Goal: Task Accomplishment & Management: Manage account settings

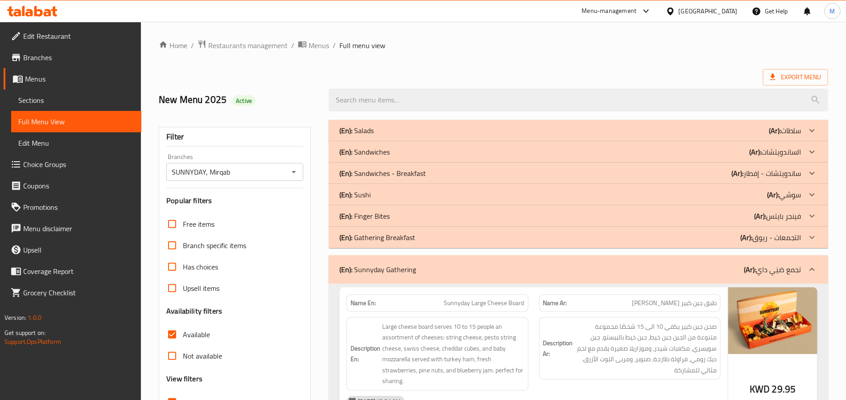
click at [255, 47] on span "Restaurants management" at bounding box center [247, 45] width 79 height 11
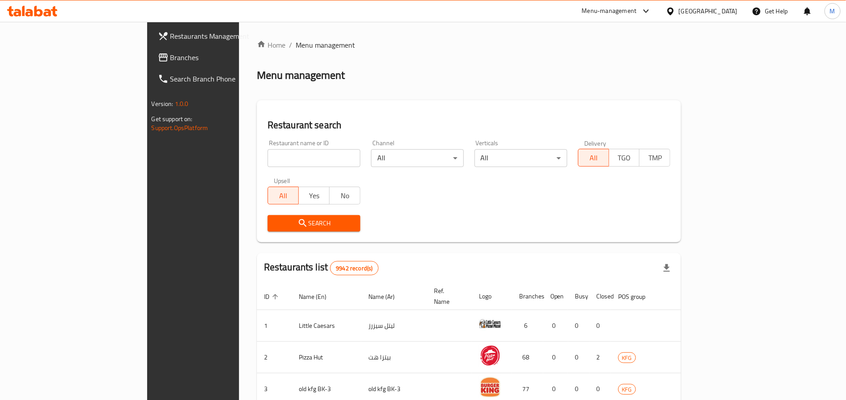
click at [725, 14] on div "Kuwait" at bounding box center [708, 11] width 59 height 10
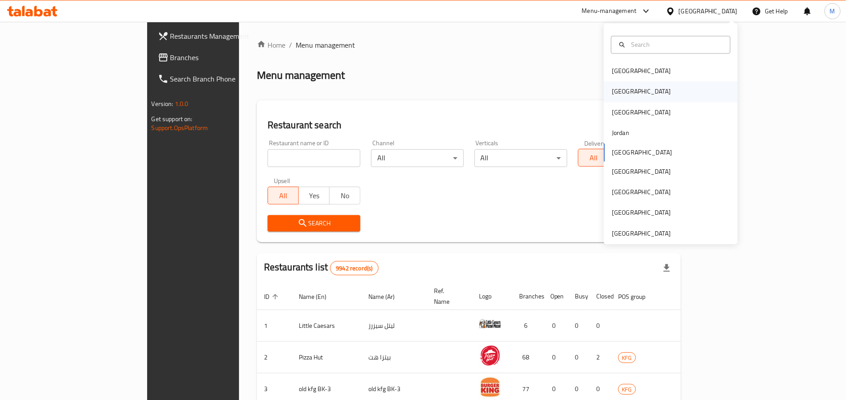
click at [658, 86] on div "Egypt" at bounding box center [671, 92] width 134 height 21
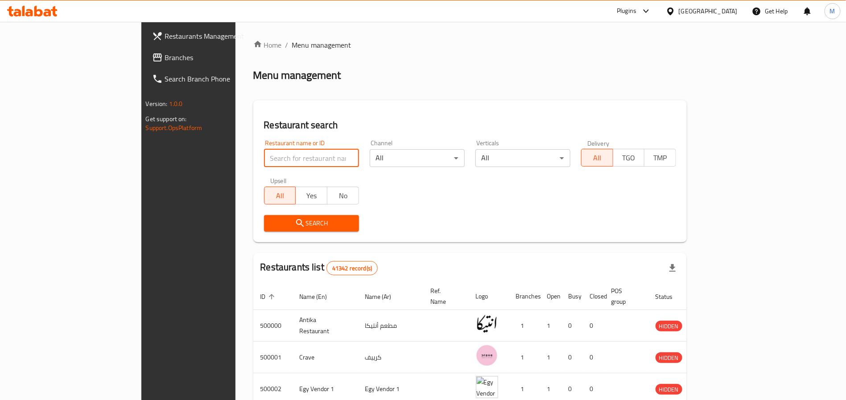
click at [264, 162] on input "search" at bounding box center [311, 158] width 95 height 18
paste input "627772"
type input "627772"
click button "Search" at bounding box center [311, 223] width 95 height 16
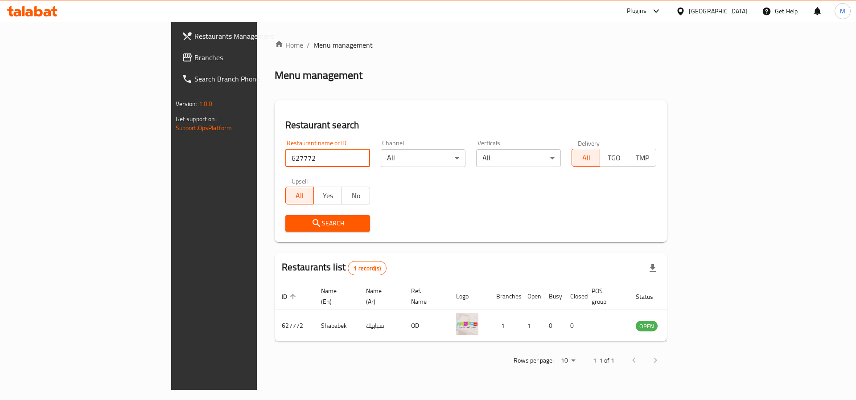
click at [285, 159] on input "627772" at bounding box center [327, 158] width 85 height 18
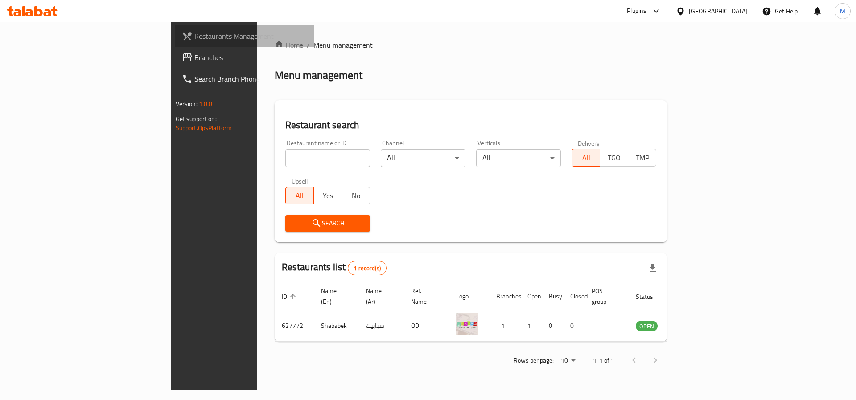
click at [175, 25] on link "Restaurants Management" at bounding box center [245, 35] width 140 height 21
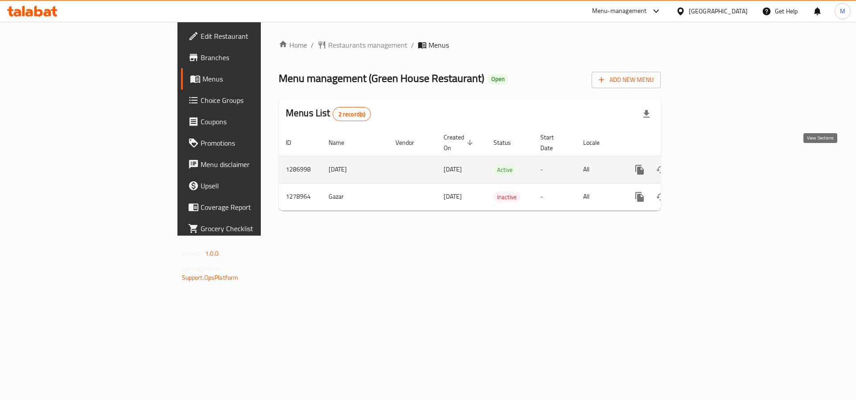
click at [708, 166] on icon "enhanced table" at bounding box center [704, 170] width 8 height 8
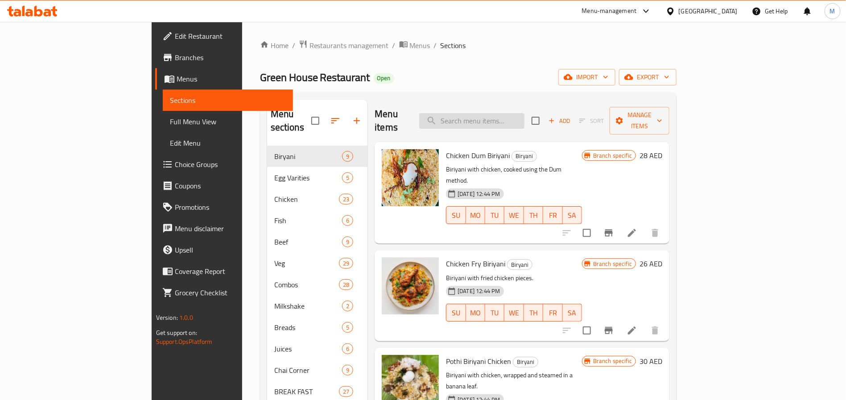
click at [524, 113] on input "search" at bounding box center [471, 121] width 105 height 16
paste input "Veg meal's"
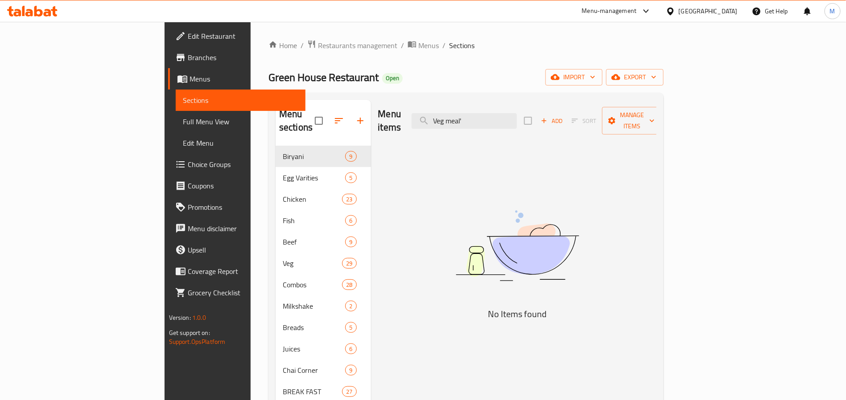
type input "Veg meal"
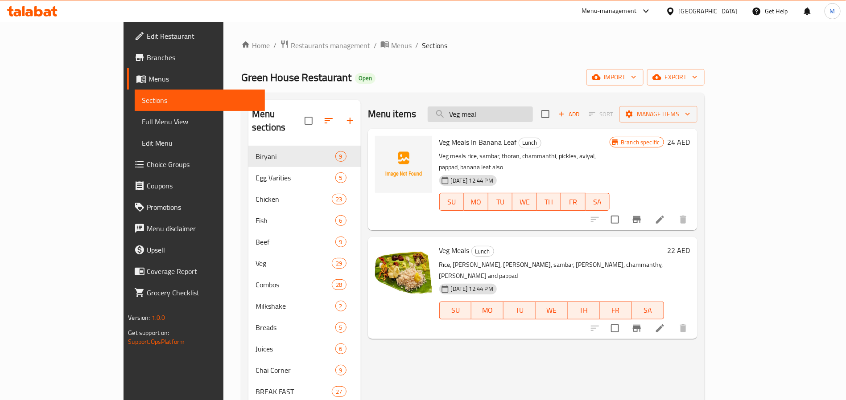
click at [510, 115] on input "Veg meal" at bounding box center [480, 115] width 105 height 16
click at [440, 91] on div "Home / Restaurants management / Menus / Sections Green House Restaurant Open im…" at bounding box center [472, 274] width 463 height 468
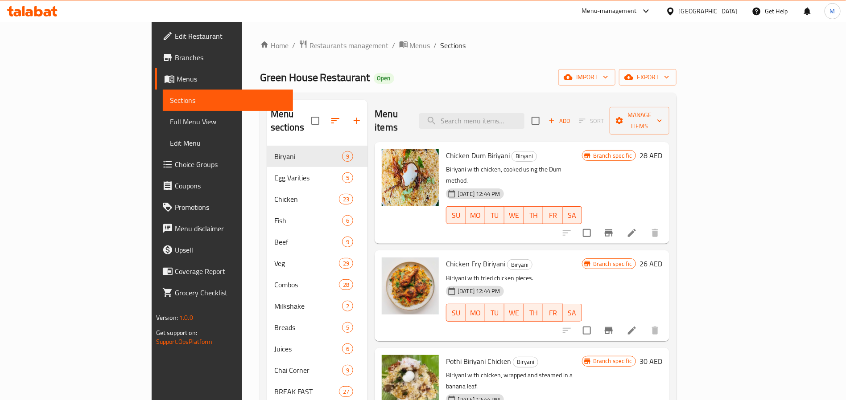
click at [524, 124] on div "Menu items Add Sort Manage items" at bounding box center [522, 121] width 295 height 42
click at [524, 123] on div "Menu items Add Sort Manage items" at bounding box center [522, 121] width 295 height 42
click at [517, 114] on input "search" at bounding box center [471, 121] width 105 height 16
paste input "Veg meal"
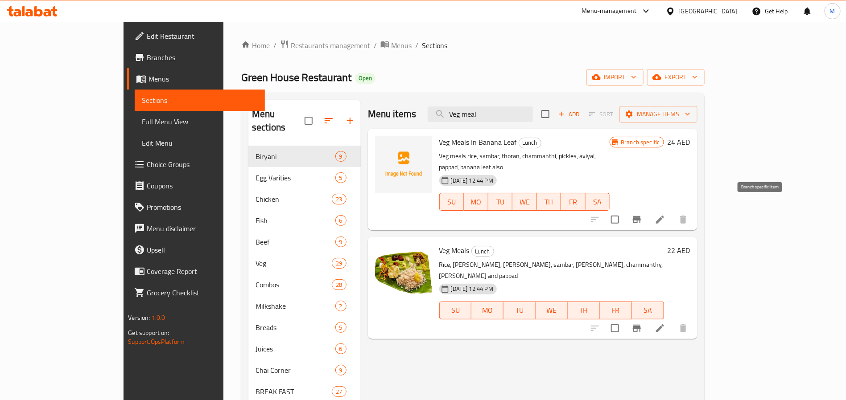
type input "Veg meal"
click at [624, 210] on input "checkbox" at bounding box center [614, 219] width 19 height 19
checkbox input "true"
click at [624, 319] on input "checkbox" at bounding box center [614, 328] width 19 height 19
checkbox input "true"
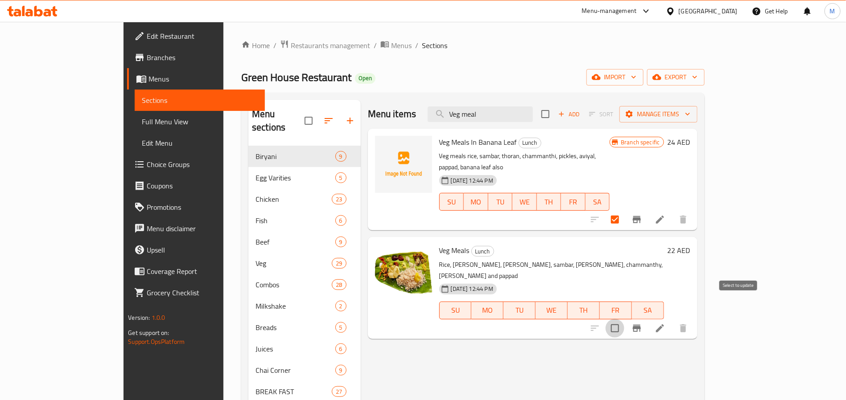
checkbox input "true"
click at [690, 110] on span "Manage items" at bounding box center [658, 114] width 64 height 11
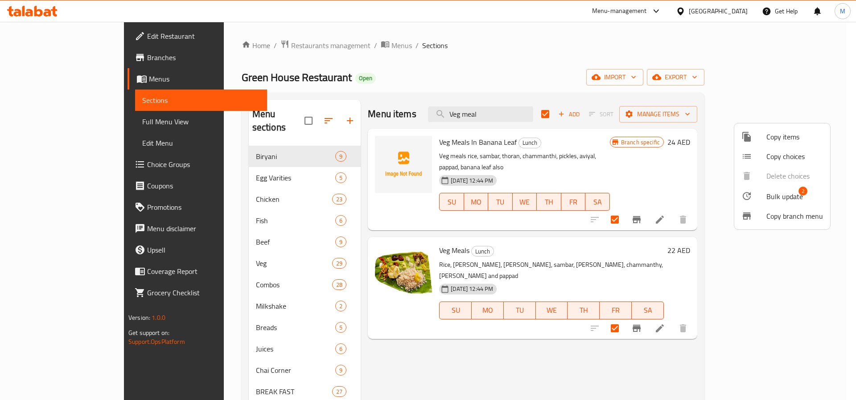
click at [794, 198] on span "Bulk update" at bounding box center [784, 196] width 37 height 11
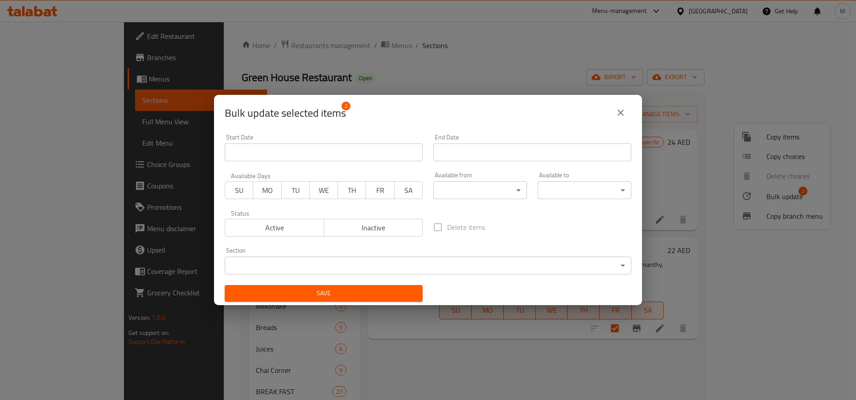
click at [337, 251] on div "Section ​ ​" at bounding box center [428, 260] width 407 height 27
click at [344, 275] on div "Section ​ ​" at bounding box center [427, 261] width 417 height 38
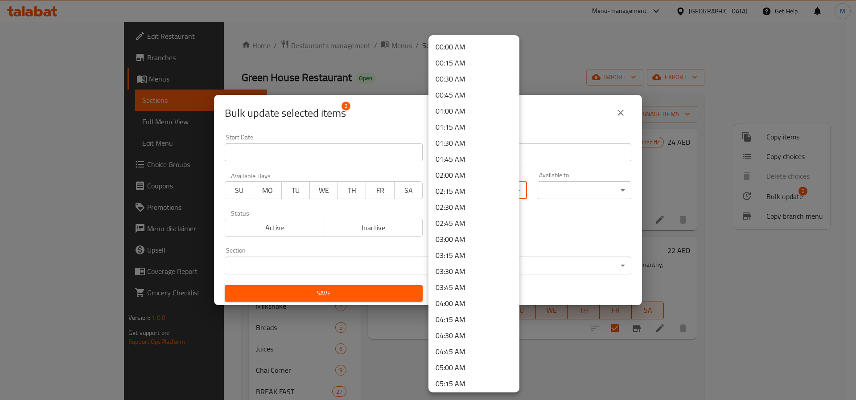
click at [457, 194] on body "​ Menu-management United Arab Emirates Get Help M Edit Restaurant Branches Menu…" at bounding box center [428, 211] width 856 height 379
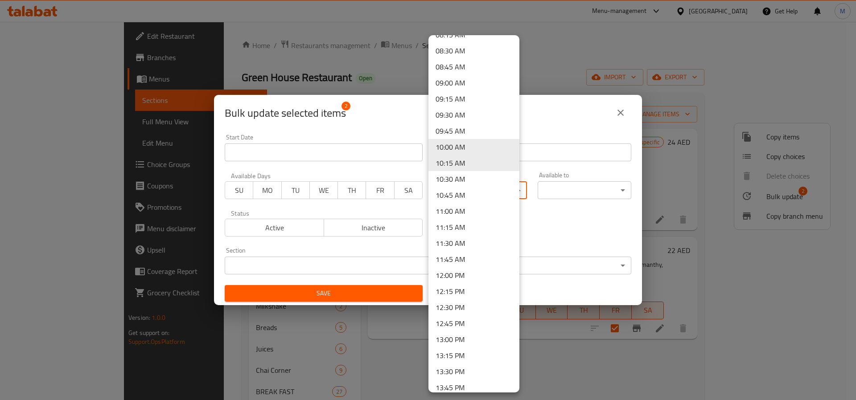
click at [457, 275] on li "12:00 PM" at bounding box center [473, 276] width 91 height 16
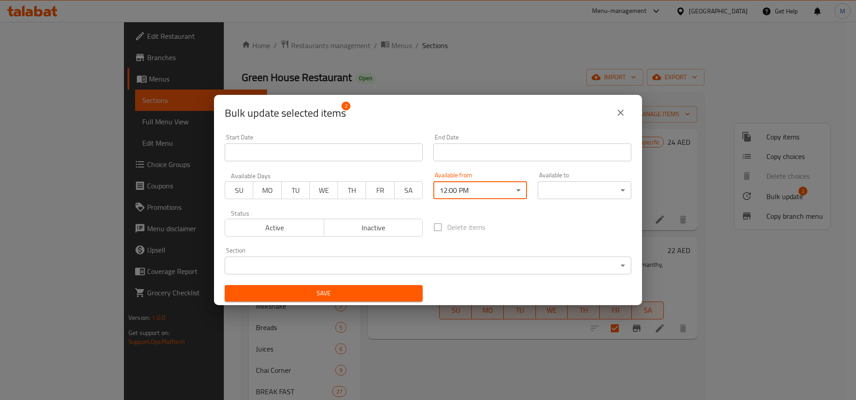
click at [544, 190] on body "​ Menu-management United Arab Emirates Get Help M Edit Restaurant Branches Menu…" at bounding box center [428, 211] width 856 height 379
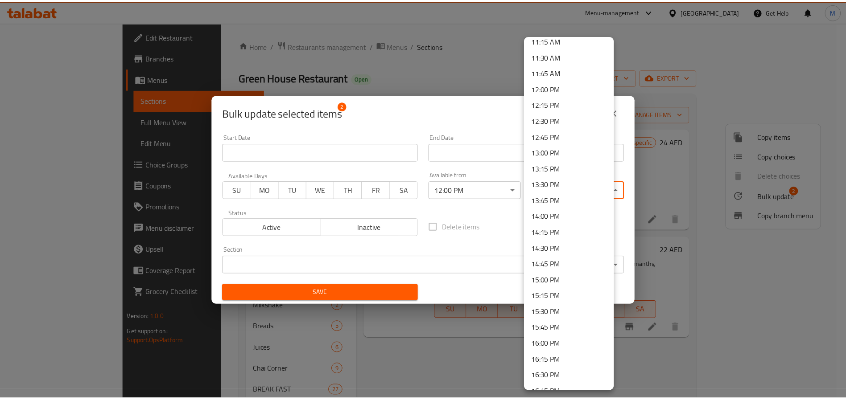
scroll to position [736, 0]
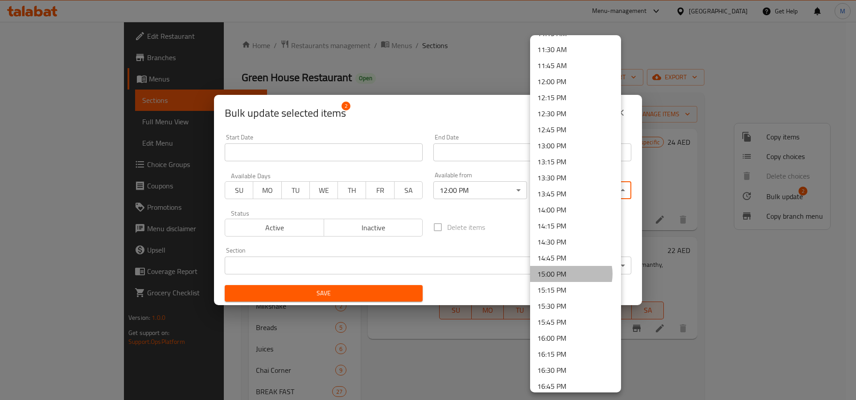
click at [569, 274] on li "15:00 PM" at bounding box center [575, 274] width 91 height 16
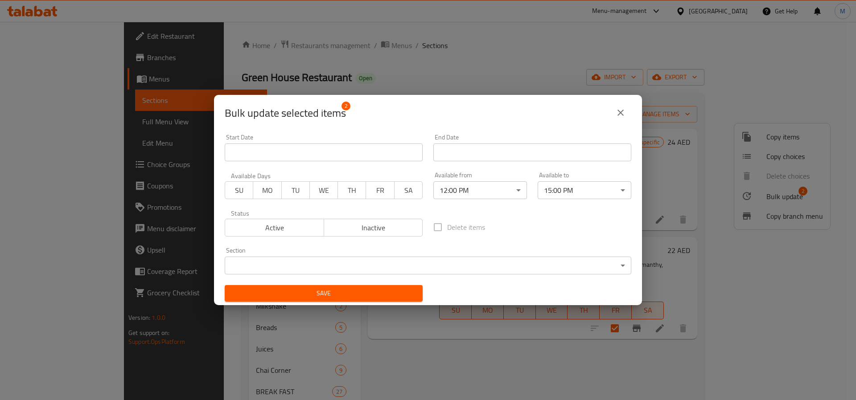
click at [374, 294] on span "Save" at bounding box center [324, 293] width 184 height 11
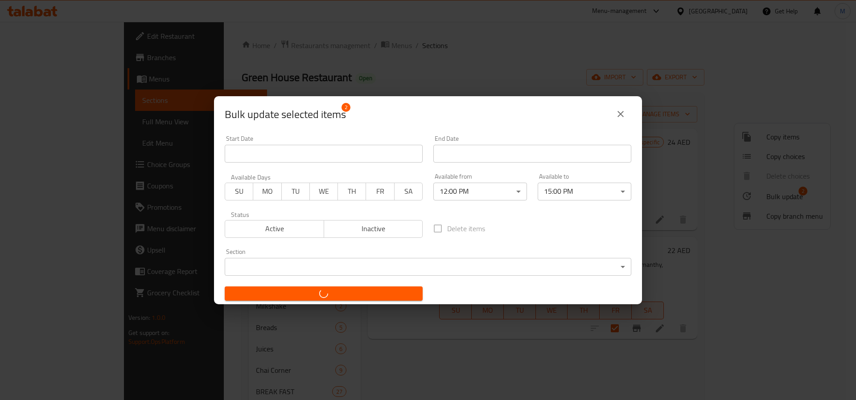
checkbox input "false"
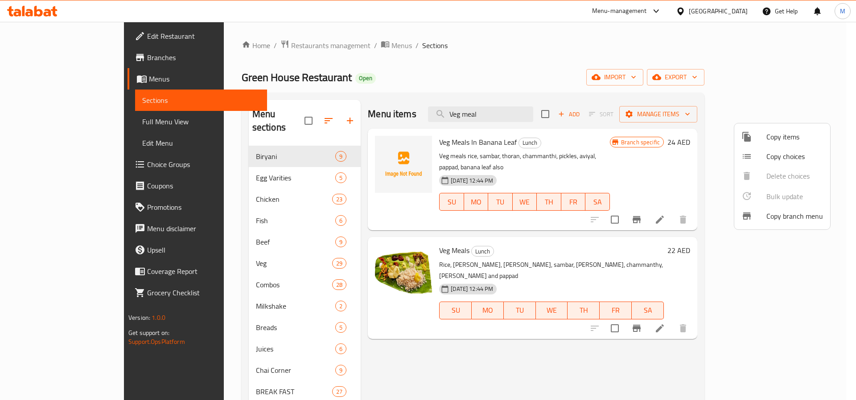
click at [509, 110] on div at bounding box center [428, 200] width 856 height 400
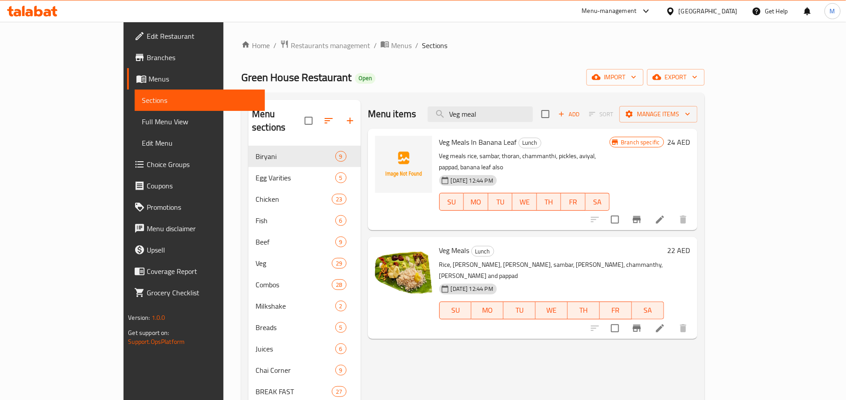
click at [509, 110] on input "Veg meal" at bounding box center [480, 115] width 105 height 16
paste input "Chicken curry"
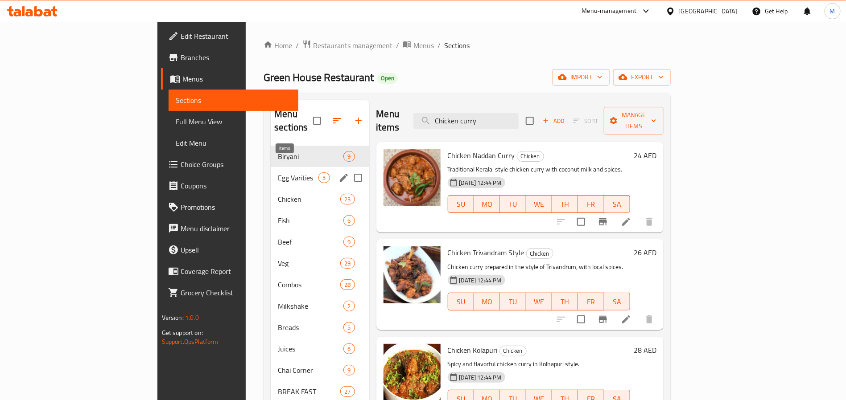
type input "Chicken curry"
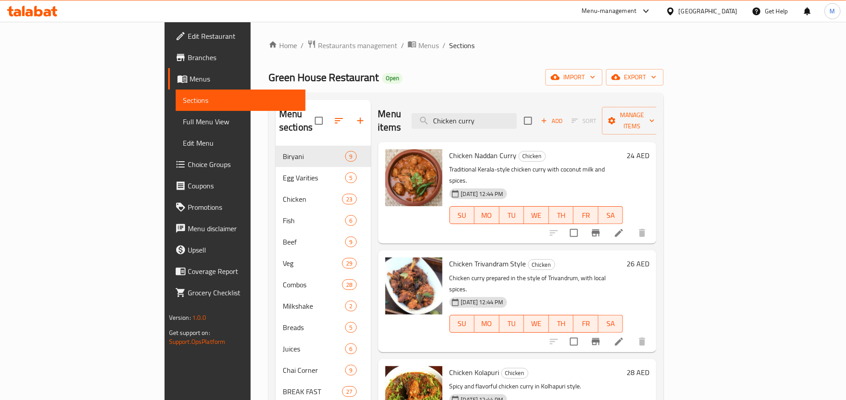
click at [366, 82] on div "Green House Restaurant Open import export" at bounding box center [465, 77] width 395 height 16
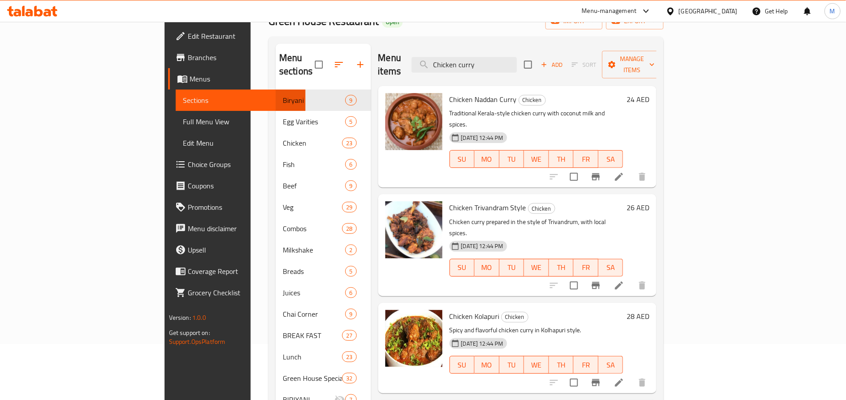
scroll to position [0, 0]
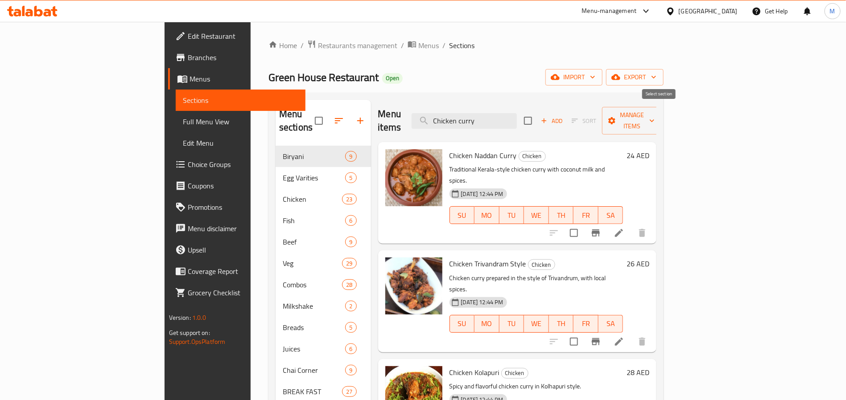
click at [537, 119] on input "checkbox" at bounding box center [528, 120] width 19 height 19
checkbox input "true"
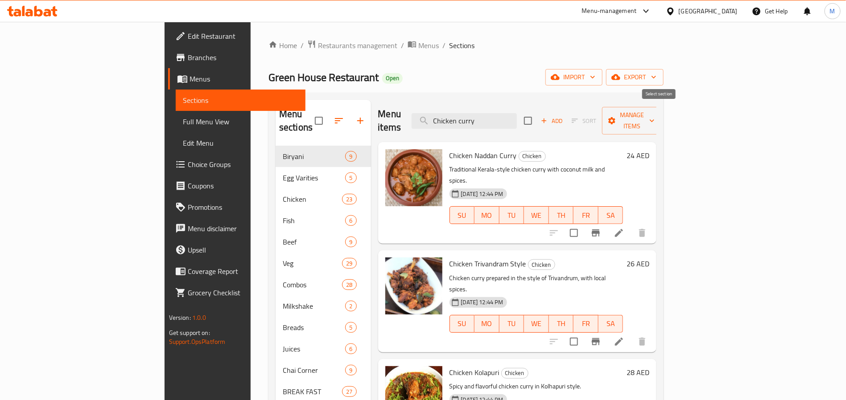
checkbox input "true"
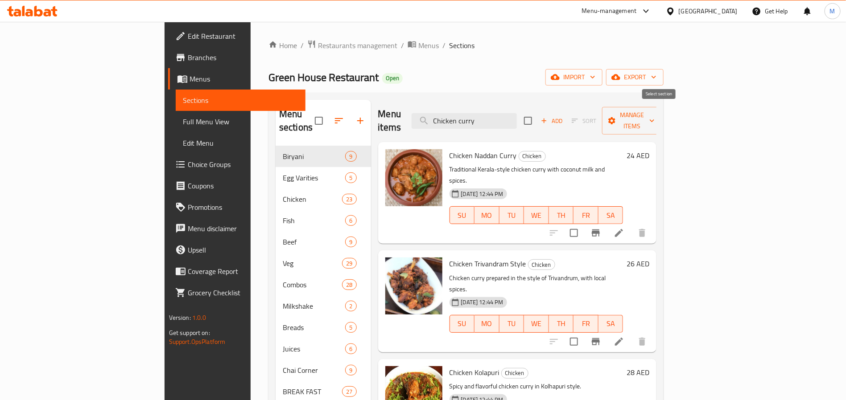
checkbox input "true"
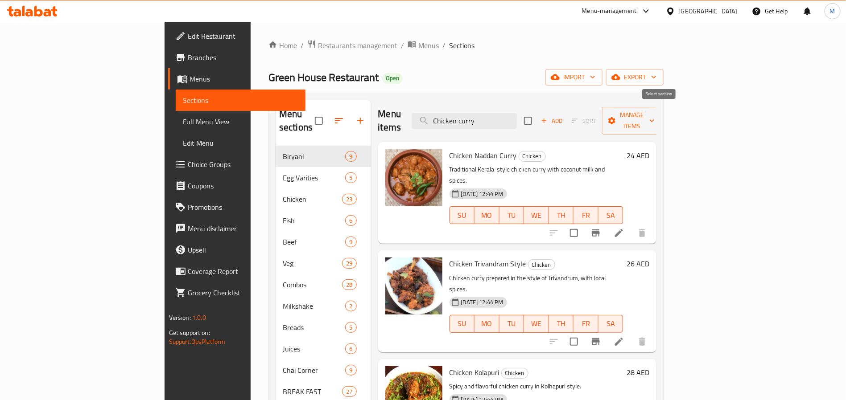
checkbox input "true"
click at [616, 116] on icon "button" at bounding box center [611, 120] width 9 height 9
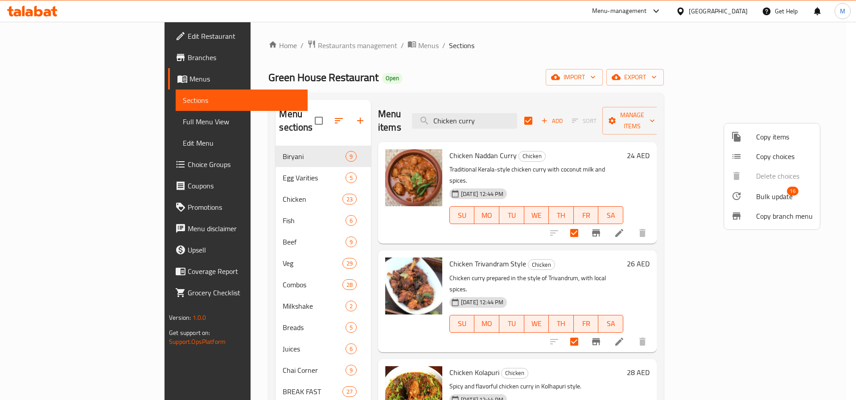
click at [762, 203] on li "Bulk update 16" at bounding box center [772, 196] width 96 height 21
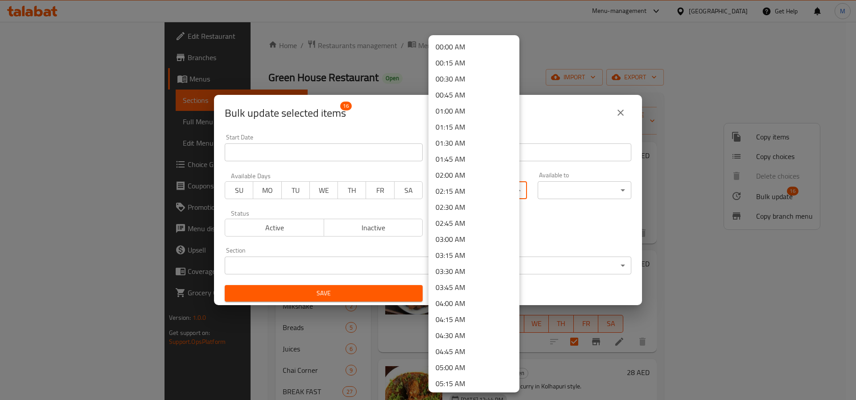
click at [507, 193] on body "​ Menu-management United Arab Emirates Get Help M Edit Restaurant Branches Menu…" at bounding box center [428, 211] width 856 height 379
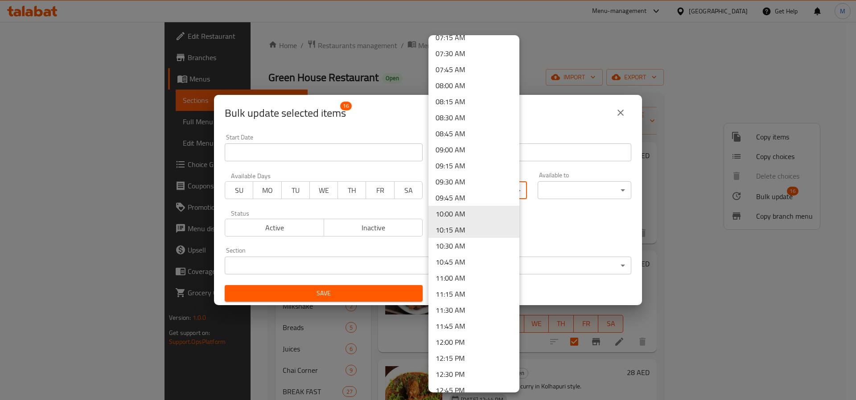
click at [461, 340] on li "12:00 PM" at bounding box center [473, 342] width 91 height 16
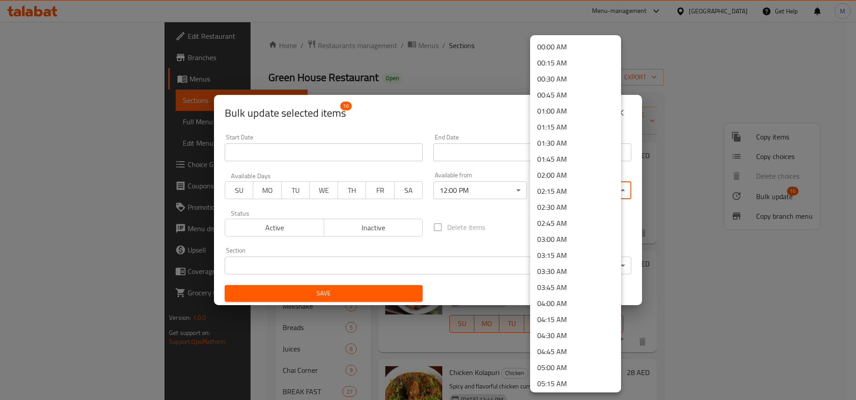
click at [558, 190] on body "​ Menu-management United Arab Emirates Get Help M Edit Restaurant Branches Menu…" at bounding box center [428, 211] width 856 height 379
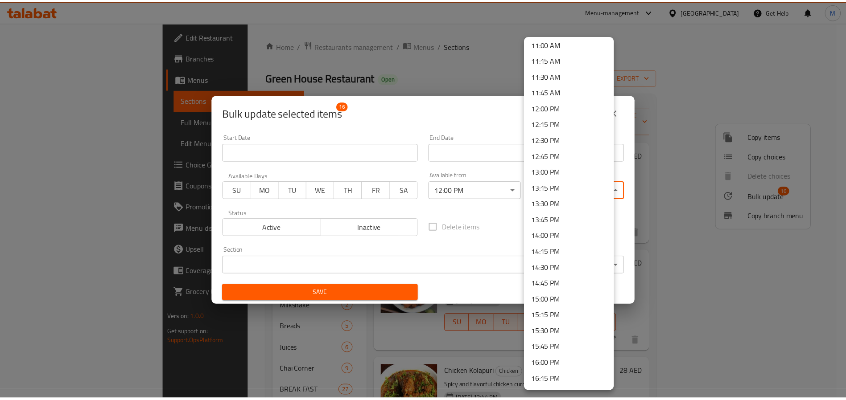
scroll to position [803, 0]
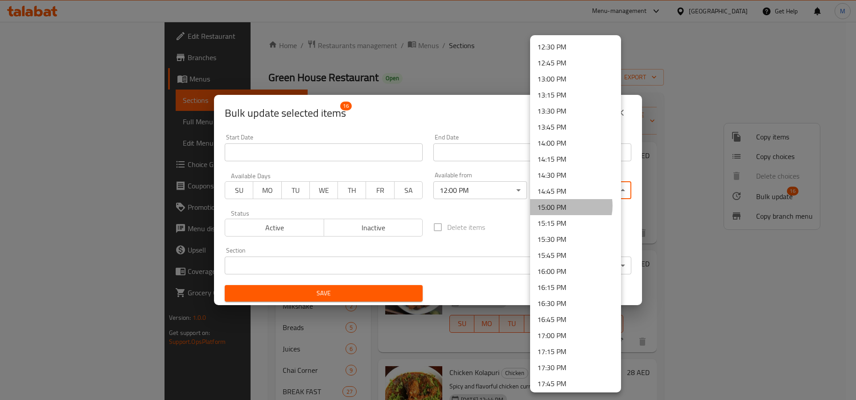
click at [562, 206] on li "15:00 PM" at bounding box center [575, 207] width 91 height 16
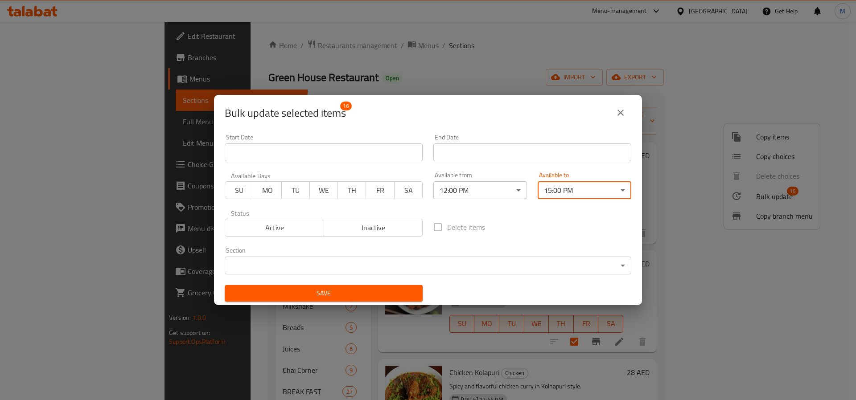
click at [308, 293] on span "Save" at bounding box center [324, 293] width 184 height 11
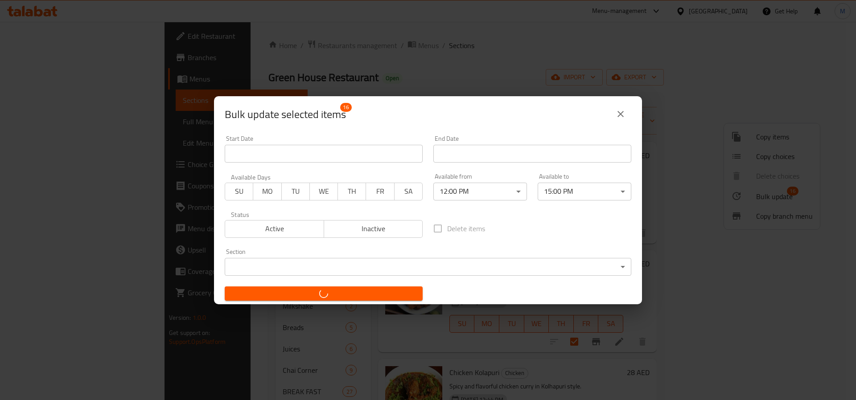
checkbox input "false"
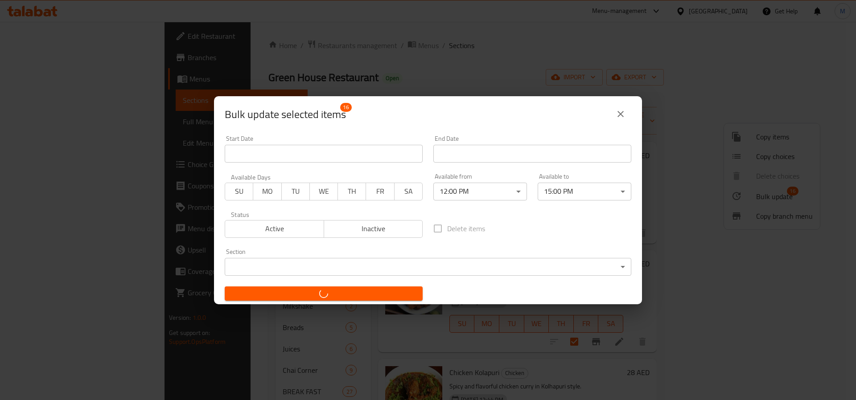
checkbox input "false"
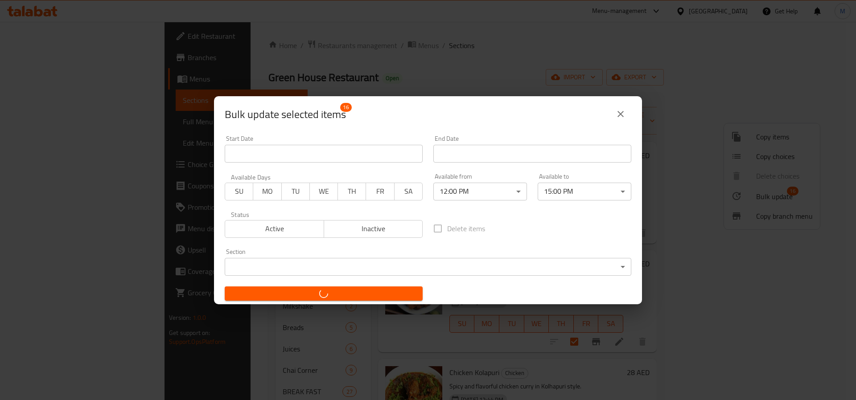
checkbox input "false"
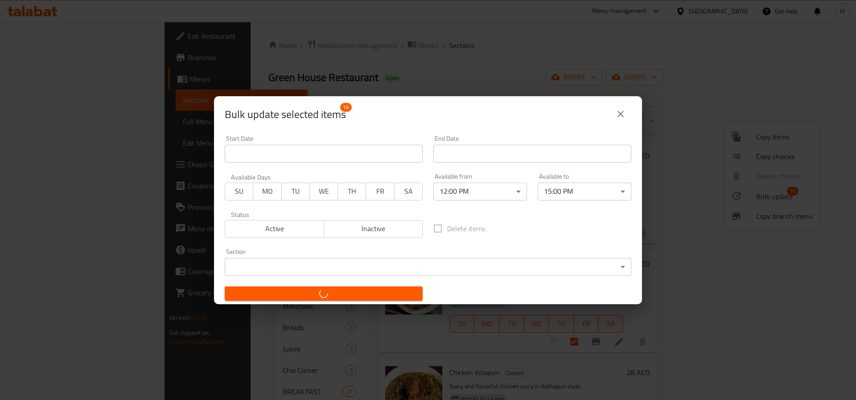
checkbox input "false"
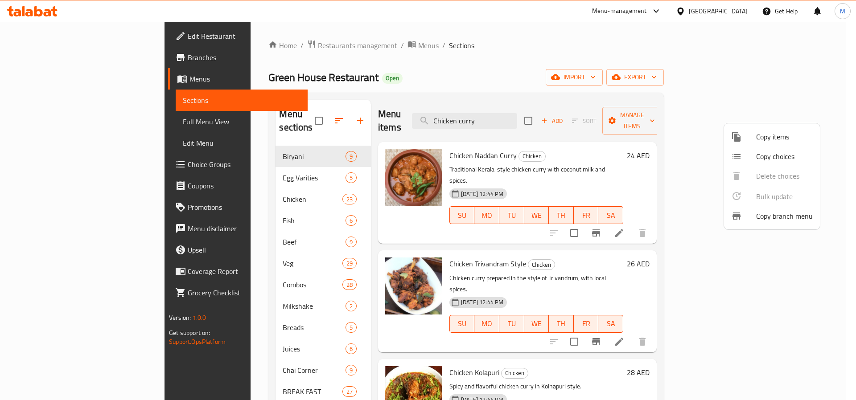
click at [526, 115] on div at bounding box center [428, 200] width 856 height 400
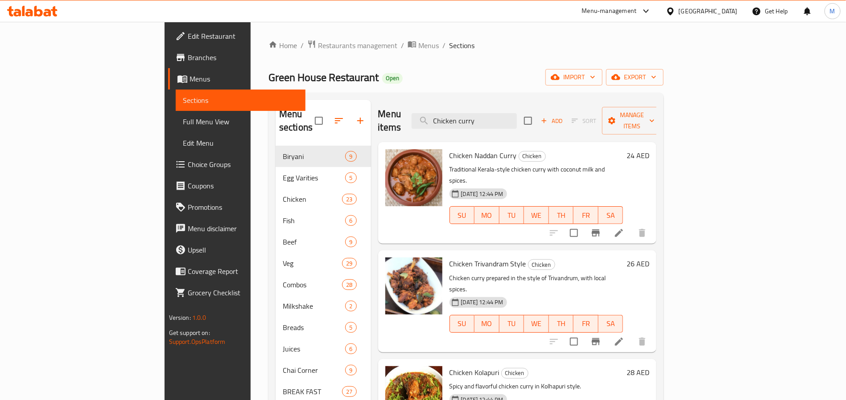
click at [517, 115] on input "Chicken curry" at bounding box center [464, 121] width 105 height 16
paste input "Beef"
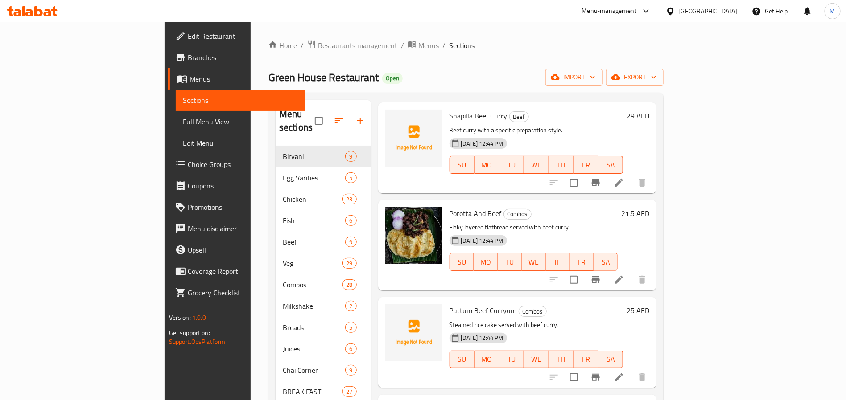
scroll to position [0, 0]
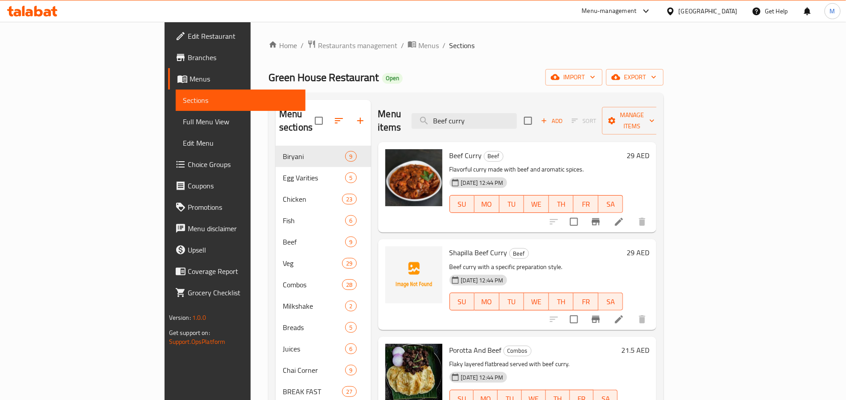
type input "Beef curry"
drag, startPoint x: 665, startPoint y: 109, endPoint x: 665, endPoint y: 114, distance: 5.4
click at [537, 111] on input "checkbox" at bounding box center [528, 120] width 19 height 19
checkbox input "true"
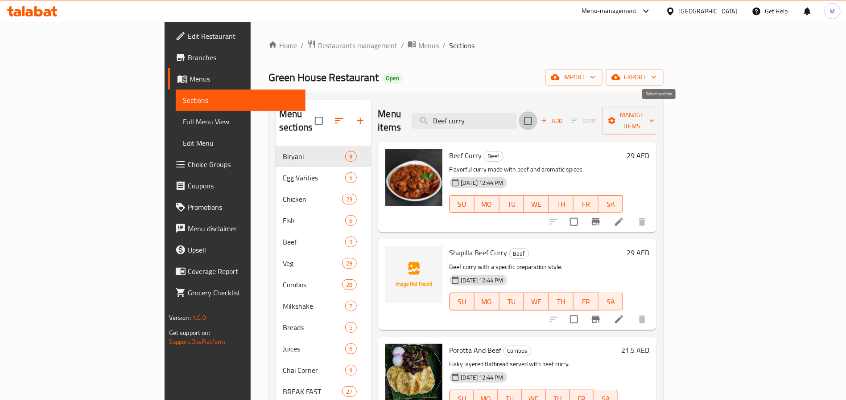
checkbox input "true"
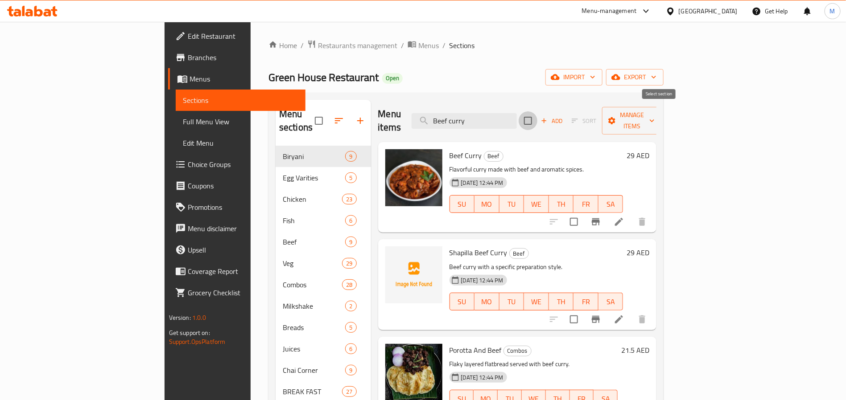
checkbox input "true"
click at [662, 121] on button "Manage items" at bounding box center [632, 121] width 60 height 28
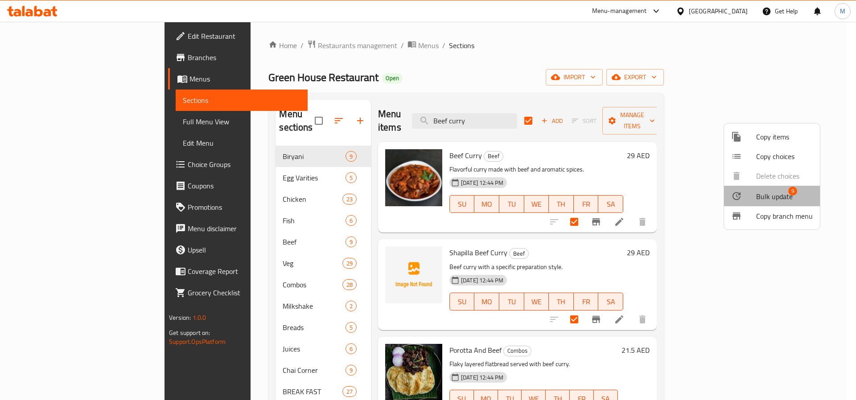
click at [772, 196] on span "Bulk update" at bounding box center [774, 196] width 37 height 11
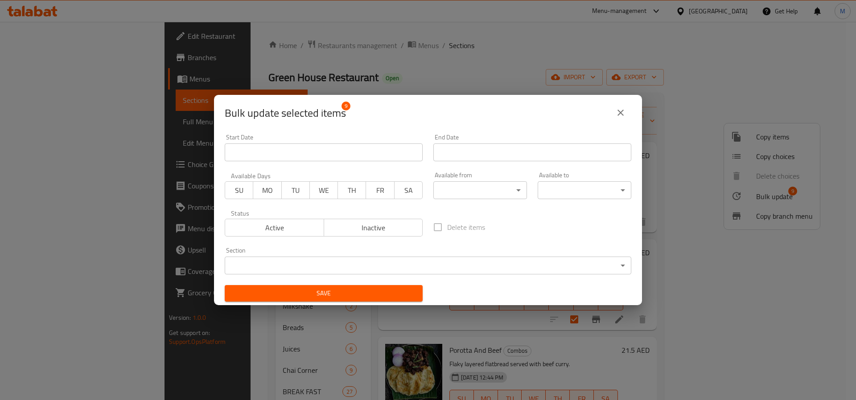
click at [531, 188] on body "​ Menu-management United Arab Emirates Get Help M Edit Restaurant Branches Menu…" at bounding box center [428, 211] width 856 height 379
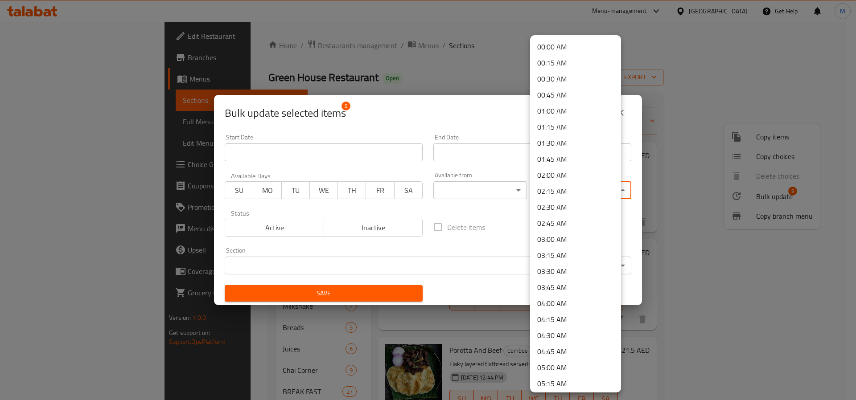
click at [492, 185] on div at bounding box center [428, 200] width 856 height 400
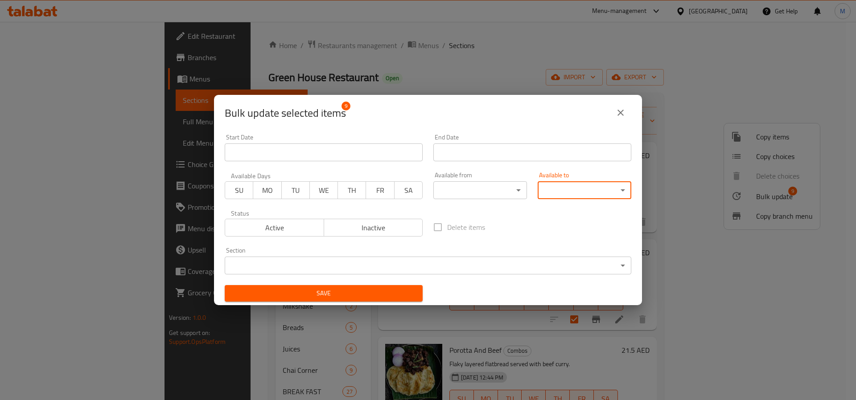
click at [622, 119] on button "close" at bounding box center [620, 112] width 21 height 21
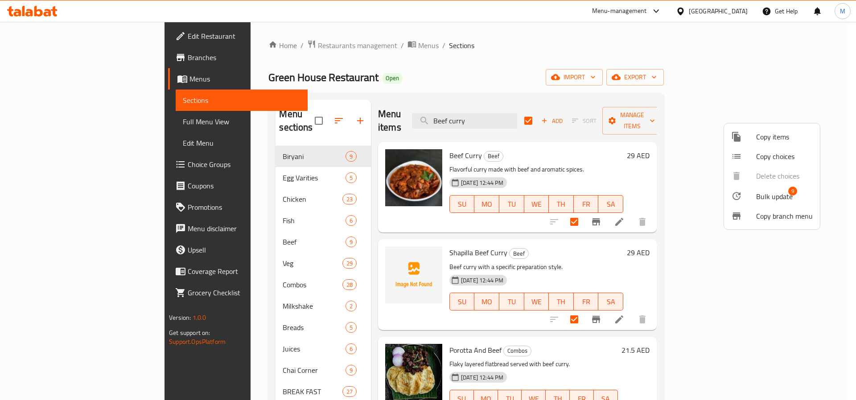
click at [605, 148] on div at bounding box center [428, 200] width 856 height 400
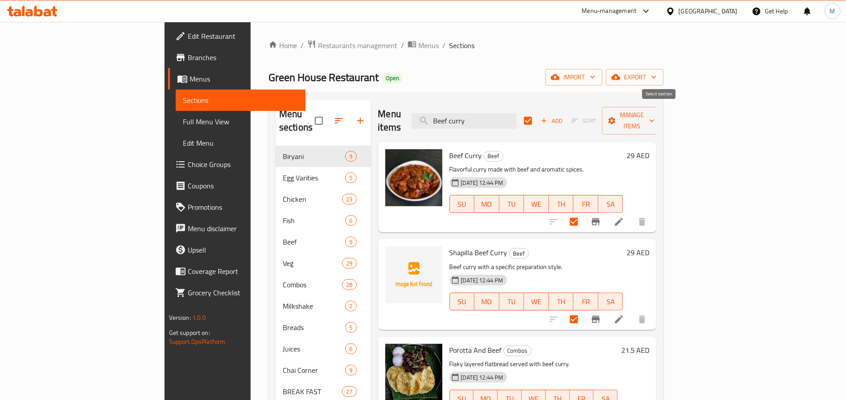
click at [537, 116] on input "checkbox" at bounding box center [528, 120] width 19 height 19
checkbox input "false"
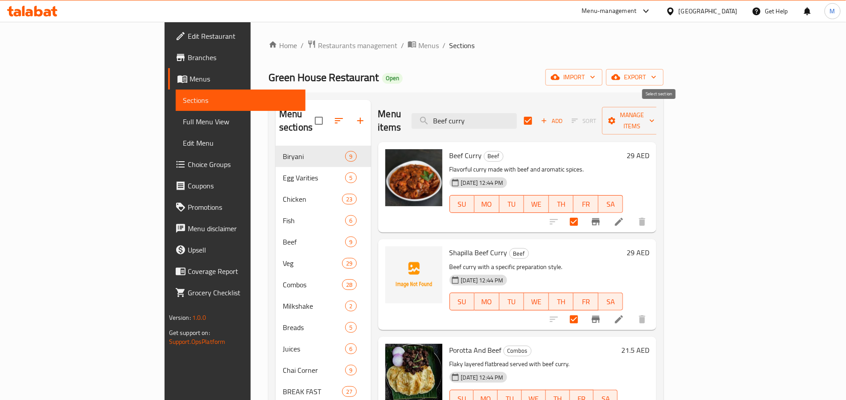
checkbox input "false"
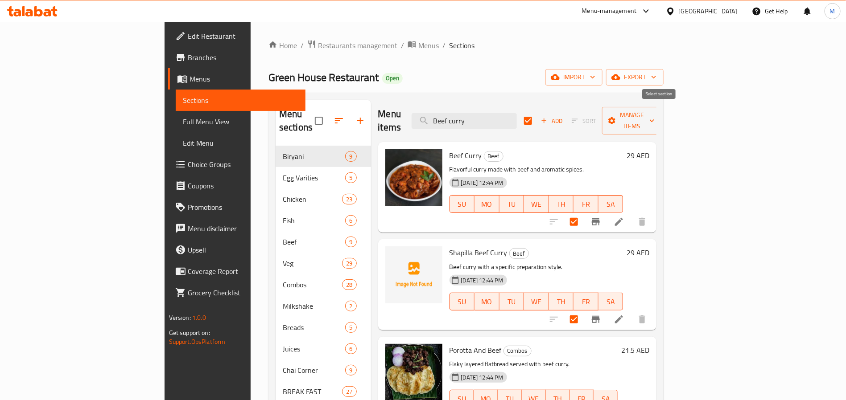
checkbox input "false"
click at [537, 116] on input "checkbox" at bounding box center [528, 120] width 19 height 19
checkbox input "true"
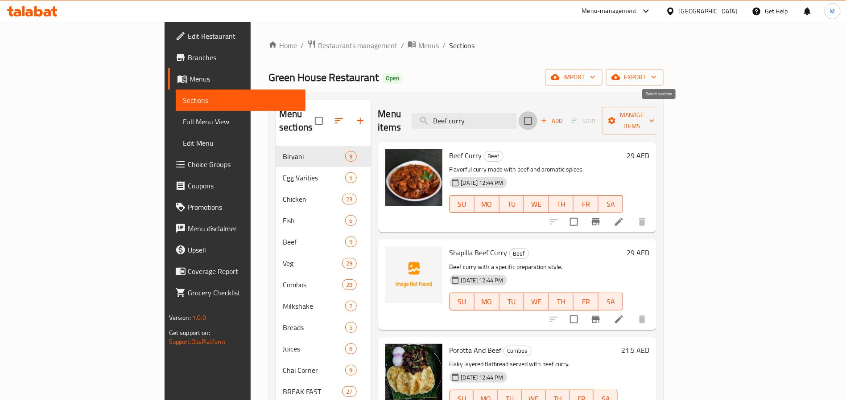
checkbox input "true"
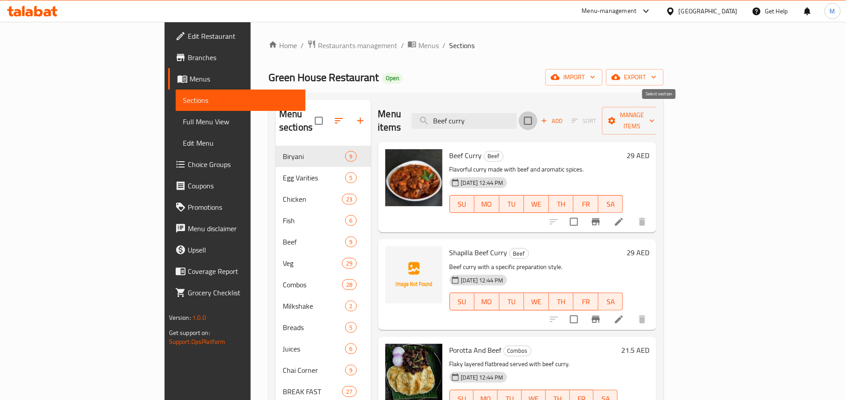
checkbox input "true"
click at [616, 116] on icon "button" at bounding box center [611, 120] width 9 height 9
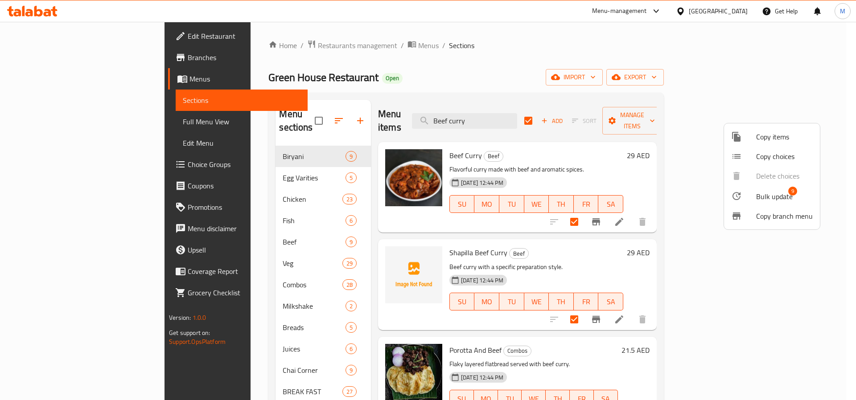
click at [764, 198] on span "Bulk update" at bounding box center [774, 196] width 37 height 11
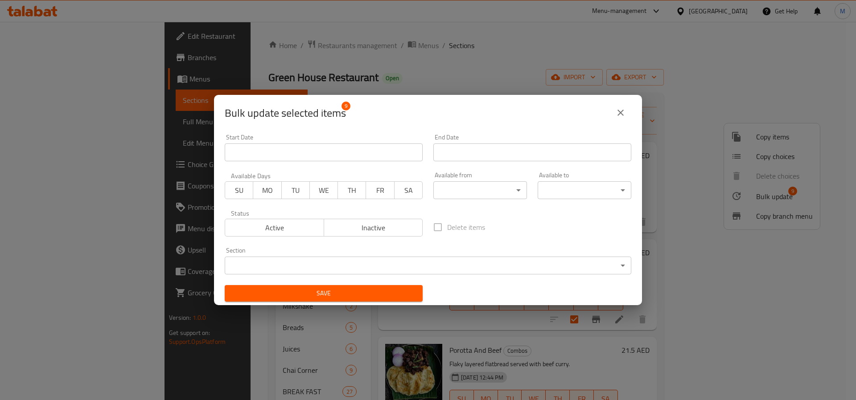
click at [469, 198] on body "​ Menu-management United Arab Emirates Get Help M Edit Restaurant Branches Menu…" at bounding box center [428, 211] width 856 height 379
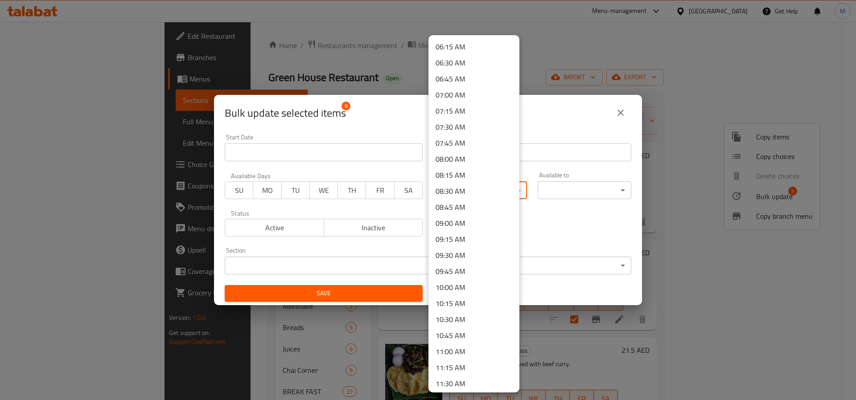
scroll to position [602, 0]
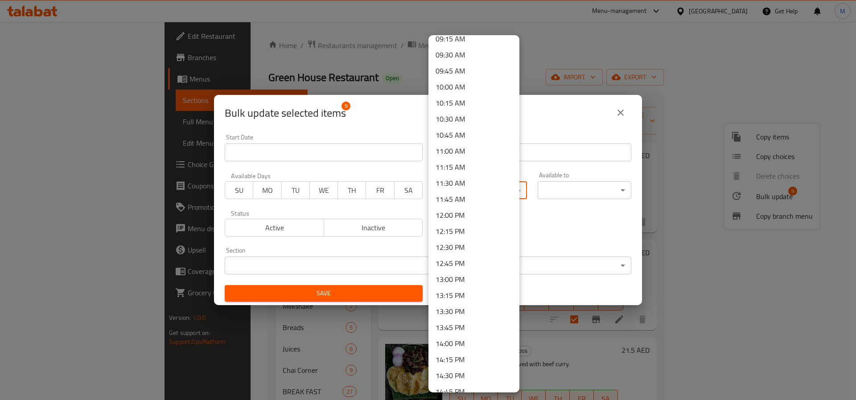
click at [469, 214] on li "12:00 PM" at bounding box center [473, 215] width 91 height 16
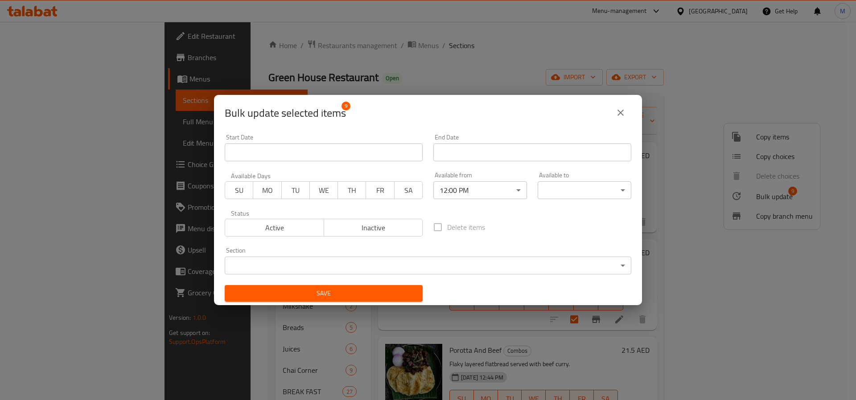
click at [564, 193] on body "​ Menu-management United Arab Emirates Get Help M Edit Restaurant Branches Menu…" at bounding box center [428, 211] width 856 height 379
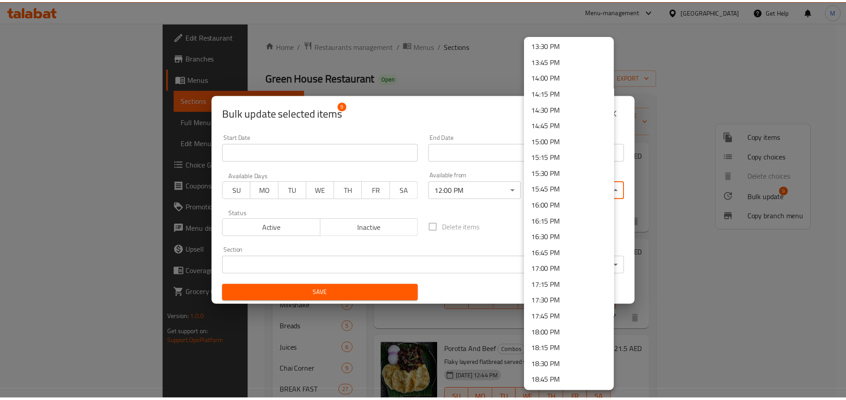
scroll to position [869, 0]
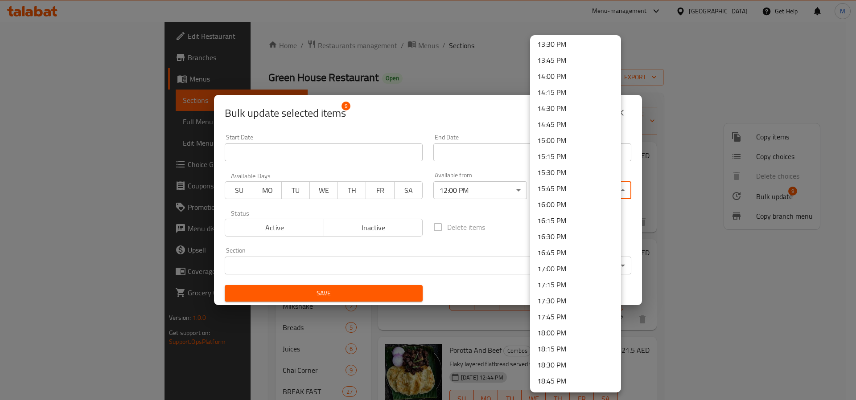
click at [562, 138] on li "15:00 PM" at bounding box center [575, 140] width 91 height 16
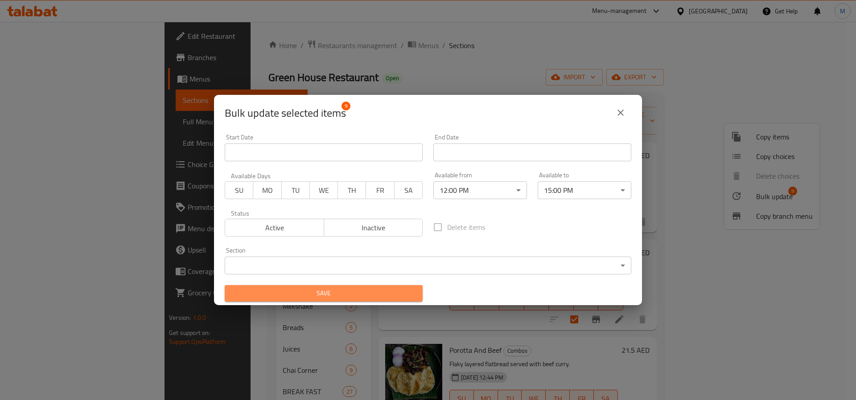
click at [332, 289] on span "Save" at bounding box center [324, 293] width 184 height 11
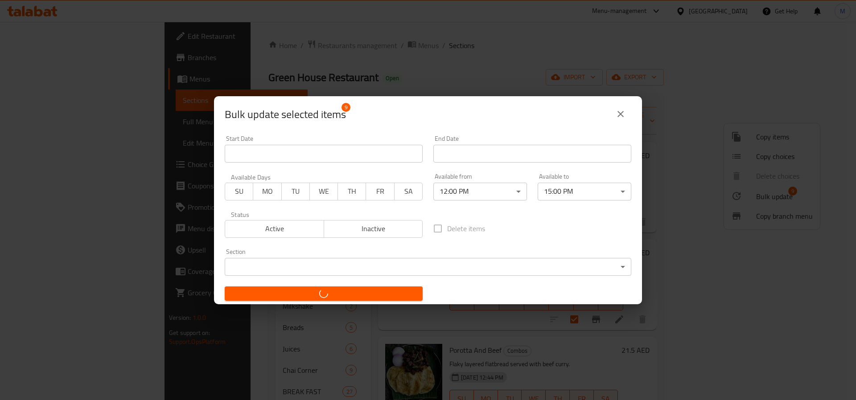
checkbox input "false"
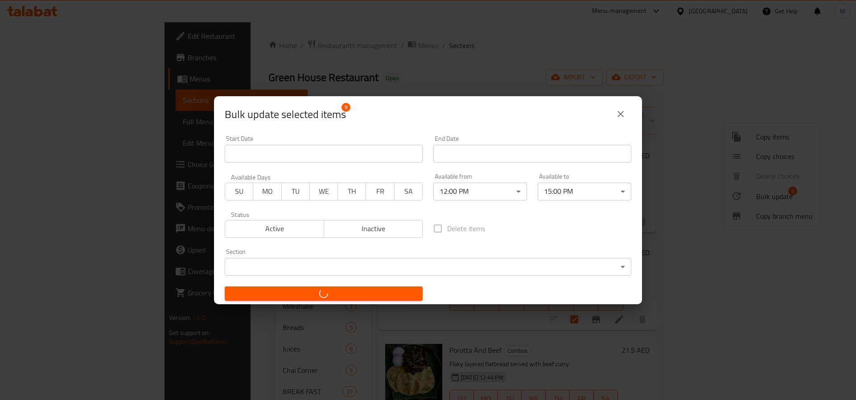
checkbox input "false"
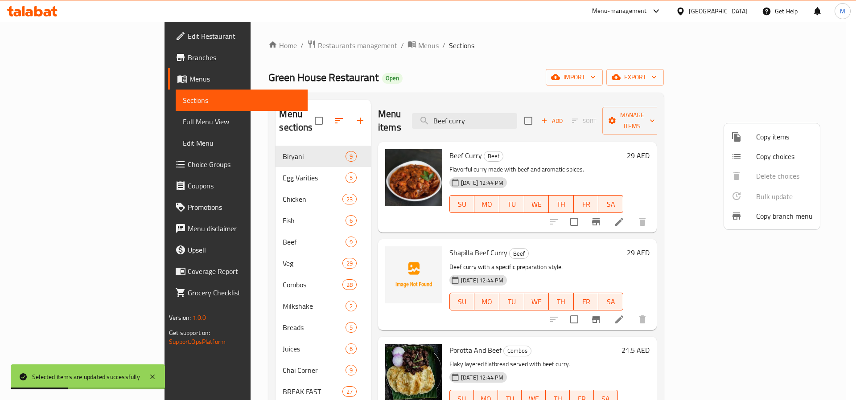
click at [227, 251] on div at bounding box center [428, 200] width 856 height 400
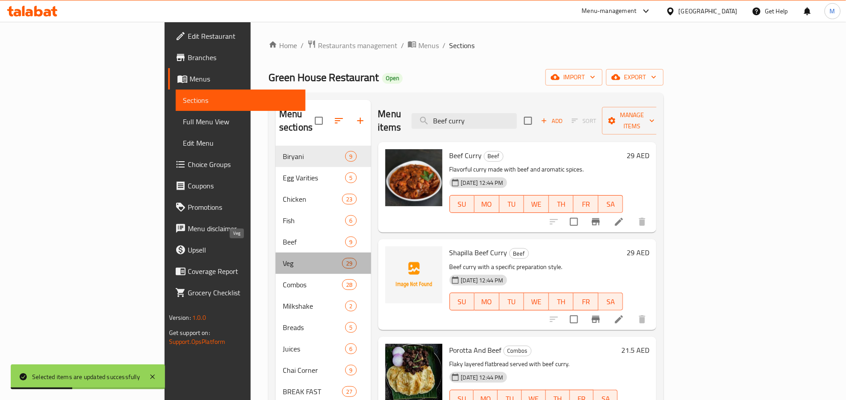
click at [283, 258] on span "Veg" at bounding box center [312, 263] width 59 height 11
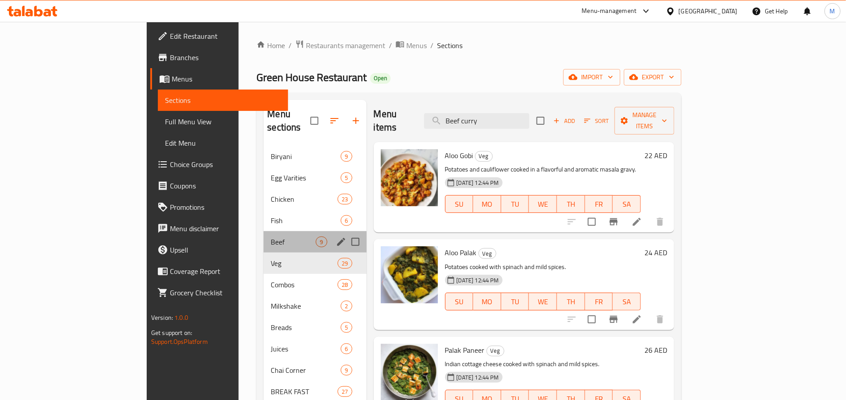
click at [263, 231] on div "Beef 9" at bounding box center [314, 241] width 103 height 21
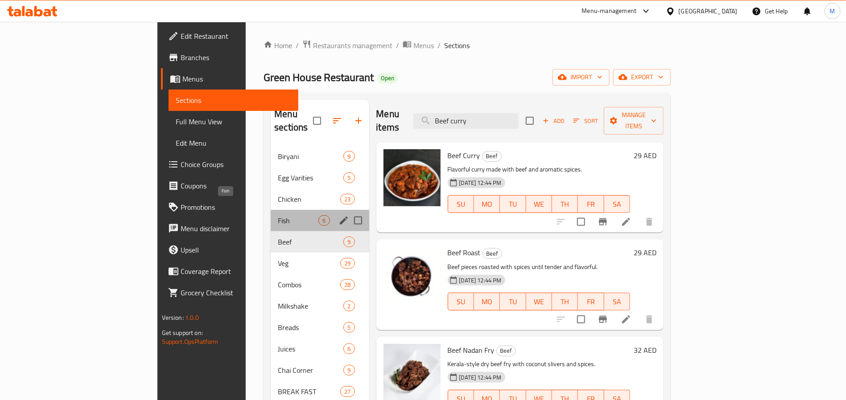
click at [278, 215] on span "Fish" at bounding box center [298, 220] width 41 height 11
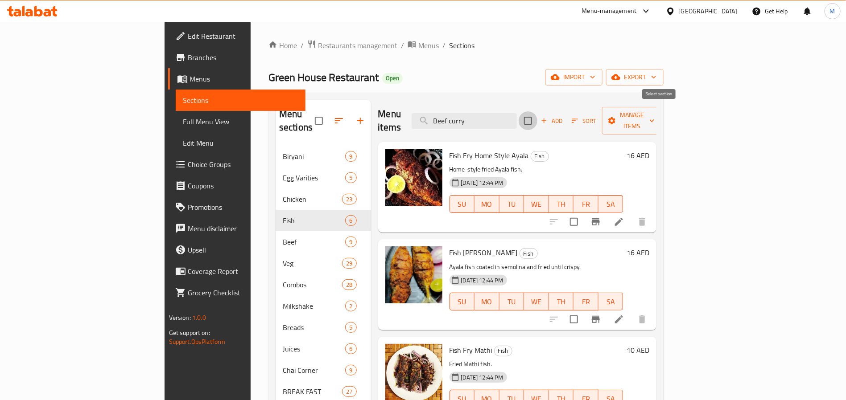
click at [537, 119] on input "checkbox" at bounding box center [528, 120] width 19 height 19
checkbox input "true"
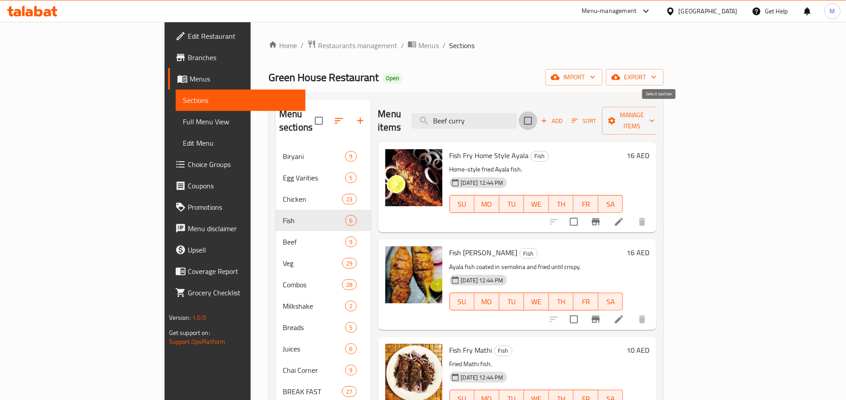
checkbox input "true"
click at [616, 116] on icon "button" at bounding box center [611, 120] width 9 height 9
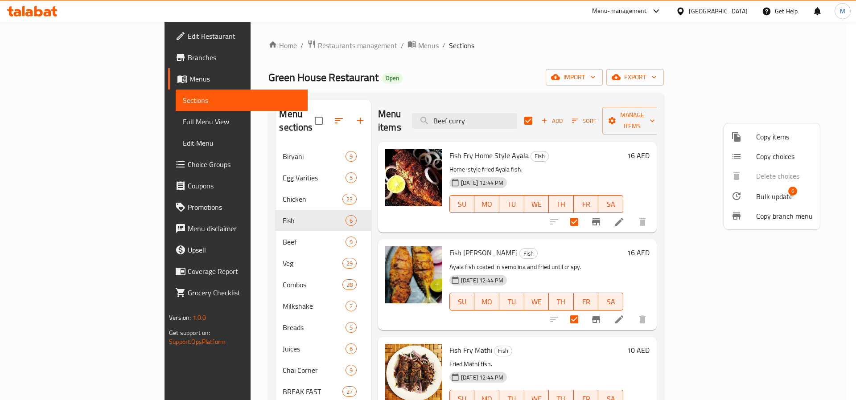
click at [744, 195] on div at bounding box center [743, 196] width 25 height 11
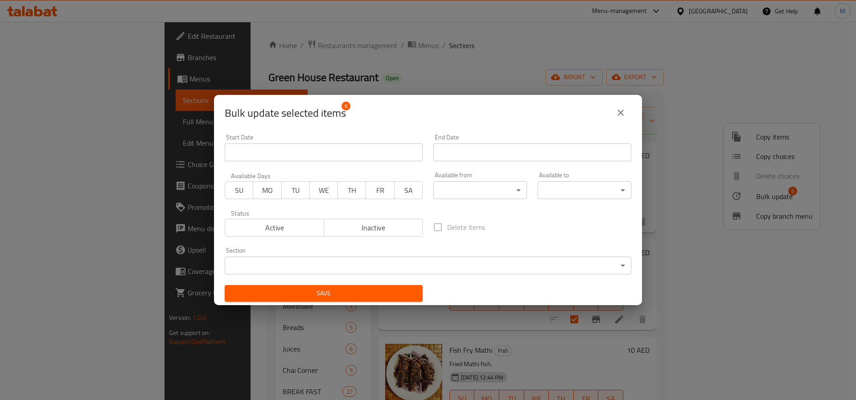
click at [373, 265] on body "​ Menu-management United Arab Emirates Get Help M Edit Restaurant Branches Menu…" at bounding box center [428, 211] width 856 height 379
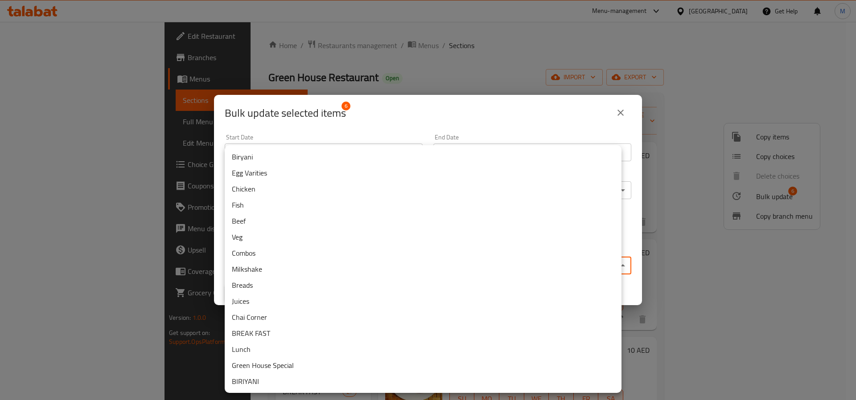
click at [627, 175] on div at bounding box center [428, 200] width 856 height 400
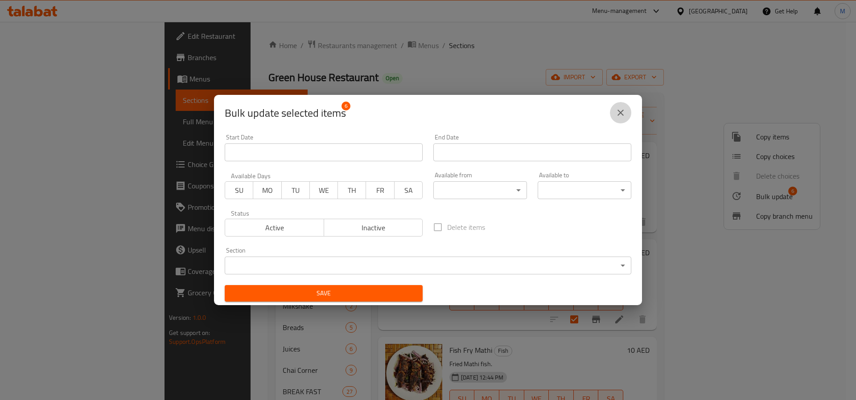
click at [610, 113] on button "close" at bounding box center [620, 112] width 21 height 21
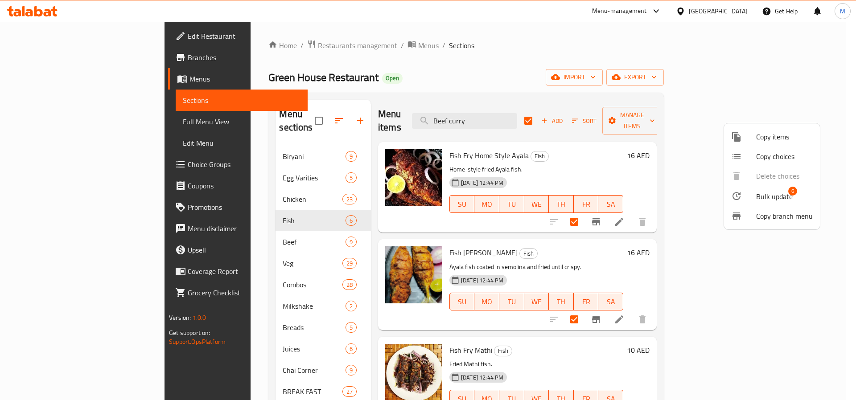
click at [207, 253] on div at bounding box center [428, 200] width 856 height 400
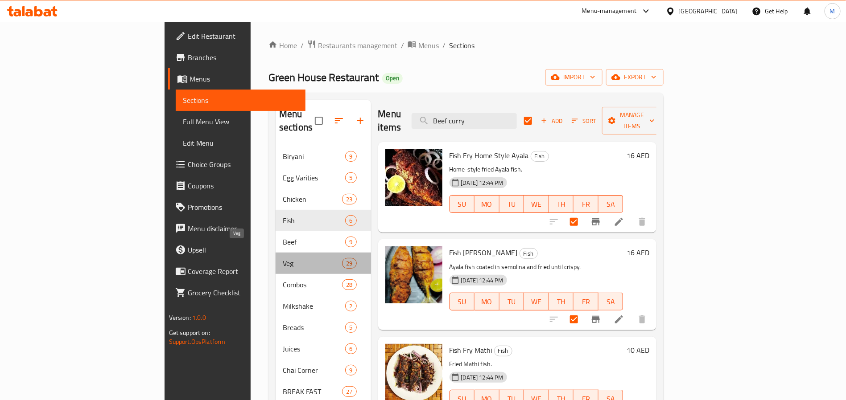
click at [283, 258] on span "Veg" at bounding box center [312, 263] width 59 height 11
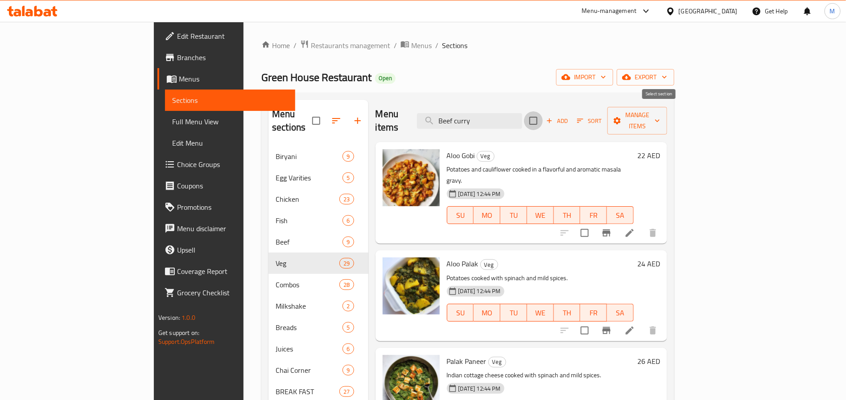
click at [543, 112] on input "checkbox" at bounding box center [533, 120] width 19 height 19
checkbox input "true"
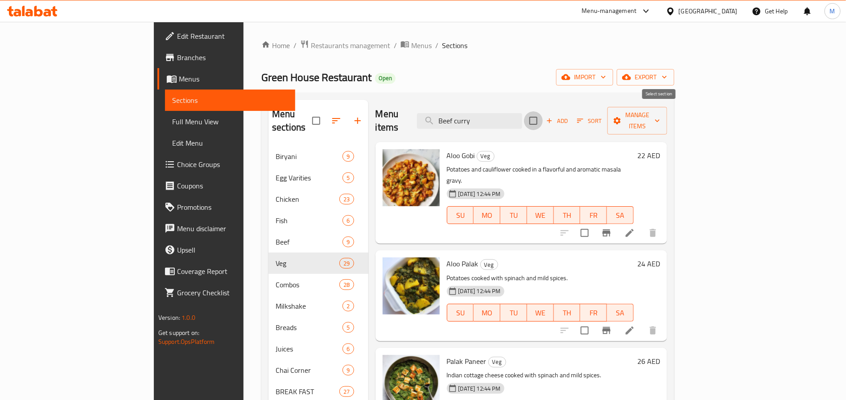
checkbox input "true"
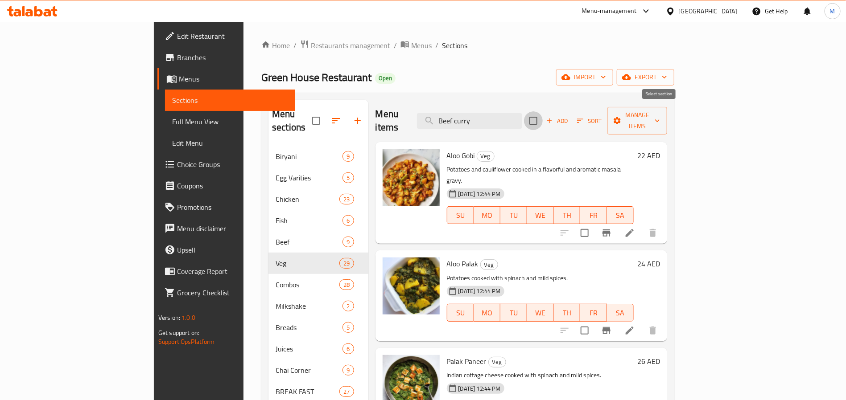
checkbox input "true"
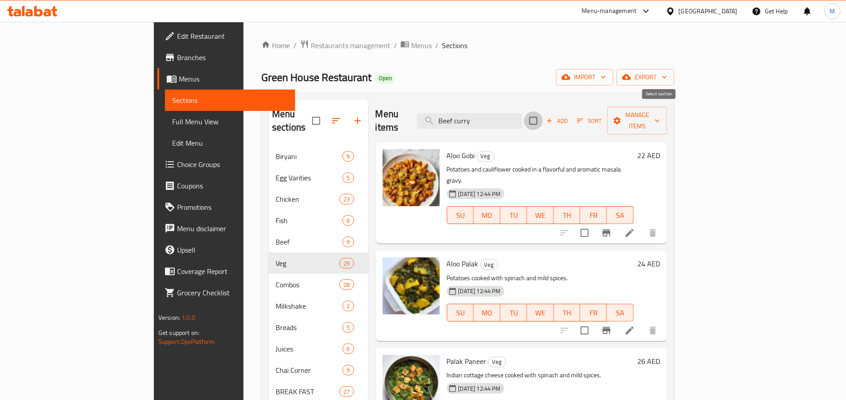
checkbox input "true"
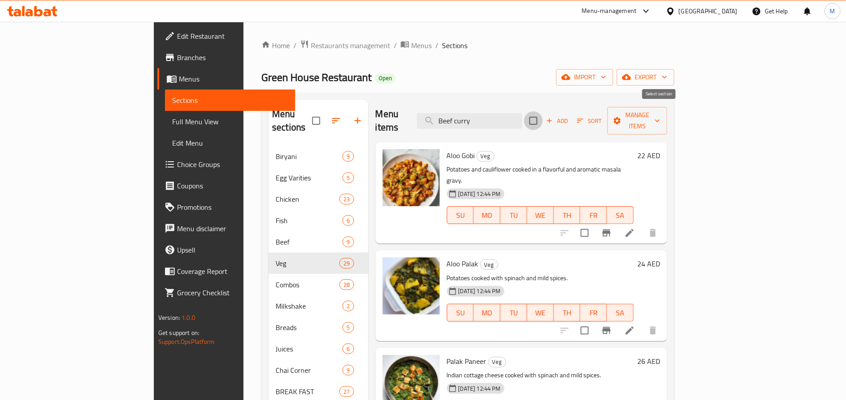
checkbox input "true"
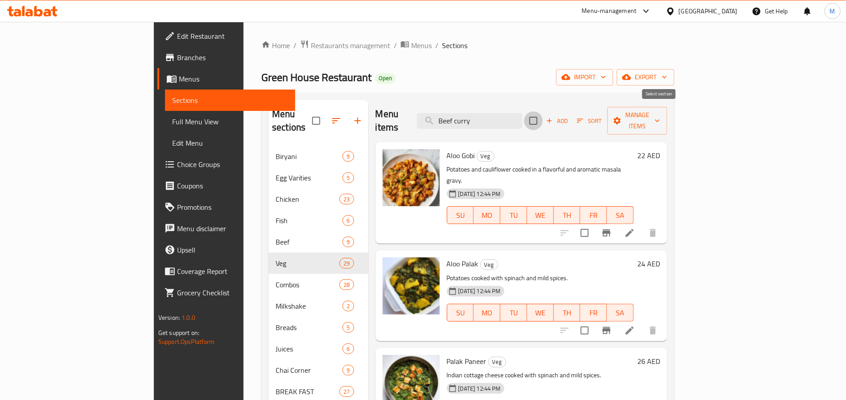
checkbox input "true"
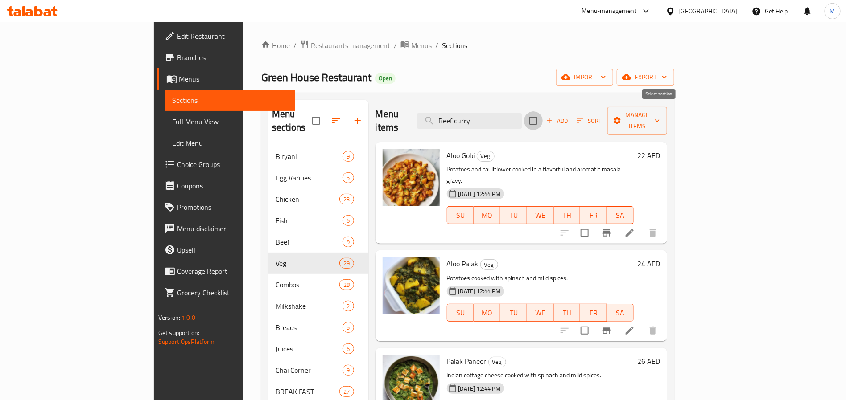
checkbox input "true"
click at [667, 123] on button "Manage items" at bounding box center [637, 121] width 60 height 28
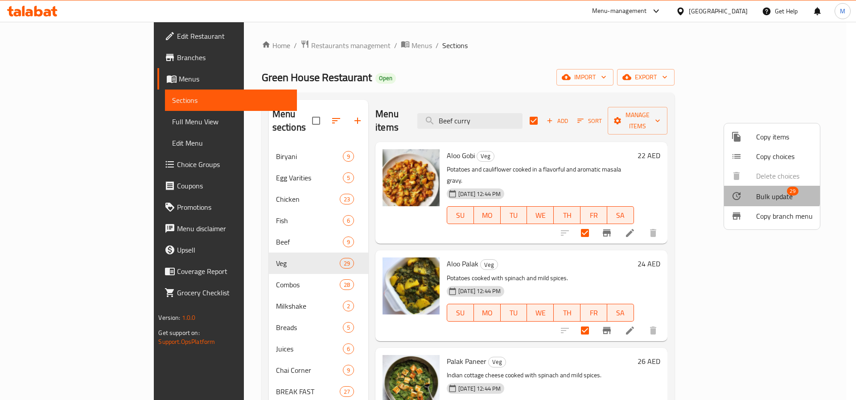
click at [748, 191] on div at bounding box center [743, 196] width 25 height 11
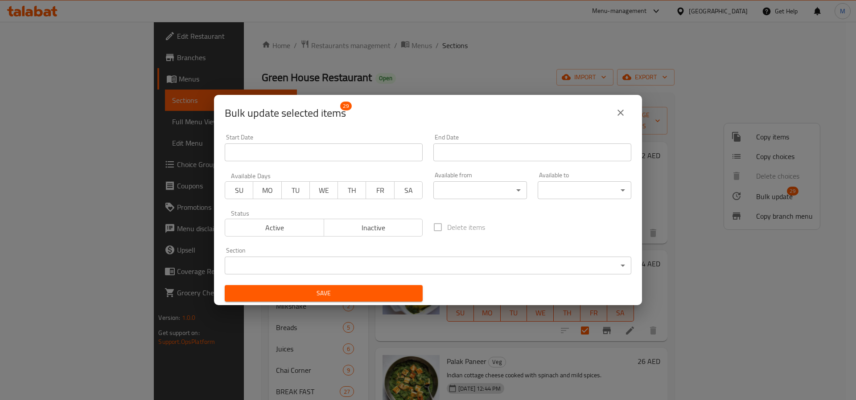
click at [451, 189] on body "​ Menu-management United Arab Emirates Get Help M Edit Restaurant Branches Menu…" at bounding box center [428, 211] width 856 height 379
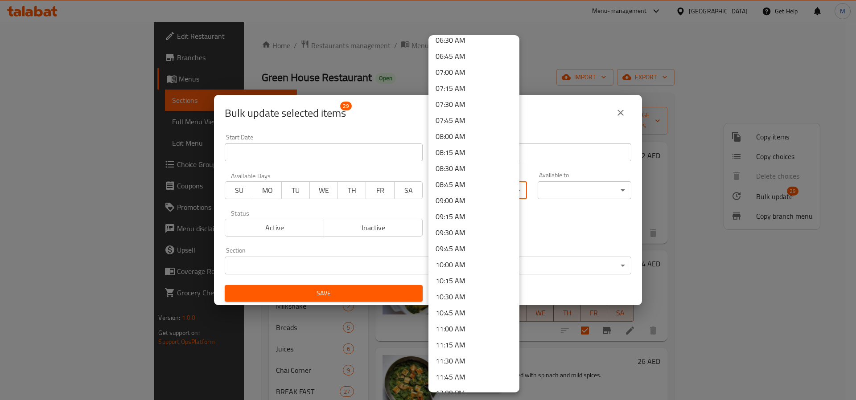
scroll to position [535, 0]
click at [474, 278] on li "12:00 PM" at bounding box center [473, 282] width 91 height 16
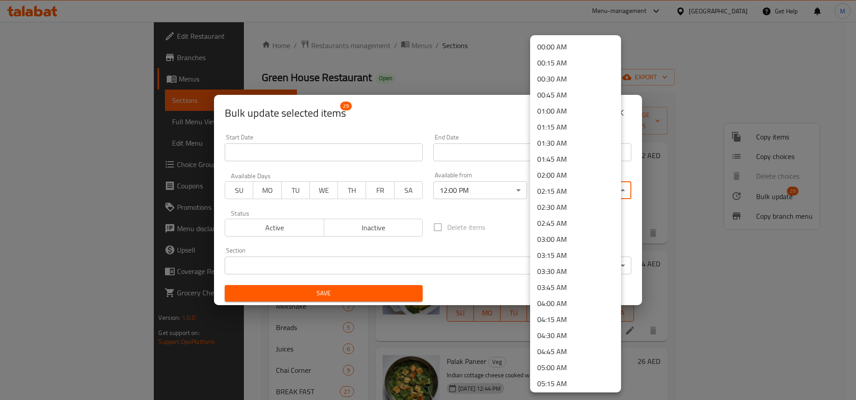
click at [532, 192] on body "​ Menu-management United Arab Emirates Get Help M Edit Restaurant Branches Menu…" at bounding box center [428, 211] width 856 height 379
click at [568, 142] on li "15:00 PM" at bounding box center [575, 140] width 91 height 16
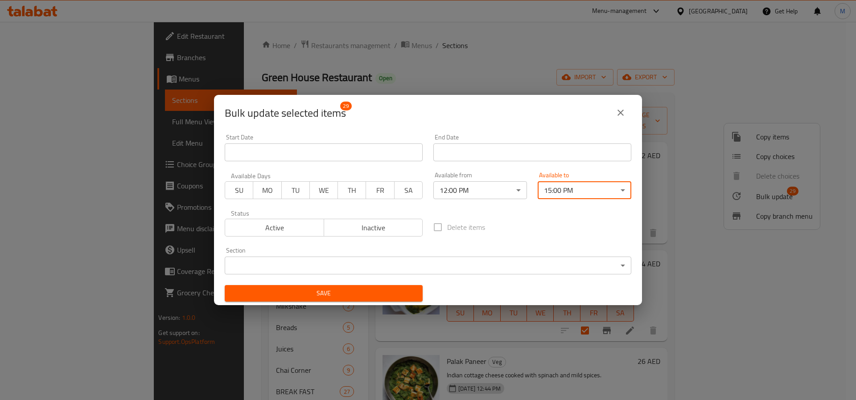
click at [343, 295] on span "Save" at bounding box center [324, 293] width 184 height 11
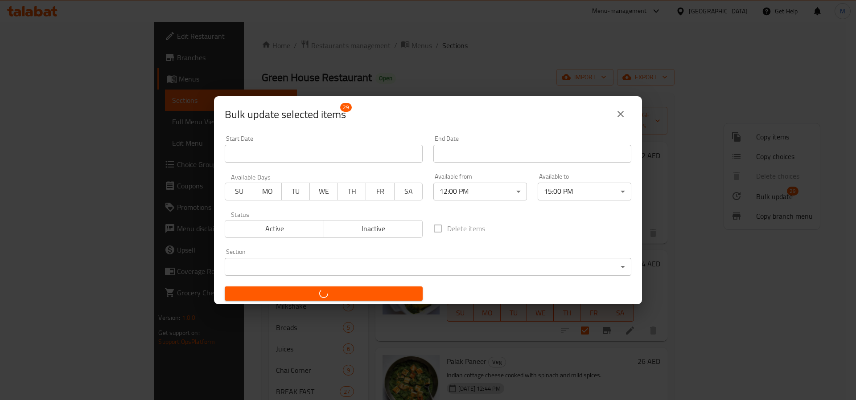
checkbox input "false"
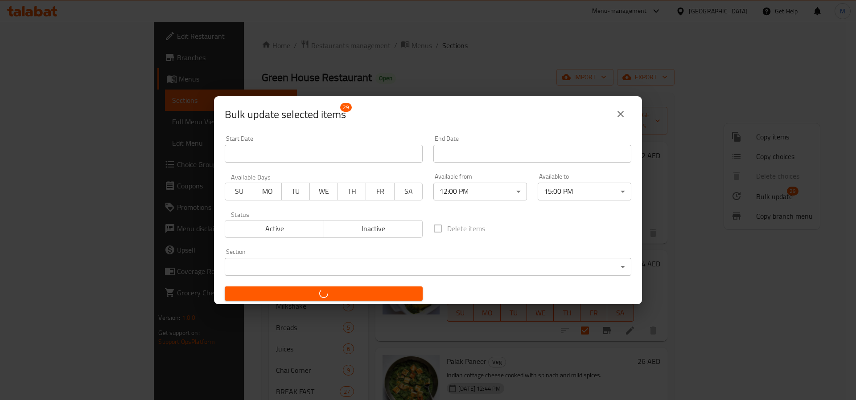
checkbox input "false"
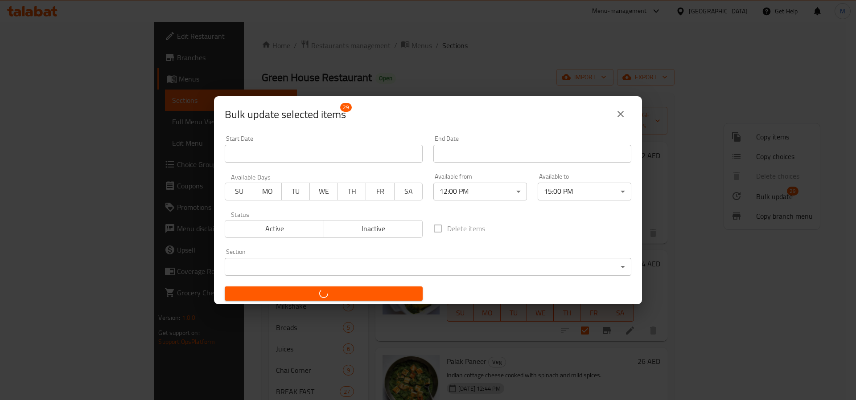
checkbox input "false"
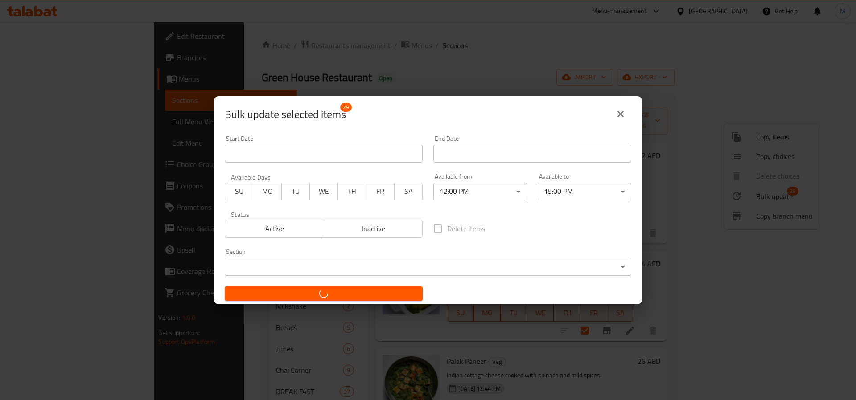
checkbox input "false"
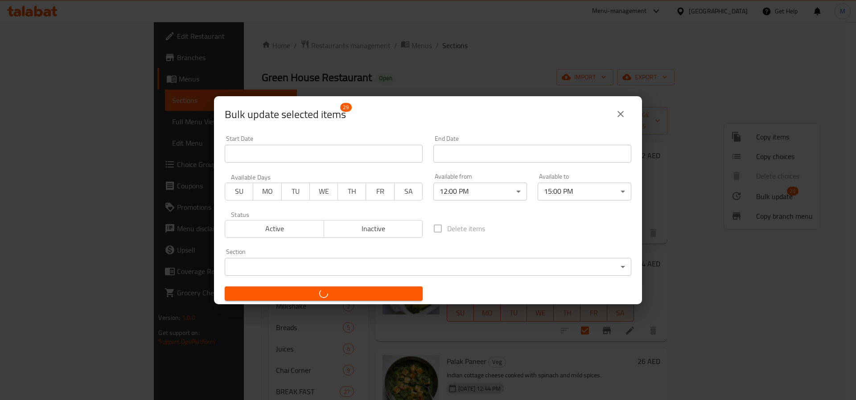
checkbox input "false"
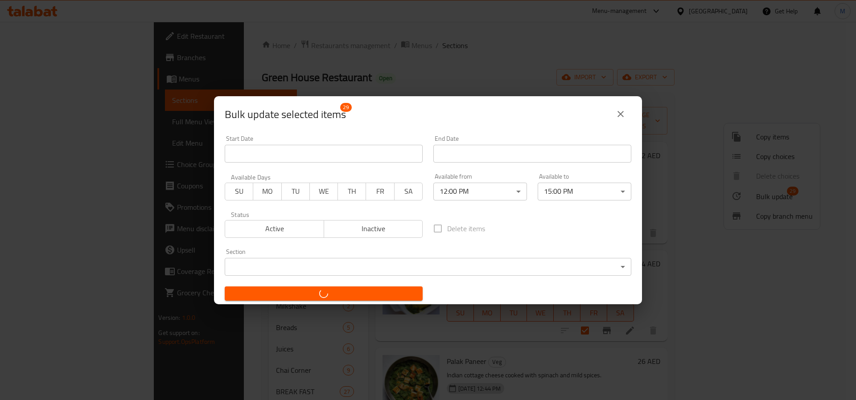
checkbox input "false"
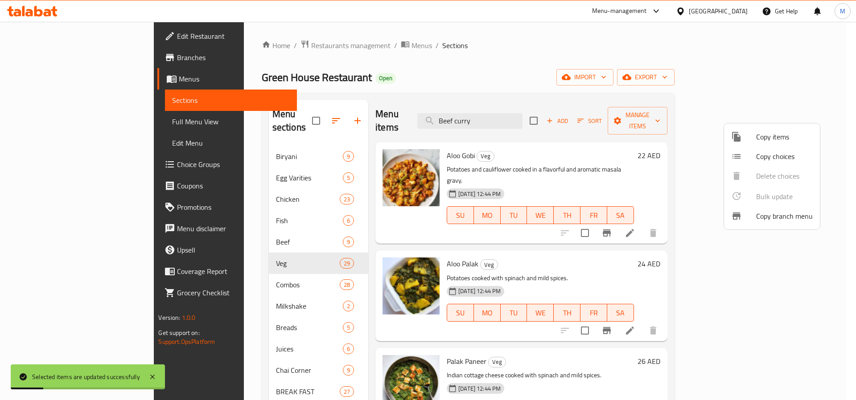
click at [230, 185] on div at bounding box center [428, 200] width 856 height 400
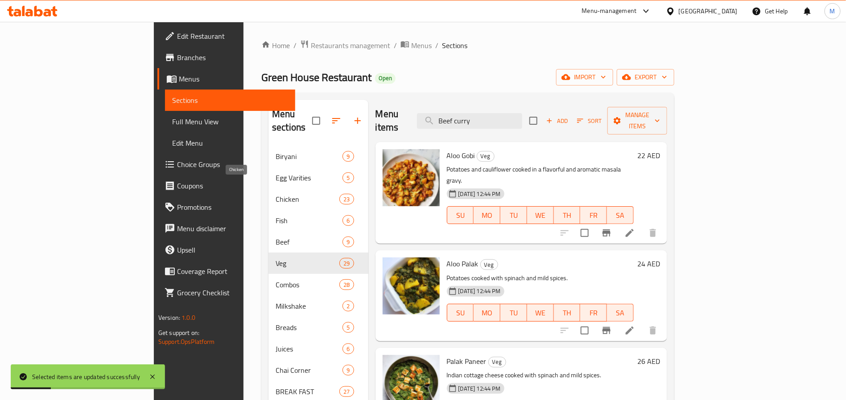
click at [276, 194] on span "Chicken" at bounding box center [308, 199] width 64 height 11
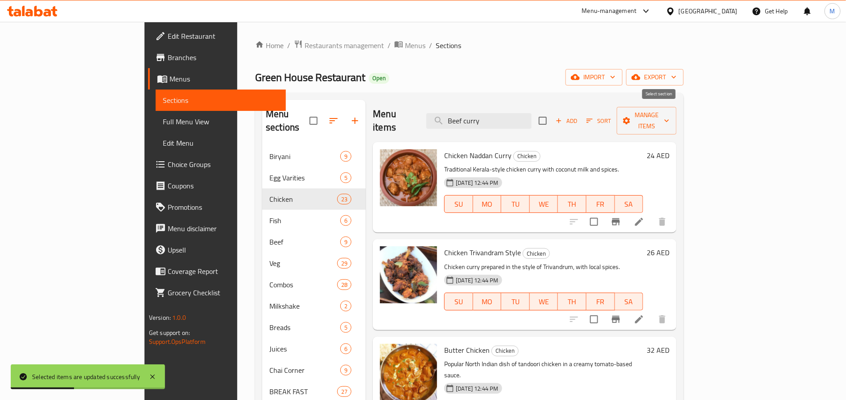
click at [552, 118] on input "checkbox" at bounding box center [542, 120] width 19 height 19
checkbox input "true"
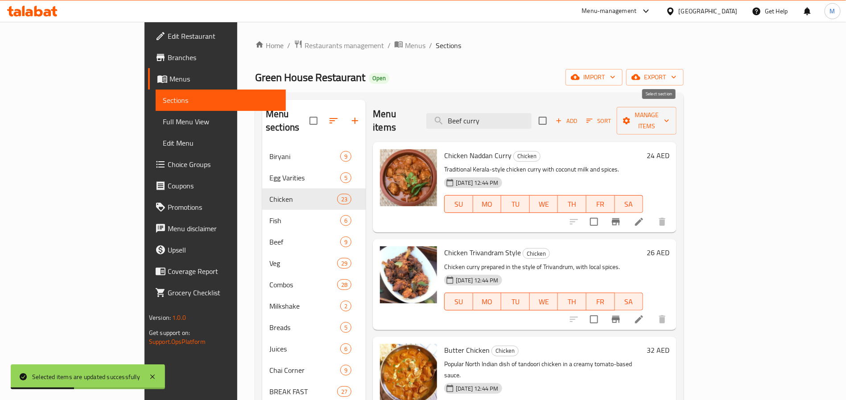
checkbox input "true"
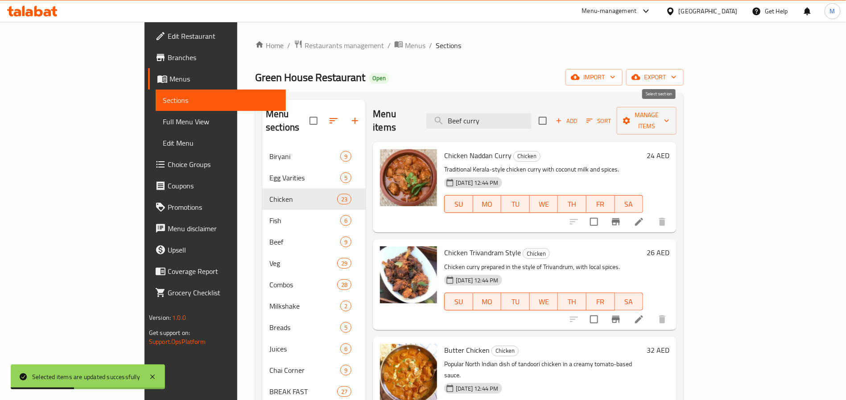
checkbox input "true"
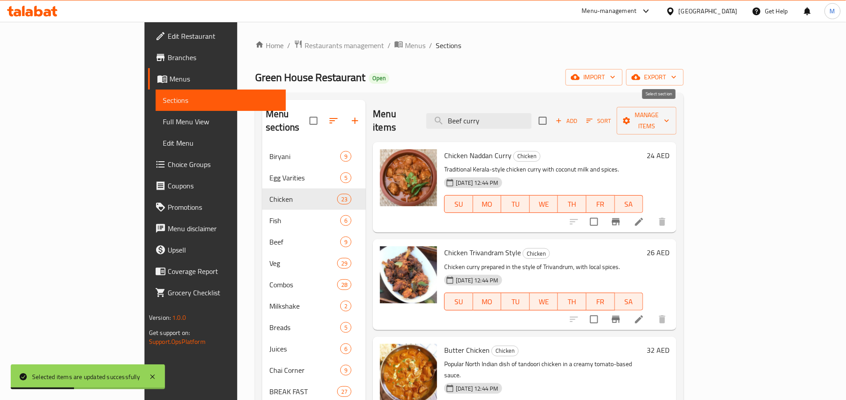
checkbox input "true"
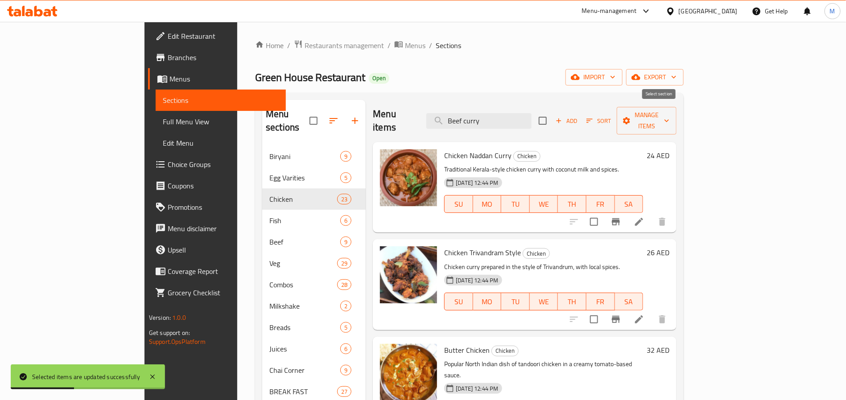
checkbox input "true"
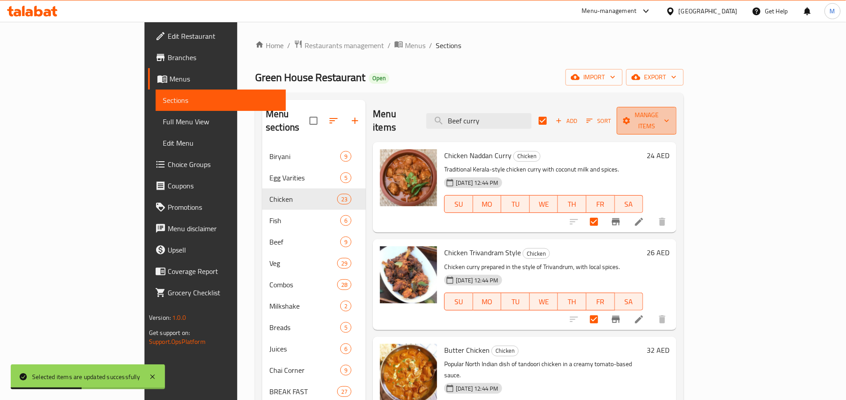
click at [669, 110] on span "Manage items" at bounding box center [646, 121] width 45 height 22
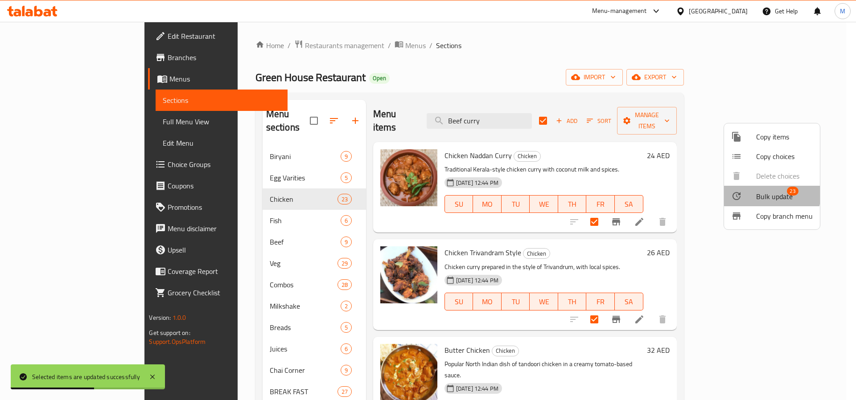
click at [765, 194] on span "Bulk update" at bounding box center [774, 196] width 37 height 11
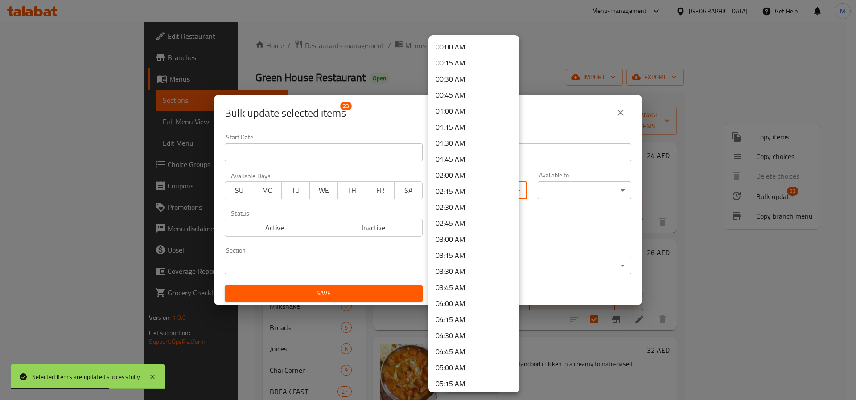
click at [469, 192] on body "Selected items are updated successfully ​ Menu-management United Arab Emirates …" at bounding box center [428, 211] width 856 height 379
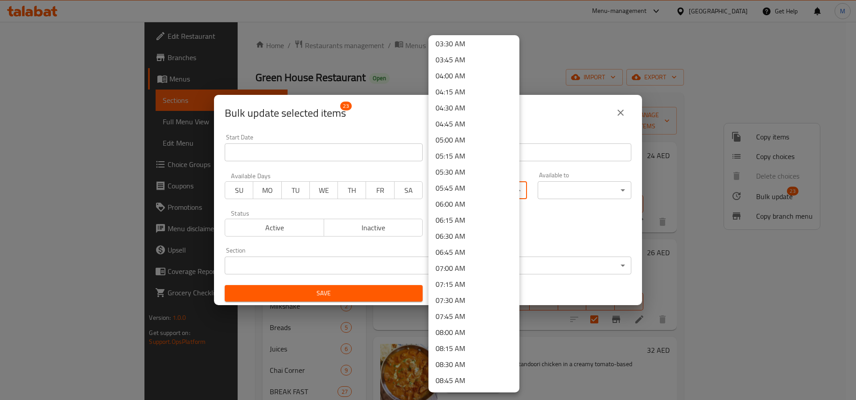
scroll to position [535, 0]
click at [467, 277] on li "12:00 PM" at bounding box center [473, 282] width 91 height 16
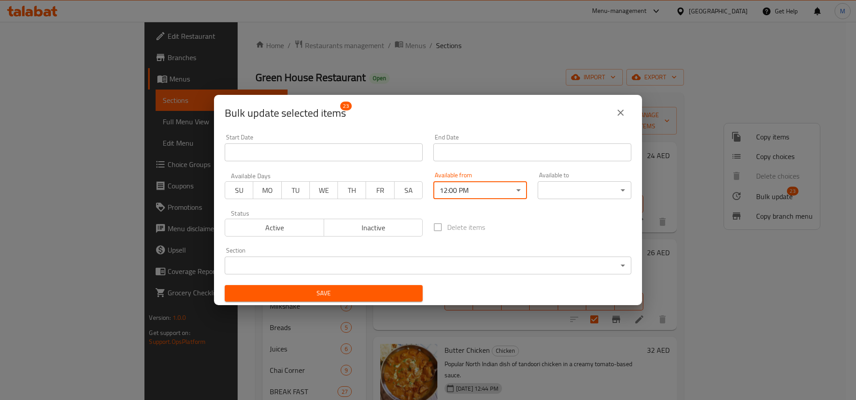
click at [556, 188] on body "​ Menu-management United Arab Emirates Get Help M Edit Restaurant Branches Menu…" at bounding box center [428, 211] width 856 height 379
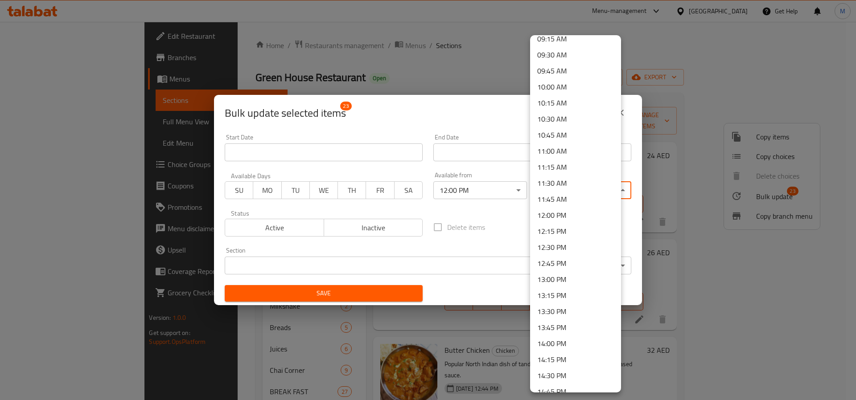
scroll to position [736, 0]
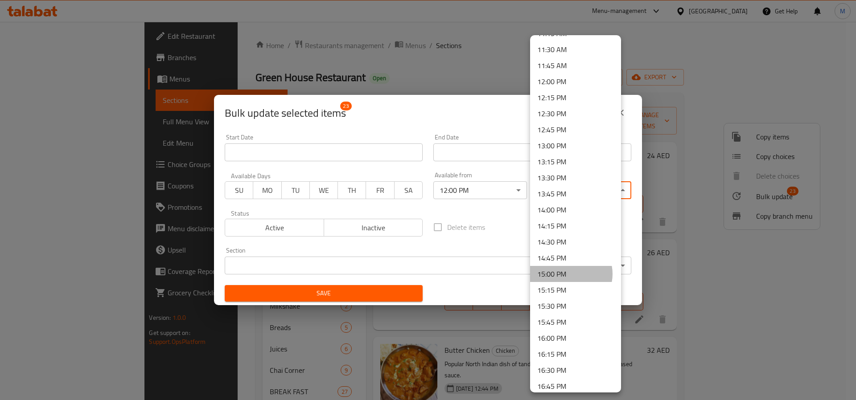
click at [570, 274] on li "15:00 PM" at bounding box center [575, 274] width 91 height 16
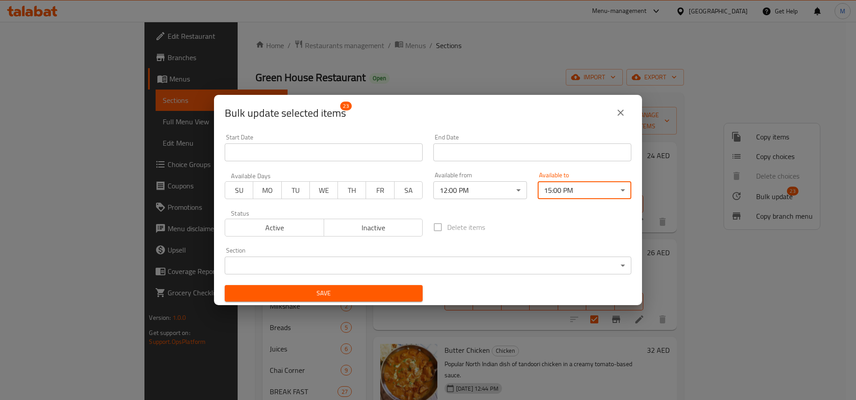
click at [345, 297] on span "Save" at bounding box center [324, 293] width 184 height 11
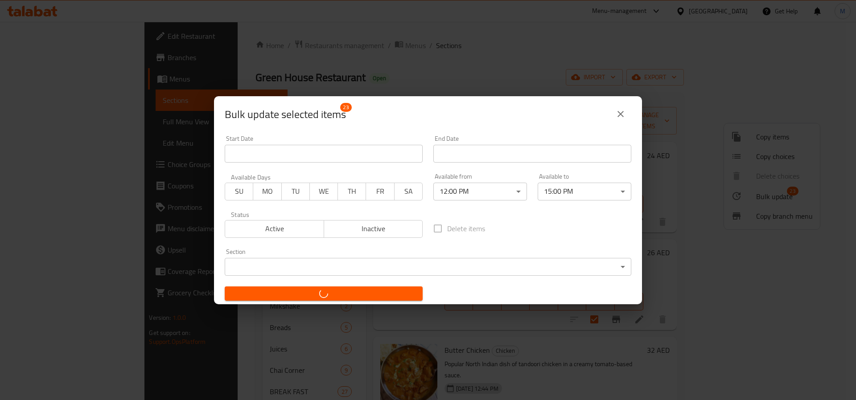
checkbox input "false"
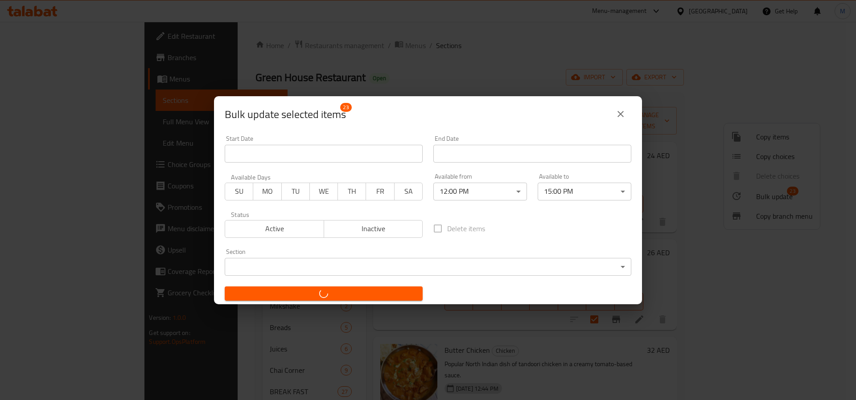
checkbox input "false"
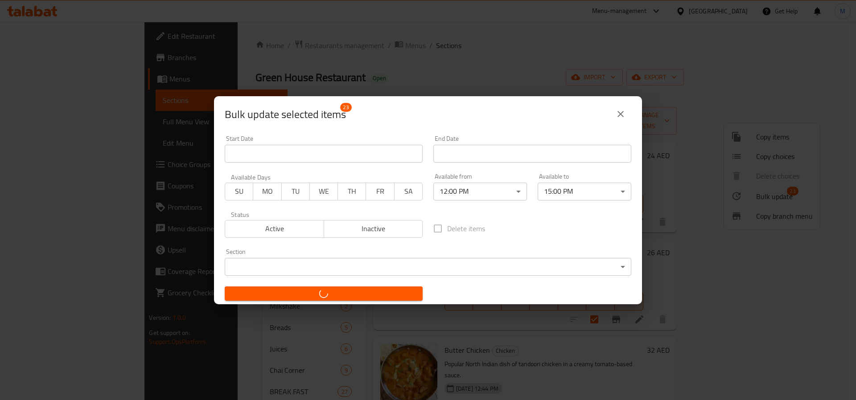
checkbox input "false"
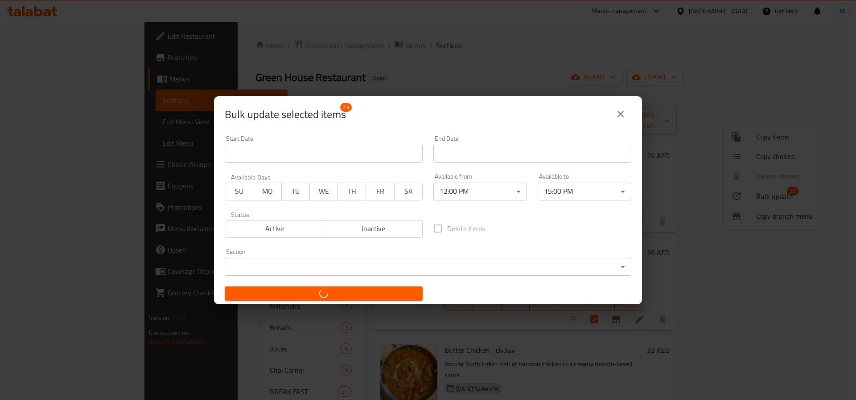
checkbox input "false"
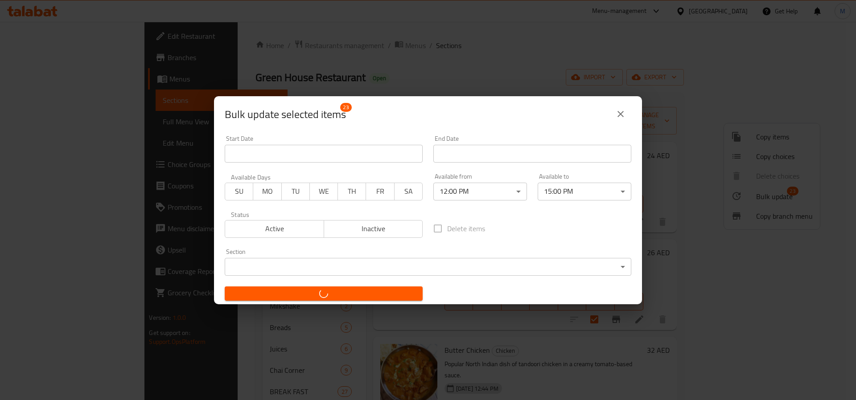
checkbox input "false"
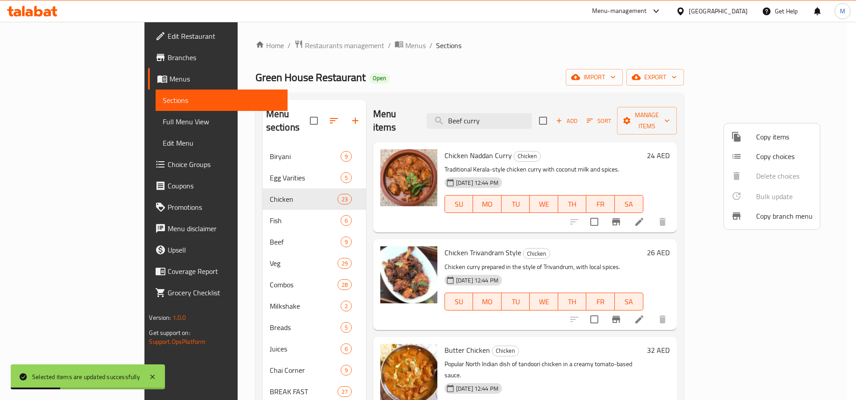
click at [245, 226] on div at bounding box center [428, 200] width 856 height 400
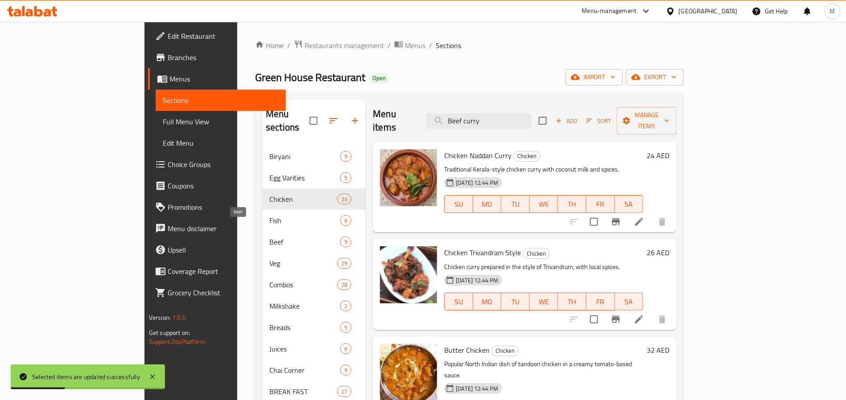
click at [269, 237] on span "Beef" at bounding box center [304, 242] width 71 height 11
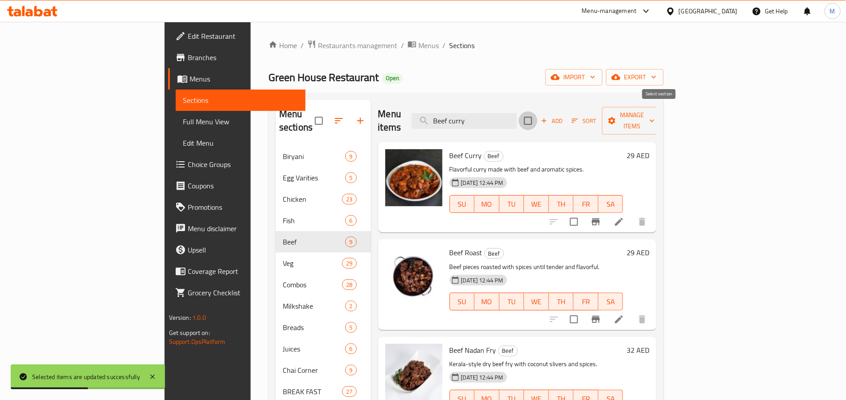
click at [537, 115] on input "checkbox" at bounding box center [528, 120] width 19 height 19
click at [654, 114] on span "Manage items" at bounding box center [631, 121] width 45 height 22
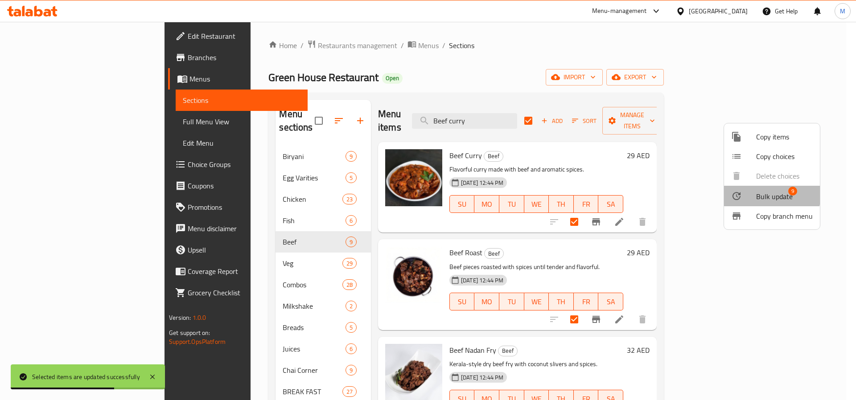
click at [760, 194] on span "Bulk update" at bounding box center [774, 196] width 37 height 11
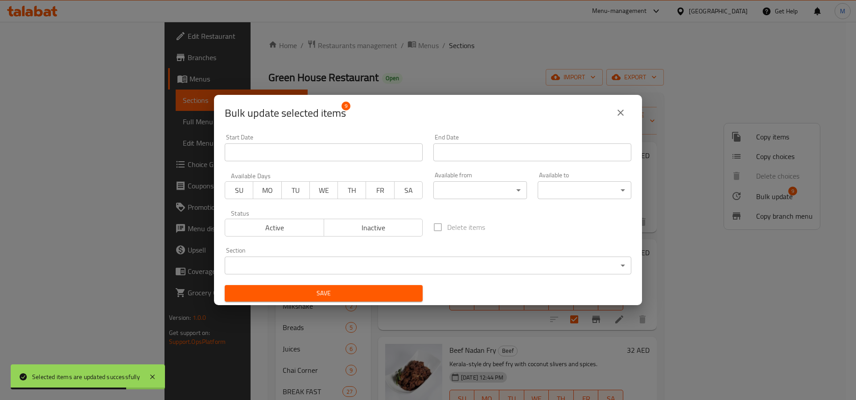
click at [443, 199] on body "Selected items are updated successfully ​ Menu-management United Arab Emirates …" at bounding box center [428, 211] width 856 height 379
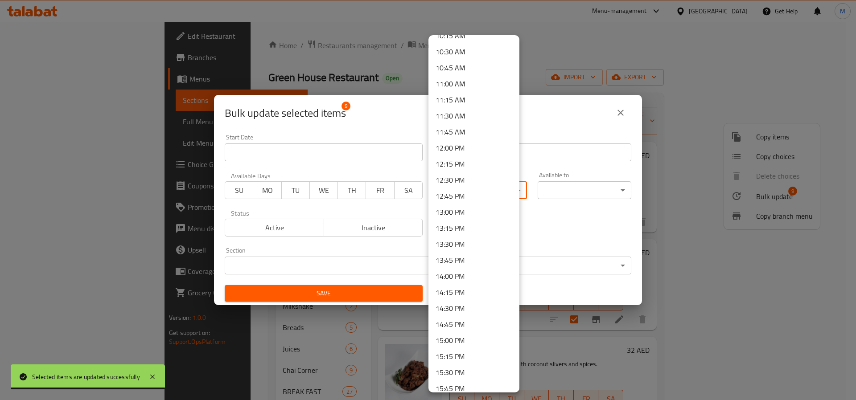
scroll to position [669, 0]
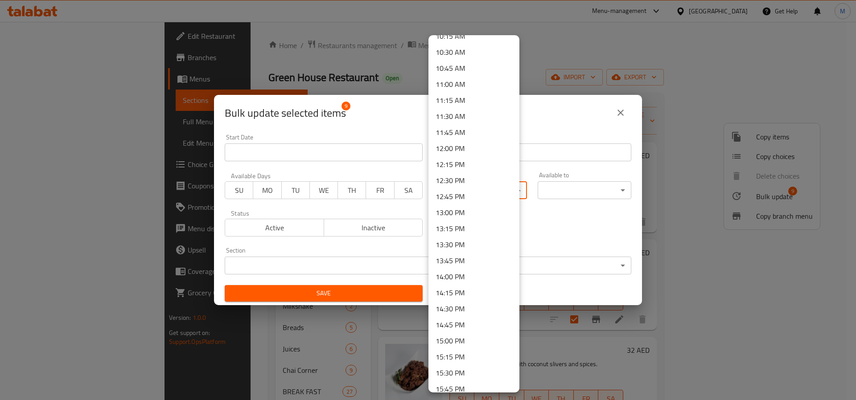
click at [458, 147] on li "12:00 PM" at bounding box center [473, 148] width 91 height 16
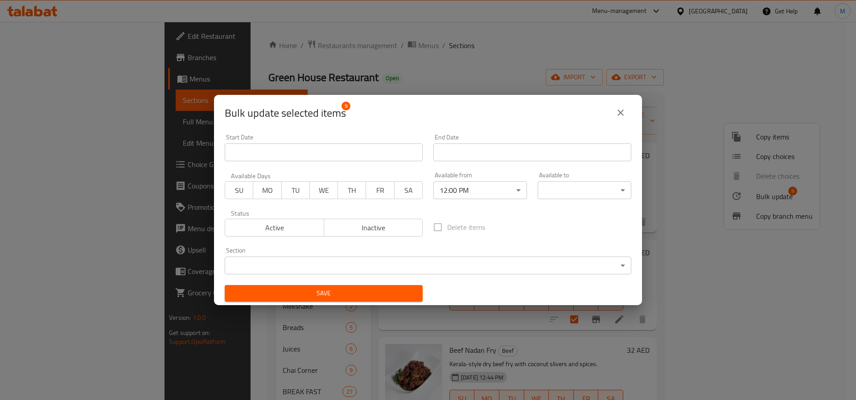
click at [575, 190] on body "​ Menu-management United Arab Emirates Get Help M Edit Restaurant Branches Menu…" at bounding box center [428, 211] width 856 height 379
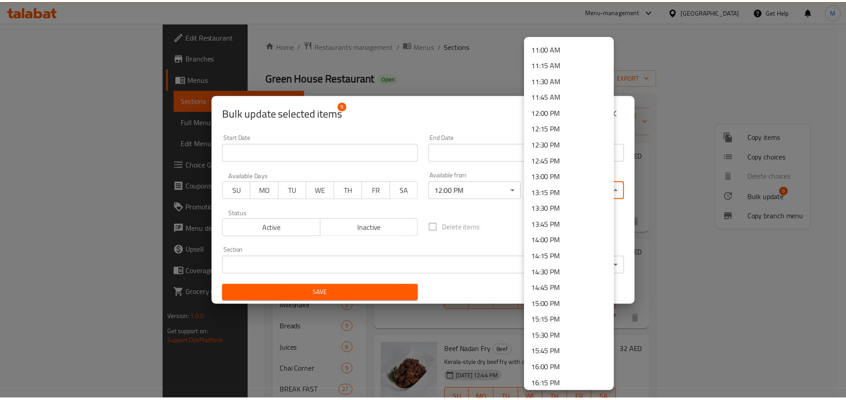
scroll to position [736, 0]
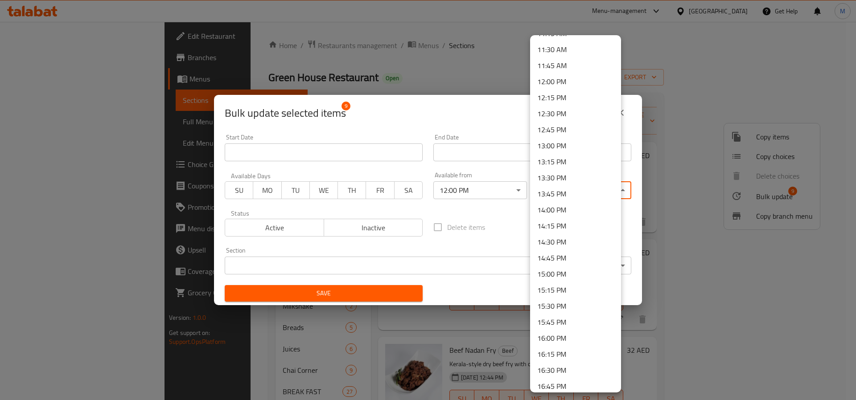
click at [562, 275] on li "15:00 PM" at bounding box center [575, 274] width 91 height 16
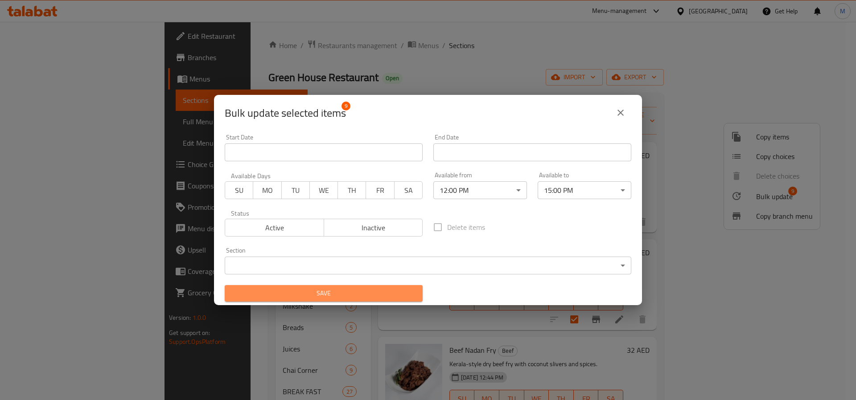
click at [387, 288] on span "Save" at bounding box center [324, 293] width 184 height 11
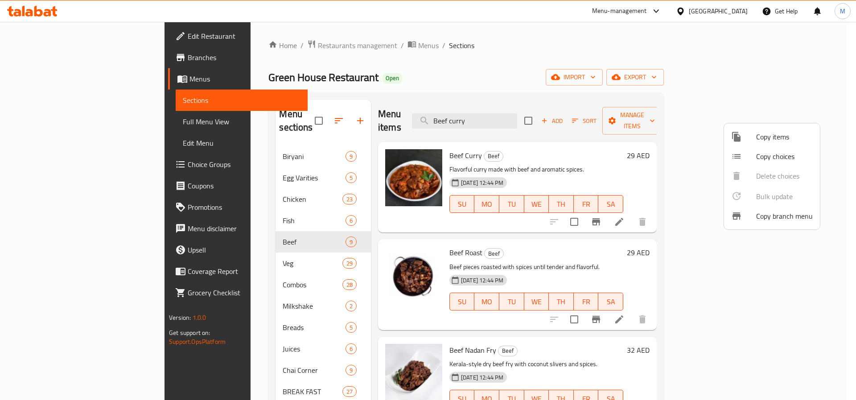
click at [562, 127] on div at bounding box center [428, 200] width 856 height 400
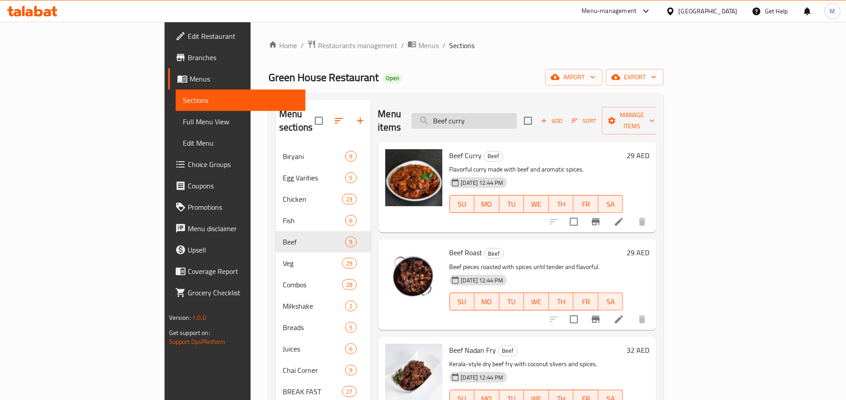
click at [517, 118] on input "Beef curry" at bounding box center [464, 121] width 105 height 16
paste input "Pothichoru"
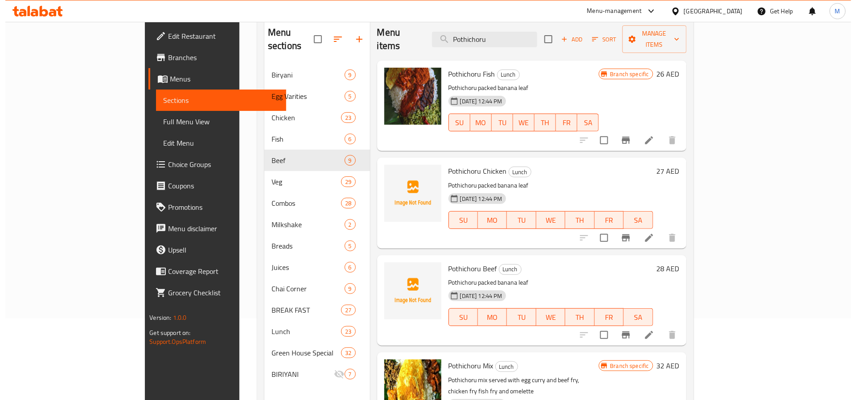
scroll to position [58, 0]
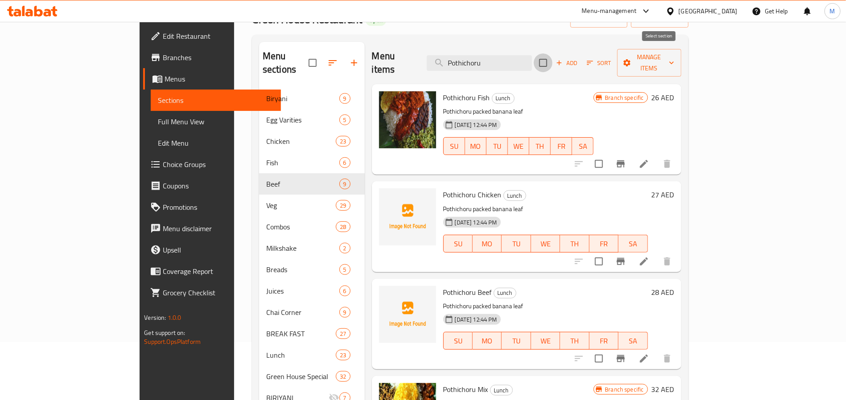
click at [552, 55] on input "checkbox" at bounding box center [543, 63] width 19 height 19
click at [524, 58] on input "Pothichoru" at bounding box center [479, 63] width 105 height 16
click at [674, 59] on span "Manage items" at bounding box center [649, 63] width 50 height 22
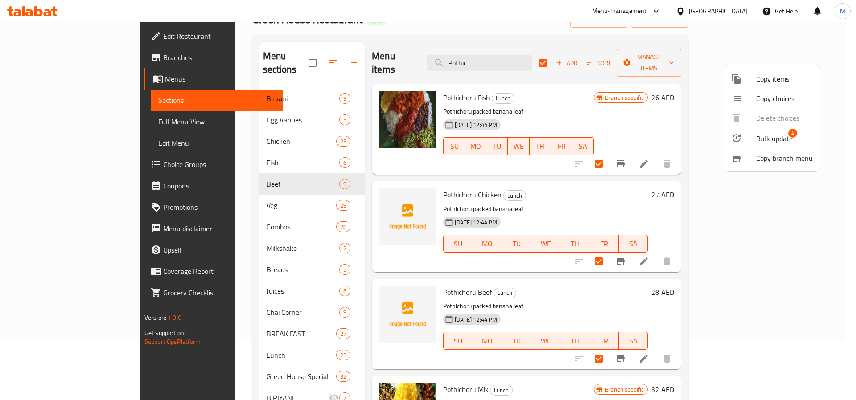
click at [748, 134] on div at bounding box center [743, 138] width 25 height 11
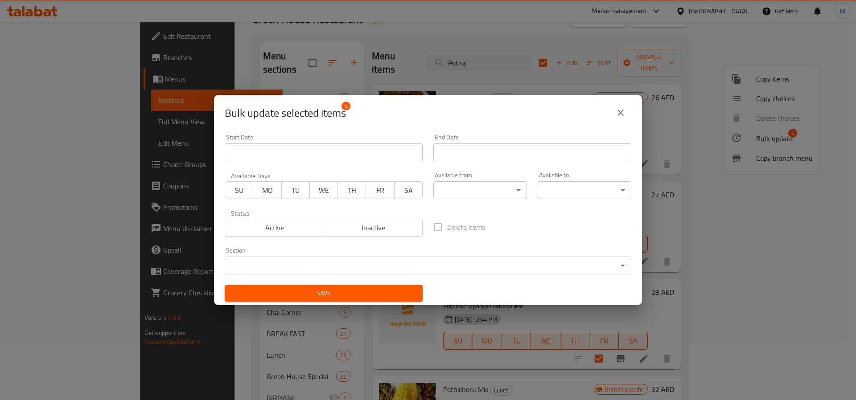
click at [481, 193] on body "​ Menu-management United Arab Emirates Get Help M Edit Restaurant Branches Menu…" at bounding box center [428, 153] width 856 height 379
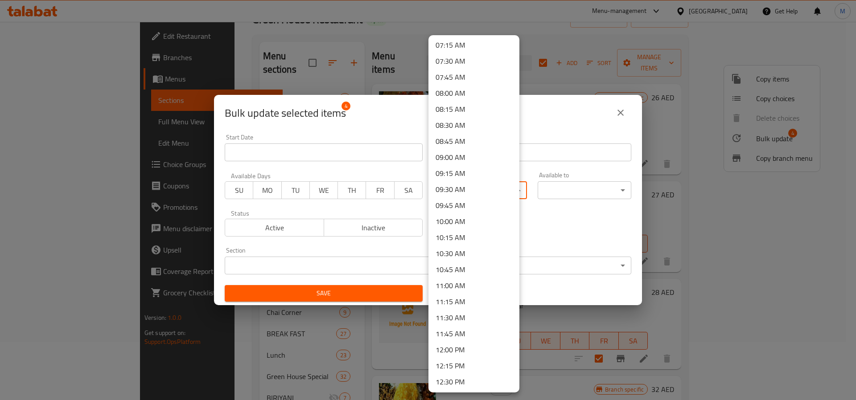
scroll to position [468, 0]
click at [465, 348] on li "12:00 PM" at bounding box center [473, 349] width 91 height 16
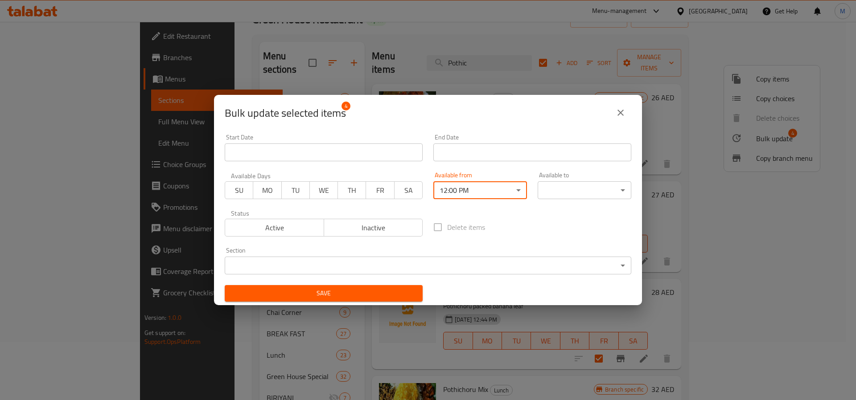
click at [577, 190] on body "​ Menu-management United Arab Emirates Get Help M Edit Restaurant Branches Menu…" at bounding box center [428, 153] width 856 height 379
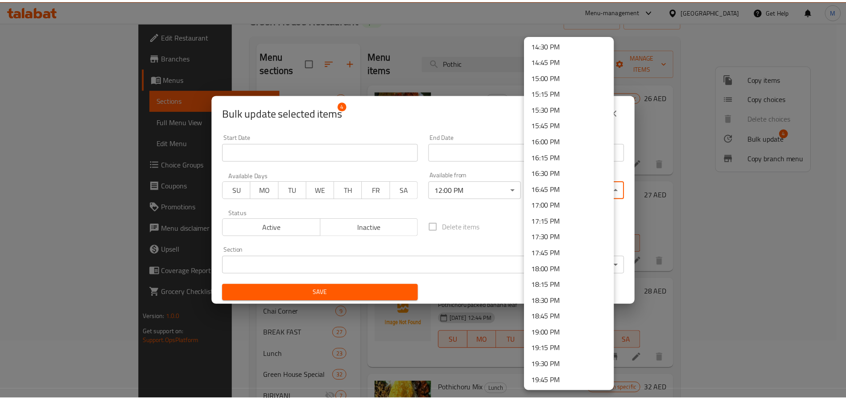
scroll to position [936, 0]
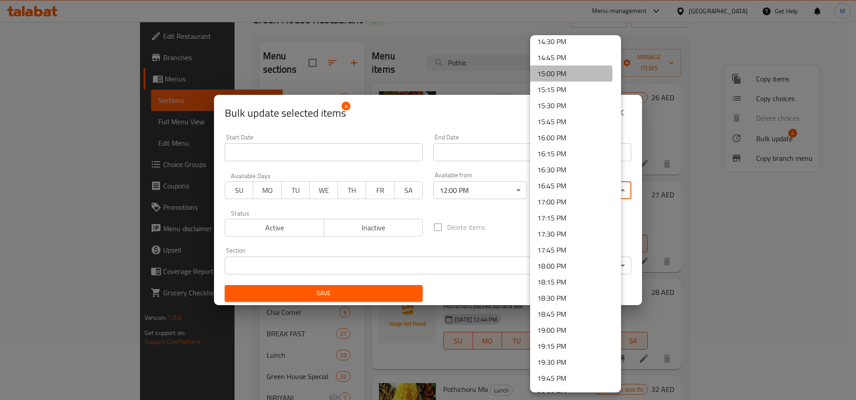
click at [557, 74] on li "15:00 PM" at bounding box center [575, 74] width 91 height 16
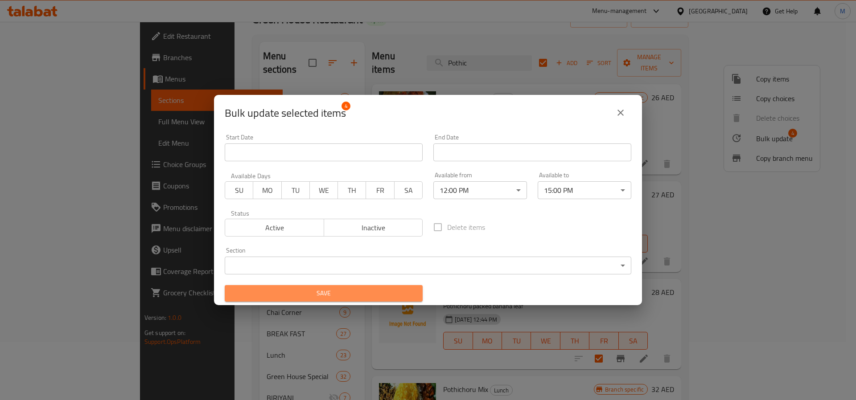
click at [388, 294] on span "Save" at bounding box center [324, 293] width 184 height 11
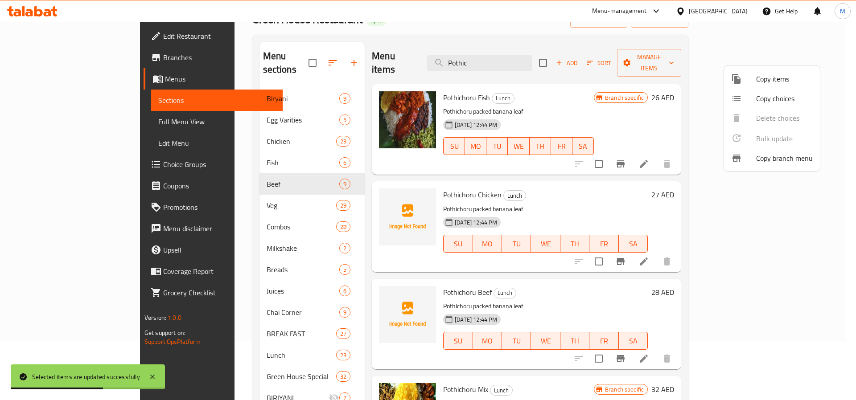
click at [103, 122] on div at bounding box center [428, 200] width 856 height 400
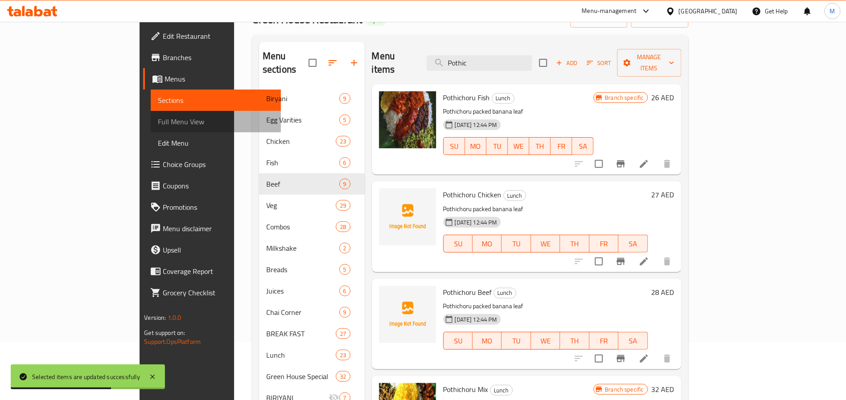
click at [158, 122] on span "Full Menu View" at bounding box center [216, 121] width 116 height 11
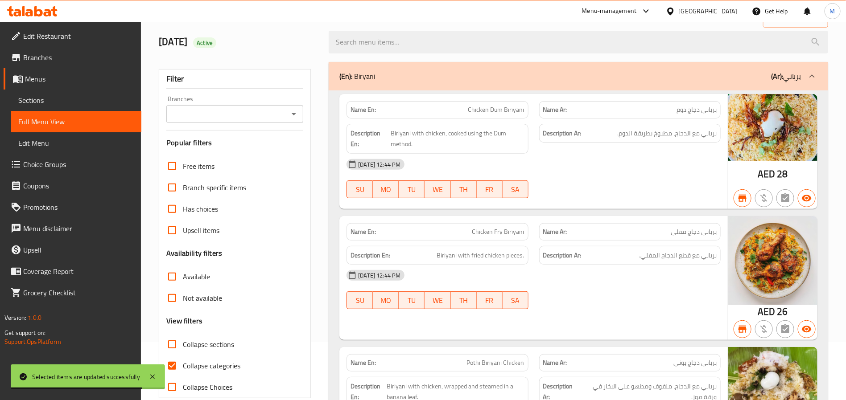
click at [268, 116] on input "Branches" at bounding box center [227, 114] width 117 height 12
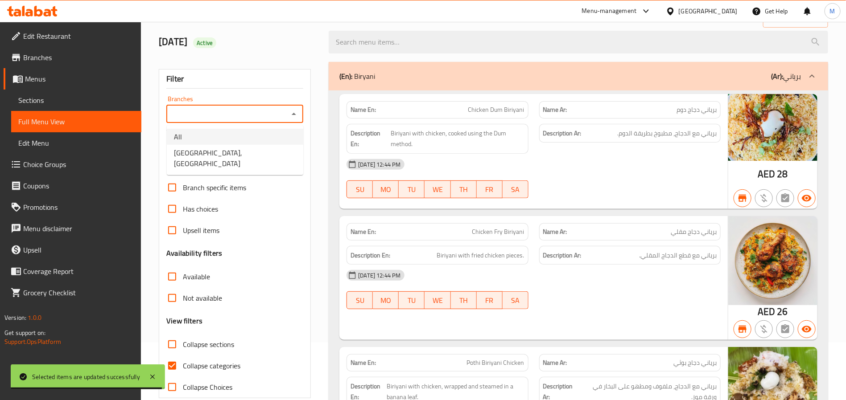
click at [276, 143] on li "All" at bounding box center [235, 137] width 136 height 16
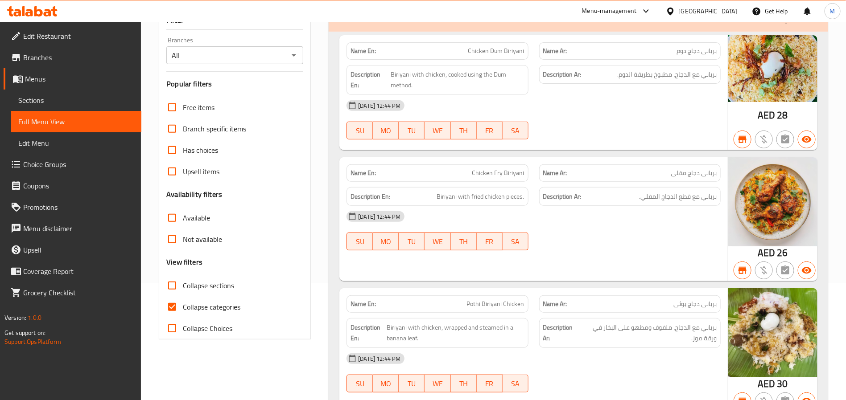
scroll to position [201, 0]
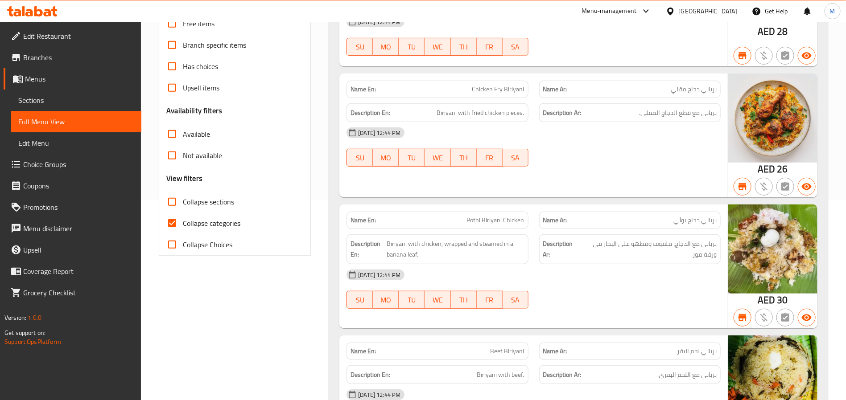
click at [178, 202] on input "Collapse sections" at bounding box center [171, 201] width 21 height 21
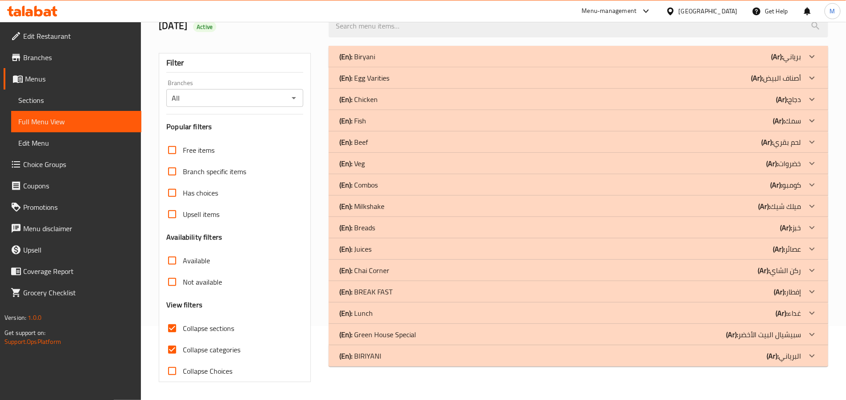
scroll to position [75, 0]
click at [493, 156] on div "(En): Veg (Ar): خضروات" at bounding box center [578, 163] width 499 height 21
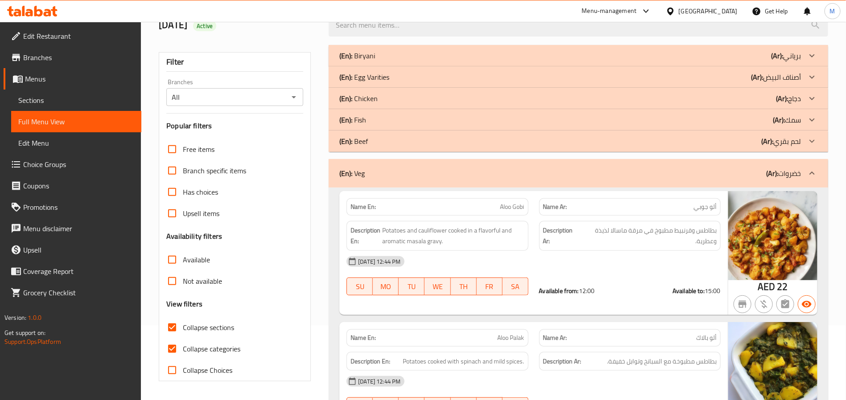
click at [494, 166] on div "(En): Veg (Ar): خضروات" at bounding box center [578, 173] width 499 height 29
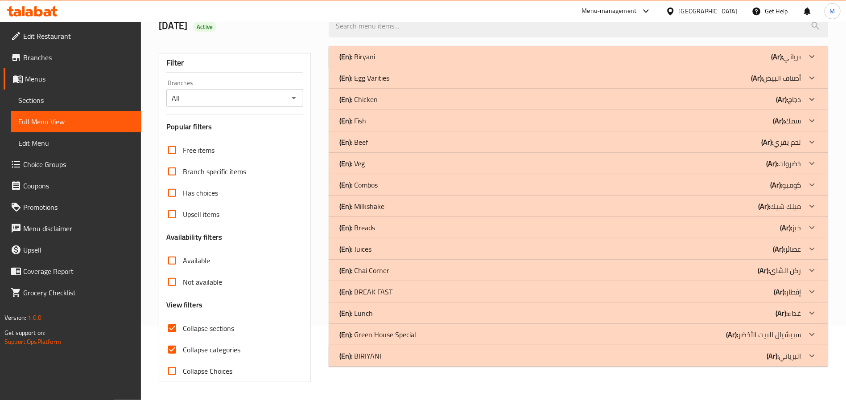
click at [427, 95] on div "(En): Chicken (Ar): دجاج" at bounding box center [570, 99] width 462 height 11
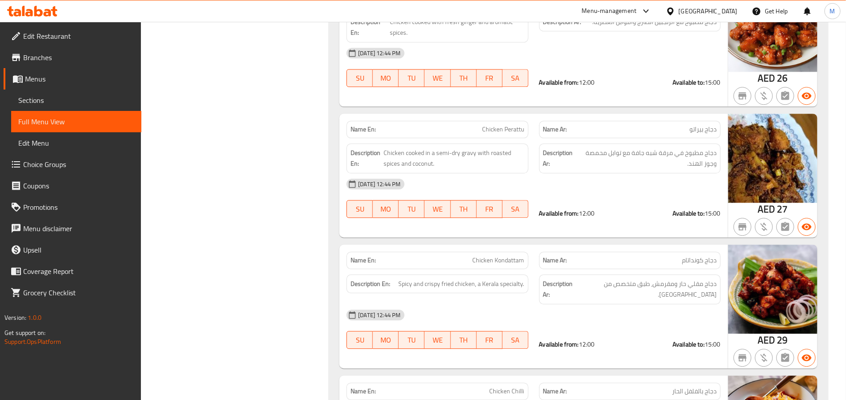
scroll to position [801, 0]
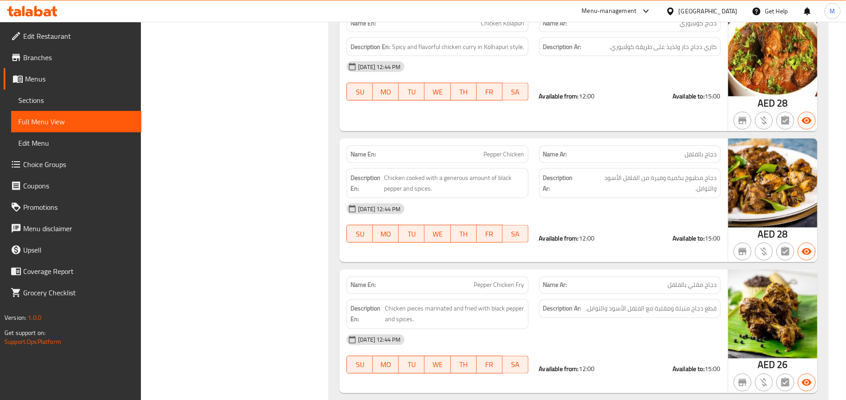
scroll to position [577, 0]
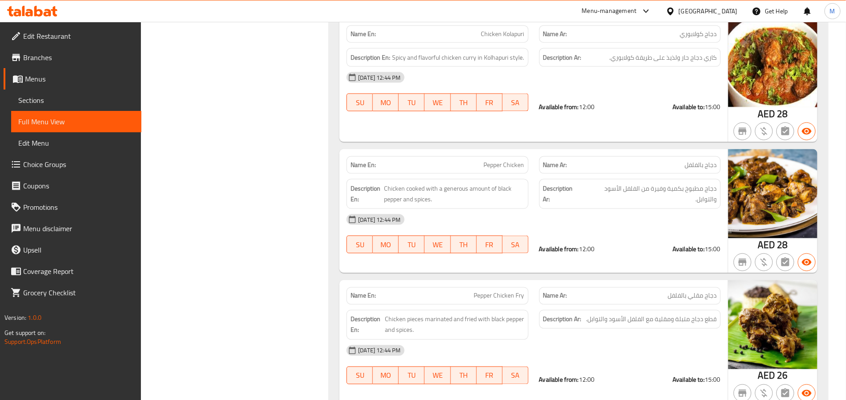
click at [362, 134] on div "Name En: Chicken Kolapuri Name Ar: دجاج كولابوري Description En: Spicy and flav…" at bounding box center [533, 80] width 388 height 124
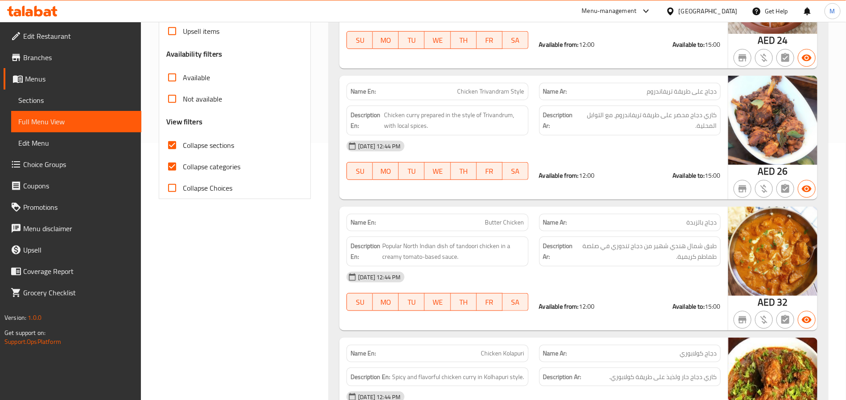
scroll to position [243, 0]
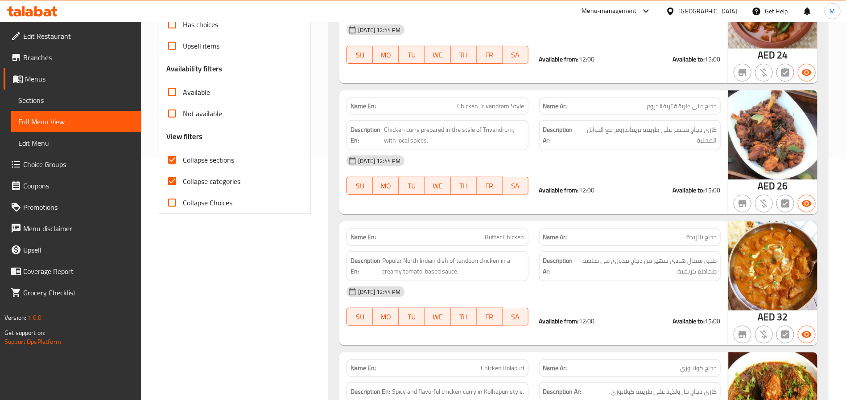
drag, startPoint x: 212, startPoint y: 170, endPoint x: 213, endPoint y: 181, distance: 10.7
click at [212, 170] on label "Collapse sections" at bounding box center [197, 159] width 73 height 21
click at [183, 170] on input "Collapse sections" at bounding box center [171, 159] width 21 height 21
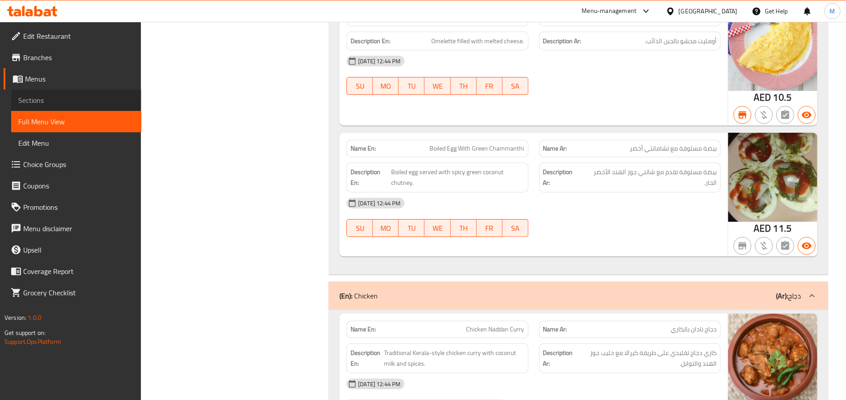
click at [55, 98] on span "Sections" at bounding box center [76, 100] width 116 height 11
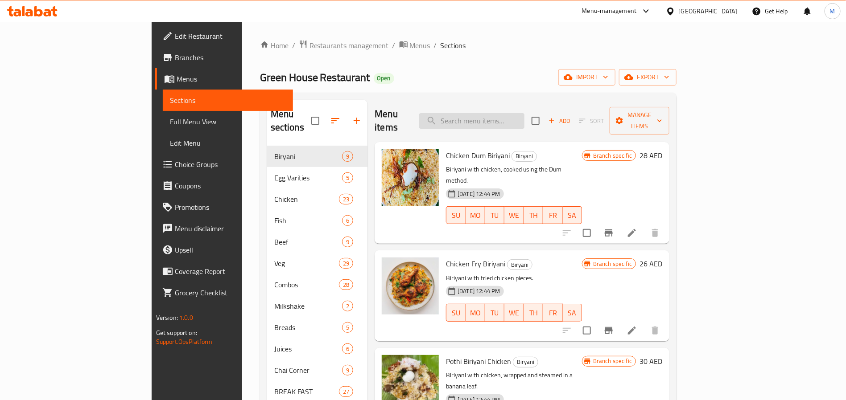
click at [524, 119] on input "search" at bounding box center [471, 121] width 105 height 16
paste input "Veg meal's"
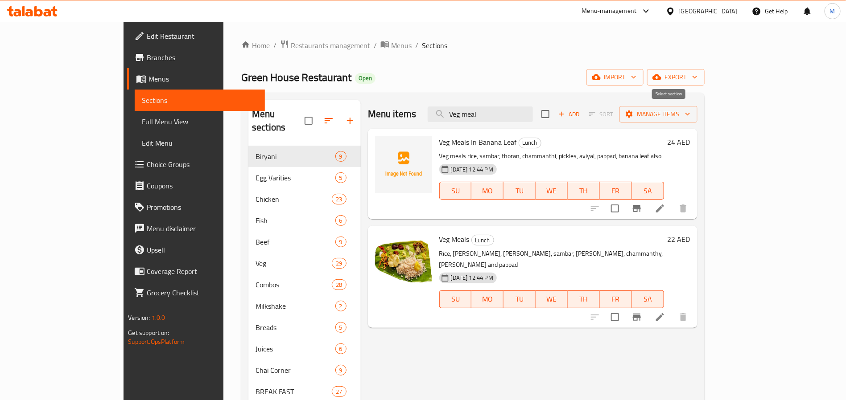
click at [555, 113] on input "checkbox" at bounding box center [545, 114] width 19 height 19
click at [690, 117] on span "Manage items" at bounding box center [658, 114] width 64 height 11
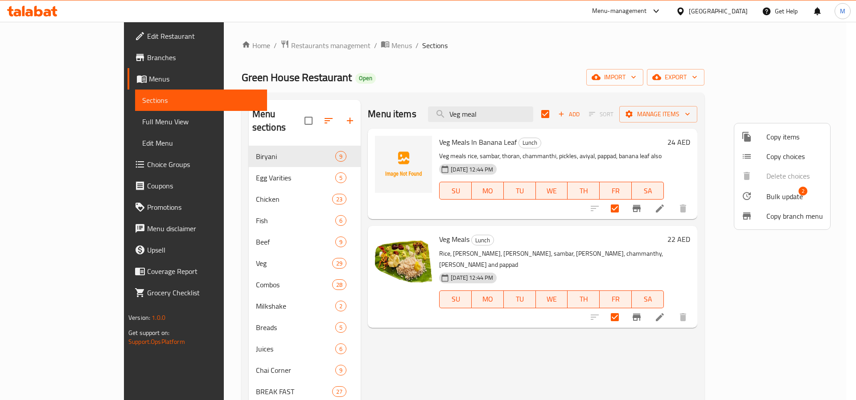
click at [777, 196] on span "Bulk update" at bounding box center [784, 196] width 37 height 11
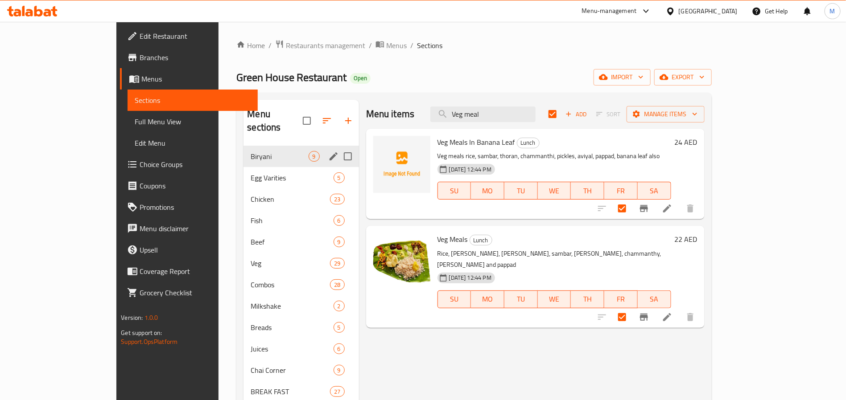
click at [278, 152] on div "Biryani 9" at bounding box center [300, 156] width 115 height 21
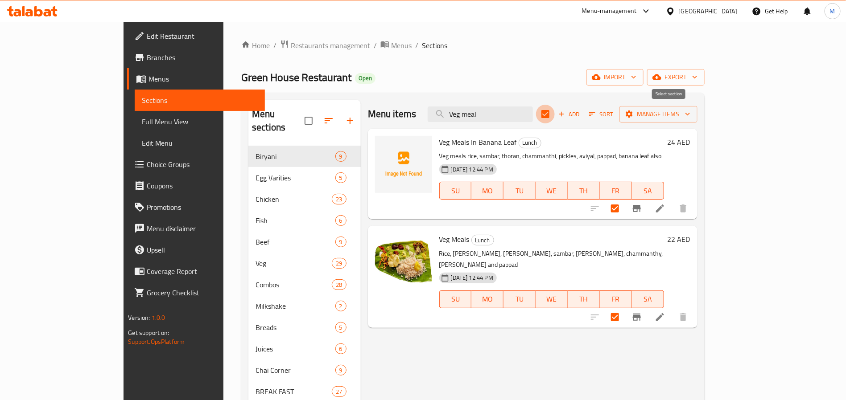
click at [555, 115] on input "checkbox" at bounding box center [545, 114] width 19 height 19
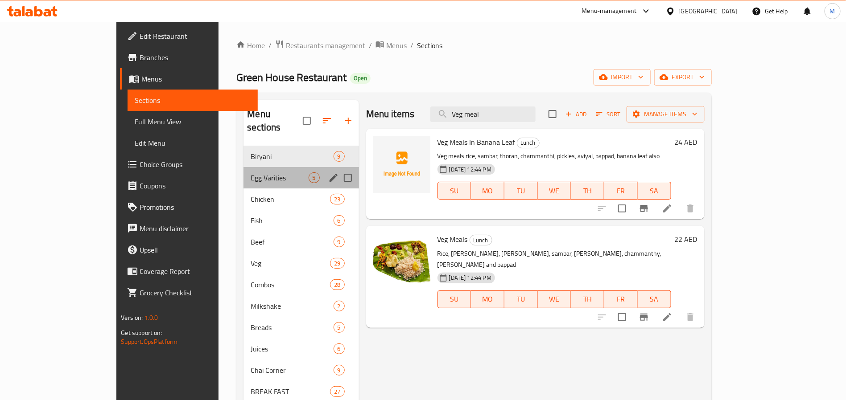
click at [249, 167] on div "Egg Varities 5" at bounding box center [300, 177] width 115 height 21
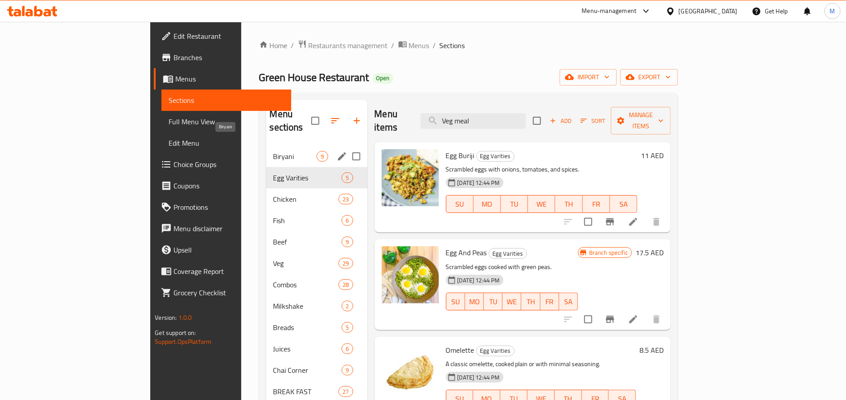
click at [266, 146] on div "Biryani 9" at bounding box center [316, 156] width 101 height 21
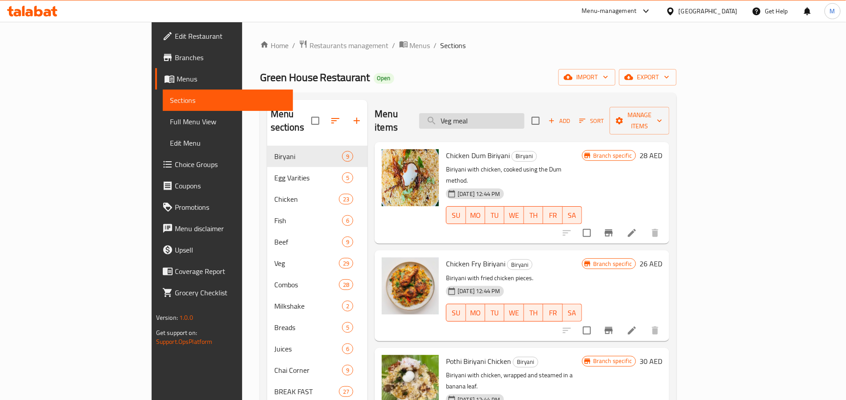
click at [514, 113] on input "Veg meal" at bounding box center [471, 121] width 105 height 16
paste input "Pothichoru"
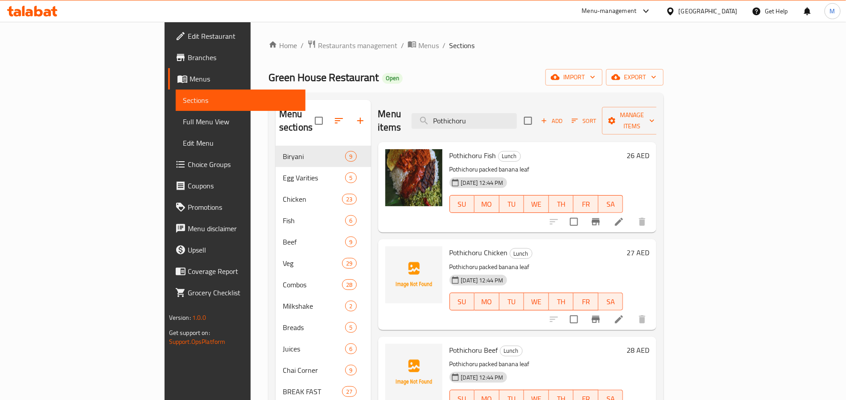
click at [537, 114] on input "checkbox" at bounding box center [528, 120] width 19 height 19
click at [654, 115] on span "Manage items" at bounding box center [631, 121] width 45 height 22
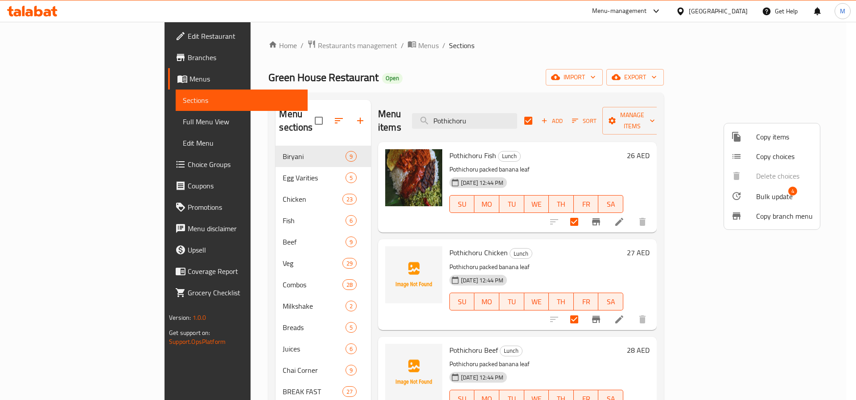
click at [769, 197] on span "Bulk update" at bounding box center [774, 196] width 37 height 11
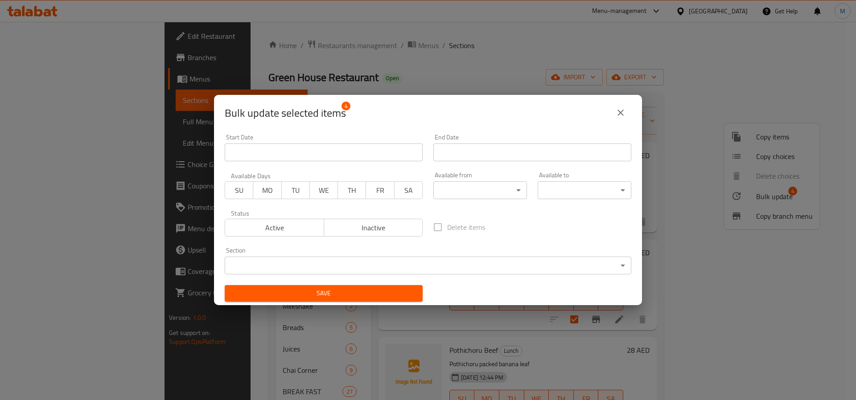
click at [471, 199] on body "​ Menu-management United Arab Emirates Get Help M Edit Restaurant Branches Menu…" at bounding box center [428, 211] width 856 height 379
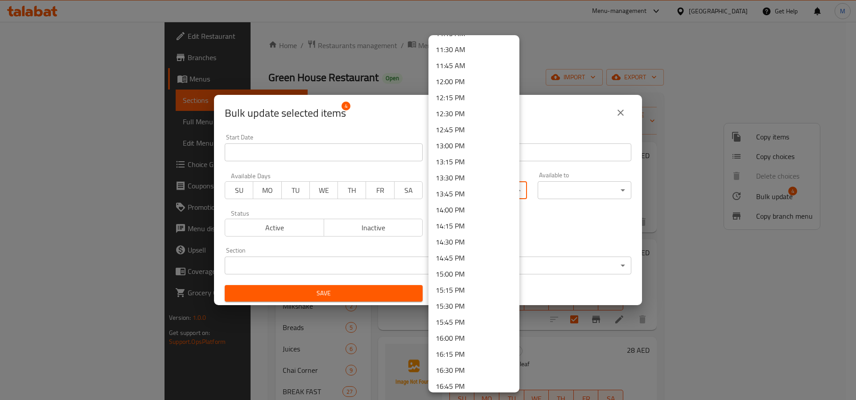
scroll to position [602, 0]
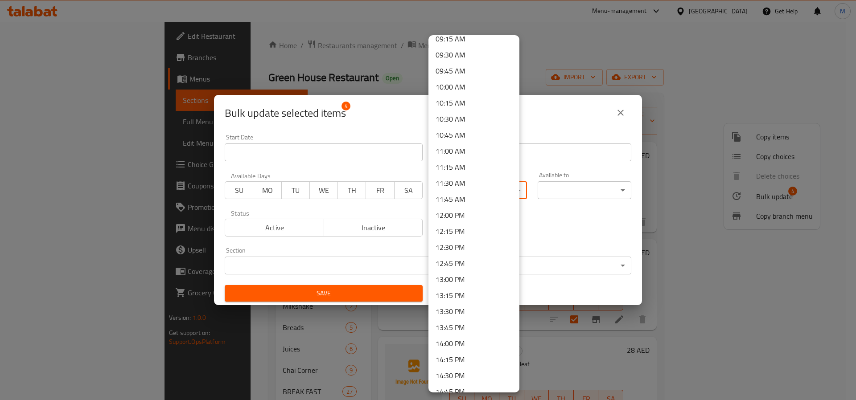
click at [461, 218] on li "12:00 PM" at bounding box center [473, 215] width 91 height 16
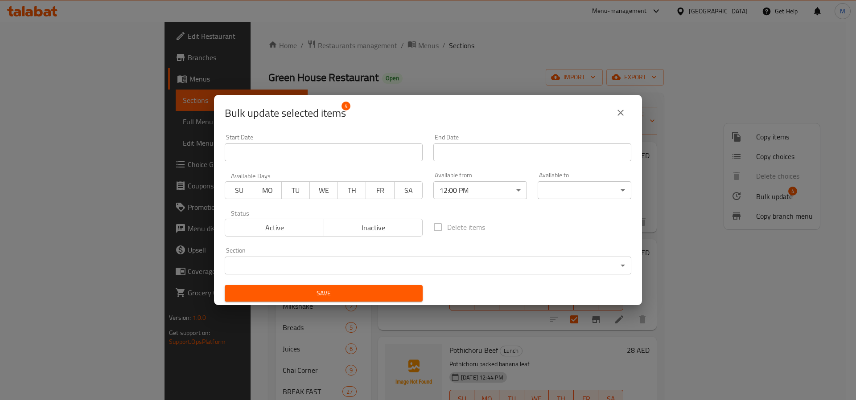
click at [569, 194] on body "​ Menu-management United Arab Emirates Get Help M Edit Restaurant Branches Menu…" at bounding box center [428, 211] width 856 height 379
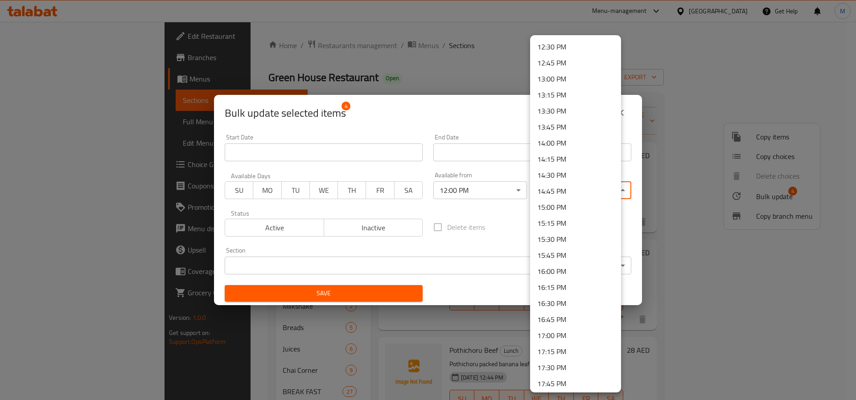
scroll to position [736, 0]
click at [542, 275] on li "15:00 PM" at bounding box center [575, 274] width 91 height 16
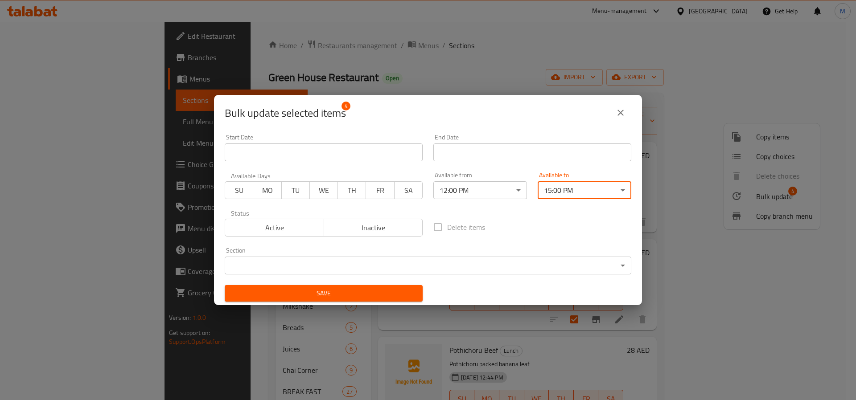
click at [372, 293] on span "Save" at bounding box center [324, 293] width 184 height 11
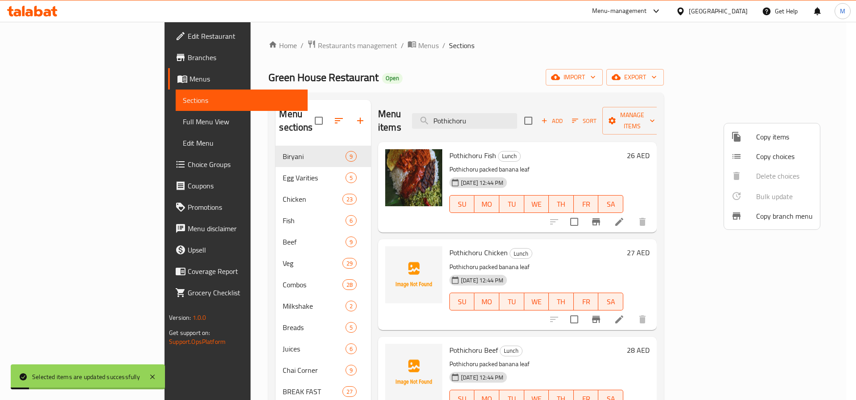
click at [93, 120] on div at bounding box center [428, 200] width 856 height 400
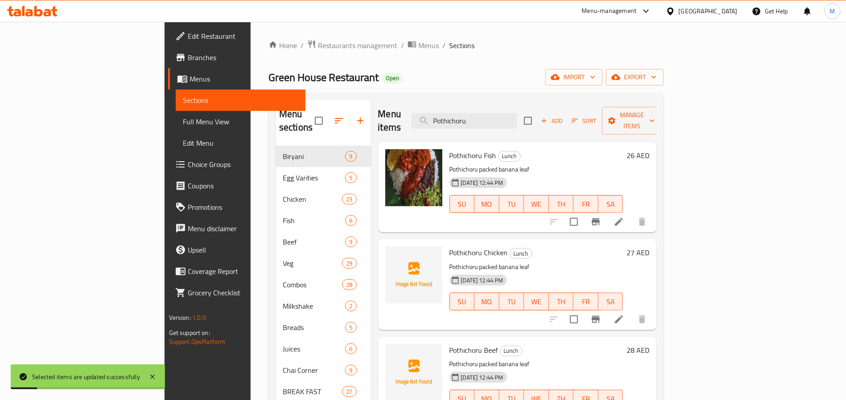
click at [183, 120] on span "Full Menu View" at bounding box center [241, 121] width 116 height 11
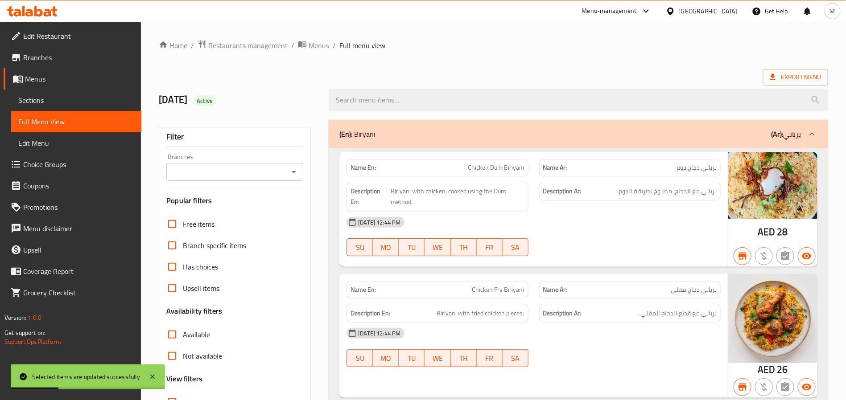
click at [242, 163] on div "Branches" at bounding box center [234, 172] width 137 height 18
click at [253, 177] on input "Branches" at bounding box center [227, 172] width 117 height 12
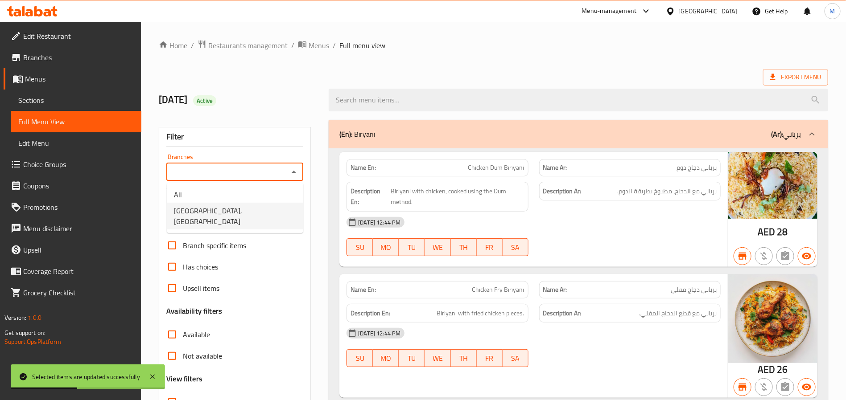
click at [265, 206] on span "Green House Restaurant, Abu Shagara" at bounding box center [235, 216] width 122 height 21
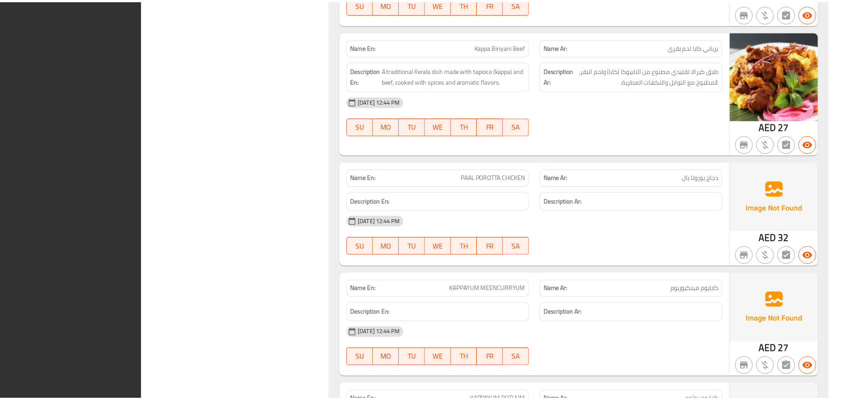
scroll to position [26686, 0]
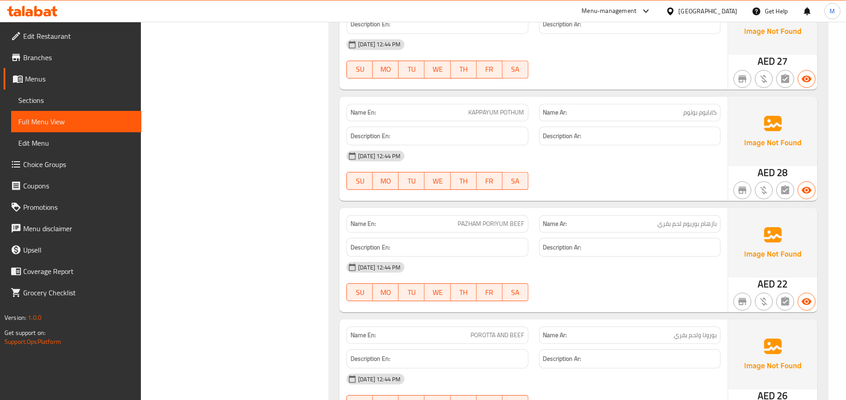
click at [68, 92] on link "Sections" at bounding box center [76, 100] width 130 height 21
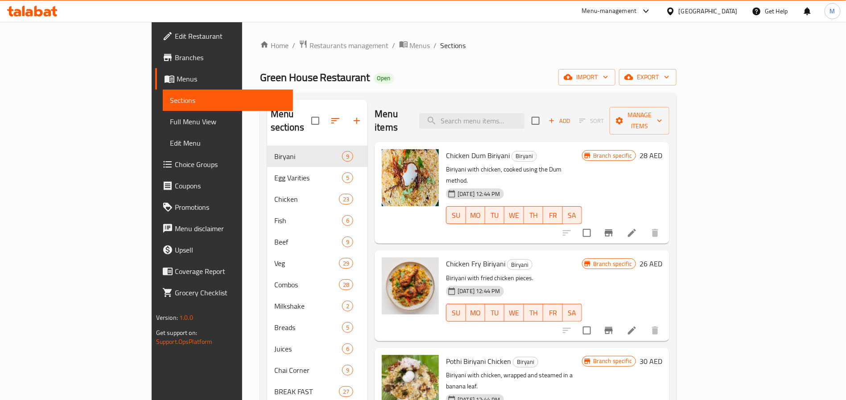
click at [260, 83] on span "Green House Restaurant" at bounding box center [315, 77] width 110 height 20
drag, startPoint x: 170, startPoint y: 83, endPoint x: 249, endPoint y: 79, distance: 79.5
click at [260, 79] on span "Green House Restaurant" at bounding box center [315, 77] width 110 height 20
copy span "Green House Restaurant"
click at [507, 114] on input "search" at bounding box center [471, 121] width 105 height 16
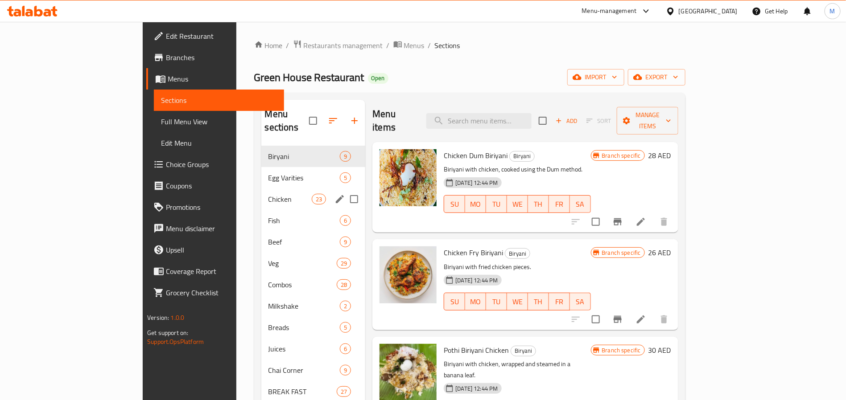
click at [345, 190] on input "Menu sections" at bounding box center [354, 199] width 19 height 19
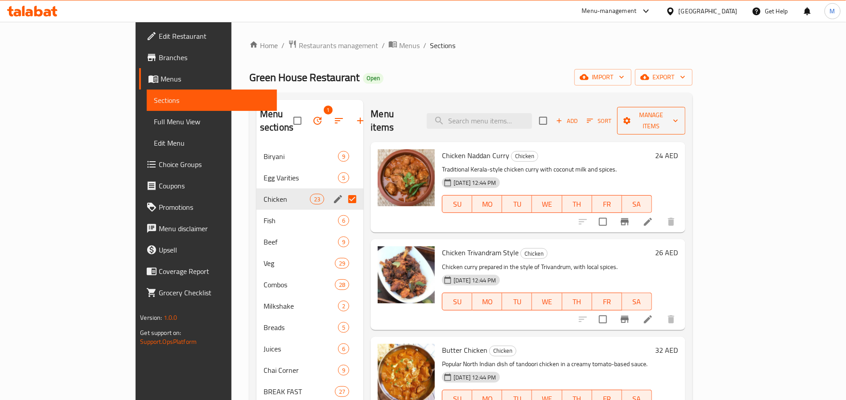
click at [678, 112] on span "Manage items" at bounding box center [651, 121] width 54 height 22
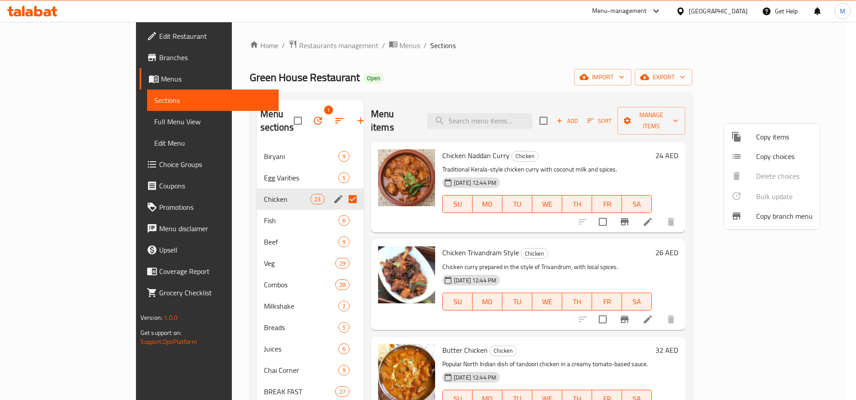
click at [621, 134] on div at bounding box center [428, 200] width 856 height 400
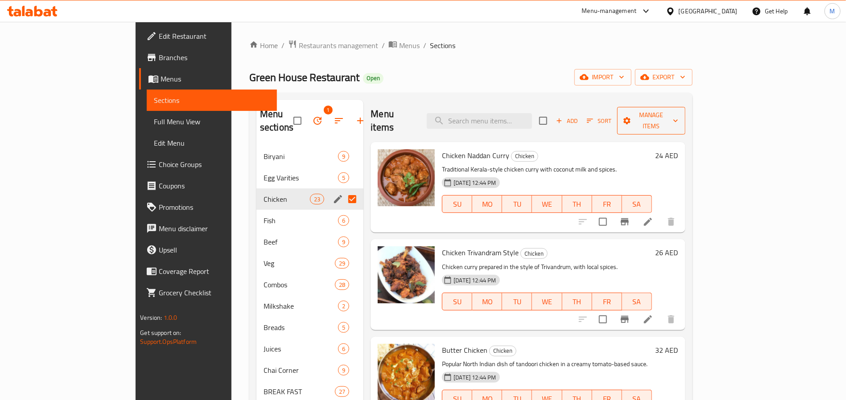
click at [685, 122] on button "Manage items" at bounding box center [651, 121] width 68 height 28
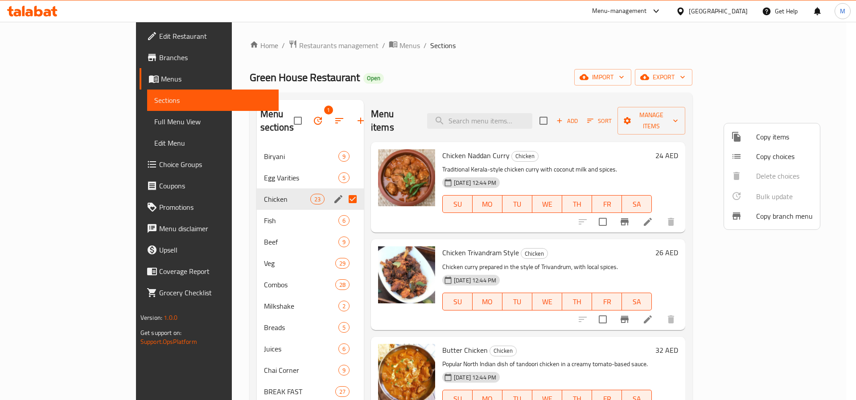
click at [576, 169] on div at bounding box center [428, 200] width 856 height 400
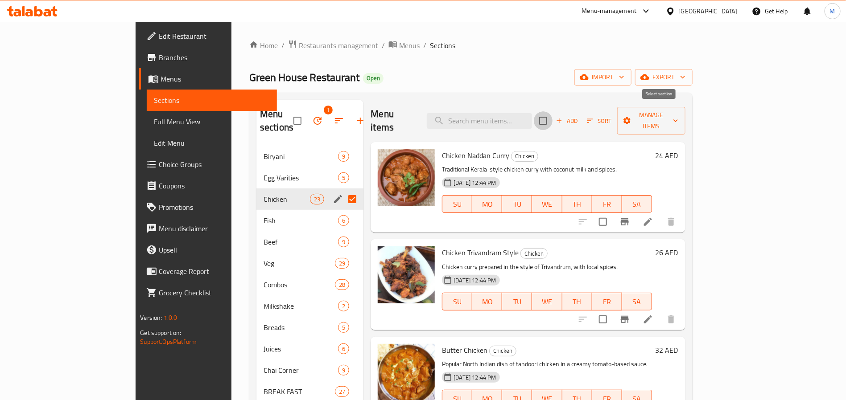
click at [552, 114] on input "checkbox" at bounding box center [543, 120] width 19 height 19
click at [685, 124] on div "Menu items Add Sort Manage items" at bounding box center [527, 121] width 314 height 42
click at [685, 121] on button "Manage items" at bounding box center [651, 121] width 68 height 28
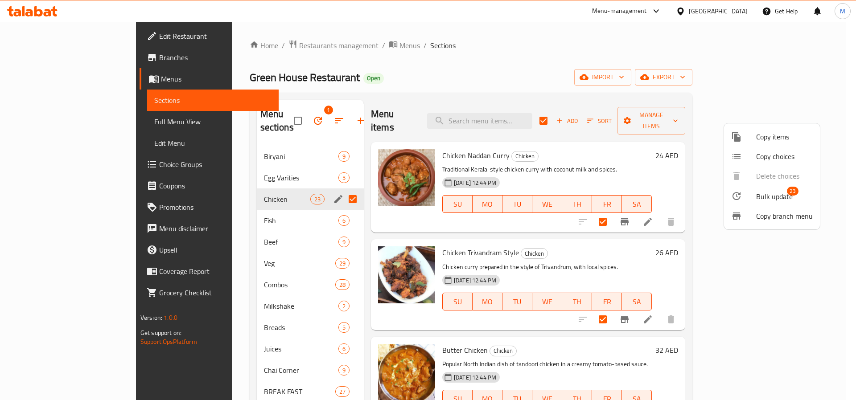
click at [749, 192] on div at bounding box center [743, 196] width 25 height 11
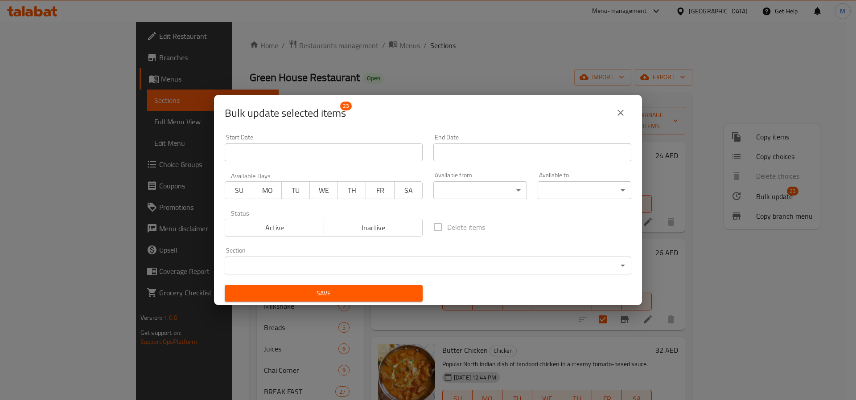
click at [468, 189] on body "​ Menu-management United Arab Emirates Get Help M Edit Restaurant Branches Menu…" at bounding box center [428, 211] width 856 height 379
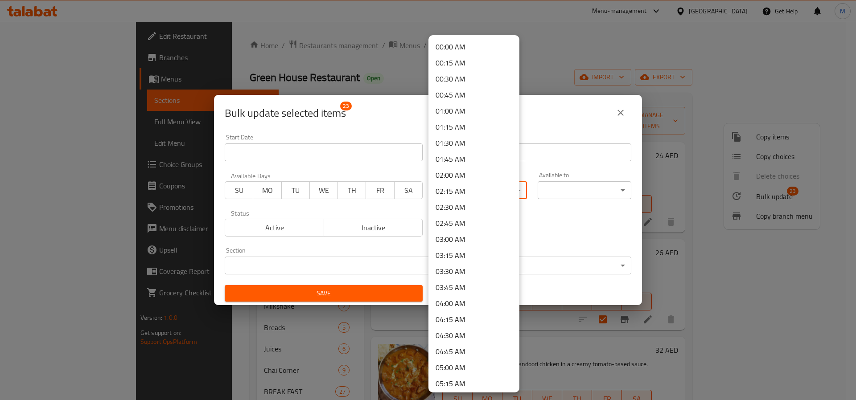
click at [468, 52] on li "00:00 AM" at bounding box center [473, 47] width 91 height 16
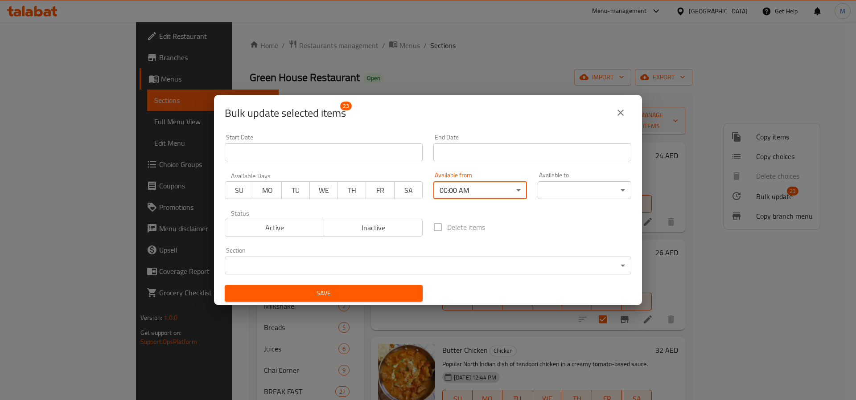
click at [546, 190] on body "​ Menu-management United Arab Emirates Get Help M Edit Restaurant Branches Menu…" at bounding box center [428, 211] width 856 height 379
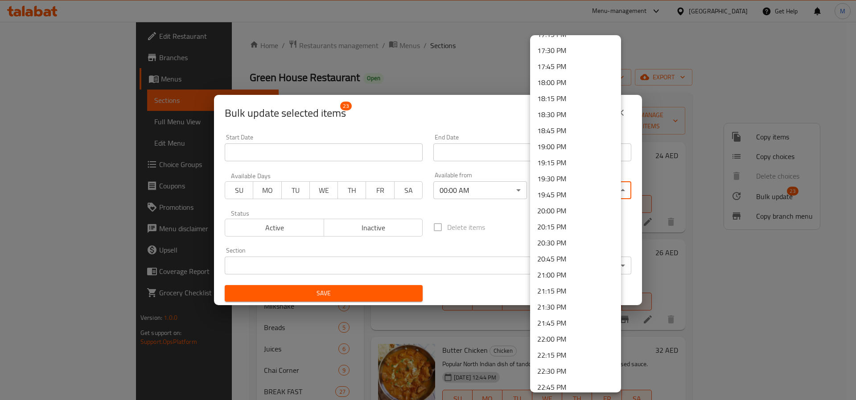
scroll to position [1206, 0]
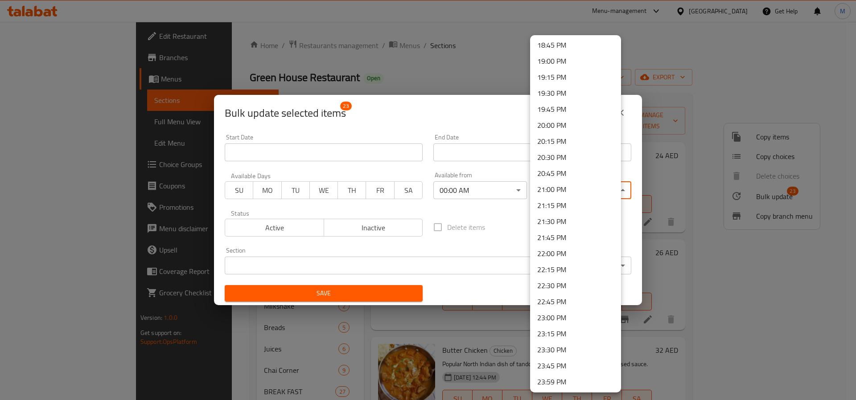
click at [567, 375] on li "23:59 PM" at bounding box center [575, 382] width 91 height 16
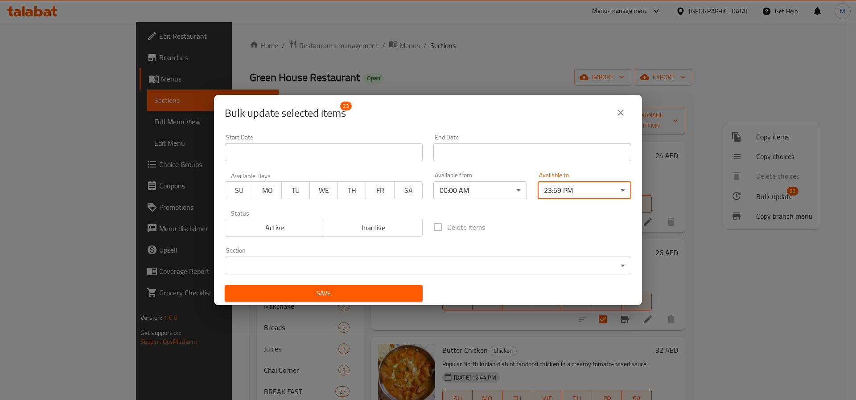
click at [347, 297] on span "Save" at bounding box center [324, 293] width 184 height 11
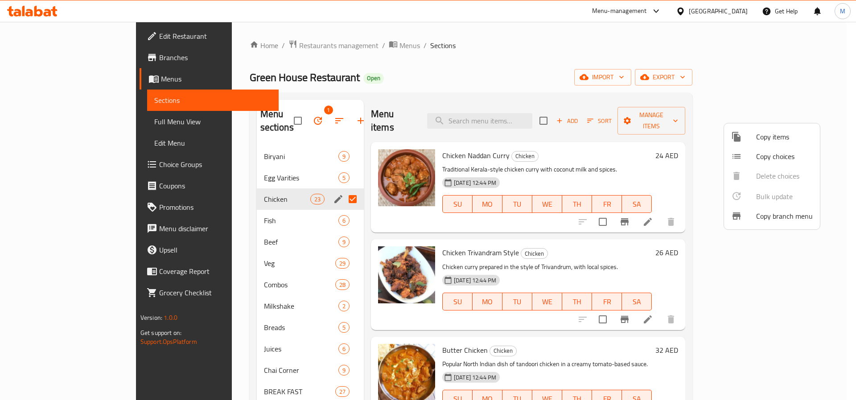
click at [272, 202] on div at bounding box center [428, 200] width 856 height 400
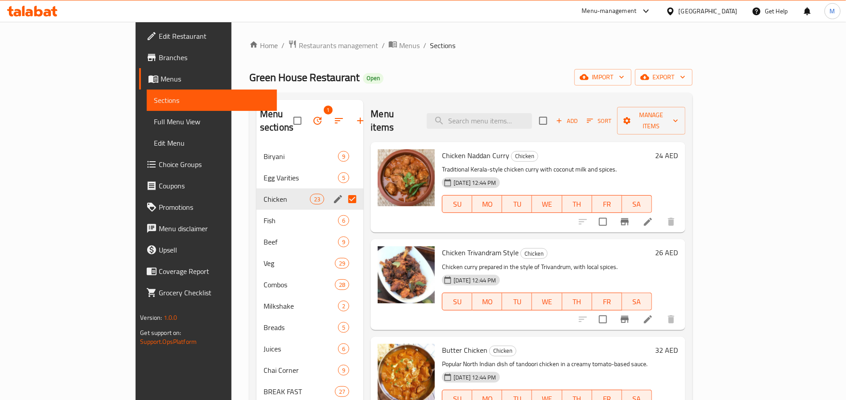
click at [281, 210] on div "Fish 6" at bounding box center [309, 220] width 107 height 21
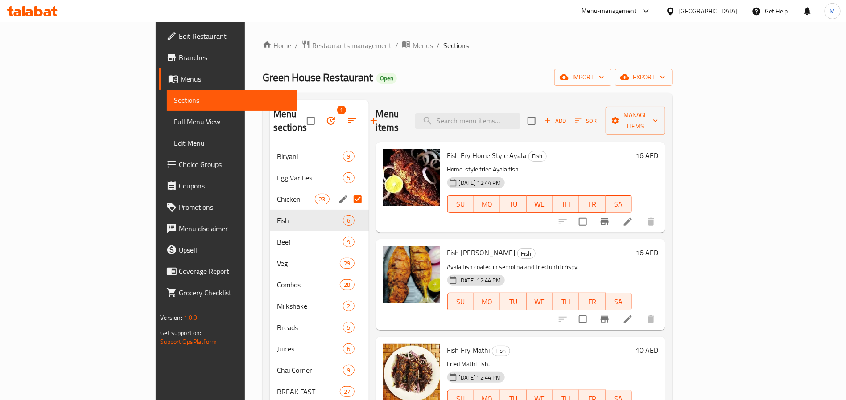
click at [318, 210] on div "Fish 6" at bounding box center [319, 220] width 99 height 21
click at [348, 190] on input "Menu sections" at bounding box center [357, 199] width 19 height 19
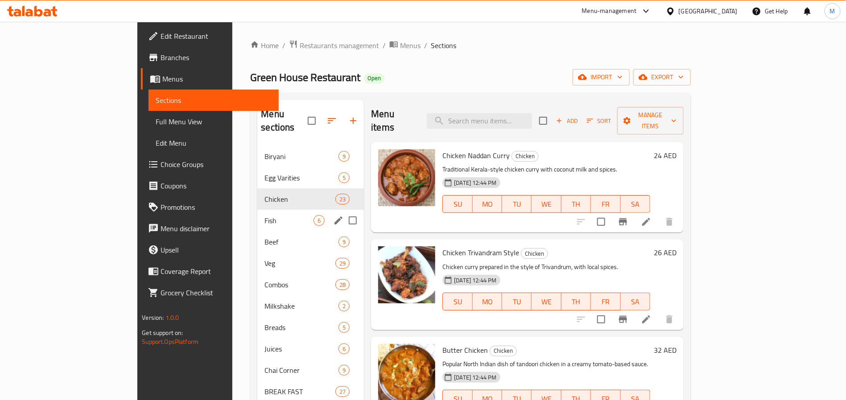
drag, startPoint x: 323, startPoint y: 210, endPoint x: 315, endPoint y: 207, distance: 8.6
click at [343, 211] on input "Menu sections" at bounding box center [352, 220] width 19 height 19
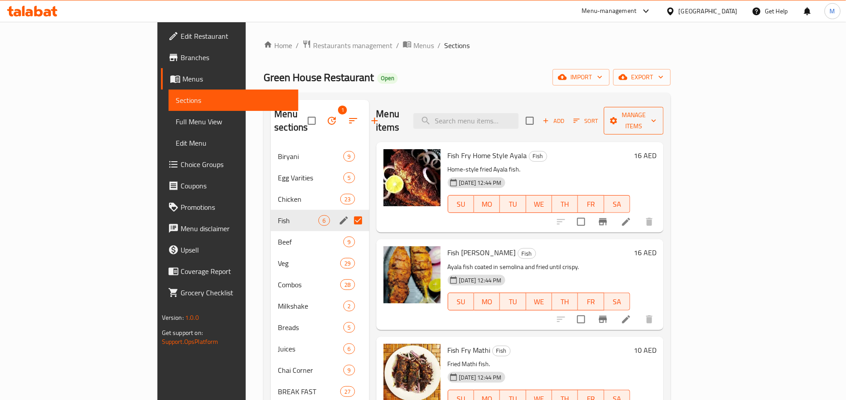
click at [656, 118] on span "Manage items" at bounding box center [633, 121] width 45 height 22
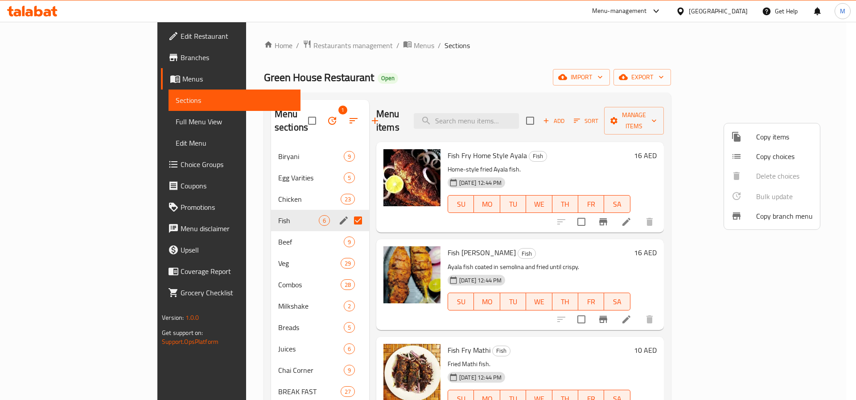
drag, startPoint x: 649, startPoint y: 110, endPoint x: 661, endPoint y: 117, distance: 14.2
click at [661, 117] on div at bounding box center [428, 200] width 856 height 400
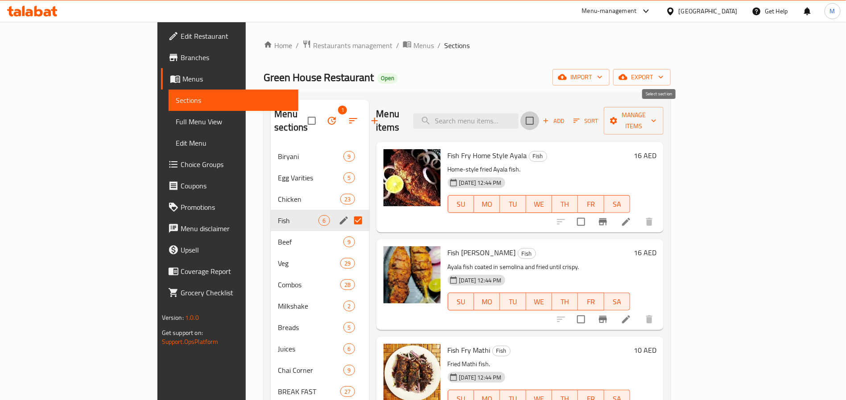
click at [539, 117] on input "checkbox" at bounding box center [529, 120] width 19 height 19
click at [656, 115] on span "Manage items" at bounding box center [633, 121] width 45 height 22
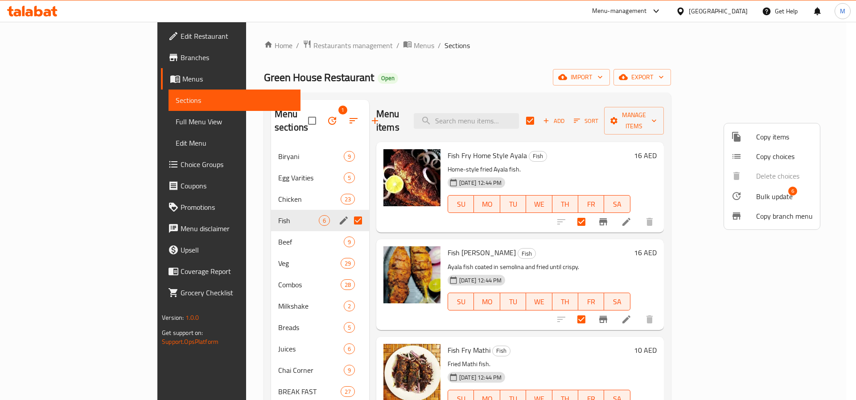
click at [768, 193] on span "Bulk update" at bounding box center [774, 196] width 37 height 11
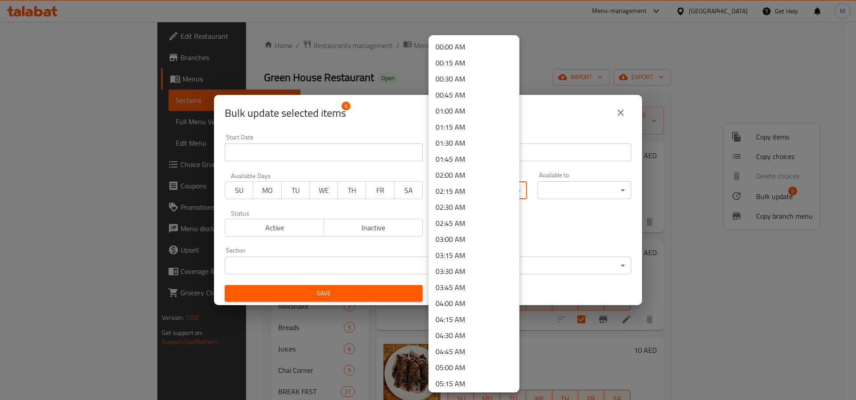
click at [495, 184] on body "​ Menu-management United Arab Emirates Get Help M Edit Restaurant Branches Menu…" at bounding box center [428, 211] width 856 height 379
click at [479, 43] on li "00:00 AM" at bounding box center [473, 47] width 91 height 16
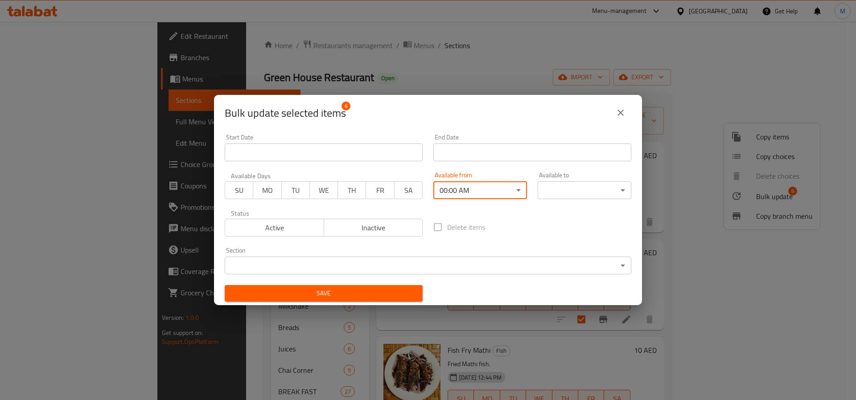
click at [584, 207] on div "Start Date Start Date End Date End Date Available Days SU MO TU WE TH FR SA Ava…" at bounding box center [427, 218] width 417 height 178
click at [572, 185] on body "​ Menu-management United Arab Emirates Get Help M Edit Restaurant Branches Menu…" at bounding box center [428, 211] width 856 height 379
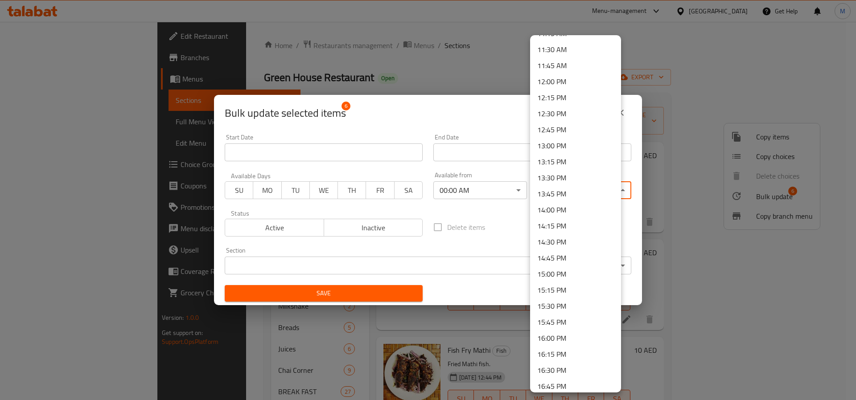
scroll to position [1206, 0]
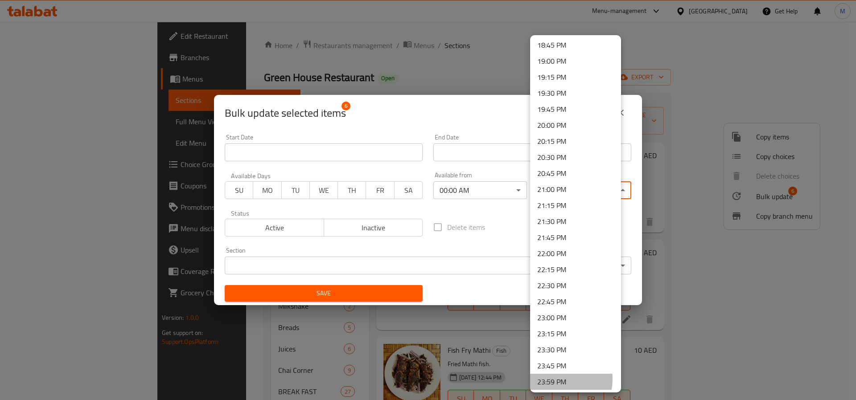
click at [554, 379] on li "23:59 PM" at bounding box center [575, 382] width 91 height 16
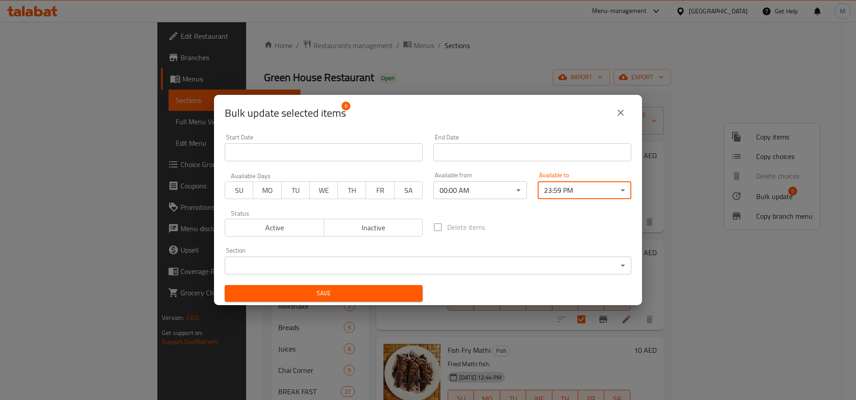
click at [362, 288] on span "Save" at bounding box center [324, 293] width 184 height 11
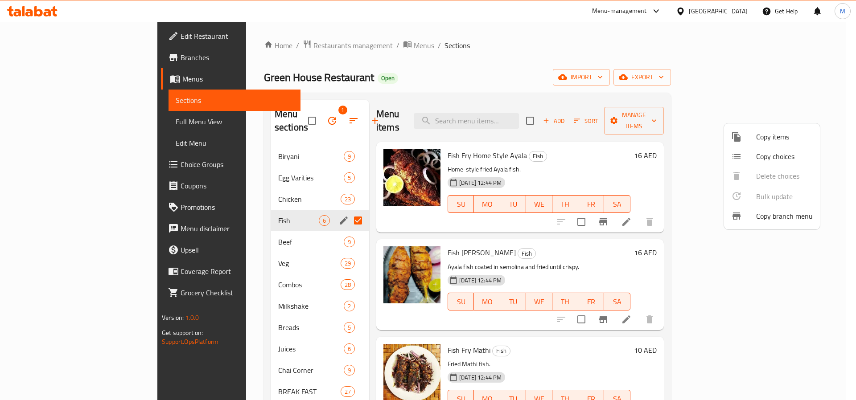
click at [247, 162] on div at bounding box center [428, 200] width 856 height 400
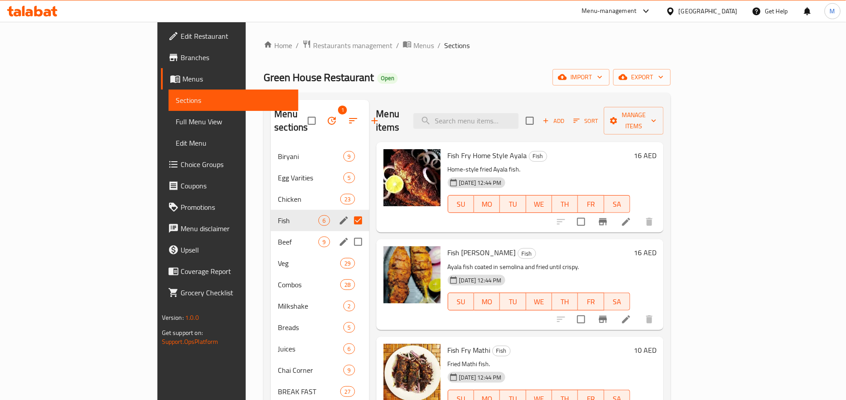
click at [271, 239] on div "Beef 9" at bounding box center [320, 241] width 98 height 21
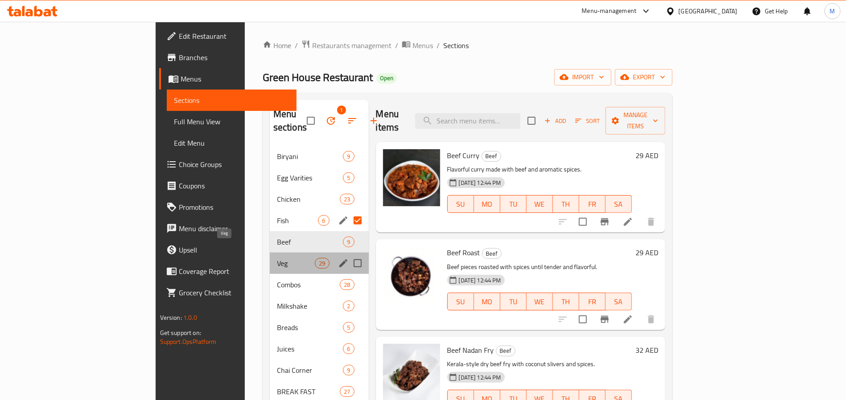
click at [277, 258] on span "Veg" at bounding box center [296, 263] width 38 height 11
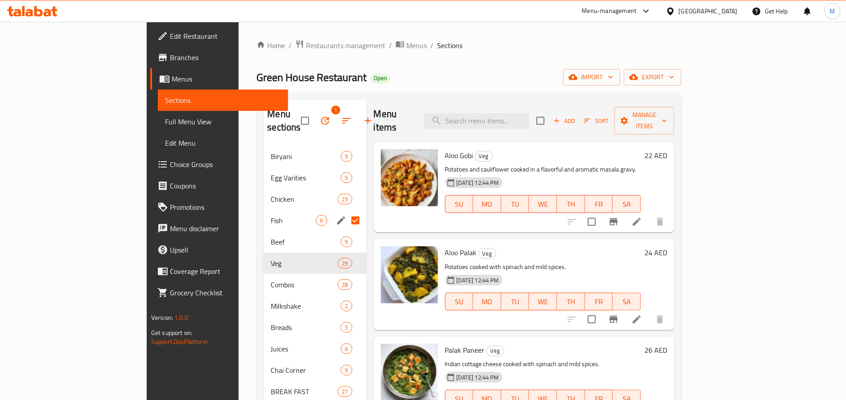
click at [550, 112] on input "checkbox" at bounding box center [540, 120] width 19 height 19
click at [674, 121] on button "Manage items" at bounding box center [644, 121] width 60 height 28
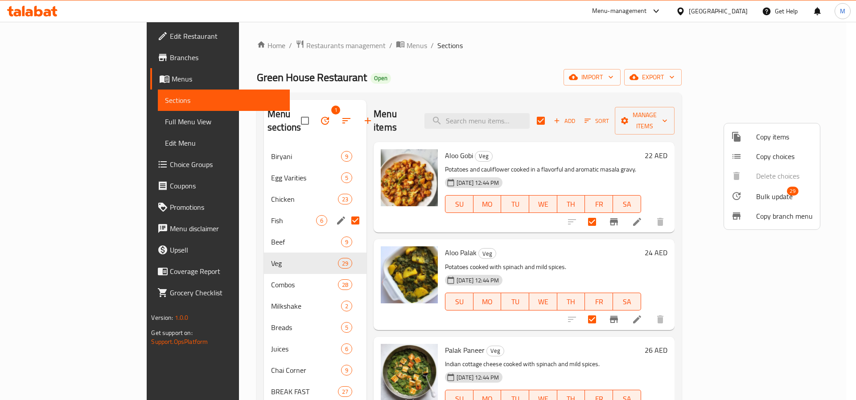
click at [316, 202] on div at bounding box center [428, 200] width 856 height 400
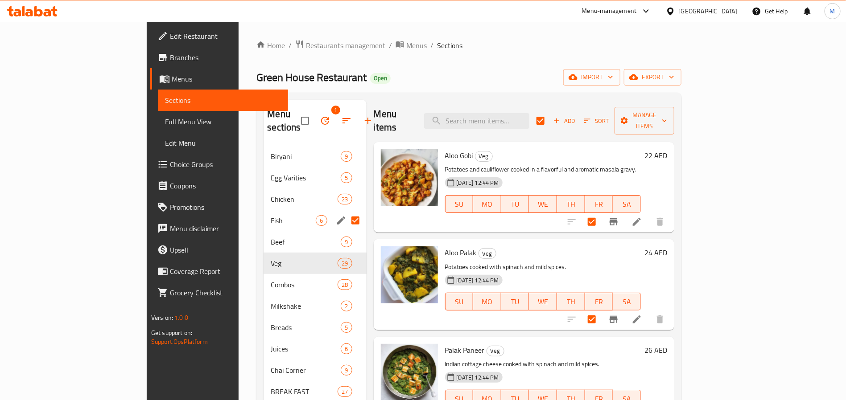
click at [346, 211] on input "Menu sections" at bounding box center [355, 220] width 19 height 19
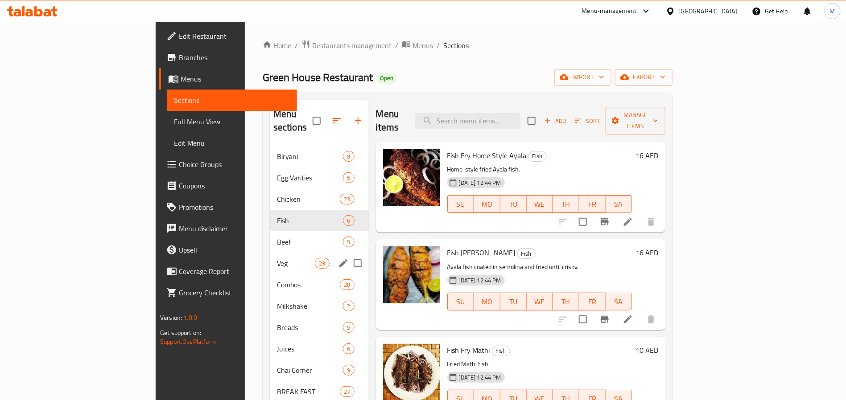
click at [270, 253] on div "Veg 29" at bounding box center [319, 263] width 99 height 21
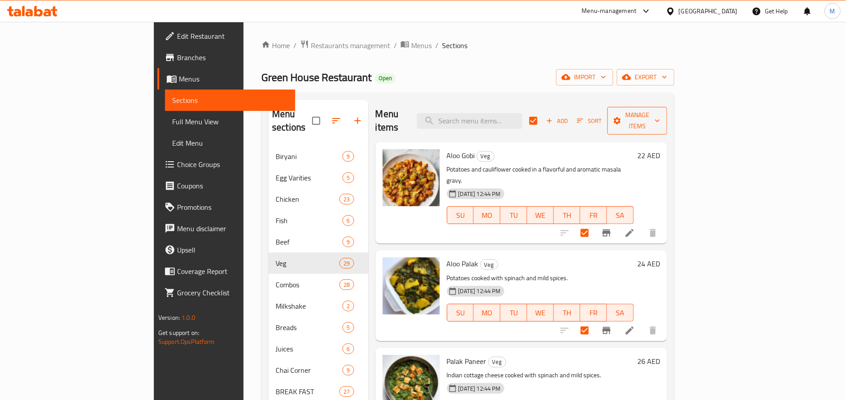
click at [660, 116] on span "Manage items" at bounding box center [636, 121] width 45 height 22
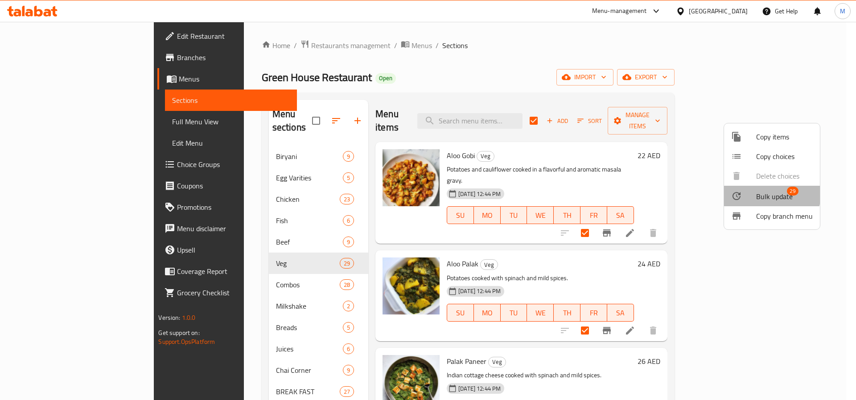
click at [770, 194] on span "Bulk update" at bounding box center [774, 196] width 37 height 11
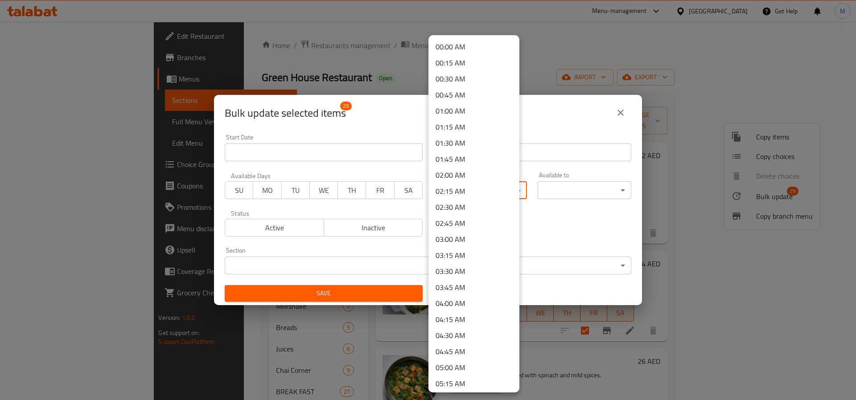
click at [443, 192] on body "​ Menu-management United Arab Emirates Get Help M Edit Restaurant Branches Menu…" at bounding box center [428, 211] width 856 height 379
click at [467, 48] on li "00:00 AM" at bounding box center [473, 47] width 91 height 16
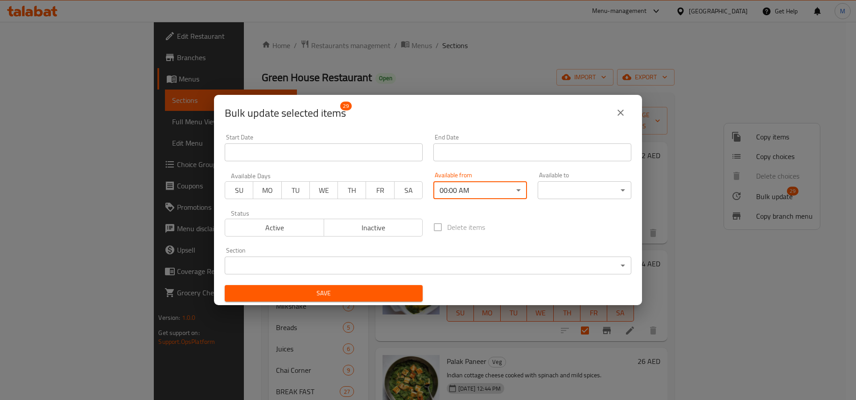
click at [555, 181] on body "​ Menu-management United Arab Emirates Get Help M Edit Restaurant Branches Menu…" at bounding box center [428, 211] width 856 height 379
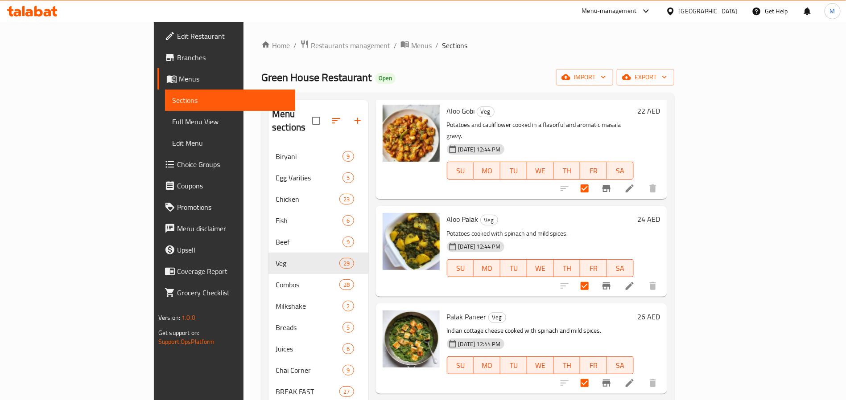
scroll to position [67, 0]
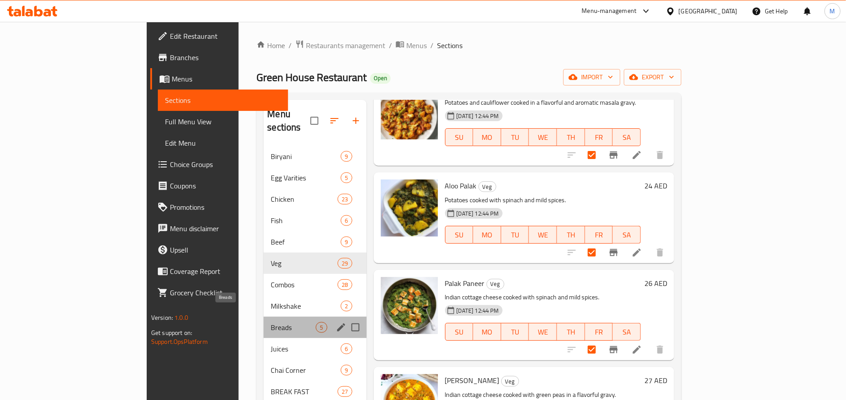
click at [271, 322] on span "Breads" at bounding box center [293, 327] width 45 height 11
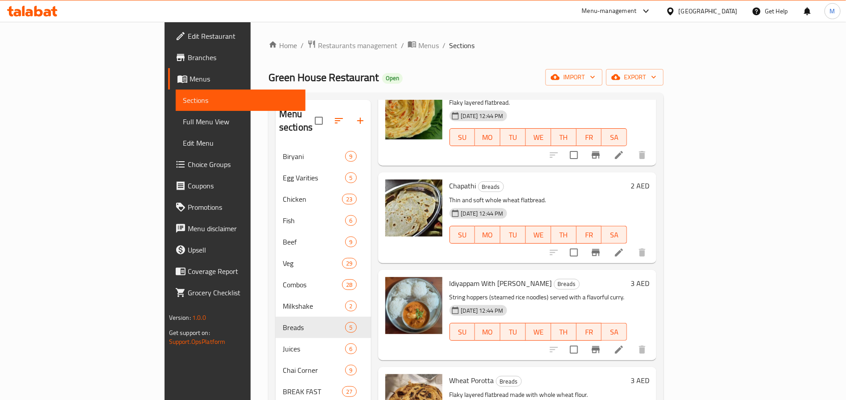
click at [631, 245] on li at bounding box center [618, 253] width 25 height 16
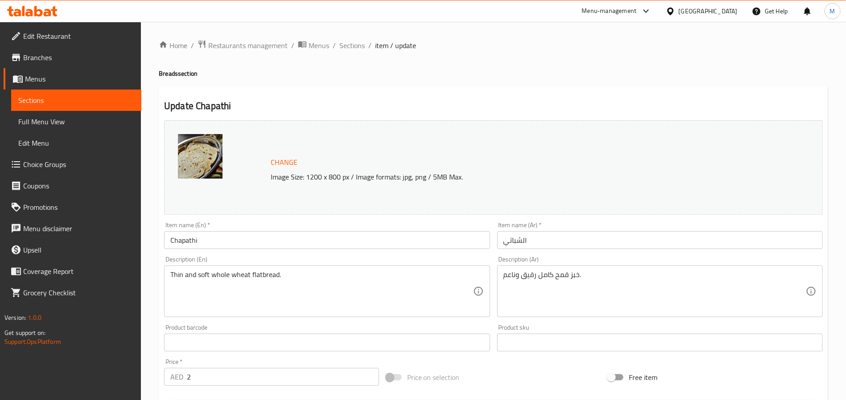
click at [343, 40] on span "Sections" at bounding box center [351, 45] width 25 height 11
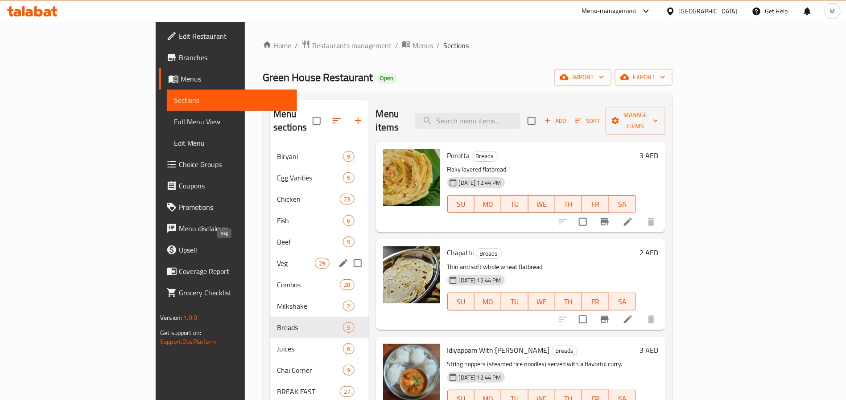
click at [277, 258] on span "Veg" at bounding box center [296, 263] width 38 height 11
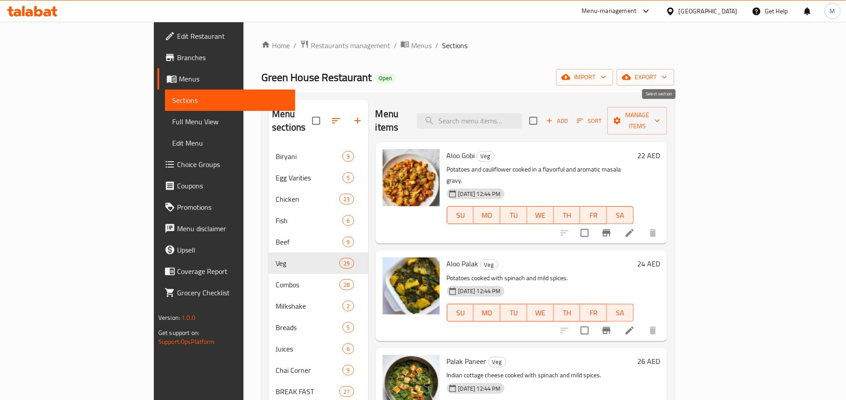
click at [543, 113] on input "checkbox" at bounding box center [533, 120] width 19 height 19
click at [667, 123] on div "Add Sort Manage items" at bounding box center [598, 121] width 138 height 28
click at [660, 115] on span "Manage items" at bounding box center [636, 121] width 45 height 22
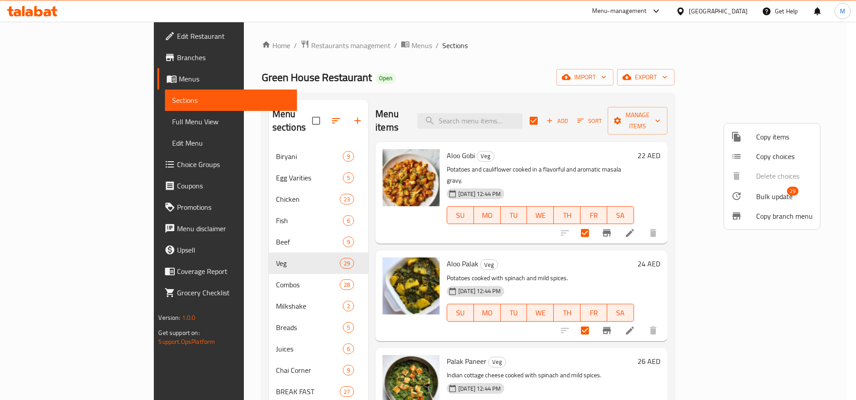
click at [765, 183] on ul "Copy items Copy choices Delete choices Bulk update 29 Copy branch menu" at bounding box center [772, 176] width 96 height 106
click at [772, 194] on span "Bulk update" at bounding box center [774, 196] width 37 height 11
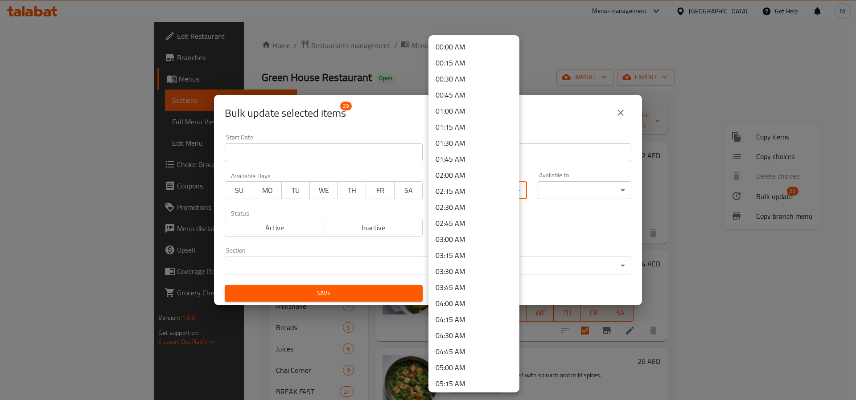
click at [444, 190] on body "​ Menu-management United Arab Emirates Get Help M Edit Restaurant Branches Menu…" at bounding box center [428, 211] width 856 height 379
click at [460, 49] on li "00:00 AM" at bounding box center [473, 47] width 91 height 16
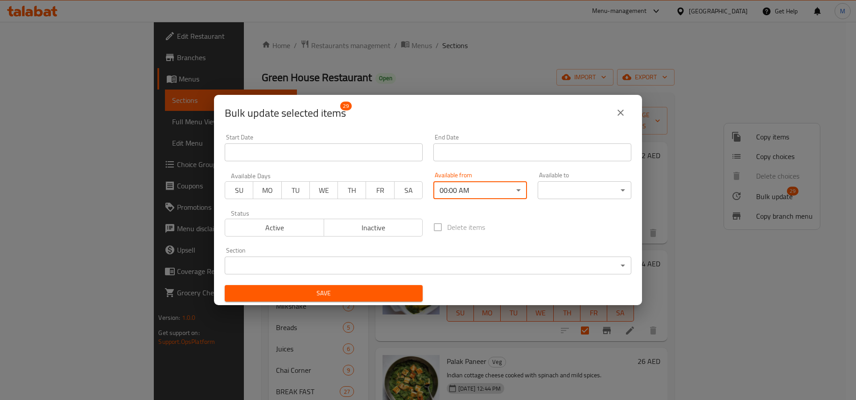
click at [580, 193] on body "​ Menu-management United Arab Emirates Get Help M Edit Restaurant Branches Menu…" at bounding box center [428, 211] width 856 height 379
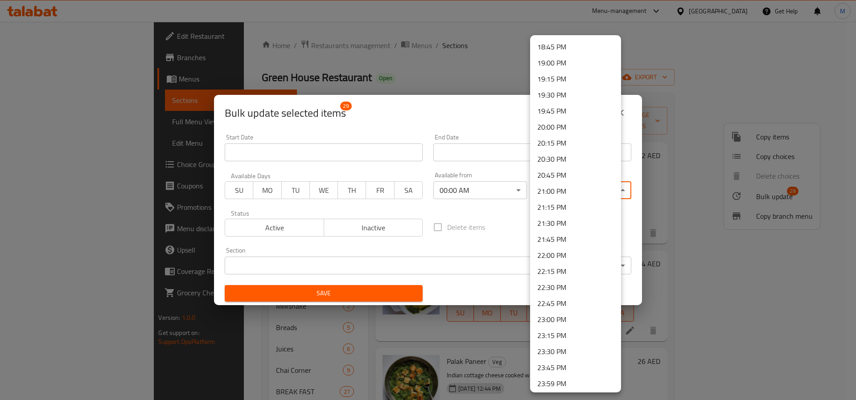
scroll to position [1206, 0]
click at [558, 380] on li "23:59 PM" at bounding box center [575, 382] width 91 height 16
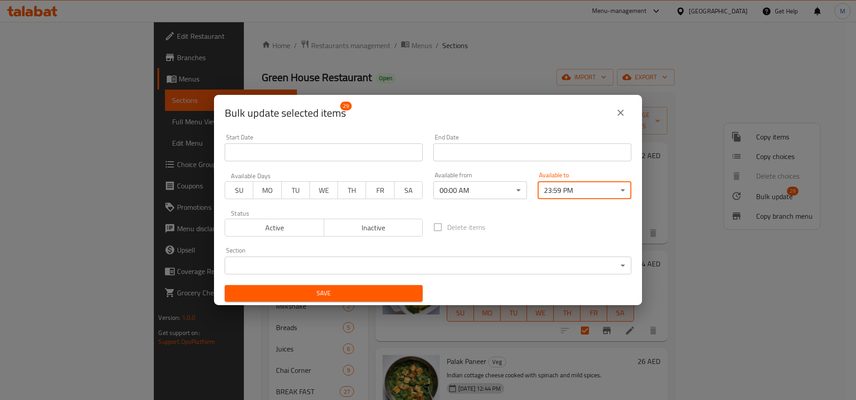
click at [364, 296] on span "Save" at bounding box center [324, 293] width 184 height 11
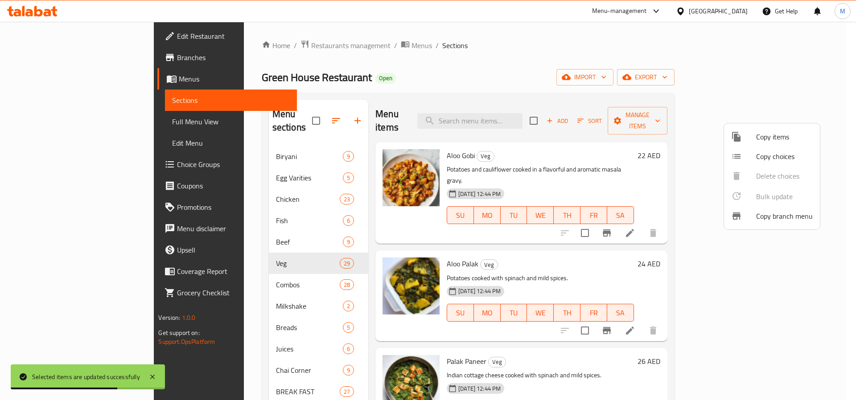
click at [543, 118] on div at bounding box center [428, 200] width 856 height 400
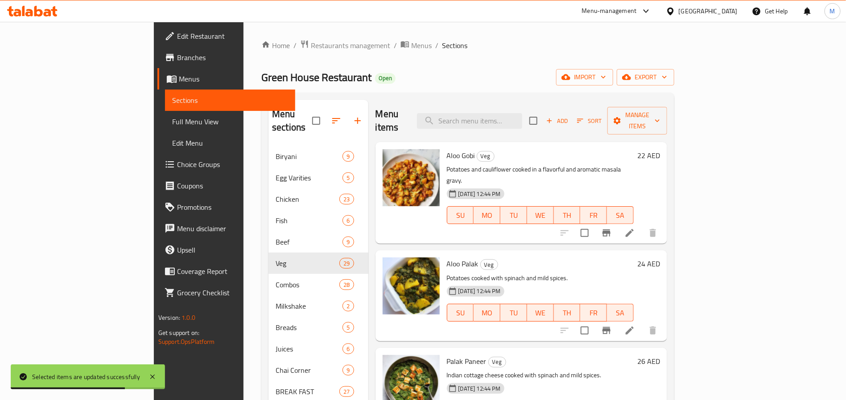
click at [522, 118] on input "search" at bounding box center [469, 121] width 105 height 16
paste input "Veg meal's"
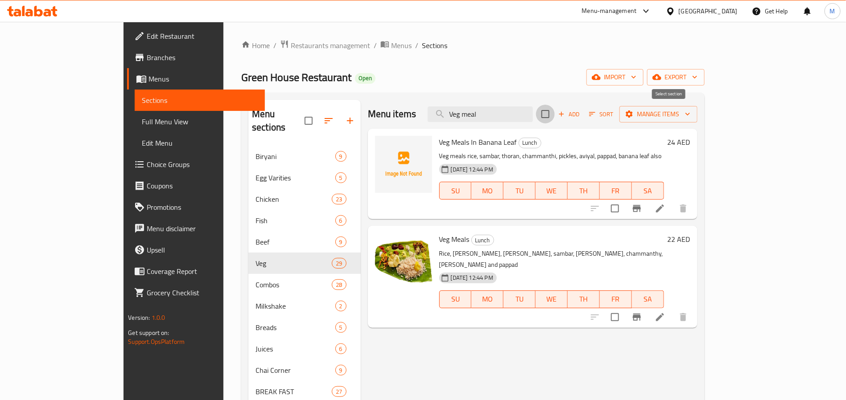
click at [555, 110] on input "checkbox" at bounding box center [545, 114] width 19 height 19
click at [697, 122] on button "Manage items" at bounding box center [658, 114] width 78 height 16
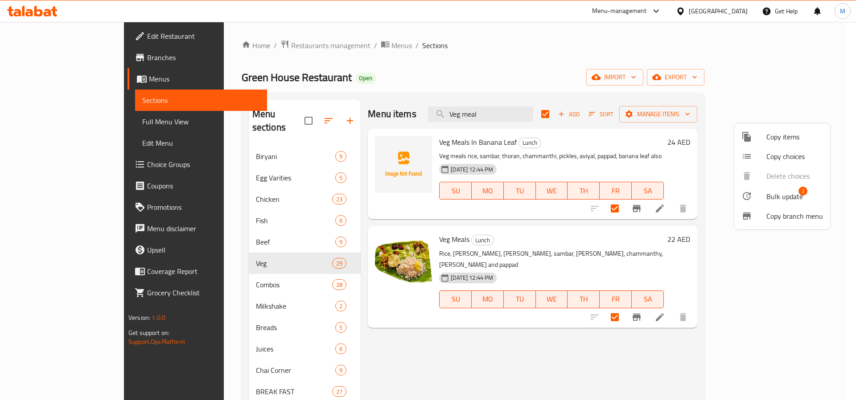
click at [770, 206] on li "Copy branch menu" at bounding box center [782, 216] width 96 height 20
click at [780, 193] on span "Bulk update" at bounding box center [784, 196] width 37 height 11
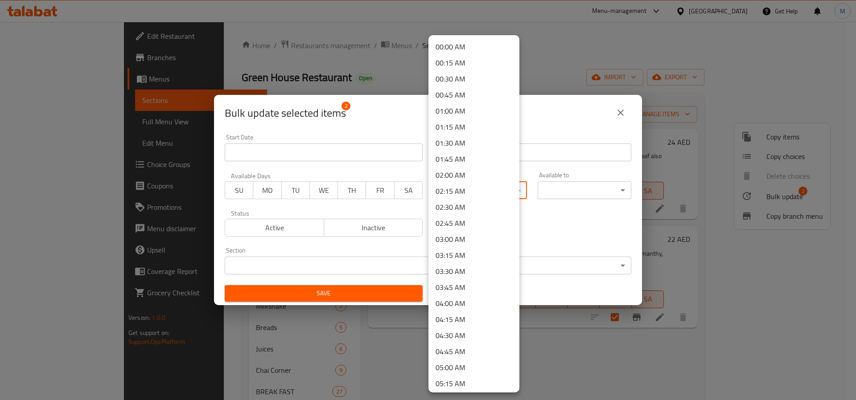
click at [487, 185] on body "​ Menu-management United Arab Emirates Get Help M Edit Restaurant Branches Menu…" at bounding box center [428, 211] width 856 height 379
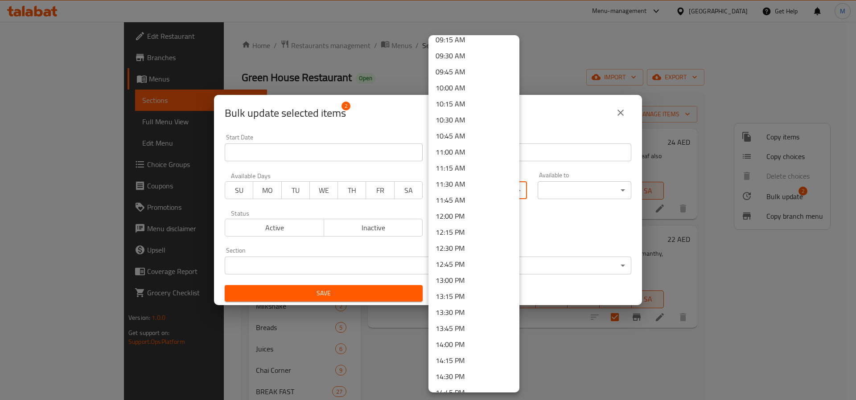
scroll to position [602, 0]
click at [463, 218] on li "12:00 PM" at bounding box center [473, 215] width 91 height 16
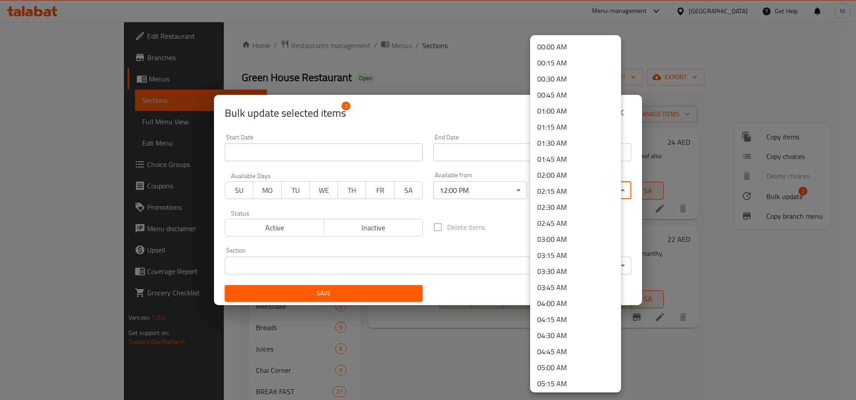
click at [580, 187] on body "​ Menu-management United Arab Emirates Get Help M Edit Restaurant Branches Menu…" at bounding box center [428, 211] width 856 height 379
click at [564, 273] on li "15:00 PM" at bounding box center [575, 274] width 91 height 16
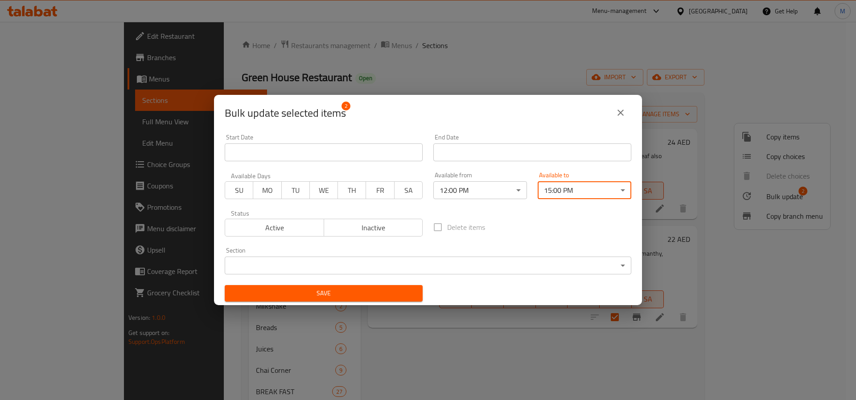
click at [392, 293] on span "Save" at bounding box center [324, 293] width 184 height 11
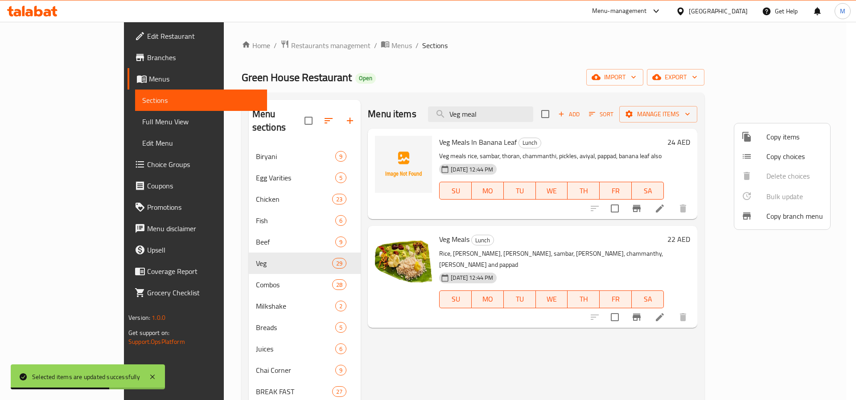
click at [522, 118] on div at bounding box center [428, 200] width 856 height 400
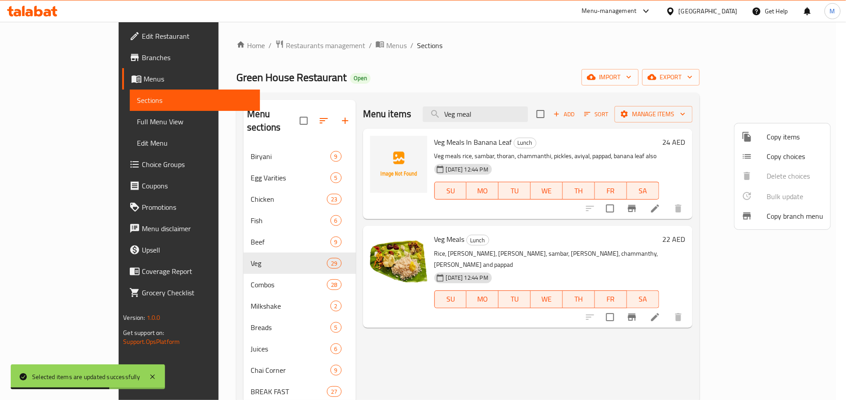
click at [522, 118] on input "Veg meal" at bounding box center [475, 115] width 105 height 16
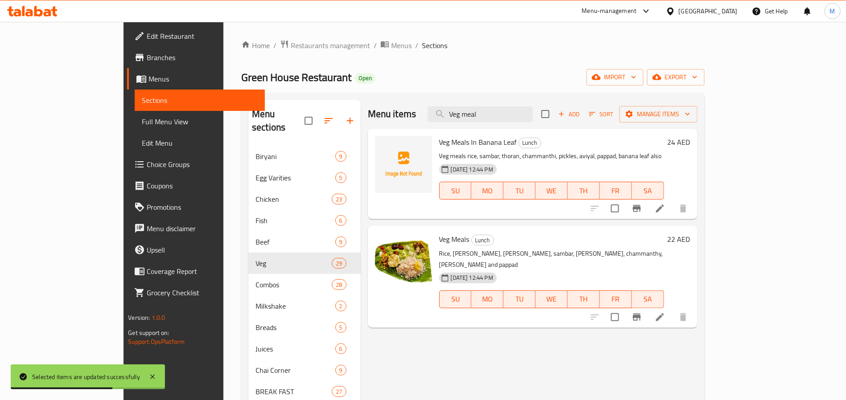
click at [522, 118] on input "Veg meal" at bounding box center [480, 115] width 105 height 16
paste input "Chicken curry"
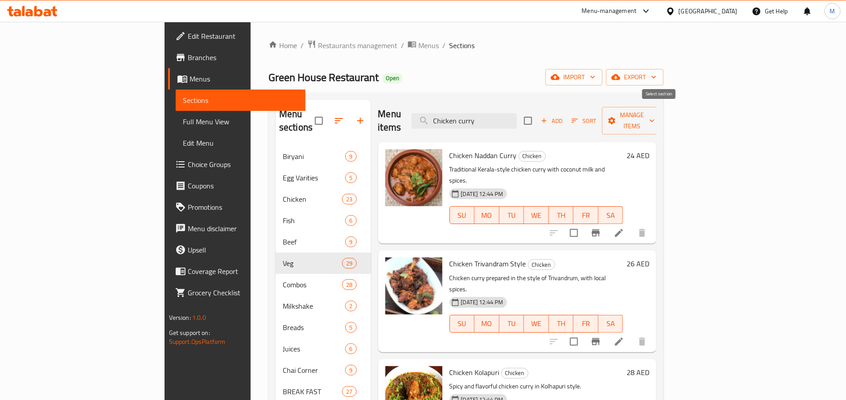
click at [537, 111] on input "checkbox" at bounding box center [528, 120] width 19 height 19
click at [657, 124] on div "Menu items Chicken curry Add Sort Manage items" at bounding box center [517, 121] width 279 height 42
click at [662, 122] on button "Manage items" at bounding box center [632, 121] width 60 height 28
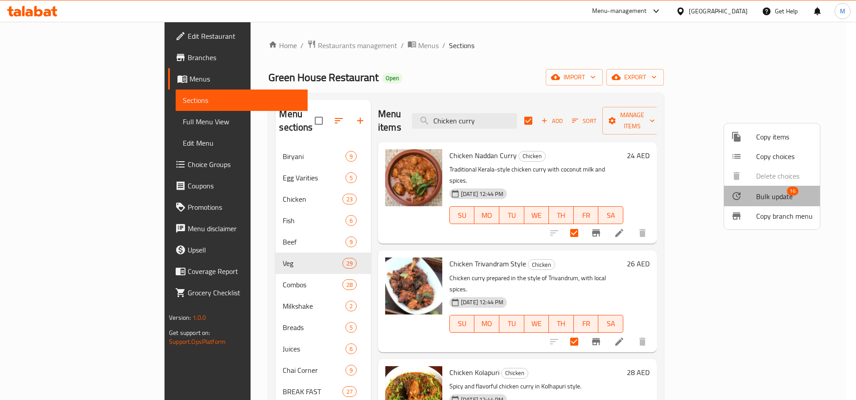
click at [770, 189] on li "Bulk update 16" at bounding box center [772, 196] width 96 height 21
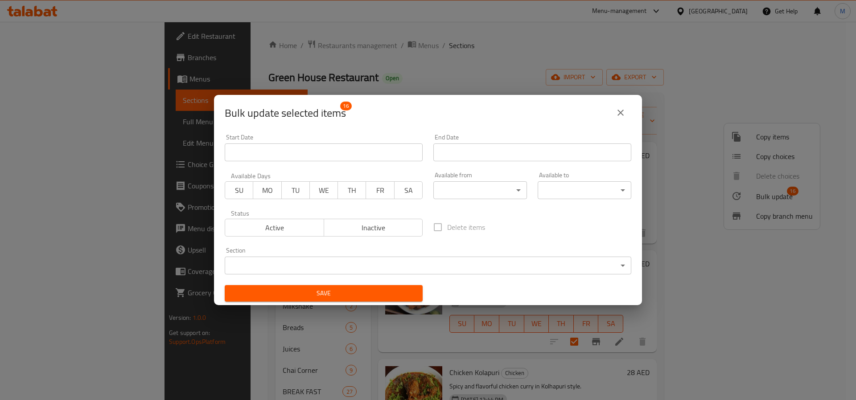
click at [451, 193] on body "​ Menu-management United Arab Emirates Get Help M Edit Restaurant Branches Menu…" at bounding box center [428, 211] width 856 height 379
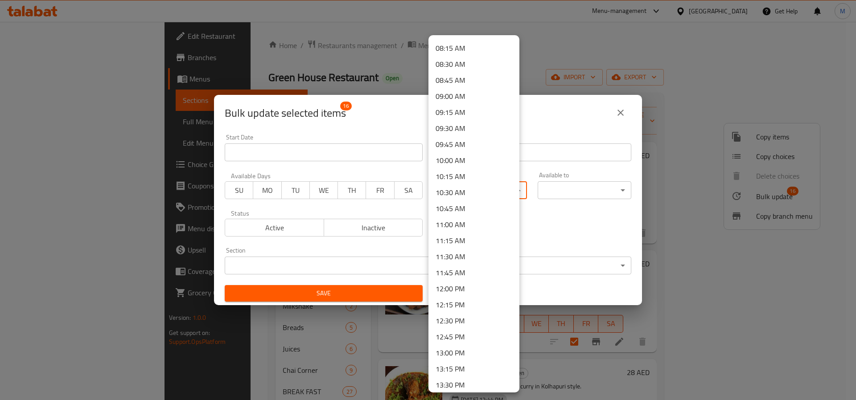
scroll to position [602, 0]
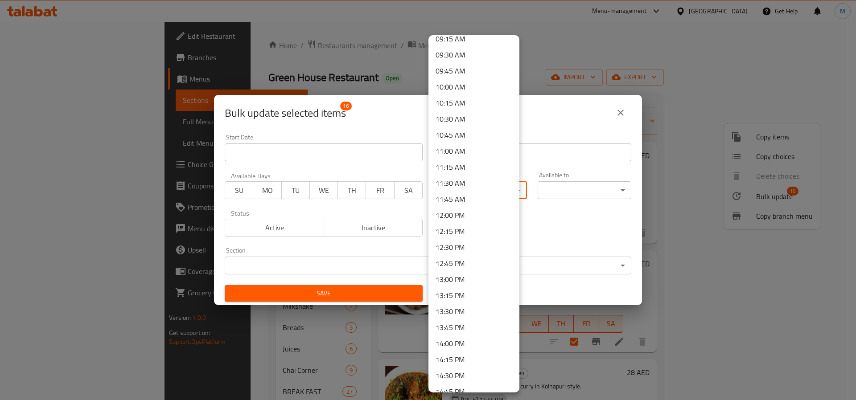
click at [459, 216] on li "12:00 PM" at bounding box center [473, 215] width 91 height 16
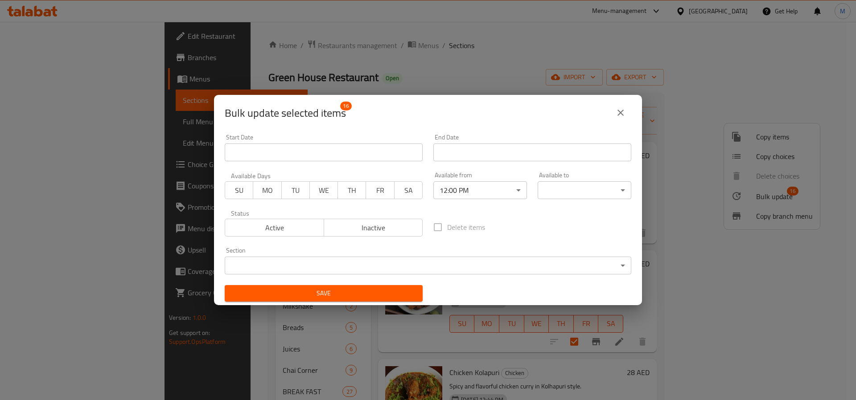
click at [558, 190] on div "00:00 AM 00:15 AM 00:30 AM 00:45 AM 01:00 AM 01:15 AM 01:30 AM 01:45 AM 02:00 A…" at bounding box center [428, 200] width 856 height 400
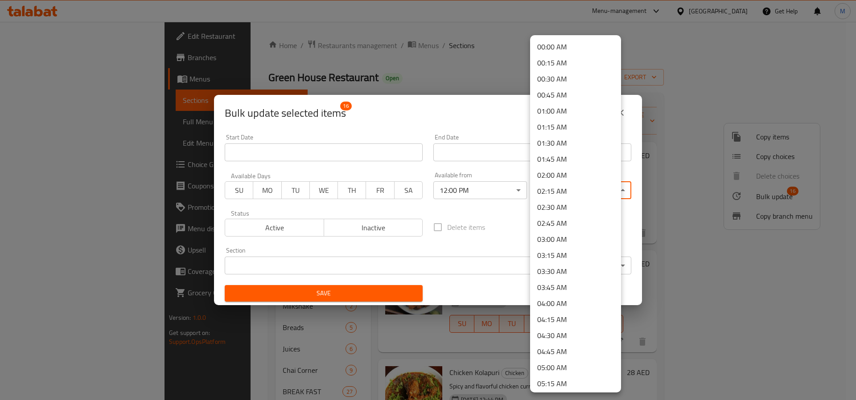
click at [559, 189] on body "​ Menu-management United Arab Emirates Get Help M Edit Restaurant Branches Menu…" at bounding box center [428, 211] width 856 height 379
click at [554, 276] on li "15:00 PM" at bounding box center [575, 274] width 91 height 16
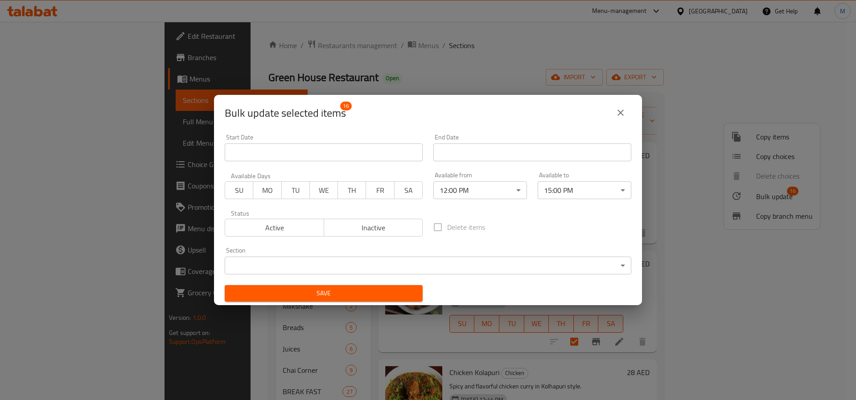
click at [396, 289] on span "Save" at bounding box center [324, 293] width 184 height 11
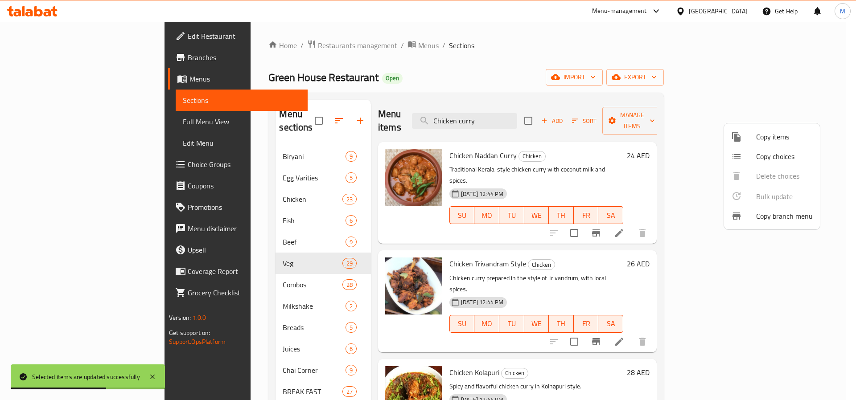
click at [320, 229] on div at bounding box center [428, 200] width 856 height 400
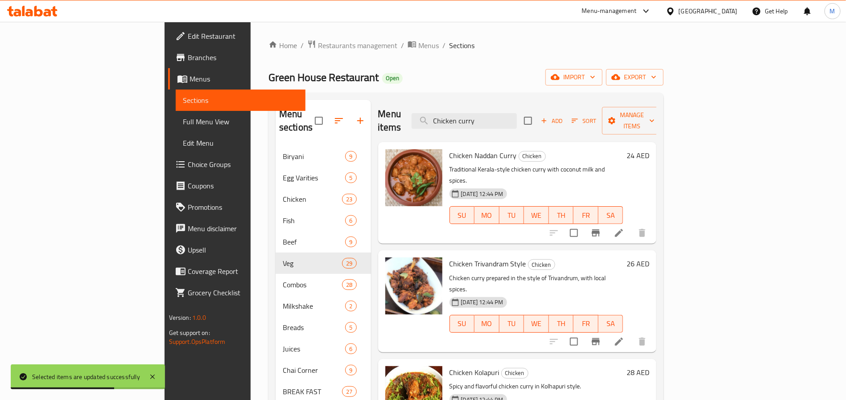
click at [284, 237] on span "Beef" at bounding box center [314, 242] width 62 height 11
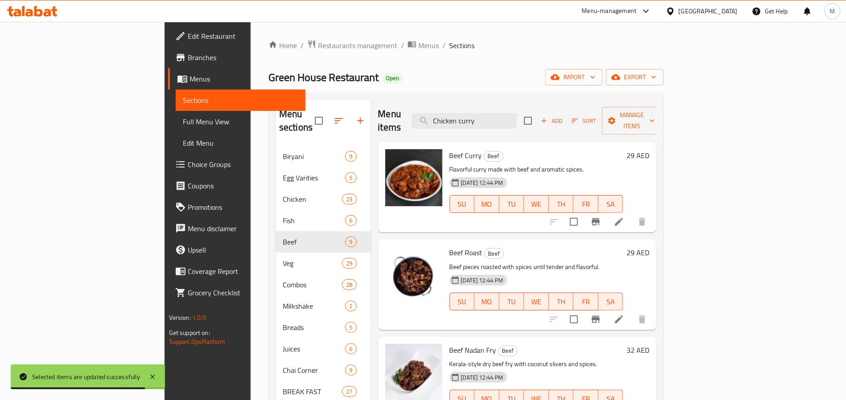
click at [537, 119] on input "checkbox" at bounding box center [528, 120] width 19 height 19
click at [662, 122] on button "Manage items" at bounding box center [632, 121] width 60 height 28
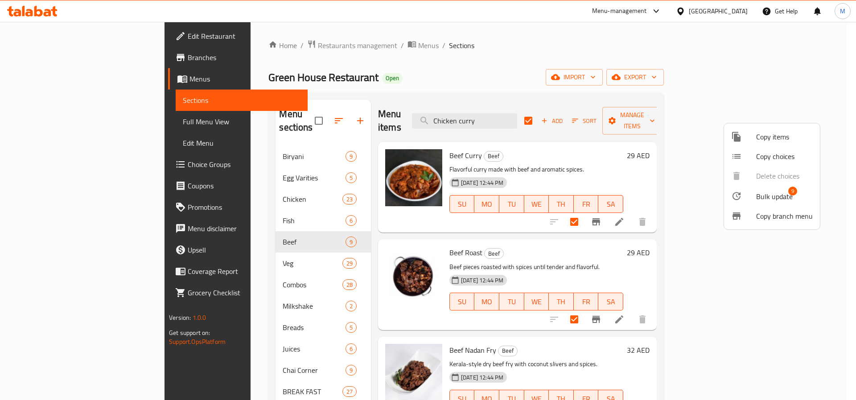
click at [762, 191] on span "Bulk update" at bounding box center [774, 196] width 37 height 11
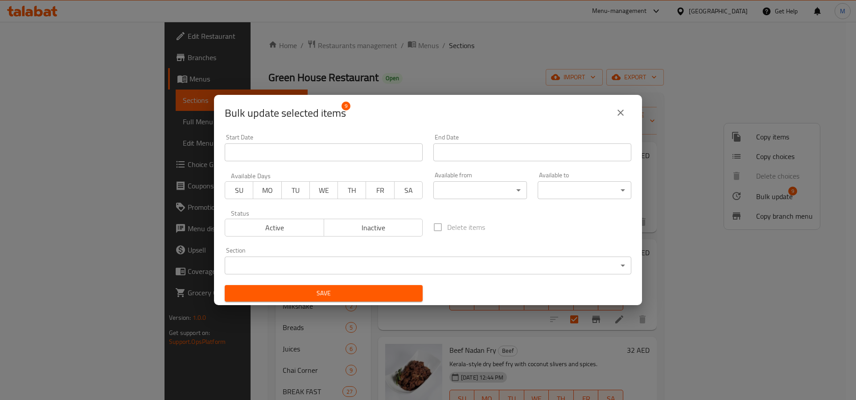
click at [446, 185] on body "​ Menu-management United Arab Emirates Get Help M Edit Restaurant Branches Menu…" at bounding box center [428, 211] width 856 height 379
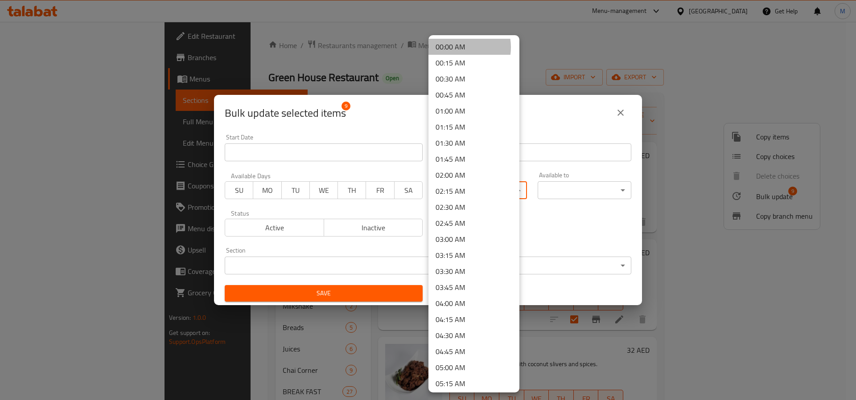
click at [457, 47] on li "00:00 AM" at bounding box center [473, 47] width 91 height 16
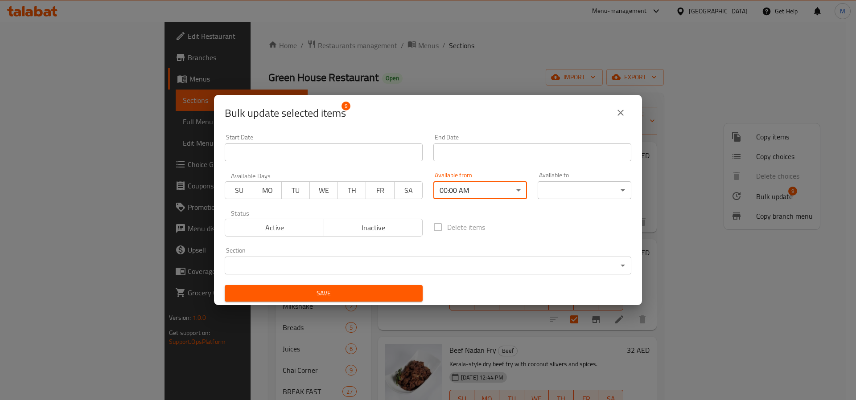
click at [582, 186] on body "​ Menu-management United Arab Emirates Get Help M Edit Restaurant Branches Menu…" at bounding box center [428, 211] width 856 height 379
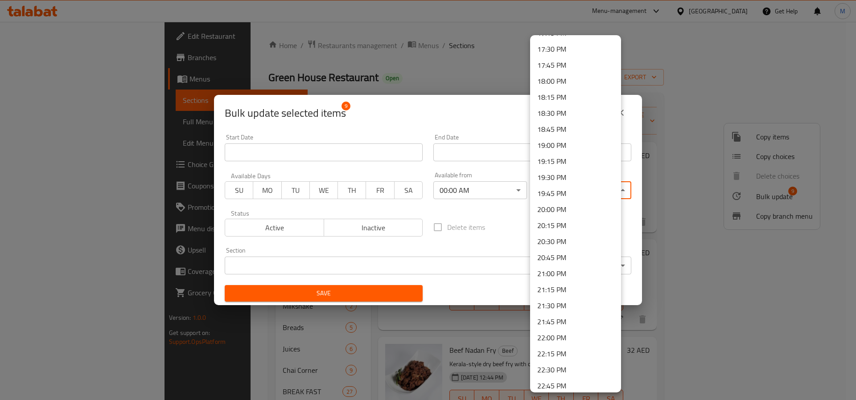
scroll to position [1206, 0]
click at [573, 379] on li "23:59 PM" at bounding box center [575, 382] width 91 height 16
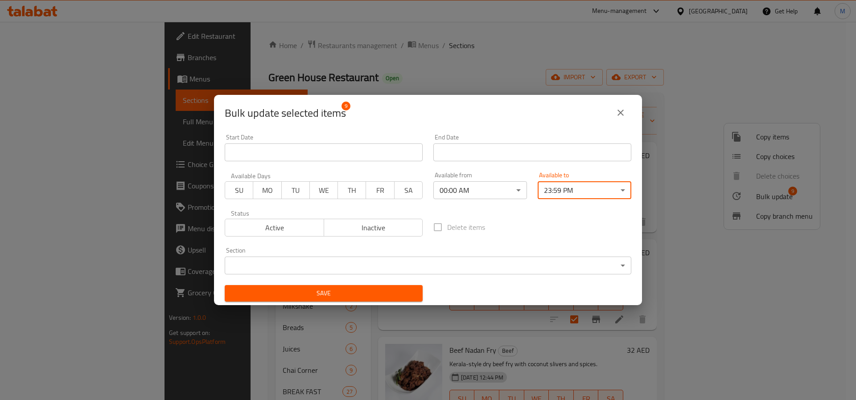
click at [346, 301] on button "Save" at bounding box center [324, 293] width 198 height 16
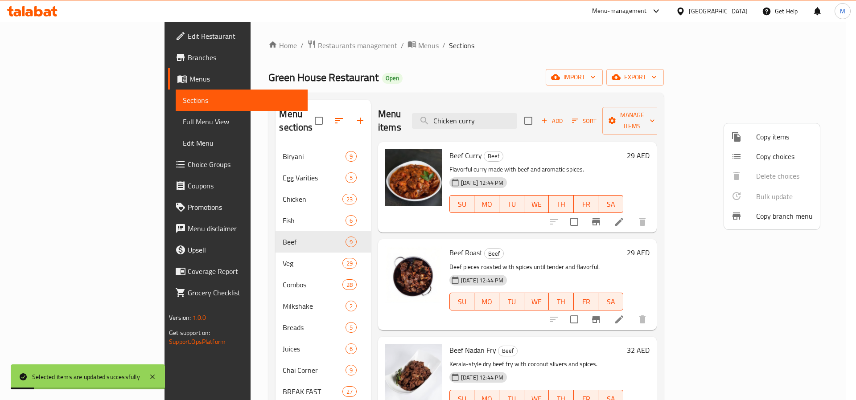
click at [501, 102] on div at bounding box center [428, 200] width 856 height 400
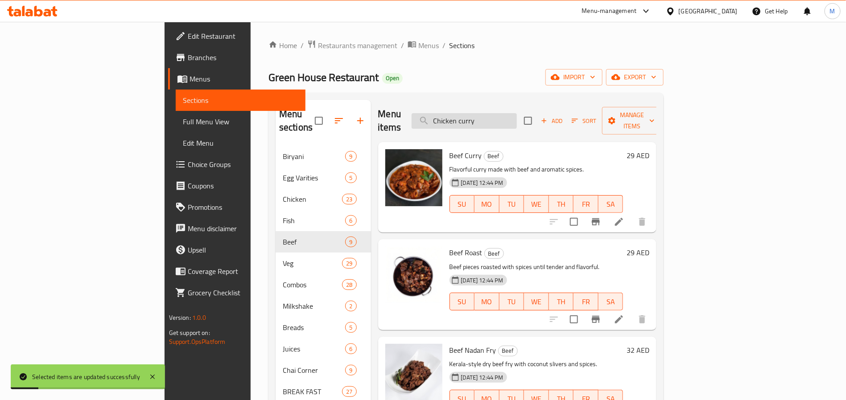
click at [507, 114] on input "Chicken curry" at bounding box center [464, 121] width 105 height 16
paste input "Beef"
click at [537, 112] on input "checkbox" at bounding box center [528, 120] width 19 height 19
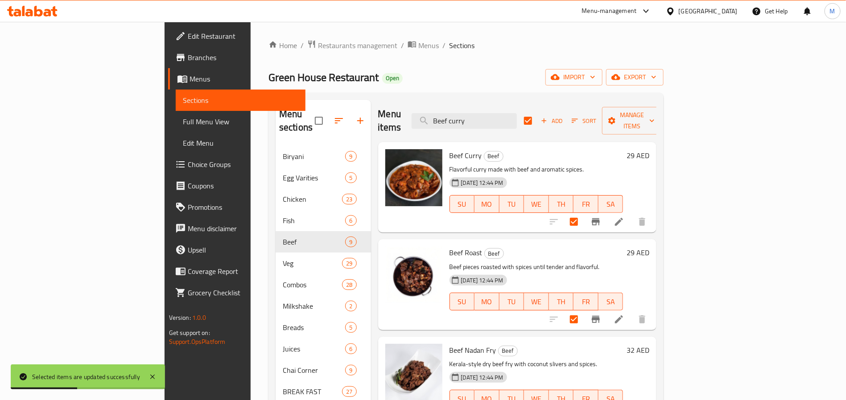
click at [657, 127] on div "Menu items Beef curry Add Sort Manage items" at bounding box center [517, 121] width 279 height 42
click at [662, 123] on div "Add Sort Manage items" at bounding box center [593, 121] width 138 height 28
click at [616, 119] on icon "button" at bounding box center [611, 120] width 9 height 9
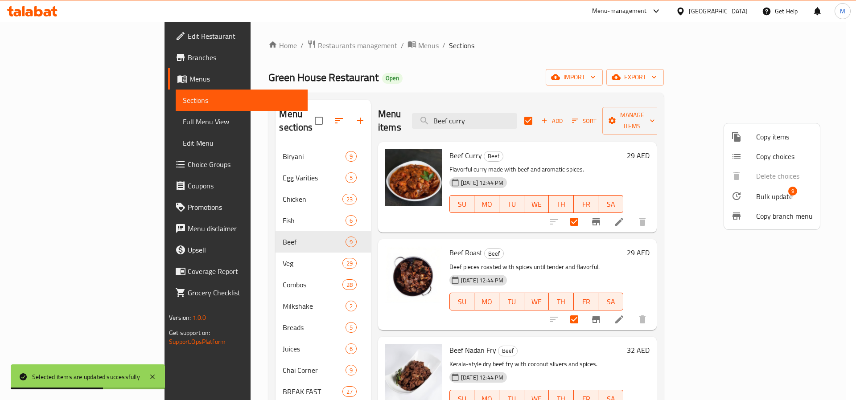
click at [762, 195] on span "Bulk update" at bounding box center [774, 196] width 37 height 11
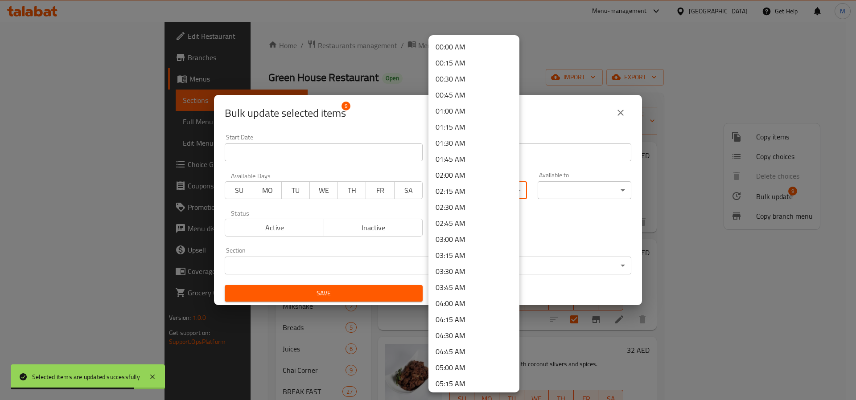
click at [484, 185] on body "Selected items are updated successfully ​ Menu-management United Arab Emirates …" at bounding box center [428, 211] width 856 height 379
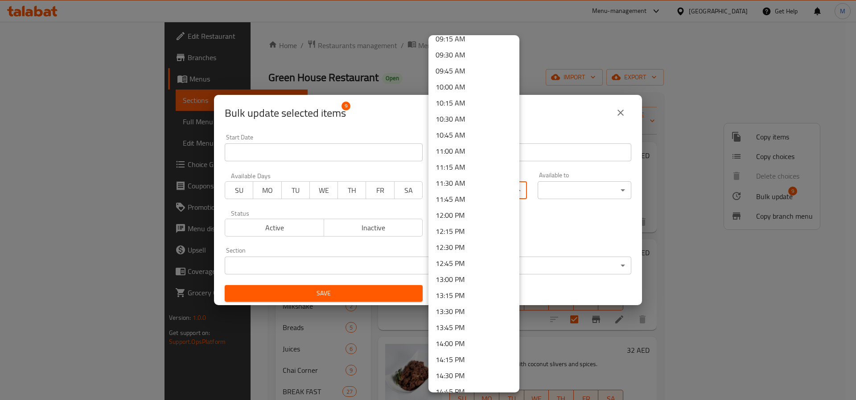
click at [463, 217] on li "12:00 PM" at bounding box center [473, 215] width 91 height 16
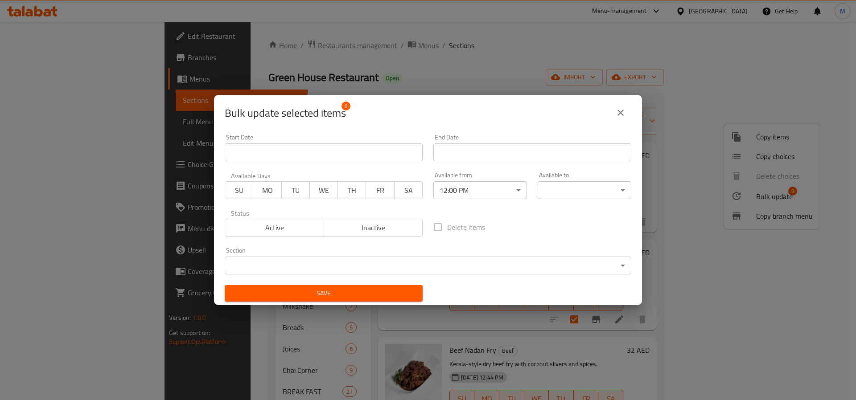
click at [556, 185] on body "​ Menu-management United Arab Emirates Get Help M Edit Restaurant Branches Menu…" at bounding box center [428, 211] width 856 height 379
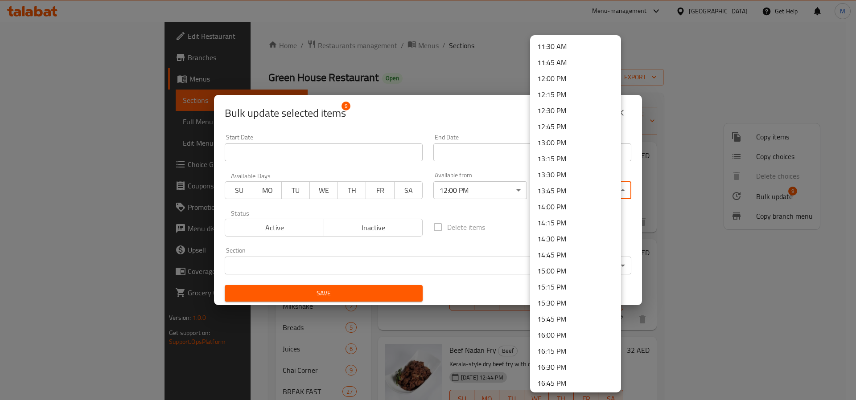
scroll to position [803, 0]
click at [549, 210] on li "15:00 PM" at bounding box center [575, 207] width 91 height 16
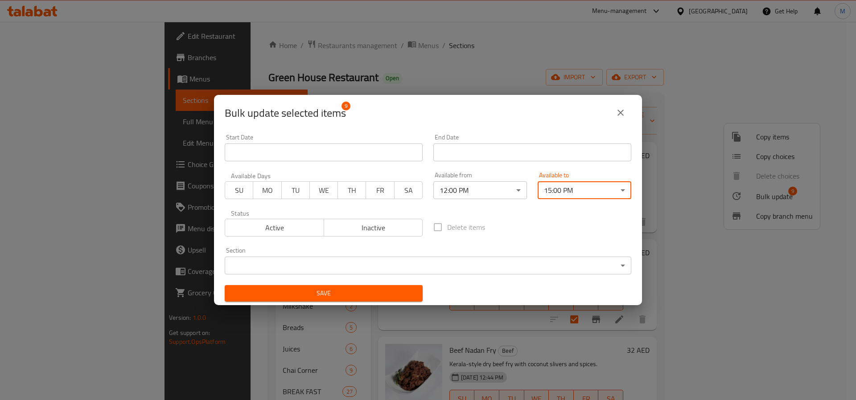
click at [325, 300] on button "Save" at bounding box center [324, 293] width 198 height 16
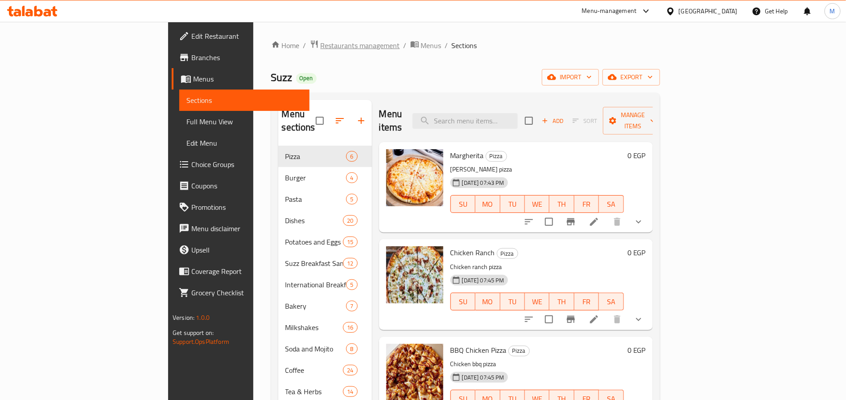
drag, startPoint x: 0, startPoint y: 0, endPoint x: 284, endPoint y: 41, distance: 286.4
click at [321, 41] on span "Restaurants management" at bounding box center [360, 45] width 79 height 11
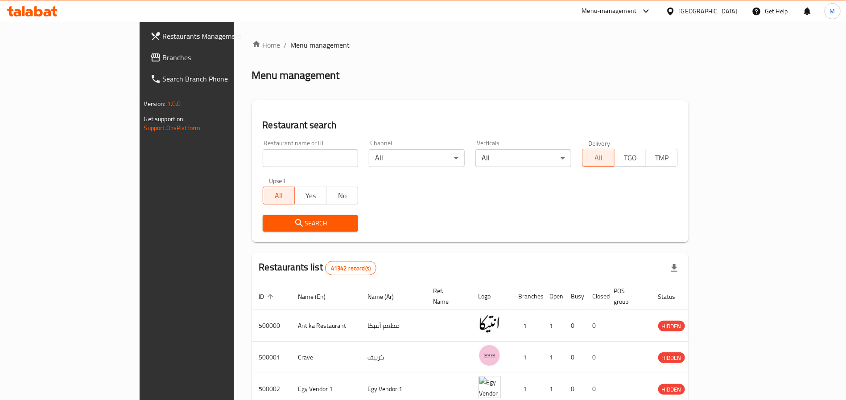
click at [675, 11] on icon at bounding box center [670, 11] width 9 height 9
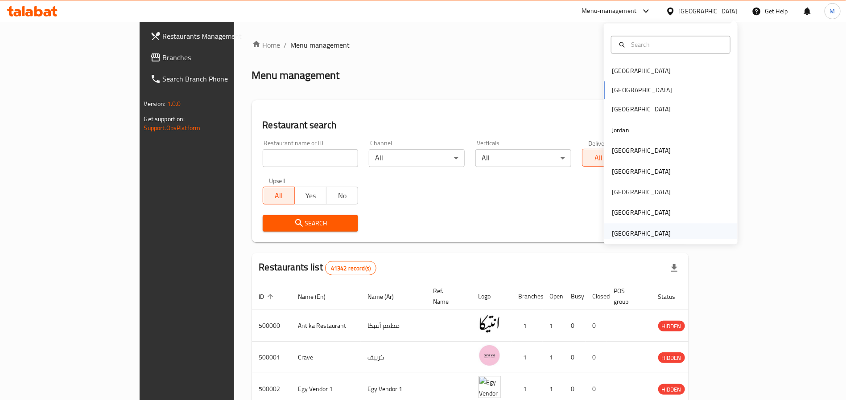
click at [624, 234] on div "[GEOGRAPHIC_DATA]" at bounding box center [641, 234] width 59 height 10
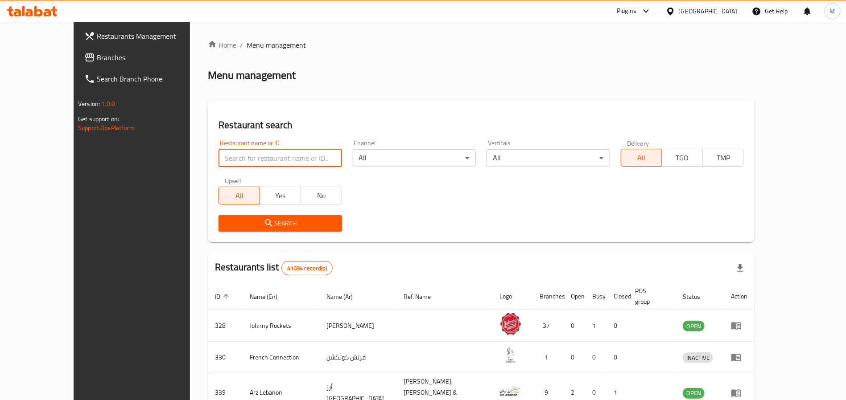
click at [265, 159] on input "search" at bounding box center [279, 158] width 123 height 18
paste input "Best Quality"
type input "Best Quality"
click button "Search" at bounding box center [279, 223] width 123 height 16
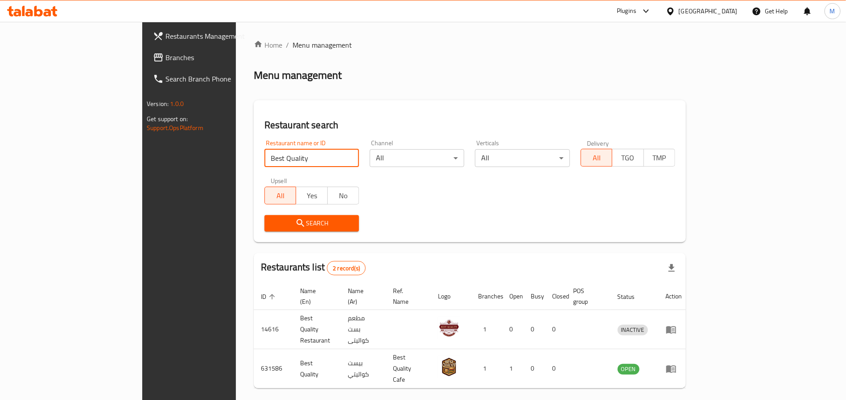
scroll to position [12, 0]
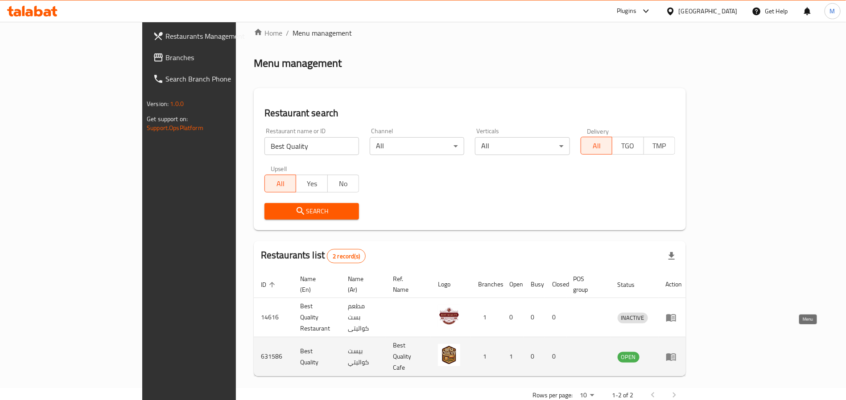
click at [676, 352] on icon "enhanced table" at bounding box center [671, 357] width 11 height 11
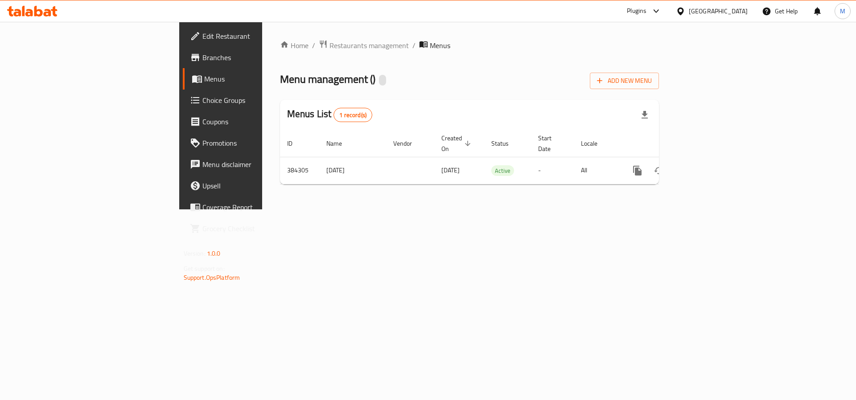
click at [202, 63] on span "Branches" at bounding box center [258, 57] width 113 height 11
click at [329, 48] on span "Restaurants management" at bounding box center [368, 45] width 79 height 11
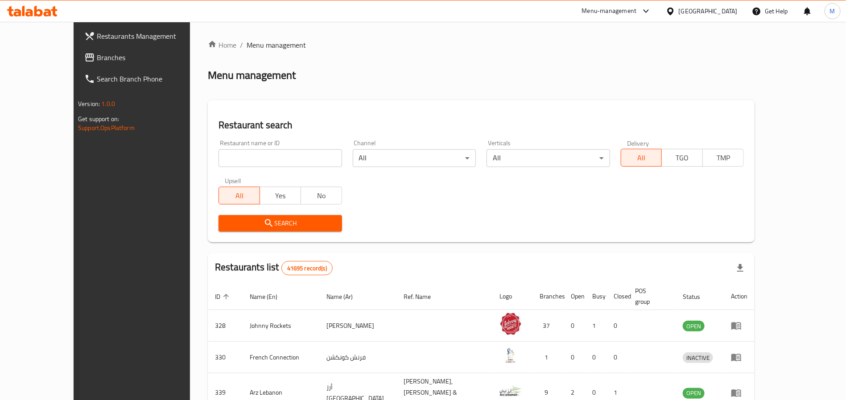
click at [222, 163] on input "search" at bounding box center [279, 158] width 123 height 18
paste input "682833"
type input "682833"
click button "Search" at bounding box center [279, 223] width 123 height 16
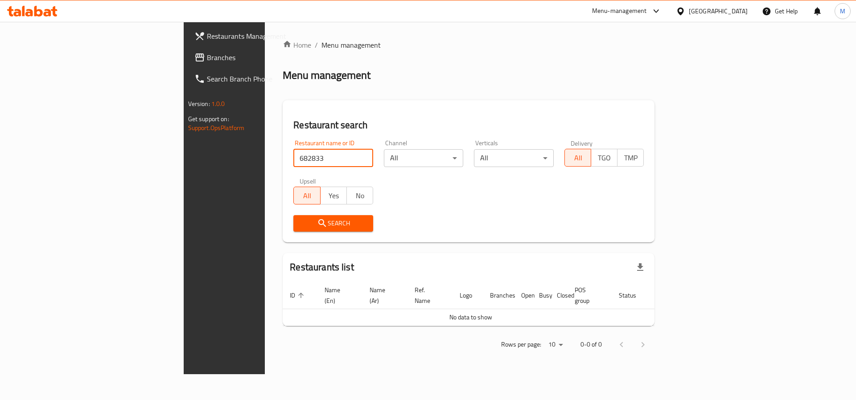
click at [706, 13] on div "[GEOGRAPHIC_DATA]" at bounding box center [718, 11] width 59 height 10
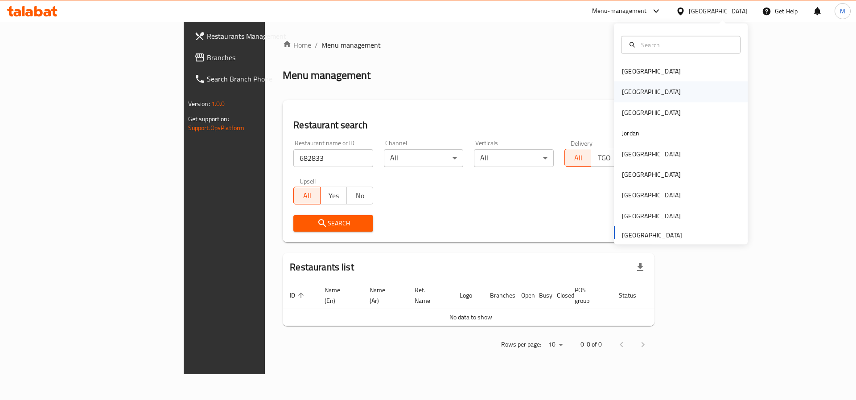
click at [668, 91] on div "Egypt" at bounding box center [681, 92] width 134 height 21
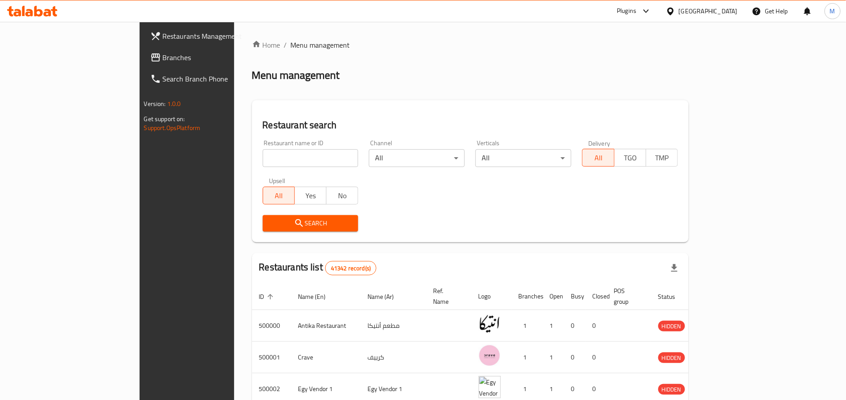
click at [263, 156] on input "search" at bounding box center [311, 158] width 96 height 18
paste input "682833"
type input "682833"
click button "Search" at bounding box center [311, 223] width 96 height 16
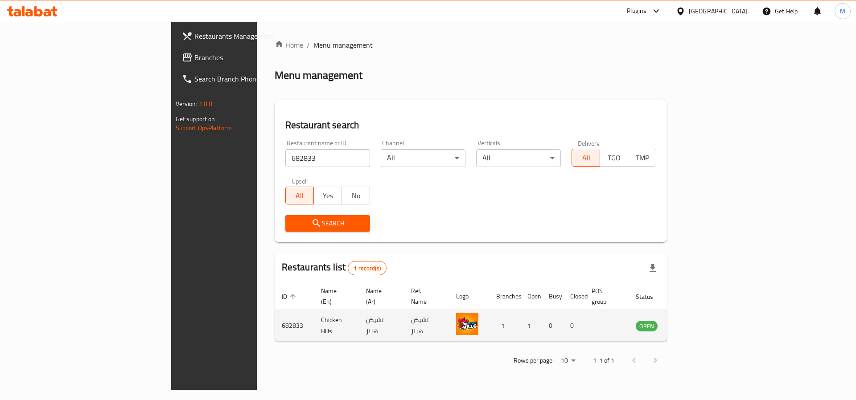
click at [314, 310] on td "Chicken Hills" at bounding box center [336, 326] width 45 height 32
click at [314, 318] on td "Chicken Hills" at bounding box center [336, 326] width 45 height 32
click at [691, 325] on icon "enhanced table" at bounding box center [689, 327] width 3 height 4
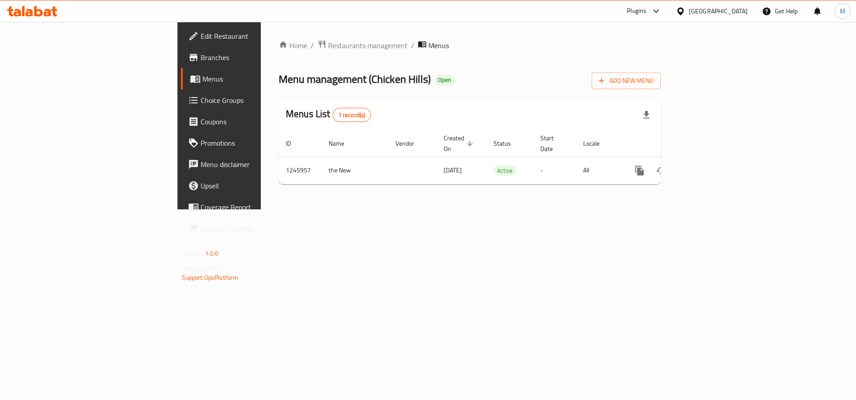
click at [181, 43] on link "Edit Restaurant" at bounding box center [251, 35] width 140 height 21
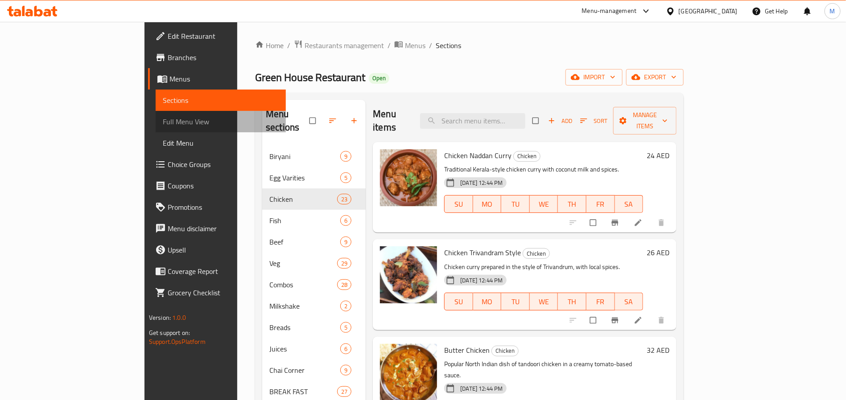
click at [163, 123] on span "Full Menu View" at bounding box center [221, 121] width 116 height 11
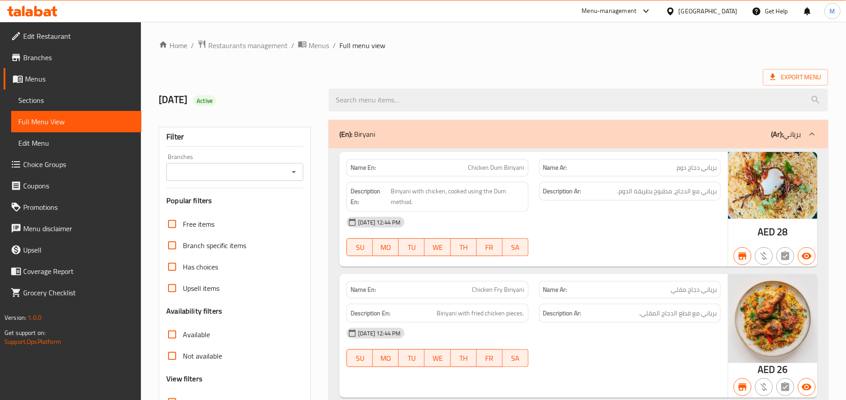
click at [247, 159] on div "Branches Branches" at bounding box center [234, 167] width 137 height 27
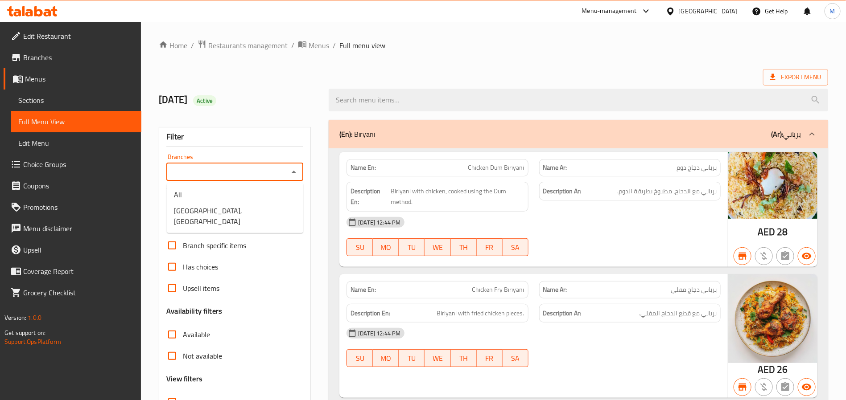
click at [254, 172] on input "Branches" at bounding box center [227, 172] width 117 height 12
click at [75, 103] on span "Sections" at bounding box center [76, 100] width 116 height 11
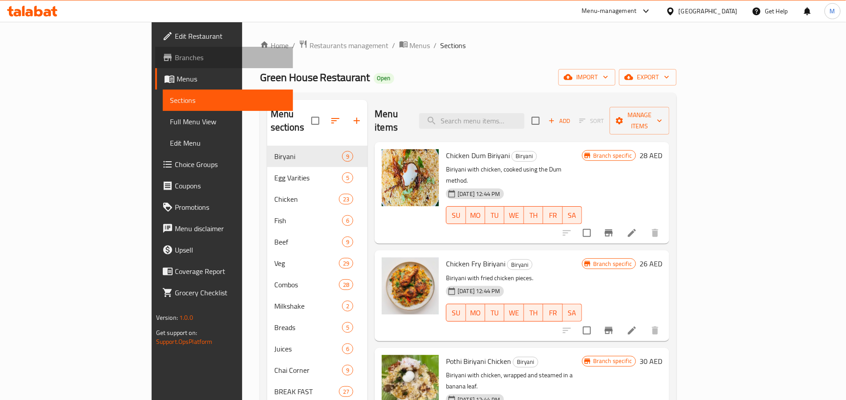
click at [155, 63] on link "Branches" at bounding box center [224, 57] width 138 height 21
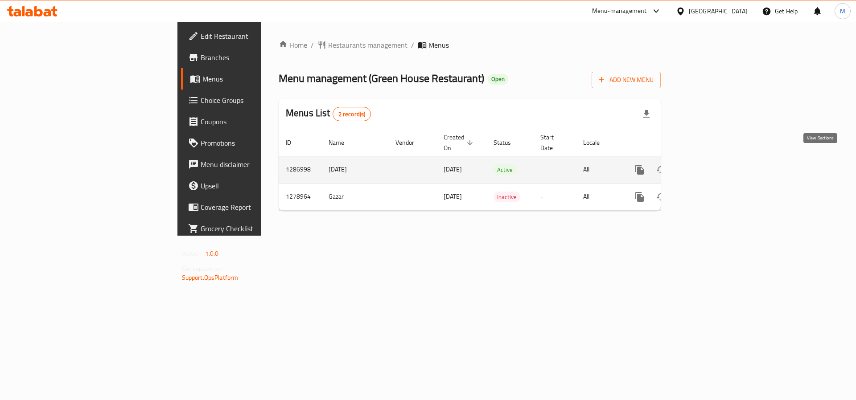
click at [709, 165] on icon "enhanced table" at bounding box center [704, 170] width 11 height 11
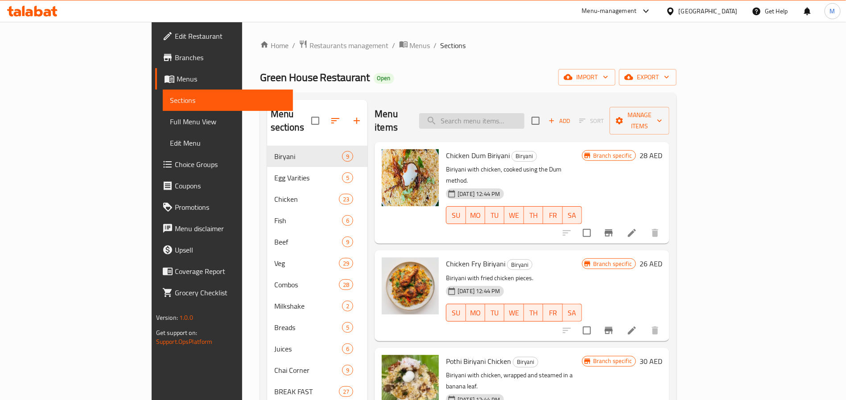
drag, startPoint x: 507, startPoint y: 100, endPoint x: 522, endPoint y: 119, distance: 24.1
click at [521, 118] on div "Menu items Add Sort Manage items" at bounding box center [522, 121] width 295 height 42
click at [522, 119] on input "search" at bounding box center [471, 121] width 105 height 16
paste input "Chicken curry"
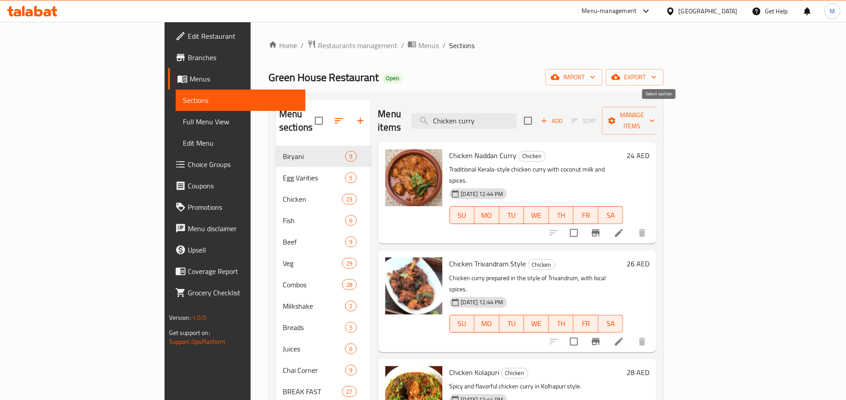
type input "Chicken curry"
drag, startPoint x: 661, startPoint y: 114, endPoint x: 707, endPoint y: 107, distance: 46.3
click at [537, 113] on input "checkbox" at bounding box center [528, 120] width 19 height 19
checkbox input "true"
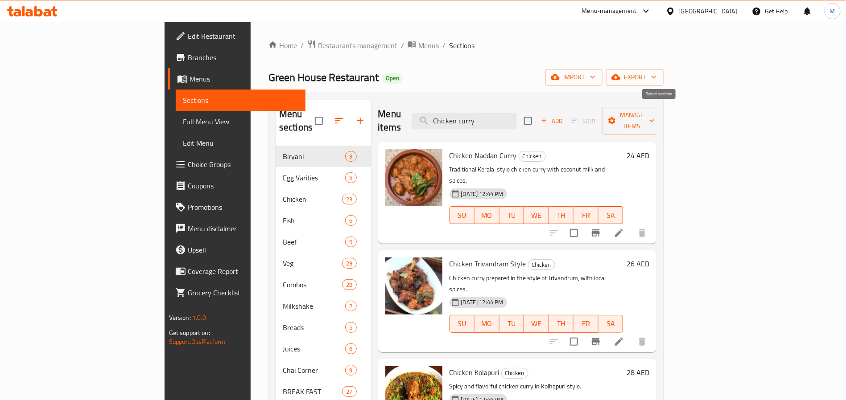
checkbox input "true"
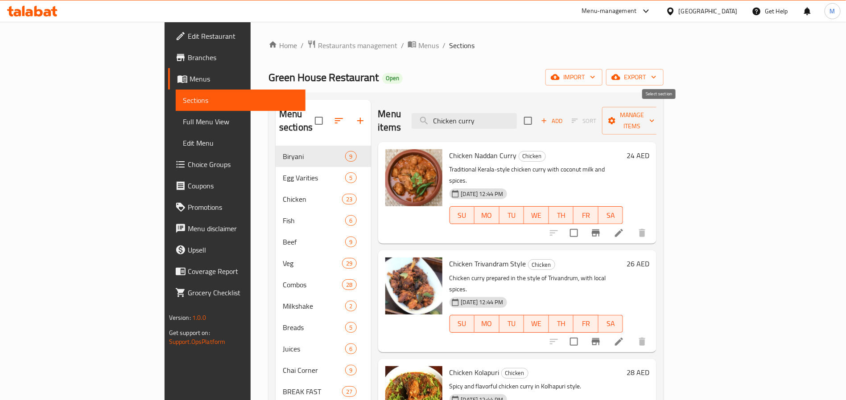
checkbox input "true"
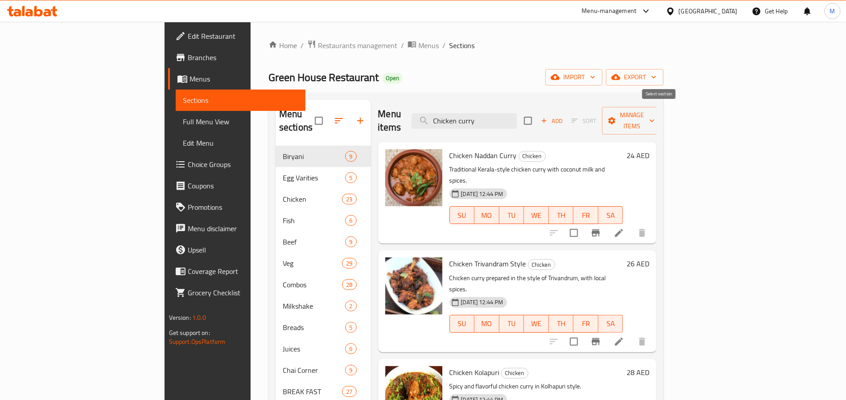
checkbox input "true"
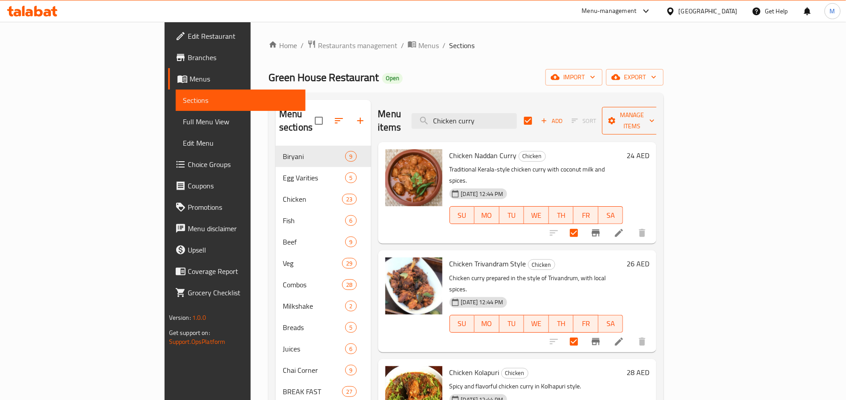
click at [662, 107] on button "Manage items" at bounding box center [632, 121] width 60 height 28
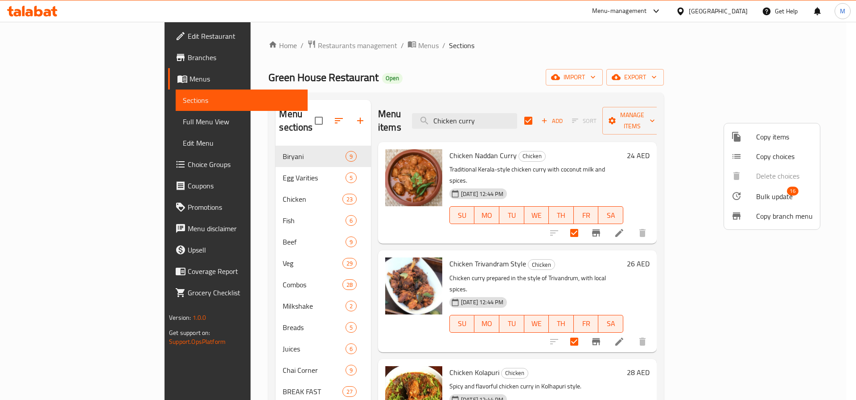
click at [782, 194] on span "Bulk update" at bounding box center [774, 196] width 37 height 11
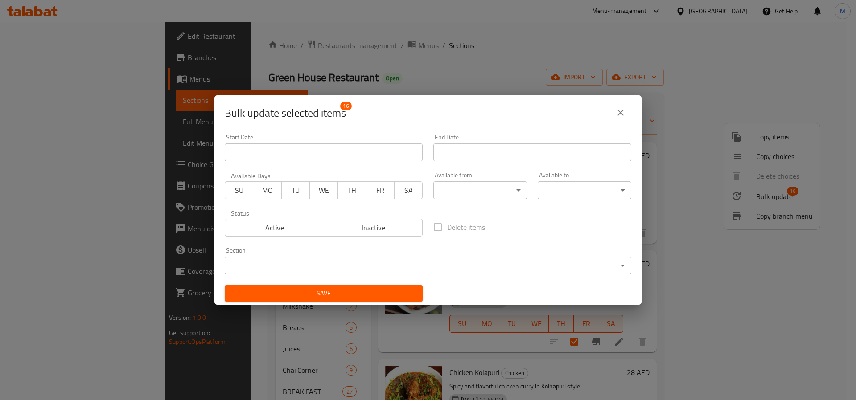
click at [474, 182] on body "​ Menu-management United Arab Emirates Get Help M Edit Restaurant Branches Menu…" at bounding box center [428, 211] width 856 height 379
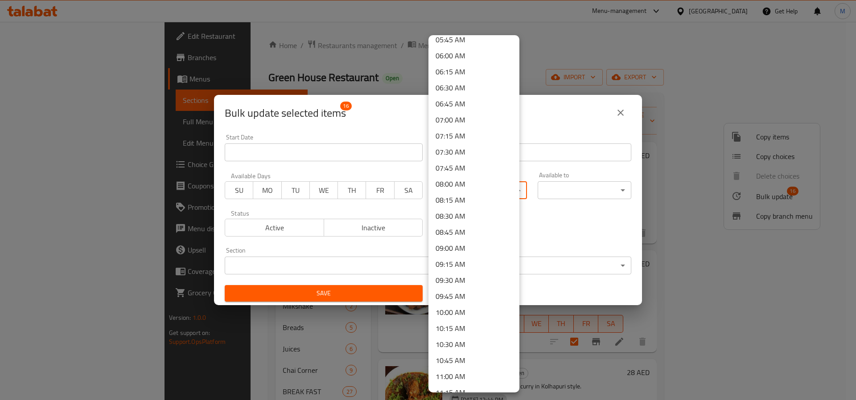
scroll to position [468, 0]
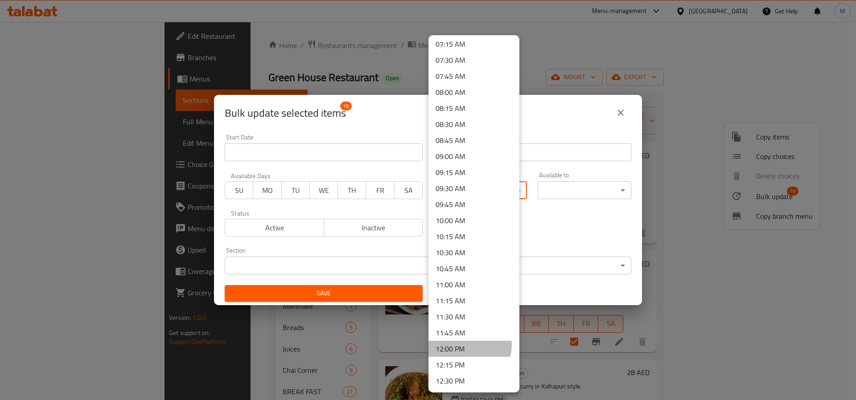
click at [465, 345] on li "12:00 PM" at bounding box center [473, 349] width 91 height 16
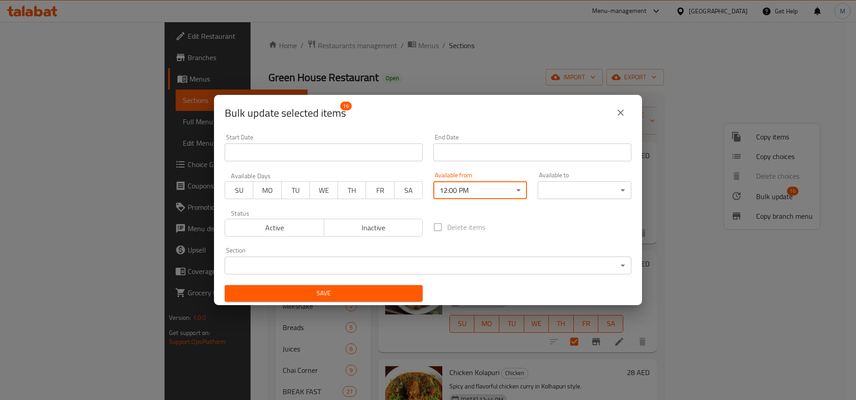
click at [560, 193] on body "​ Menu-management United Arab Emirates Get Help M Edit Restaurant Branches Menu…" at bounding box center [428, 211] width 856 height 379
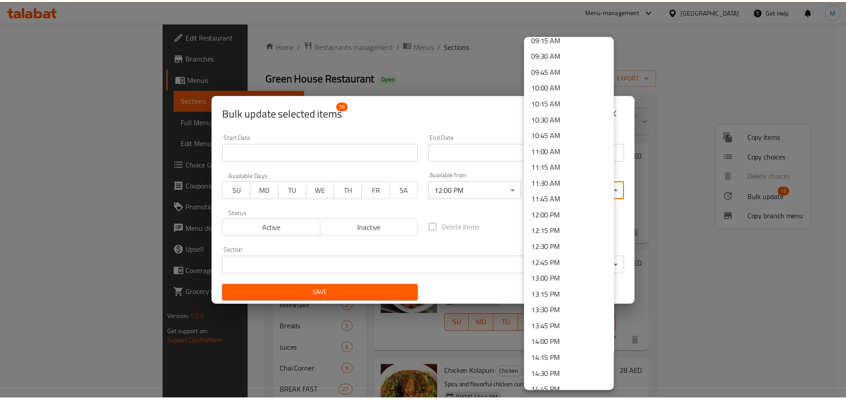
scroll to position [736, 0]
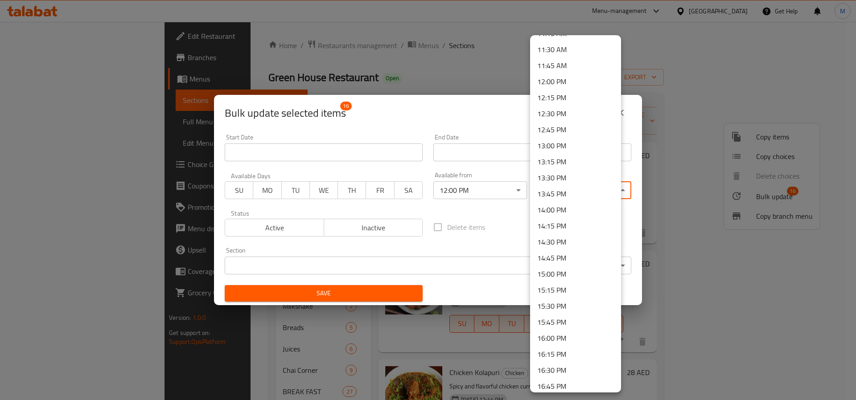
click at [572, 274] on li "15:00 PM" at bounding box center [575, 274] width 91 height 16
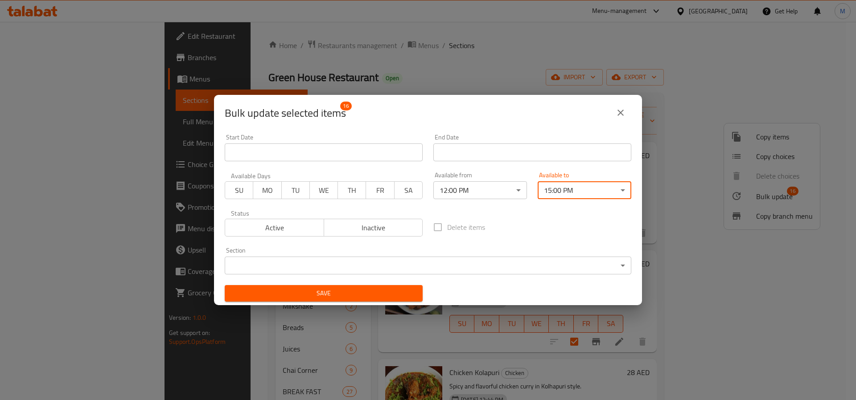
drag, startPoint x: 355, startPoint y: 297, endPoint x: 334, endPoint y: 304, distance: 21.7
click at [352, 301] on button "Save" at bounding box center [324, 293] width 198 height 16
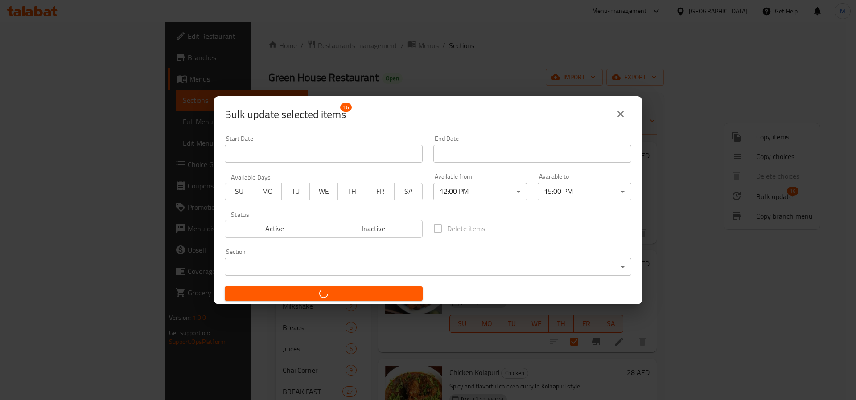
checkbox input "false"
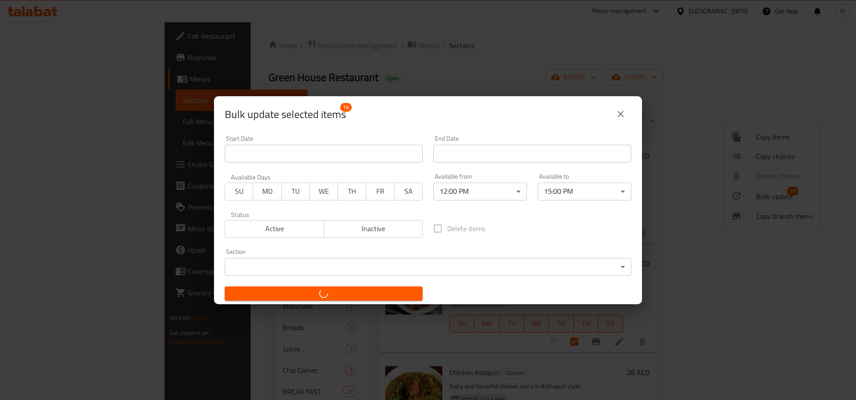
checkbox input "false"
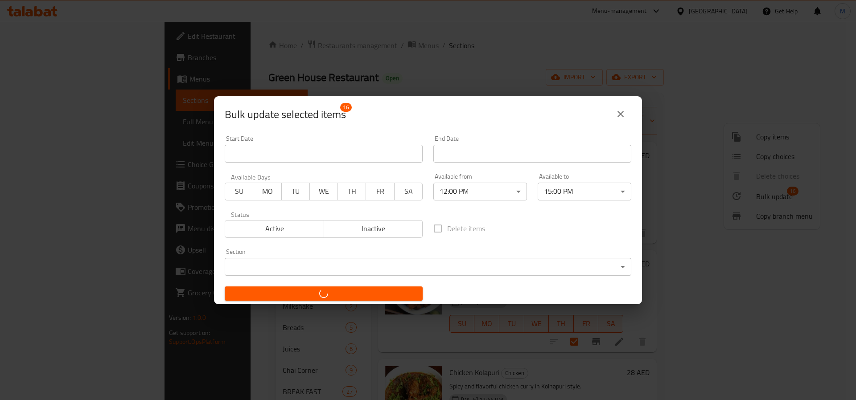
checkbox input "false"
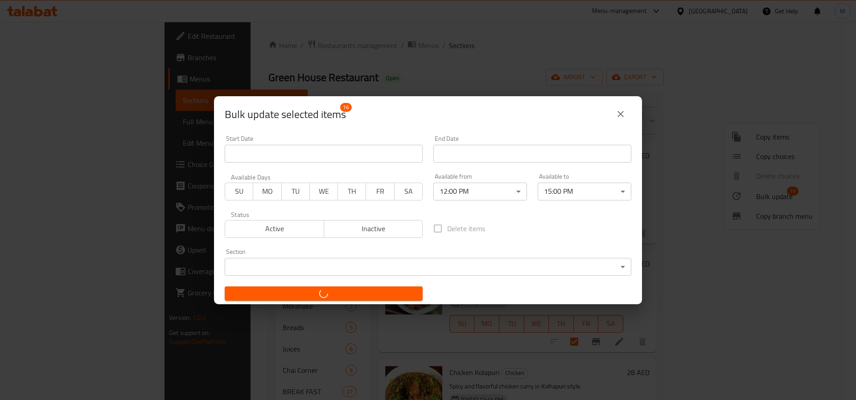
checkbox input "false"
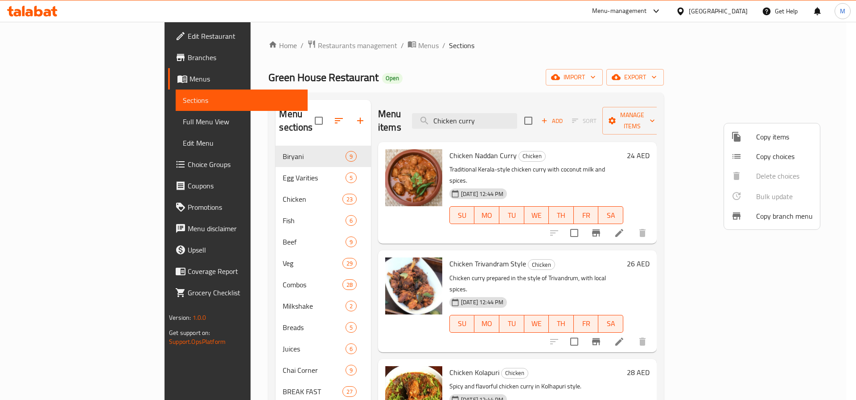
click at [269, 205] on div at bounding box center [428, 200] width 856 height 400
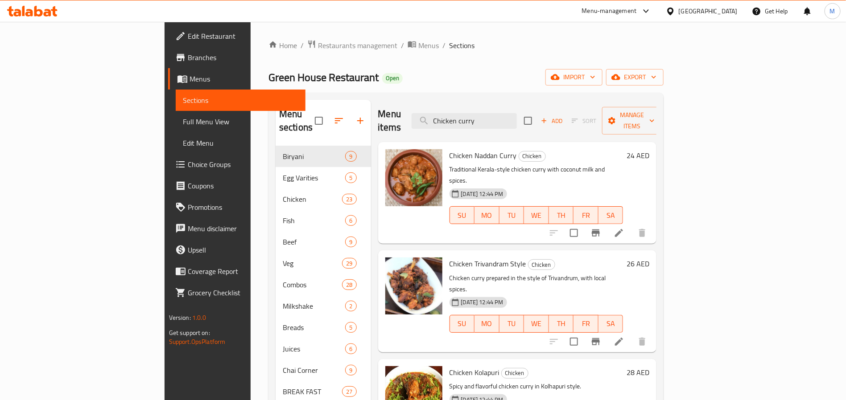
click at [283, 215] on span "Fish" at bounding box center [314, 220] width 62 height 11
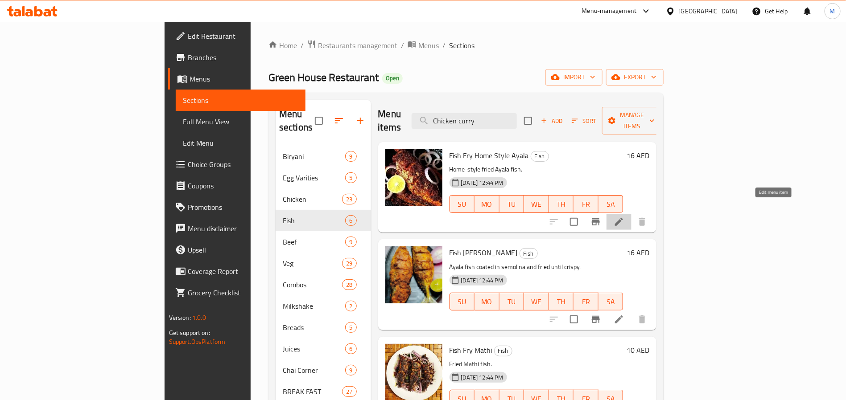
click at [623, 218] on icon at bounding box center [619, 222] width 8 height 8
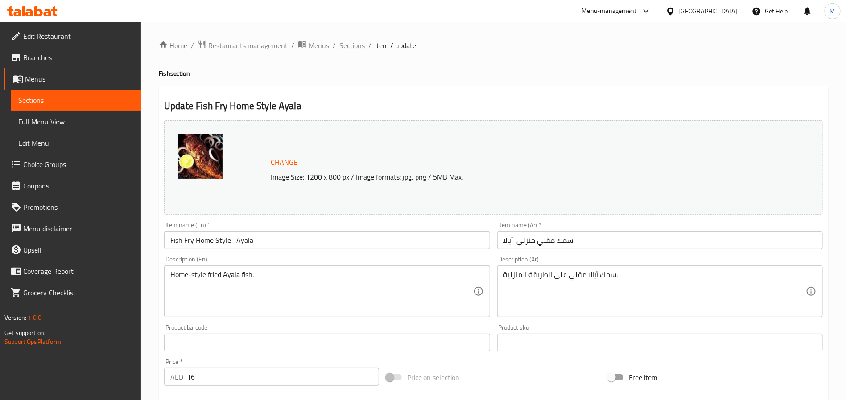
click at [350, 47] on span "Sections" at bounding box center [351, 45] width 25 height 11
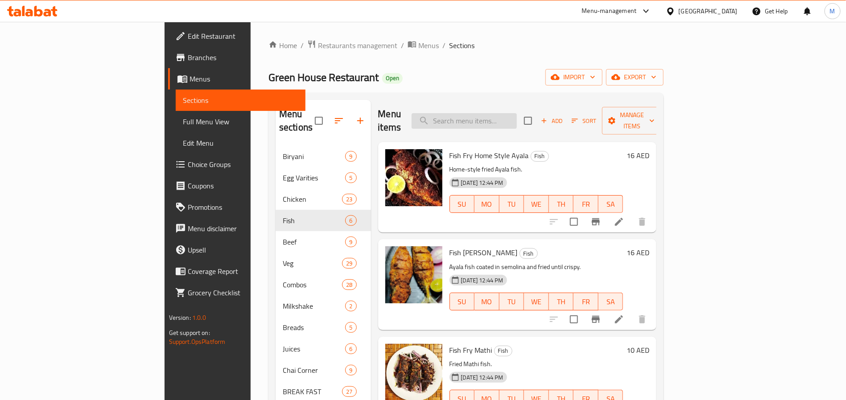
click at [517, 119] on input "search" at bounding box center [464, 121] width 105 height 16
paste input "Fish"
click at [517, 118] on input "Fish" at bounding box center [464, 121] width 105 height 16
paste input "curry"
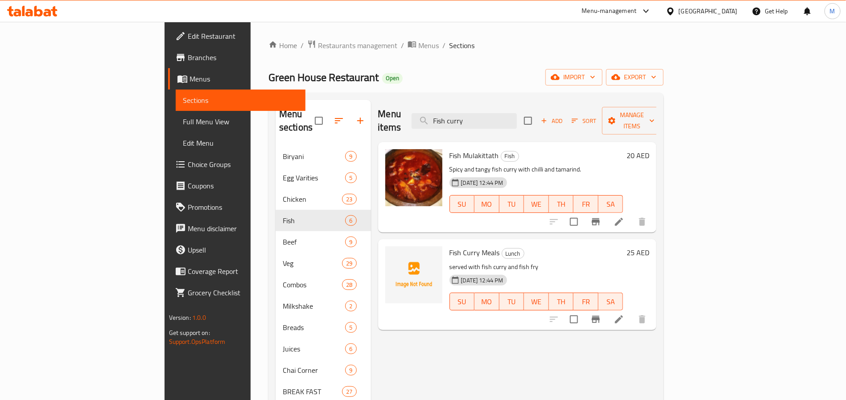
type input "Fish curry"
click at [537, 122] on input "checkbox" at bounding box center [528, 120] width 19 height 19
checkbox input "true"
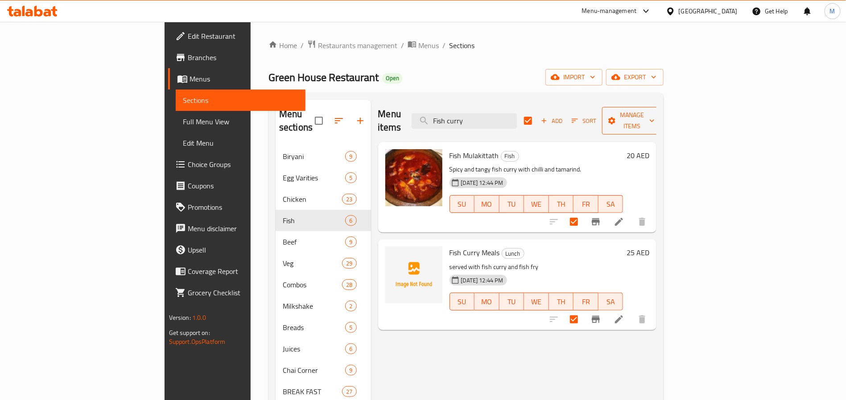
click at [654, 110] on span "Manage items" at bounding box center [631, 121] width 45 height 22
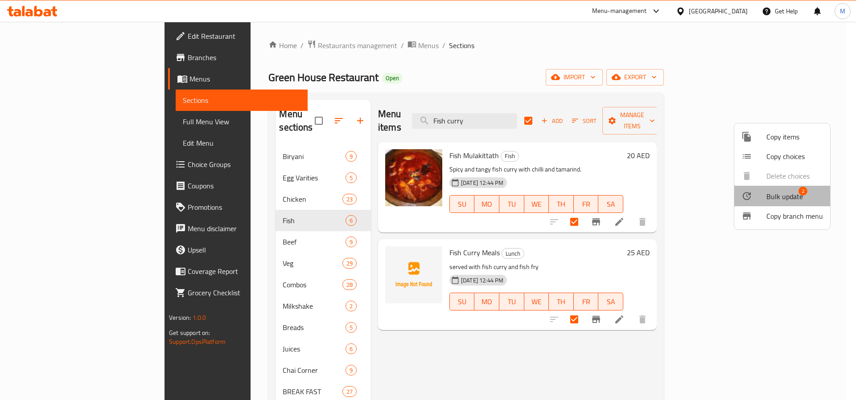
click at [774, 189] on li "Bulk update 2" at bounding box center [782, 196] width 96 height 21
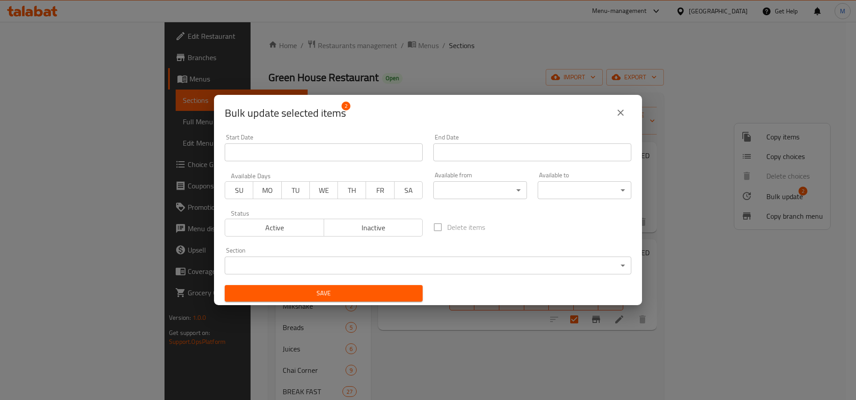
click at [473, 199] on body "​ Menu-management United Arab Emirates Get Help M Edit Restaurant Branches Menu…" at bounding box center [428, 211] width 856 height 379
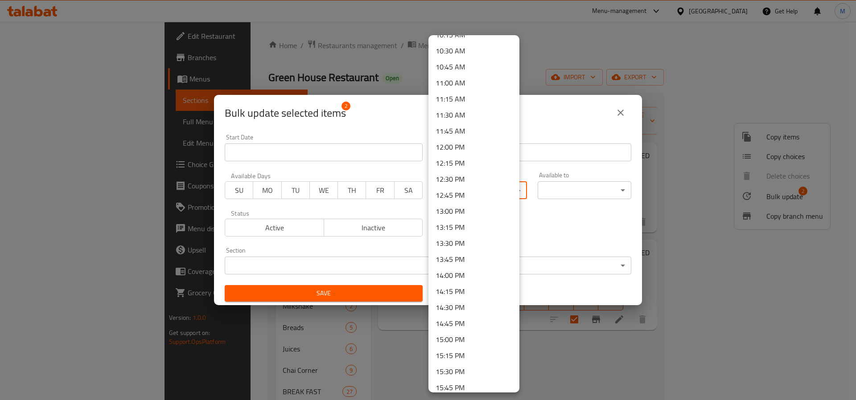
scroll to position [669, 0]
click at [469, 151] on li "12:00 PM" at bounding box center [473, 148] width 91 height 16
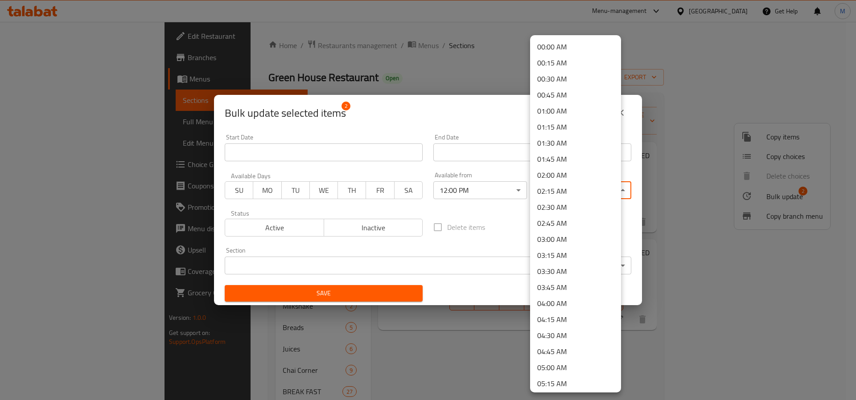
click at [581, 191] on body "​ Menu-management United Arab Emirates Get Help M Edit Restaurant Branches Menu…" at bounding box center [428, 211] width 856 height 379
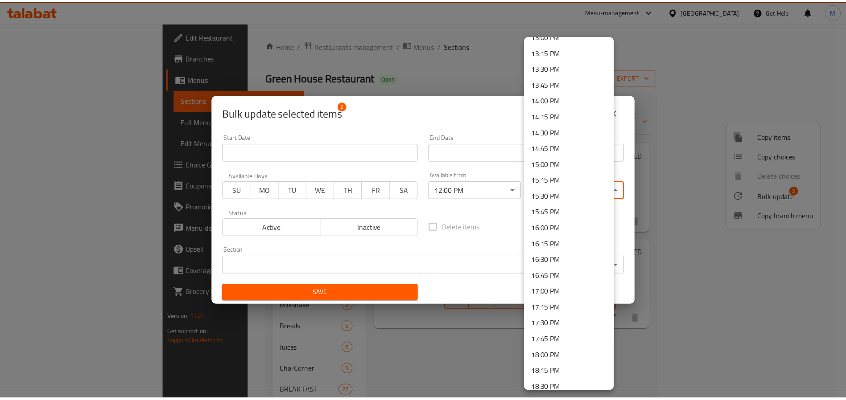
scroll to position [869, 0]
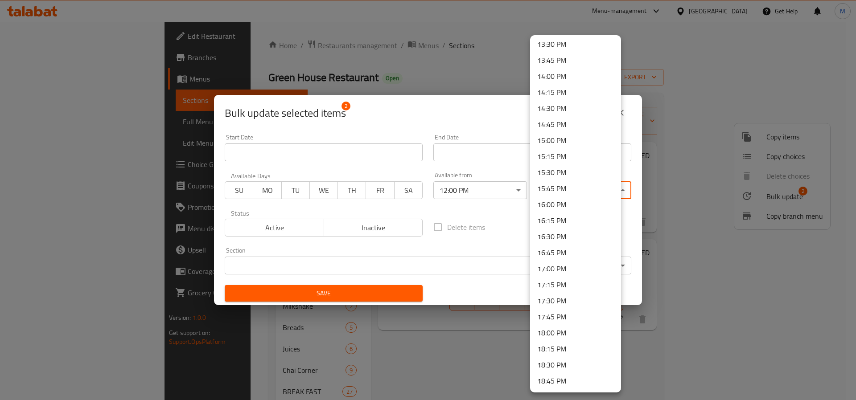
click at [561, 140] on li "15:00 PM" at bounding box center [575, 140] width 91 height 16
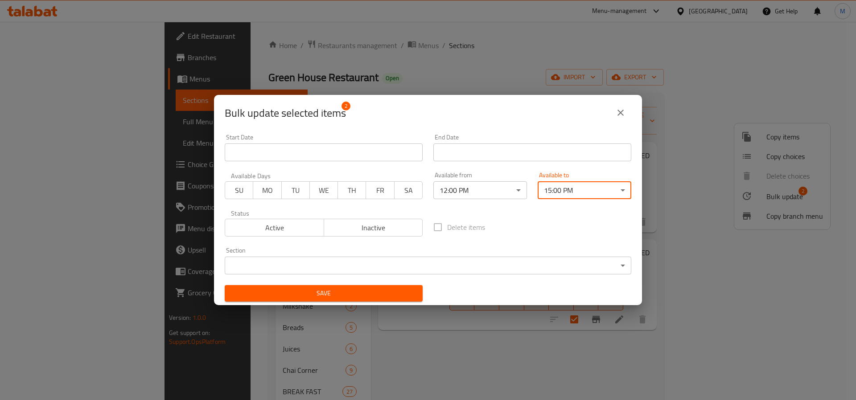
click at [332, 300] on button "Save" at bounding box center [324, 293] width 198 height 16
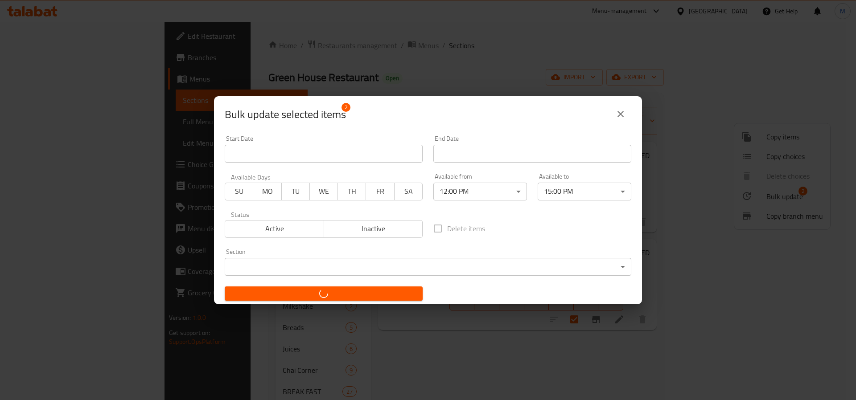
checkbox input "false"
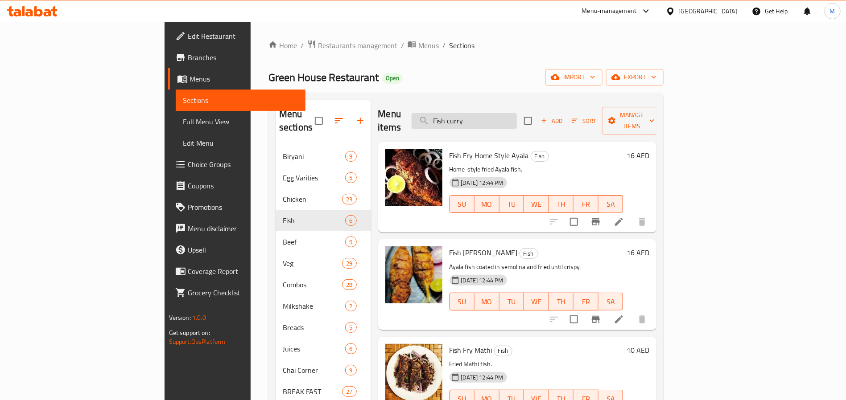
click at [517, 118] on input "Fish curry" at bounding box center [464, 121] width 105 height 16
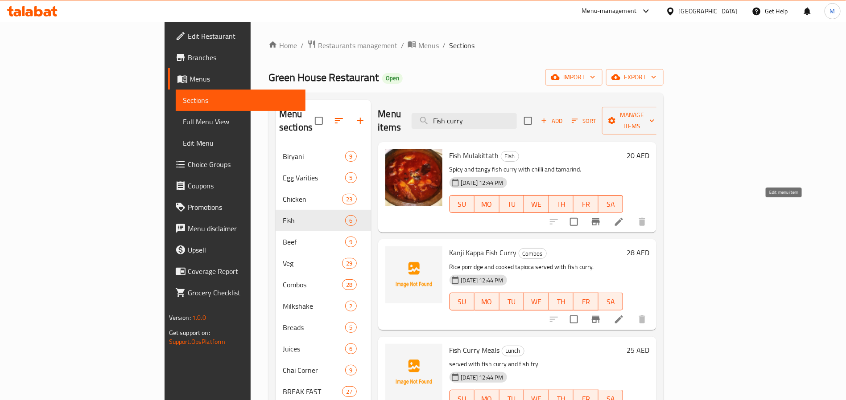
type input "Fish curry"
click at [624, 217] on icon at bounding box center [618, 222] width 11 height 11
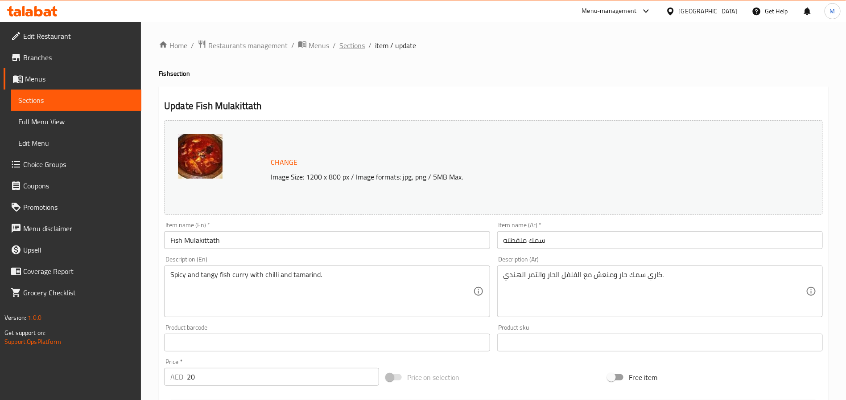
click at [348, 42] on span "Sections" at bounding box center [351, 45] width 25 height 11
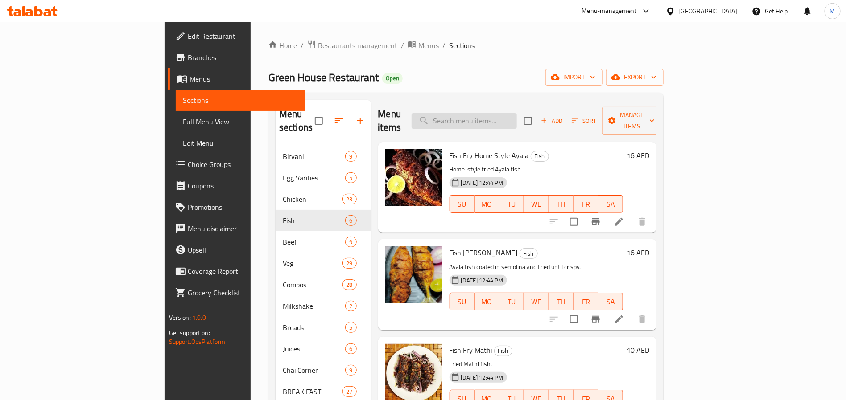
click at [511, 120] on input "search" at bounding box center [464, 121] width 105 height 16
paste input "Pothichoru"
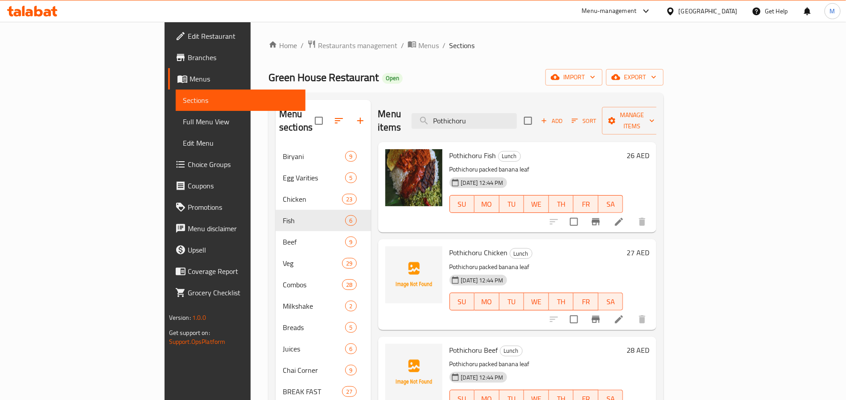
type input "Pothichoru"
click at [537, 119] on input "checkbox" at bounding box center [528, 120] width 19 height 19
checkbox input "true"
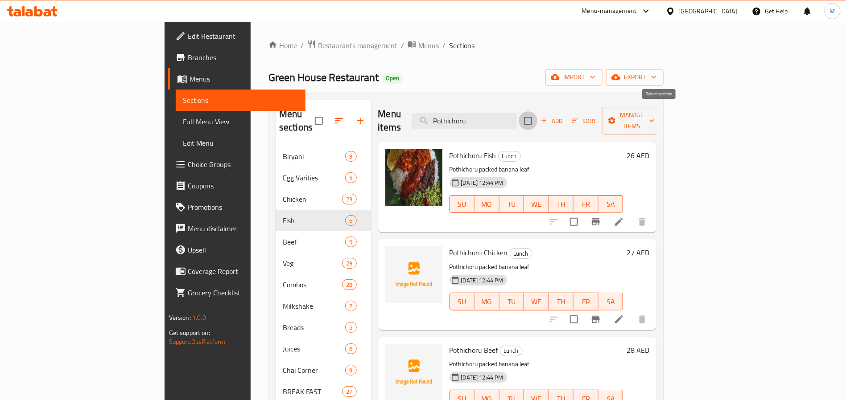
checkbox input "true"
click at [657, 124] on div "Menu items Pothichoru Add Sort Manage items" at bounding box center [517, 121] width 279 height 42
click at [654, 115] on span "Manage items" at bounding box center [631, 121] width 45 height 22
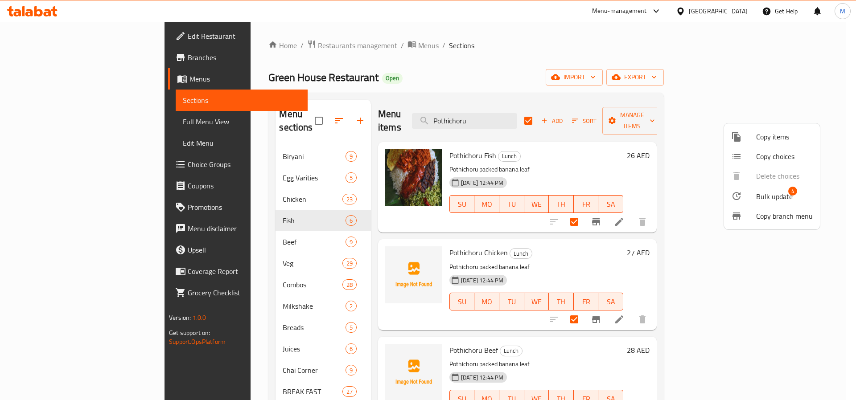
click at [760, 192] on span "Bulk update" at bounding box center [774, 196] width 37 height 11
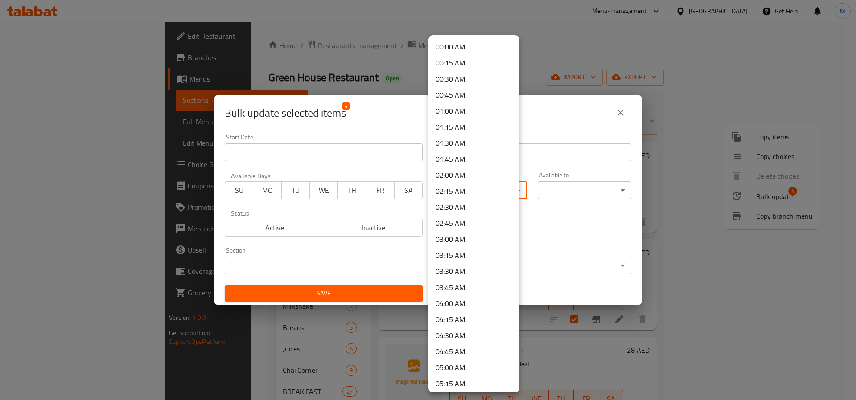
click at [465, 191] on body "​ Menu-management United Arab Emirates Get Help M Edit Restaurant Branches Menu…" at bounding box center [428, 211] width 856 height 379
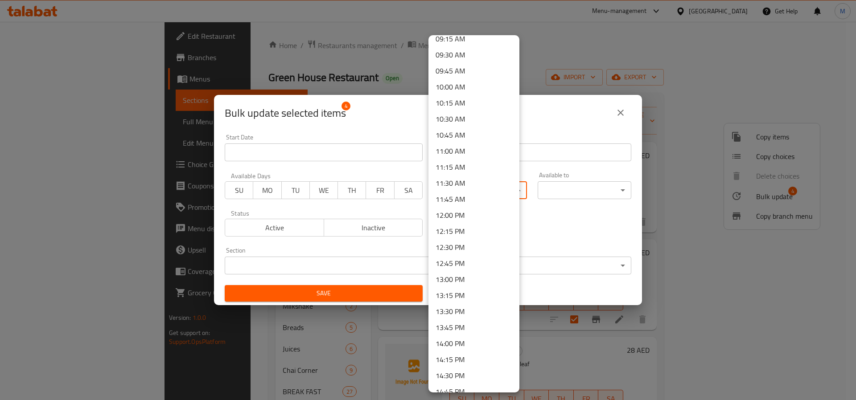
click at [469, 212] on li "12:00 PM" at bounding box center [473, 215] width 91 height 16
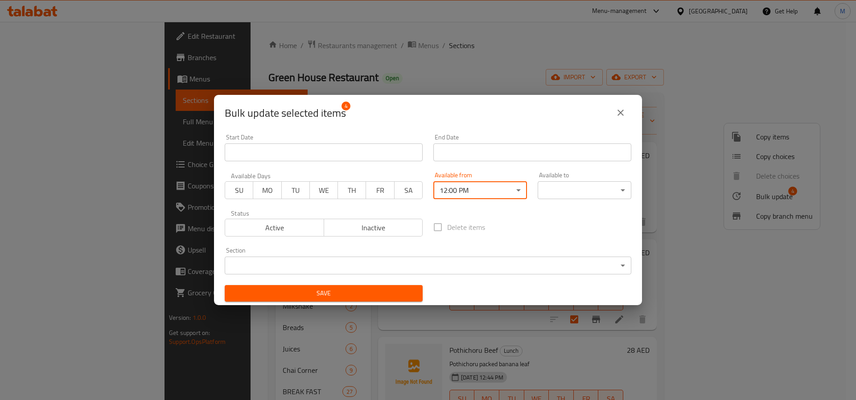
click at [564, 188] on div "00:00 AM 00:15 AM 00:30 AM 00:45 AM 01:00 AM 01:15 AM 01:30 AM 01:45 AM 02:00 A…" at bounding box center [428, 200] width 856 height 400
click at [564, 188] on body "​ Menu-management United Arab Emirates Get Help M Edit Restaurant Branches Menu…" at bounding box center [428, 211] width 856 height 379
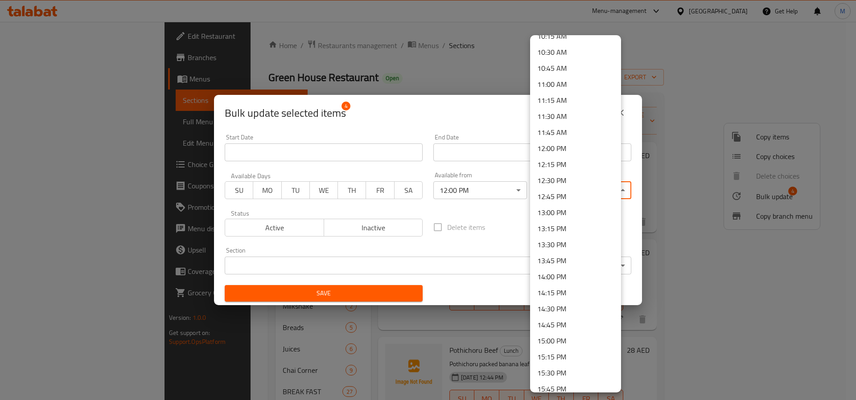
scroll to position [869, 0]
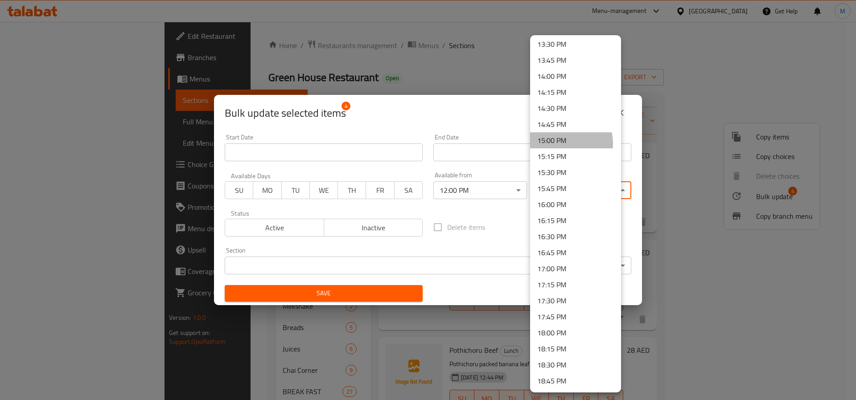
click at [560, 144] on li "15:00 PM" at bounding box center [575, 140] width 91 height 16
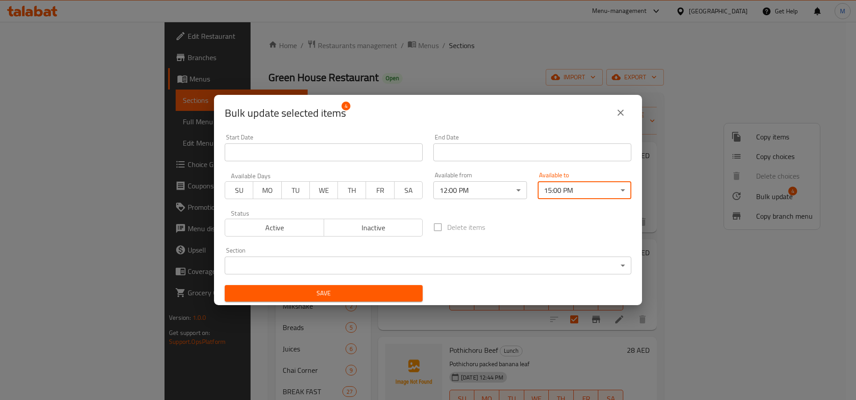
click at [374, 292] on span "Save" at bounding box center [324, 293] width 184 height 11
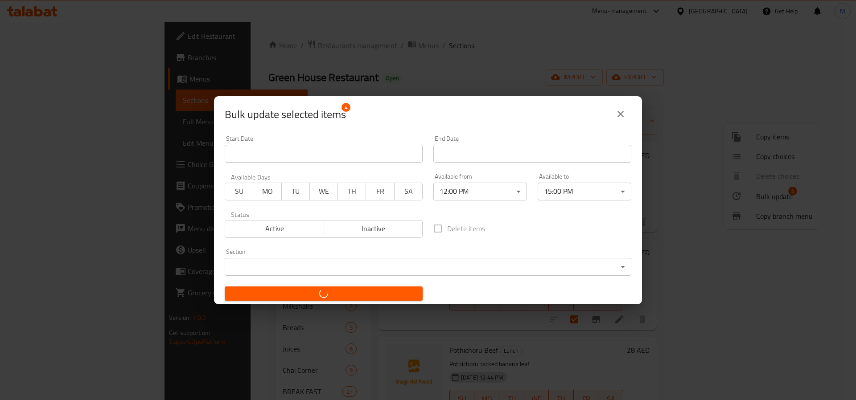
checkbox input "false"
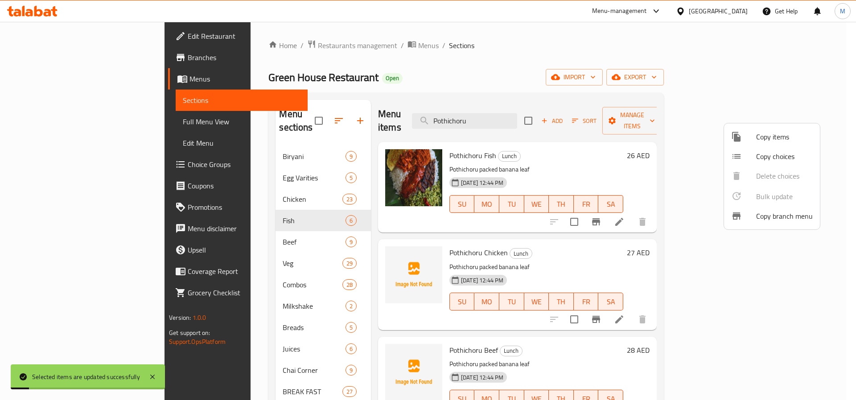
click at [281, 130] on div at bounding box center [428, 200] width 856 height 400
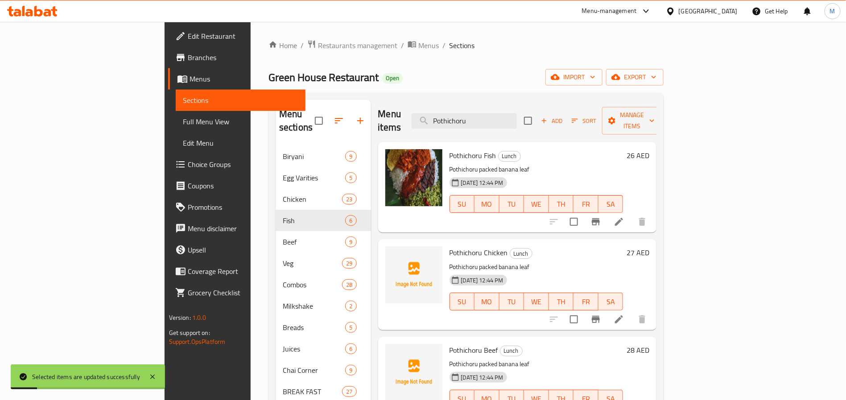
click at [176, 128] on link "Full Menu View" at bounding box center [241, 121] width 130 height 21
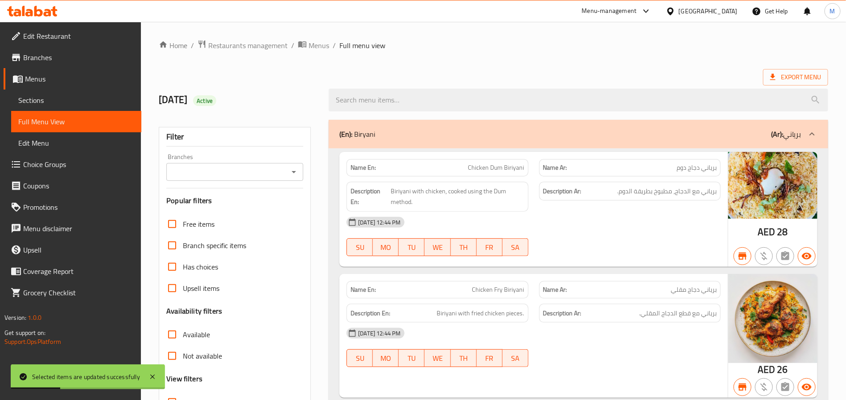
click at [292, 169] on icon "Open" at bounding box center [293, 172] width 11 height 11
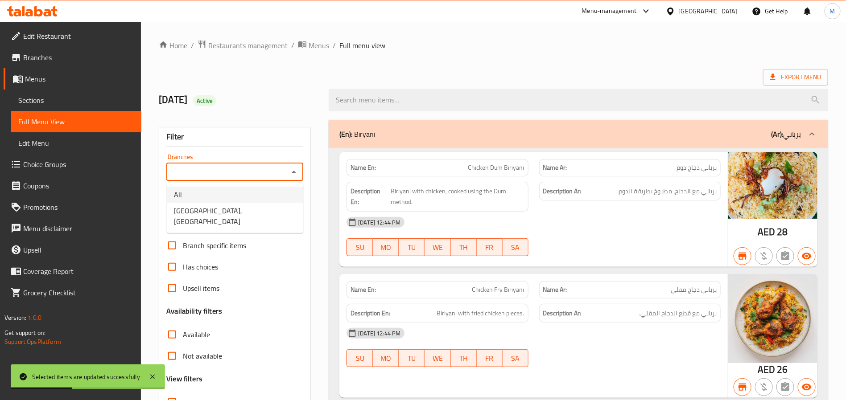
click at [270, 201] on li "All" at bounding box center [235, 195] width 136 height 16
type input "All"
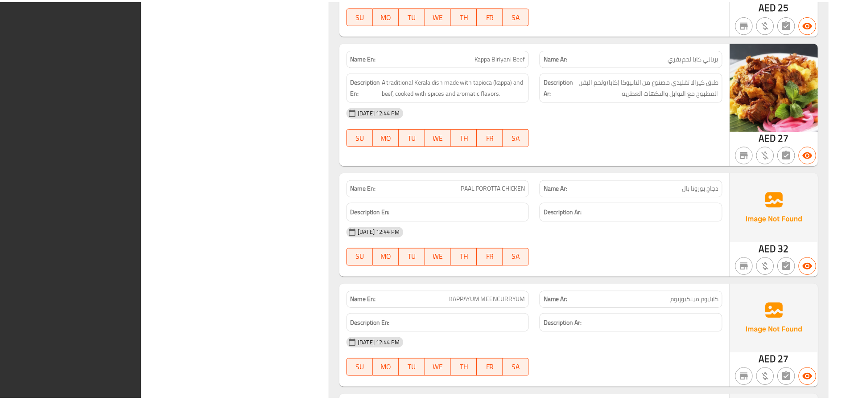
scroll to position [26686, 0]
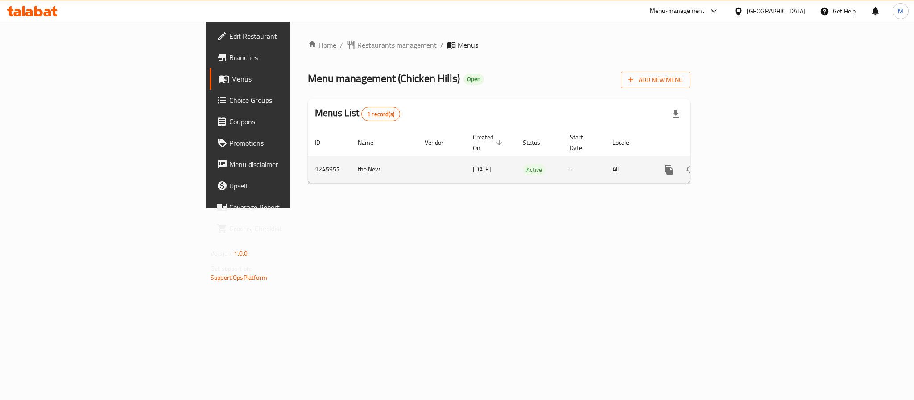
click at [744, 159] on link "enhanced table" at bounding box center [732, 169] width 21 height 21
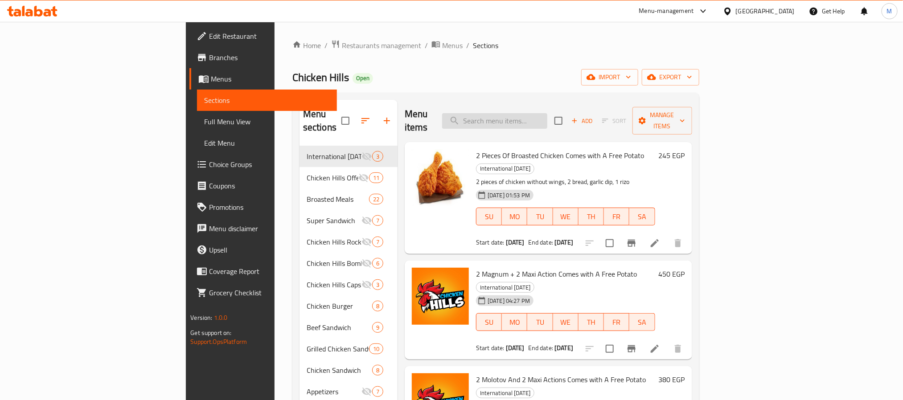
click at [547, 118] on input "search" at bounding box center [494, 121] width 105 height 16
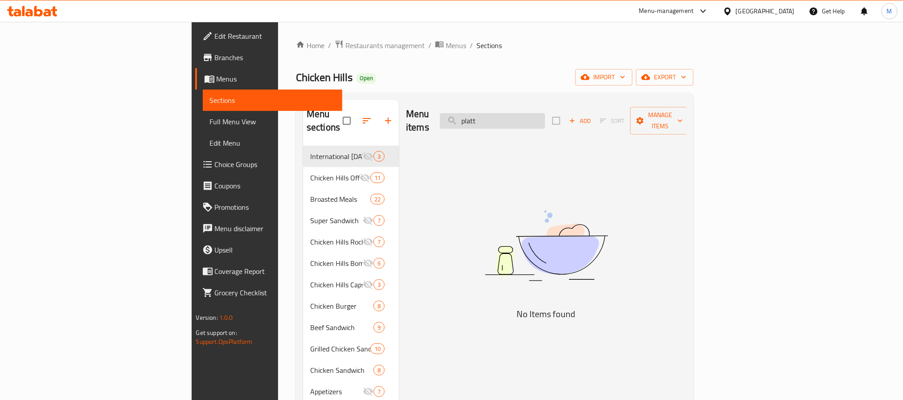
click at [545, 116] on input "platt" at bounding box center [492, 121] width 105 height 16
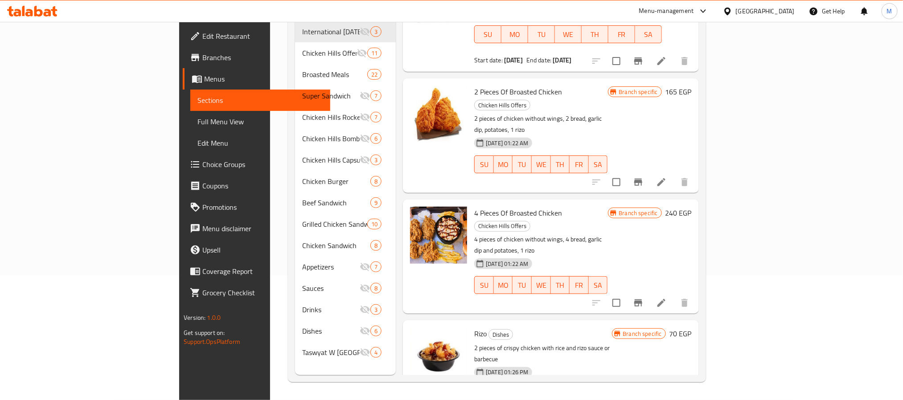
scroll to position [148, 0]
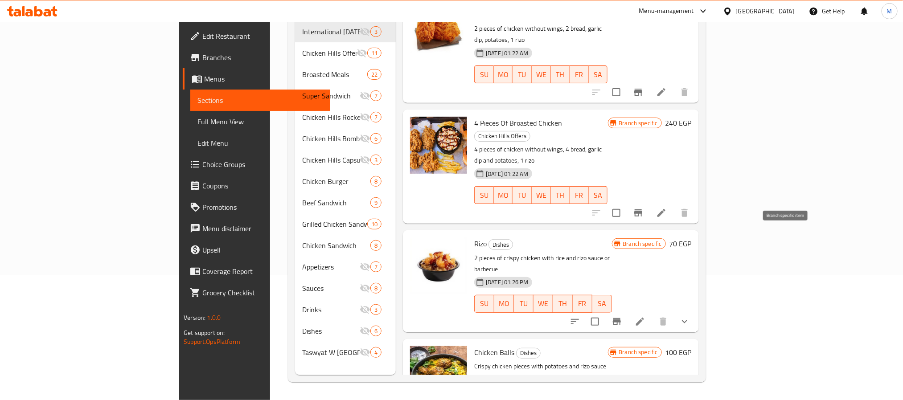
type input "[PERSON_NAME]"
click at [621, 318] on icon "Branch-specific-item" at bounding box center [617, 321] width 8 height 7
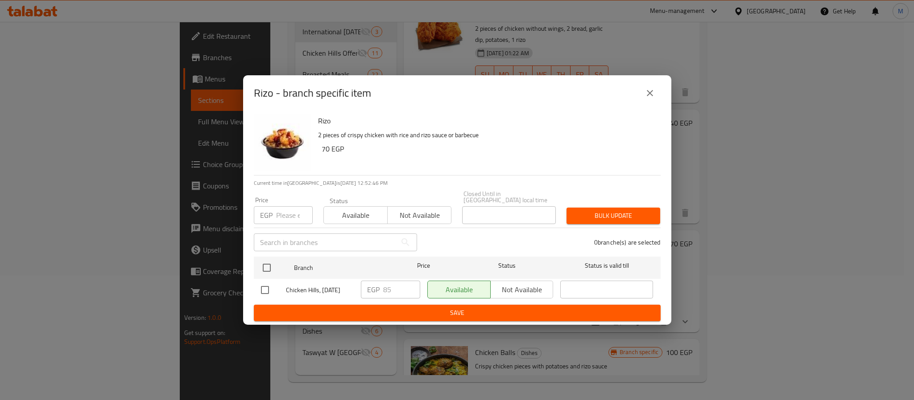
drag, startPoint x: 255, startPoint y: 292, endPoint x: 260, endPoint y: 287, distance: 7.6
click at [260, 287] on input "checkbox" at bounding box center [264, 290] width 19 height 19
checkbox input "true"
click at [262, 287] on input "checkbox" at bounding box center [264, 290] width 19 height 19
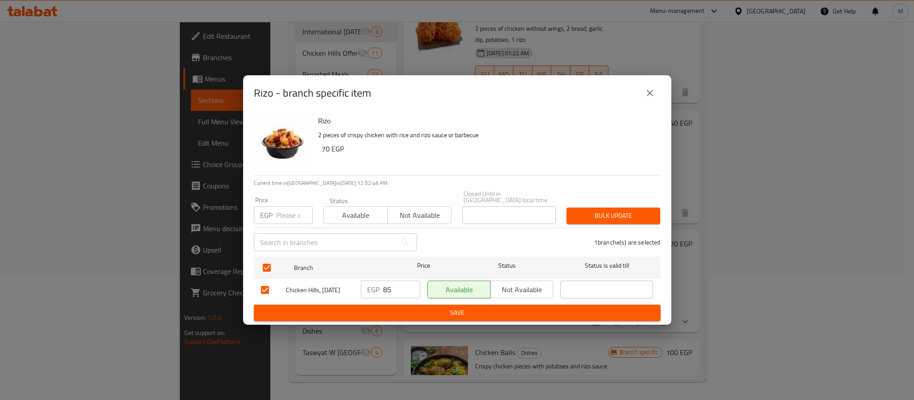
checkbox input "false"
click at [263, 285] on input "checkbox" at bounding box center [264, 290] width 19 height 19
checkbox input "true"
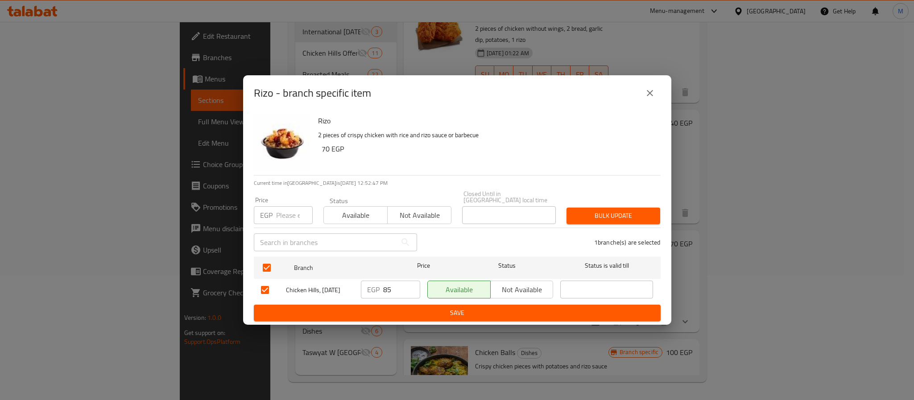
click at [399, 288] on input "85" at bounding box center [401, 290] width 37 height 18
type input "75"
click at [366, 313] on span "Save" at bounding box center [457, 313] width 392 height 11
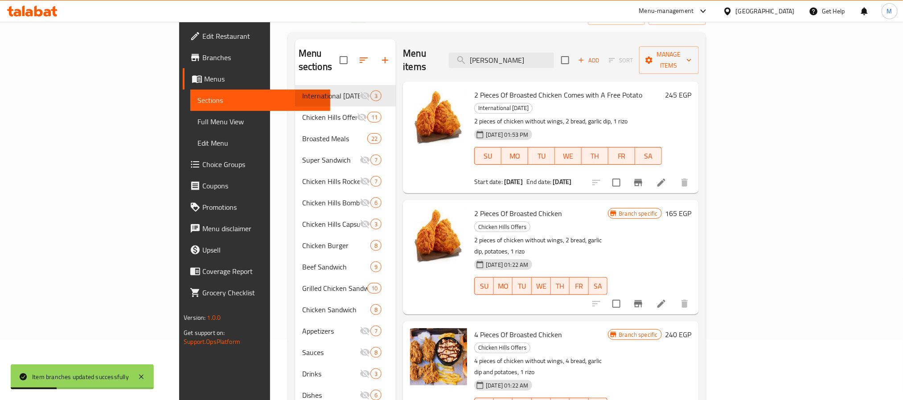
scroll to position [0, 0]
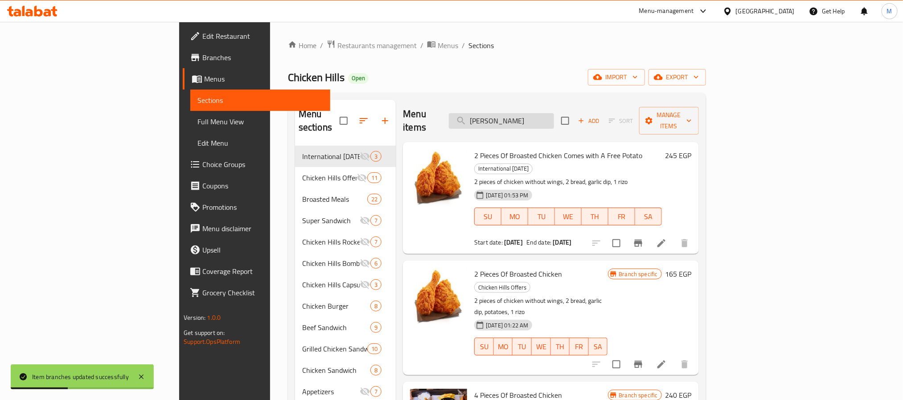
click at [554, 115] on input "[PERSON_NAME]" at bounding box center [501, 121] width 105 height 16
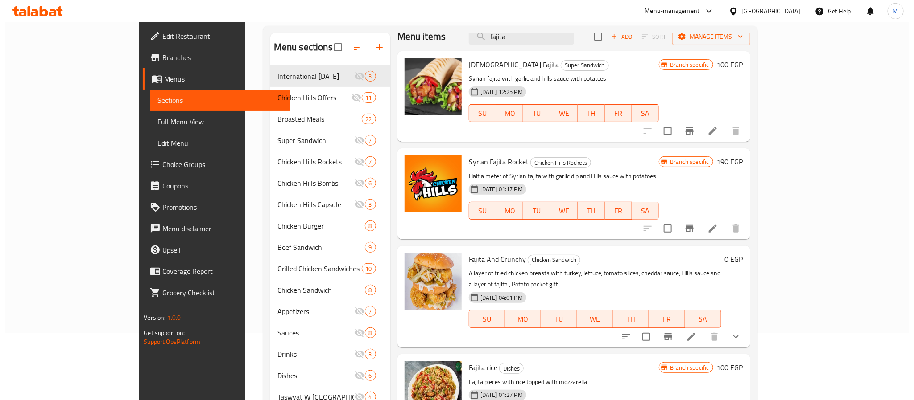
scroll to position [125, 0]
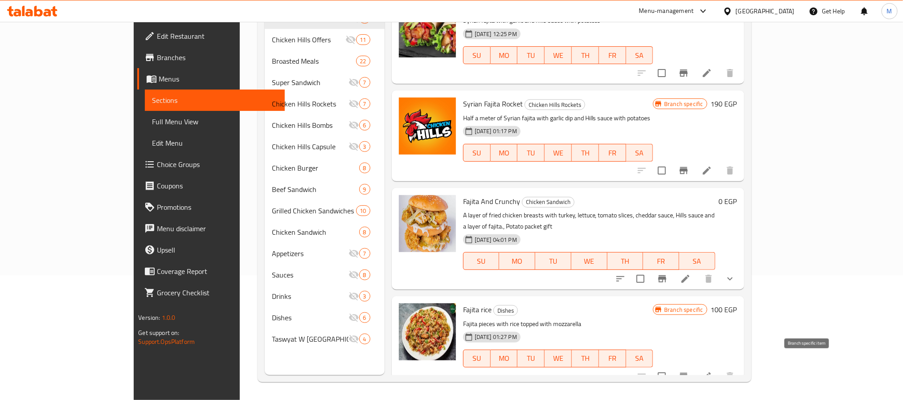
type input "fajita"
click at [688, 373] on icon "Branch-specific-item" at bounding box center [684, 376] width 8 height 7
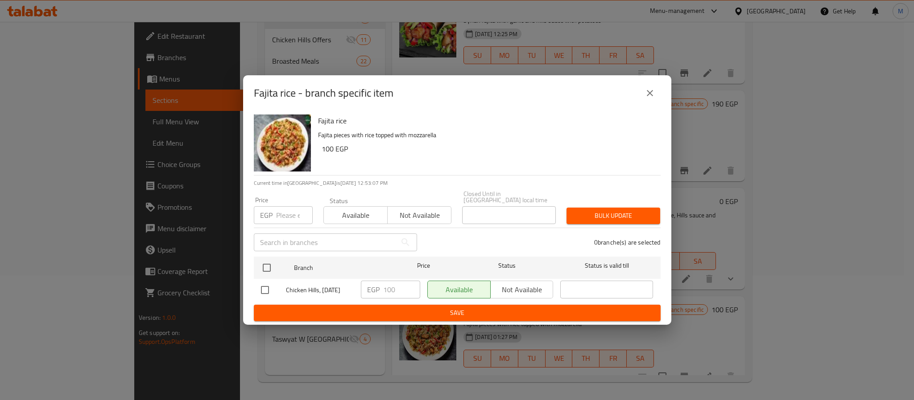
click at [259, 288] on input "checkbox" at bounding box center [264, 290] width 19 height 19
checkbox input "true"
click at [396, 289] on input "100" at bounding box center [401, 290] width 37 height 18
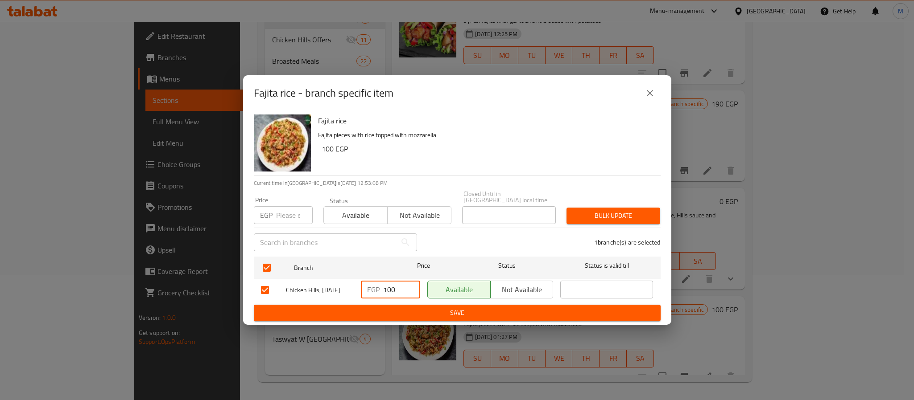
click at [396, 289] on input "100" at bounding box center [401, 290] width 37 height 18
type input "85"
click at [414, 308] on span "Save" at bounding box center [457, 313] width 392 height 11
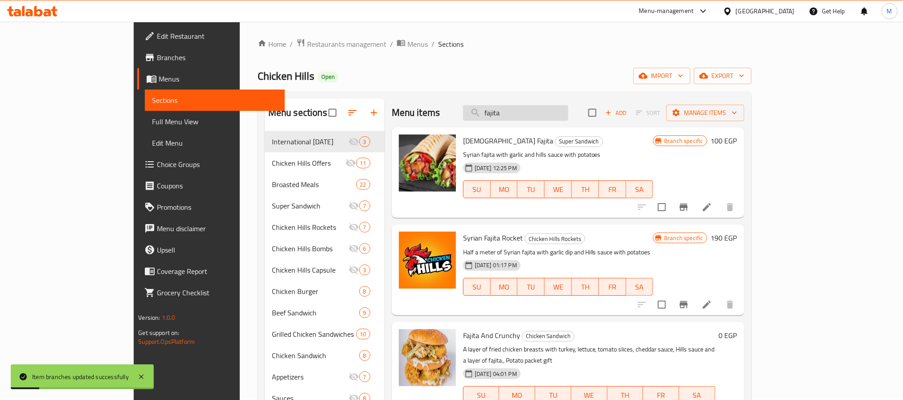
scroll to position [0, 0]
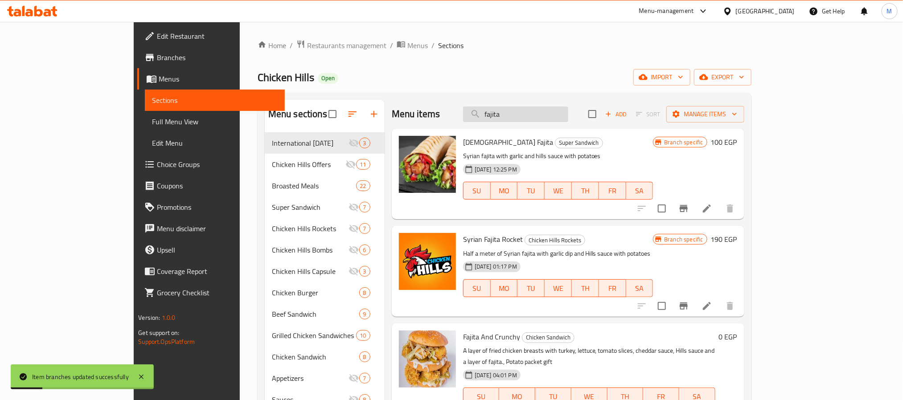
click at [568, 118] on input "fajita" at bounding box center [515, 115] width 105 height 16
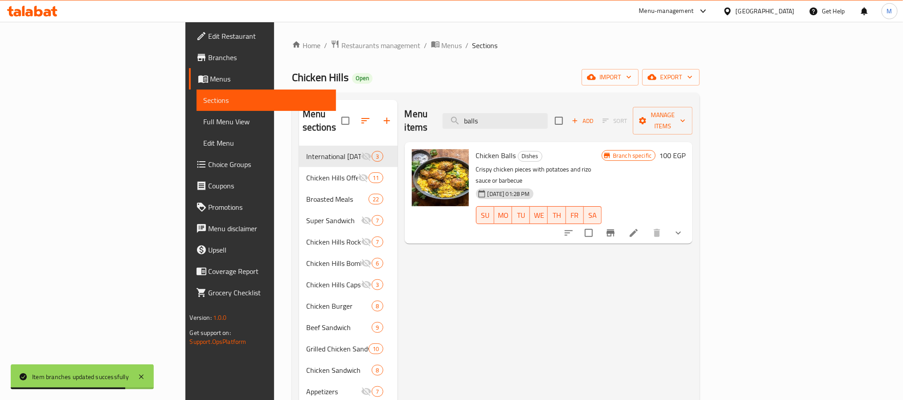
type input "balls"
click at [598, 224] on input "checkbox" at bounding box center [589, 233] width 19 height 19
checkbox input "true"
click at [598, 224] on input "checkbox" at bounding box center [589, 233] width 19 height 19
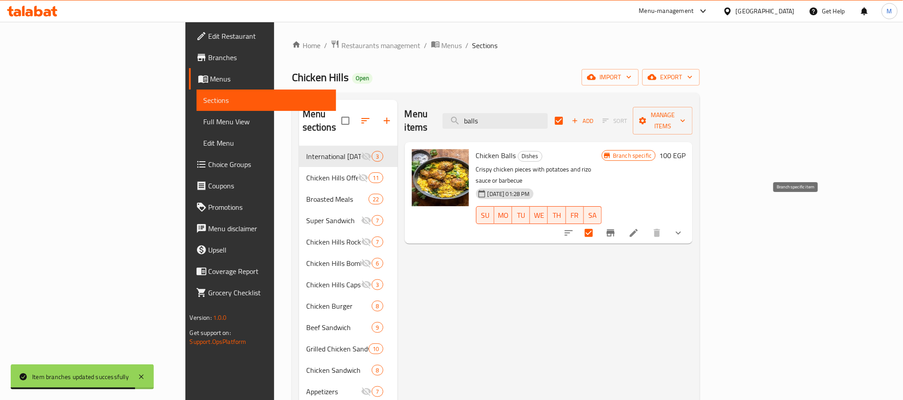
checkbox input "false"
click at [621, 222] on button "Branch-specific-item" at bounding box center [610, 232] width 21 height 21
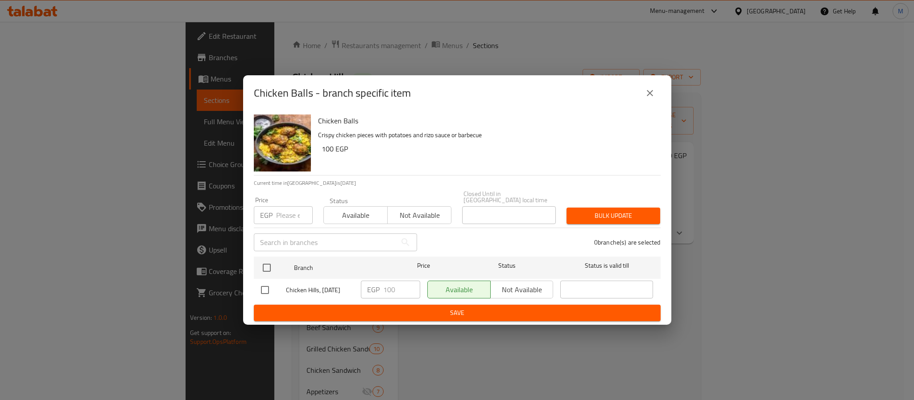
click at [255, 289] on input "checkbox" at bounding box center [264, 290] width 19 height 19
checkbox input "true"
drag, startPoint x: 415, startPoint y: 291, endPoint x: 394, endPoint y: 287, distance: 21.8
click at [407, 287] on input "100" at bounding box center [401, 290] width 37 height 18
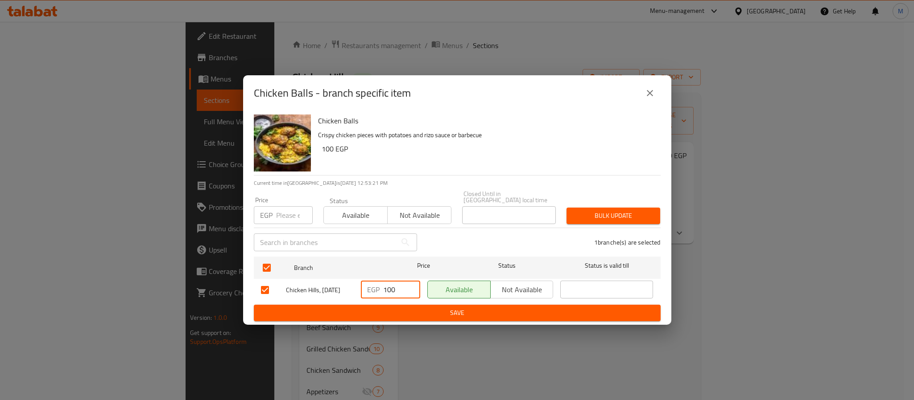
click at [394, 287] on input "100" at bounding box center [401, 290] width 37 height 18
click at [394, 286] on input "100" at bounding box center [401, 290] width 37 height 18
type input "90"
click at [444, 316] on button "Save" at bounding box center [457, 313] width 407 height 16
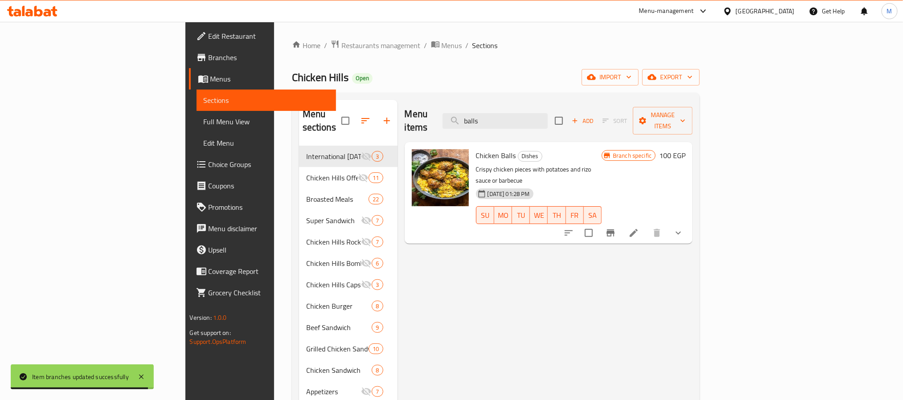
scroll to position [125, 0]
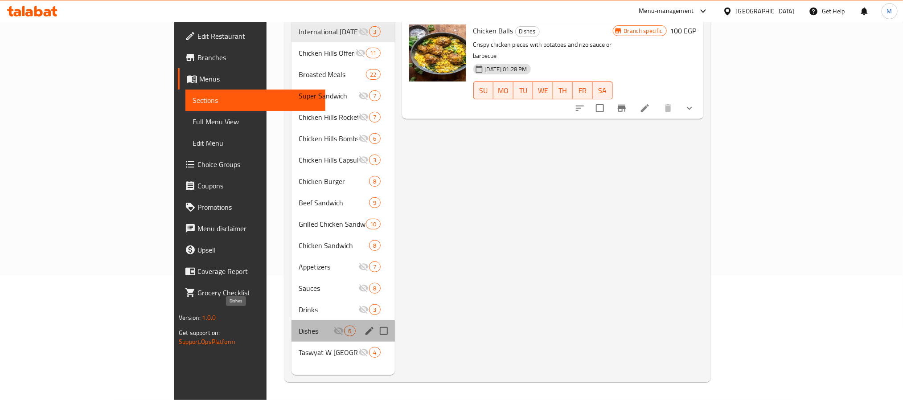
click at [299, 326] on span "Dishes" at bounding box center [316, 331] width 35 height 11
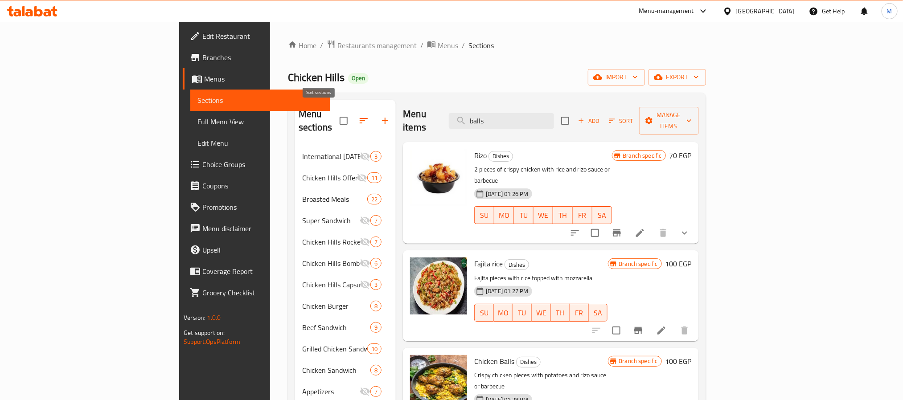
click at [353, 120] on button "button" at bounding box center [363, 120] width 21 height 21
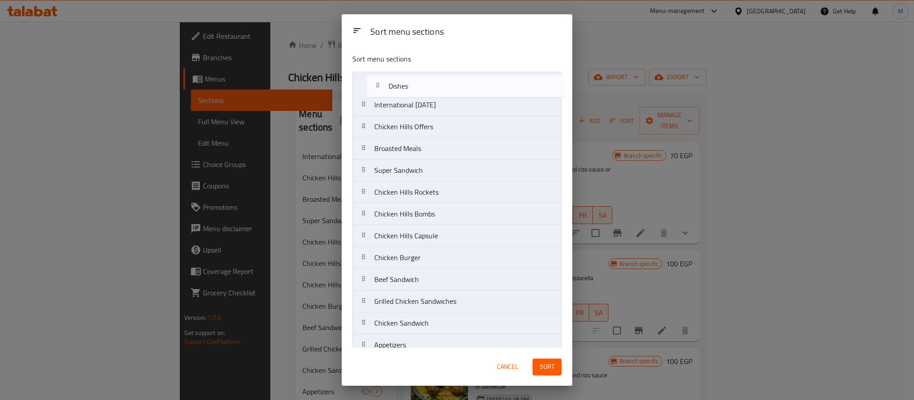
drag, startPoint x: 415, startPoint y: 317, endPoint x: 427, endPoint y: 87, distance: 230.4
click at [427, 87] on nav "International [DATE] Chicken Hills Offers Broasted Meals Super Sandwich Chicken…" at bounding box center [456, 247] width 209 height 350
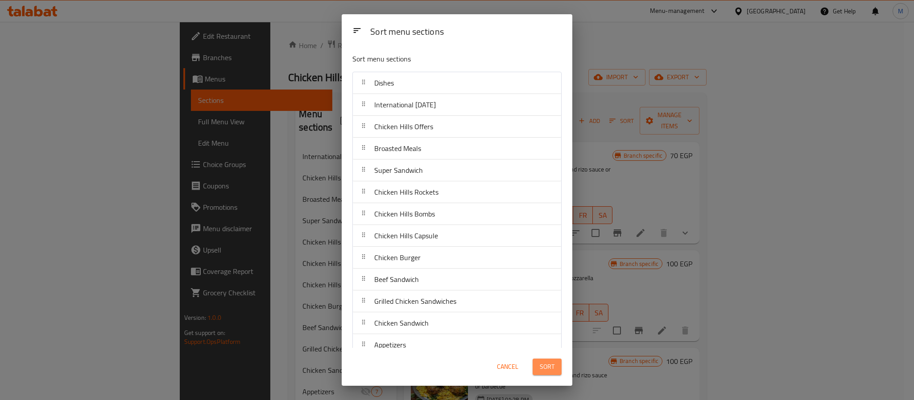
click at [552, 370] on span "Sort" at bounding box center [546, 367] width 15 height 11
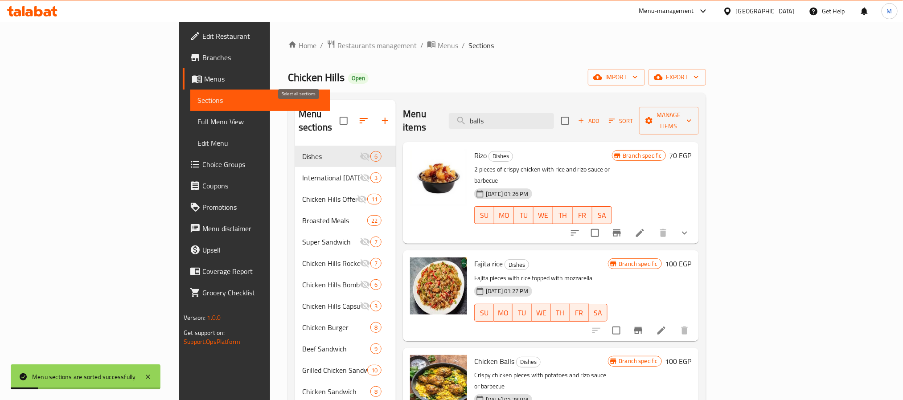
click at [334, 119] on input "checkbox" at bounding box center [343, 120] width 19 height 19
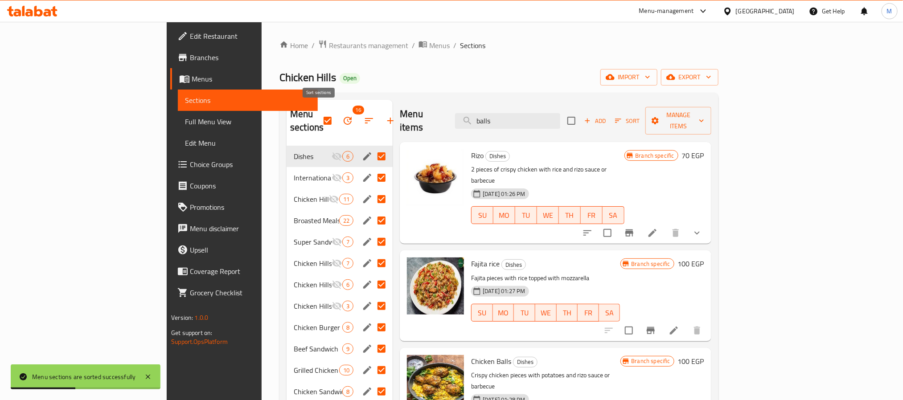
click at [364, 118] on icon "button" at bounding box center [369, 120] width 11 height 11
click at [337, 122] on button "button" at bounding box center [347, 120] width 21 height 21
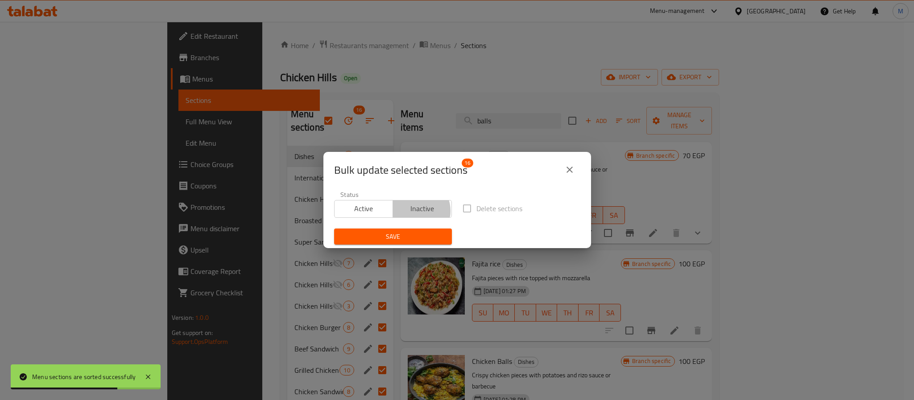
click at [414, 211] on span "Inactive" at bounding box center [422, 208] width 52 height 13
click at [409, 234] on span "Save" at bounding box center [392, 236] width 103 height 11
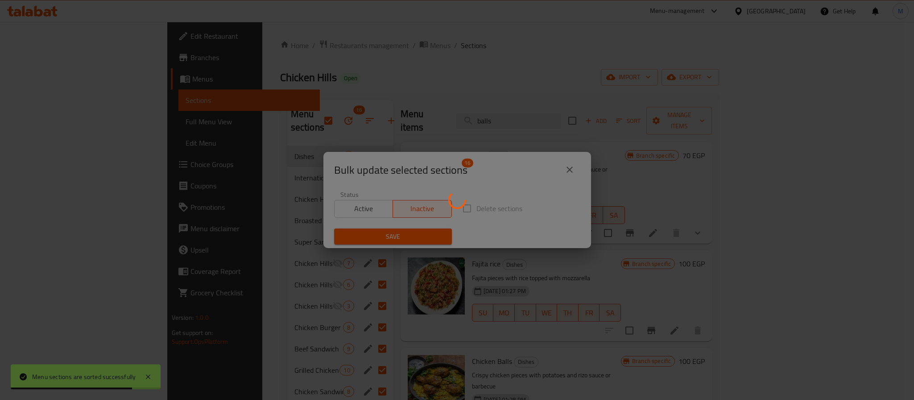
checkbox input "false"
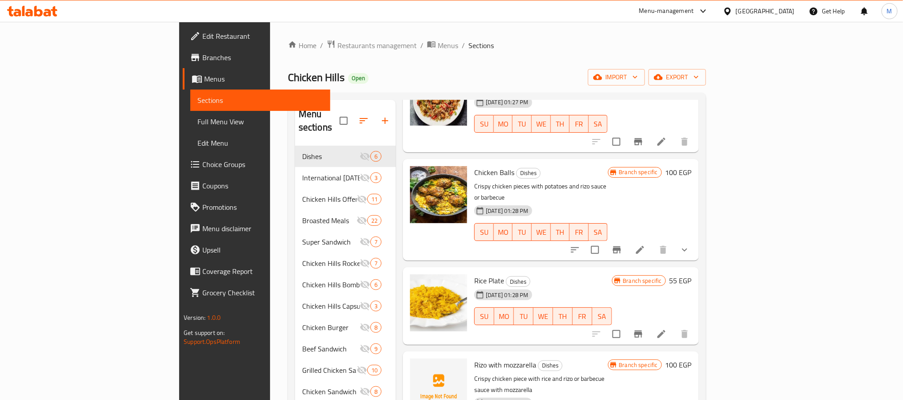
scroll to position [193, 0]
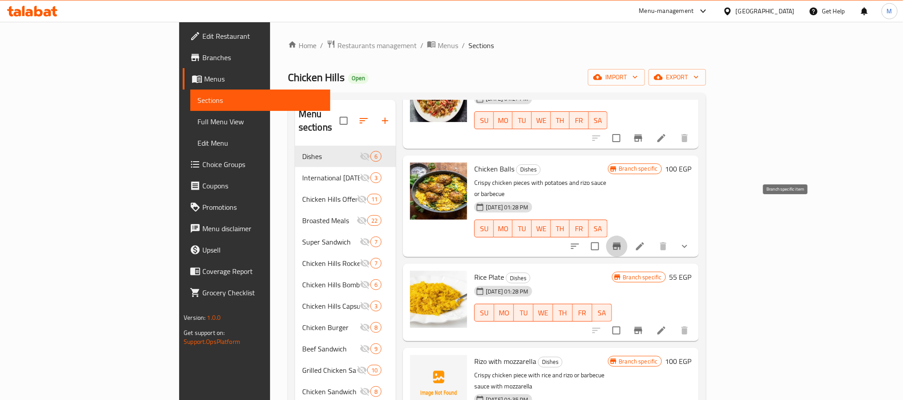
click at [621, 243] on icon "Branch-specific-item" at bounding box center [617, 246] width 8 height 7
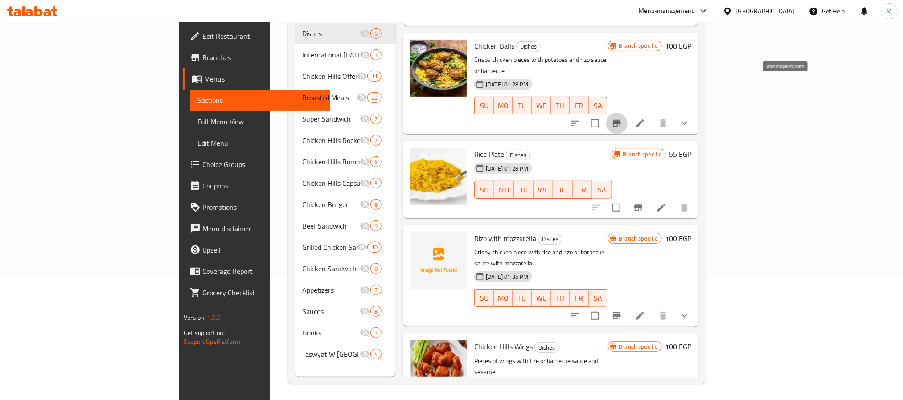
scroll to position [125, 0]
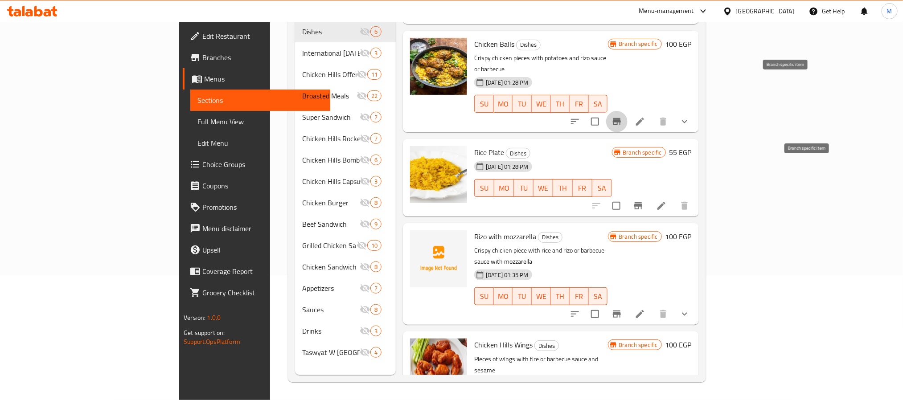
click at [644, 201] on icon "Branch-specific-item" at bounding box center [638, 206] width 11 height 11
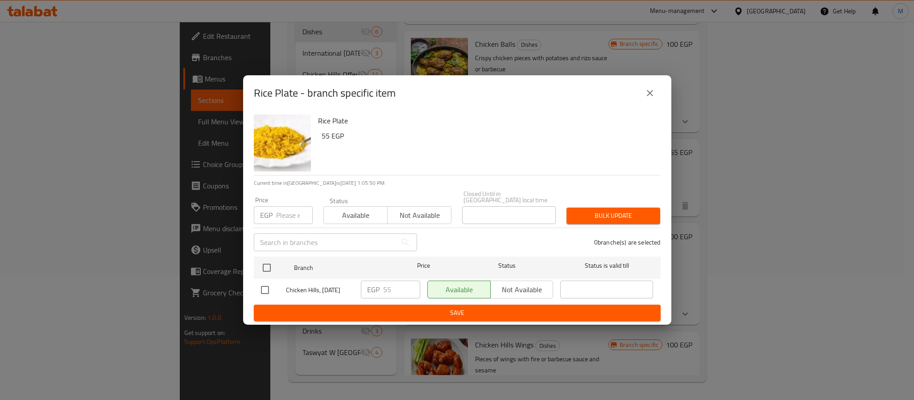
click at [255, 289] on input "checkbox" at bounding box center [264, 290] width 19 height 19
checkbox input "true"
click at [396, 284] on input "55" at bounding box center [401, 290] width 37 height 18
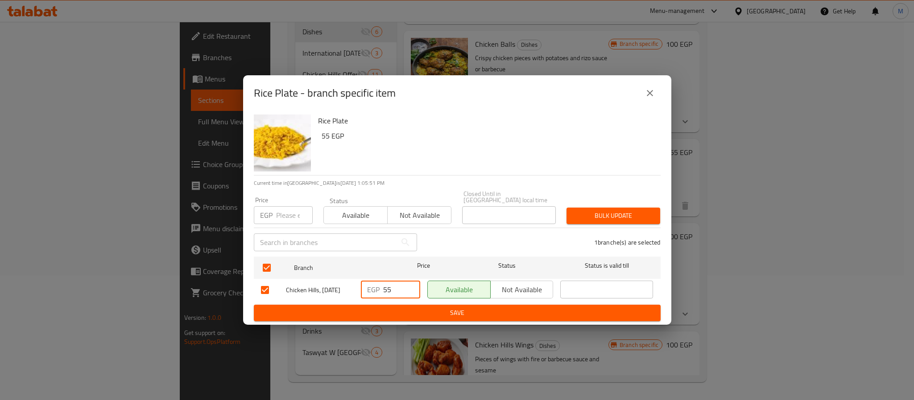
click at [396, 284] on input "55" at bounding box center [401, 290] width 37 height 18
type input "45"
click at [424, 316] on button "Save" at bounding box center [457, 313] width 407 height 16
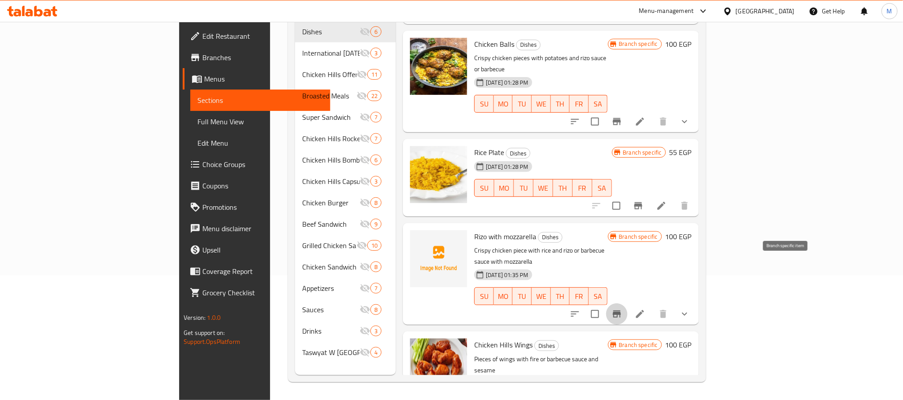
click at [621, 311] on icon "Branch-specific-item" at bounding box center [617, 314] width 8 height 7
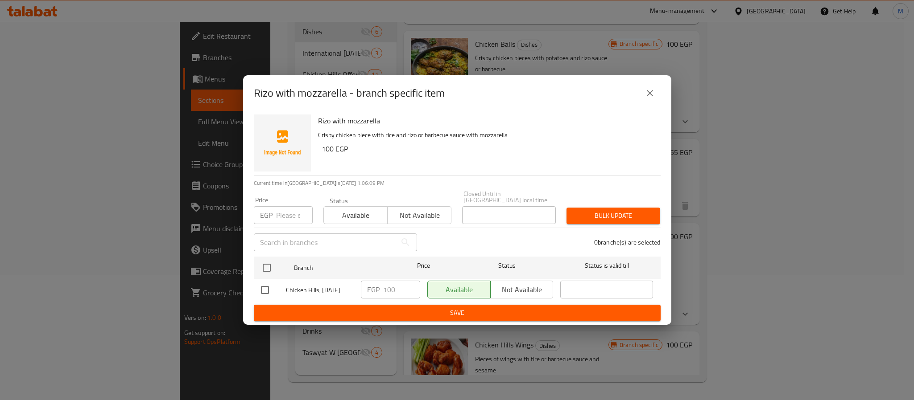
click at [649, 98] on icon "close" at bounding box center [649, 93] width 11 height 11
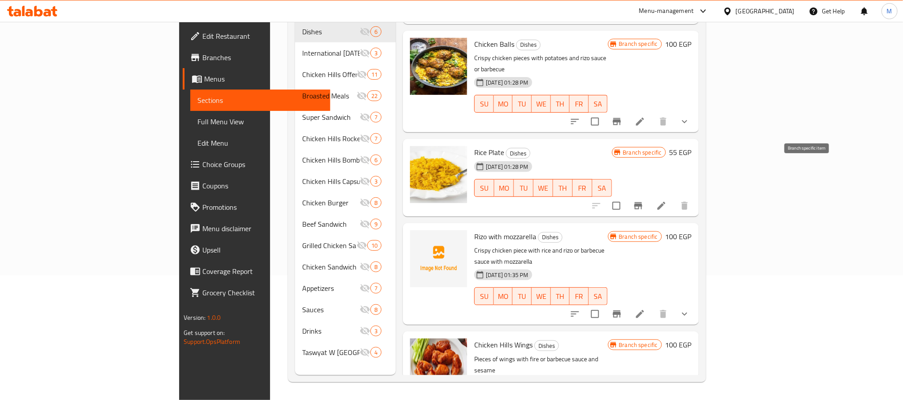
click at [642, 202] on icon "Branch-specific-item" at bounding box center [638, 205] width 8 height 7
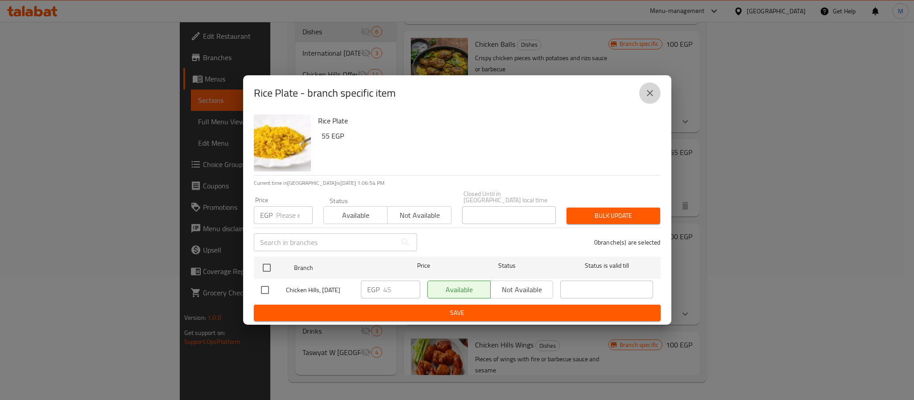
click at [649, 95] on icon "close" at bounding box center [649, 93] width 6 height 6
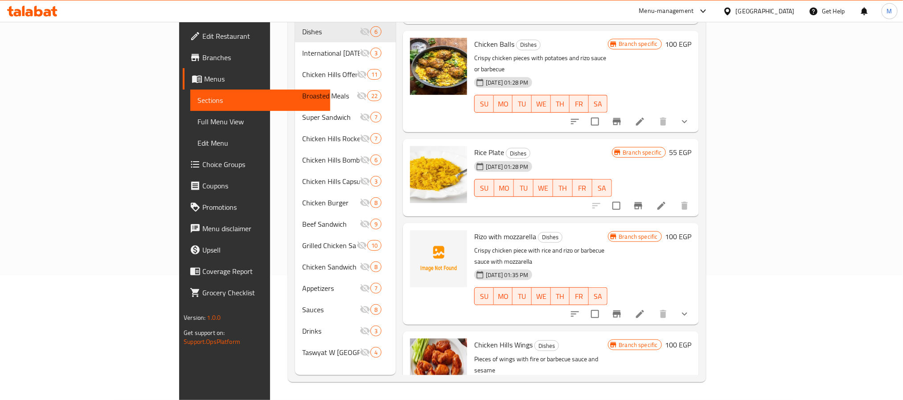
click at [622, 309] on icon "Branch-specific-item" at bounding box center [617, 314] width 11 height 11
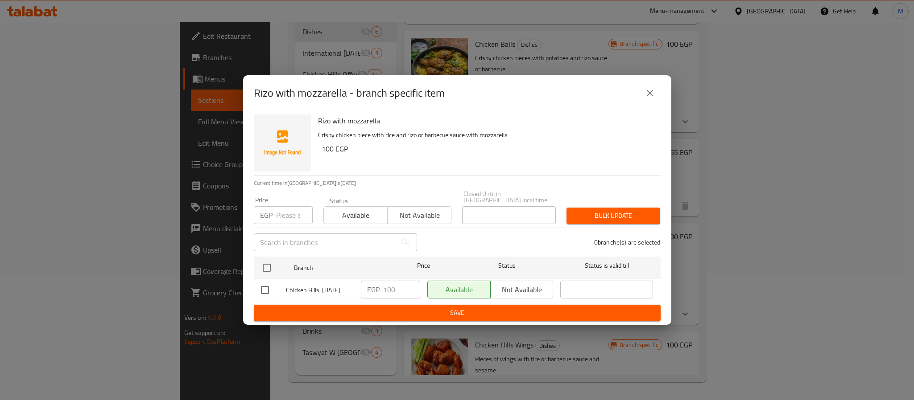
click at [268, 277] on div "Chicken Hills, [DATE]" at bounding box center [307, 290] width 100 height 26
drag, startPoint x: 271, startPoint y: 288, endPoint x: 283, endPoint y: 288, distance: 12.0
click at [269, 288] on input "checkbox" at bounding box center [264, 290] width 19 height 19
checkbox input "true"
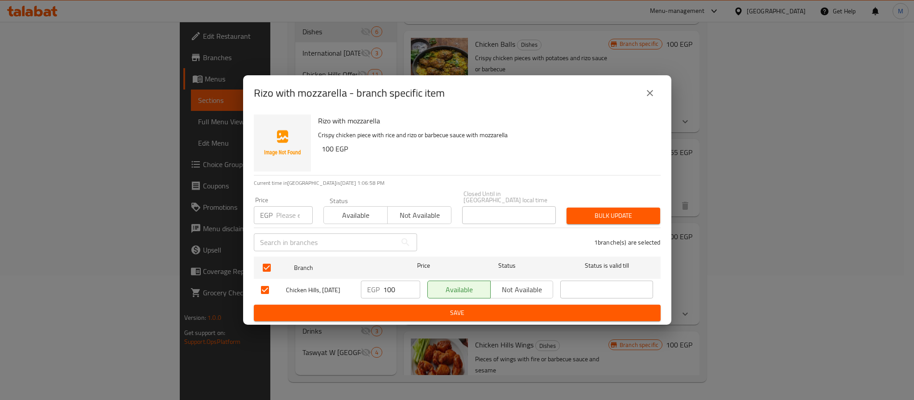
click at [396, 288] on input "100" at bounding box center [401, 290] width 37 height 18
type input "45"
click at [503, 314] on span "Save" at bounding box center [457, 313] width 392 height 11
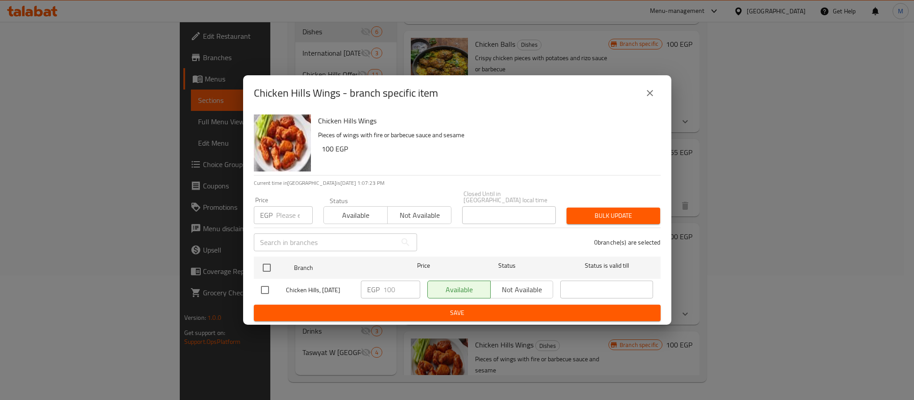
click at [263, 287] on input "checkbox" at bounding box center [264, 290] width 19 height 19
checkbox input "true"
click at [375, 287] on p "EGP" at bounding box center [373, 289] width 12 height 11
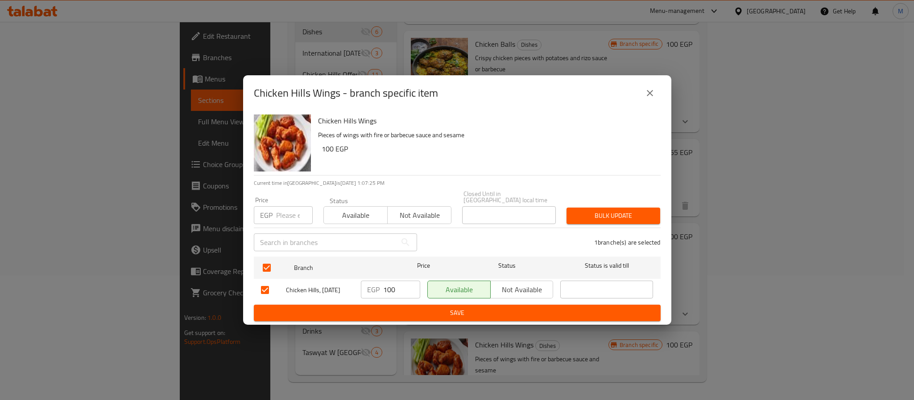
click at [391, 288] on input "100" at bounding box center [401, 290] width 37 height 18
type input "80"
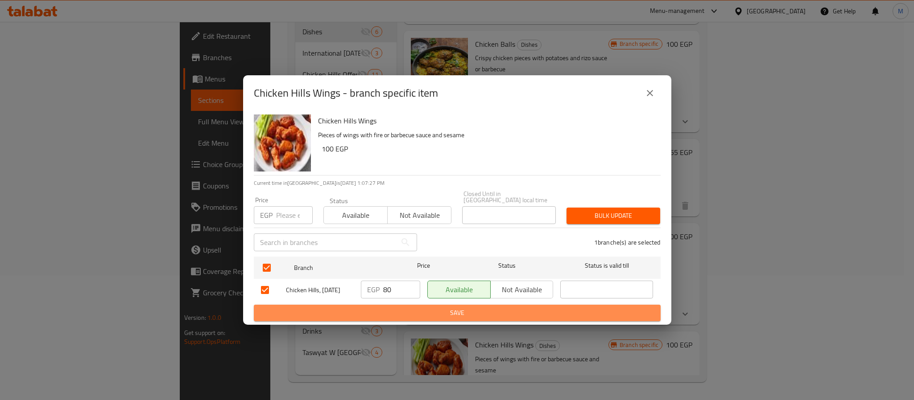
click at [507, 316] on span "Save" at bounding box center [457, 313] width 392 height 11
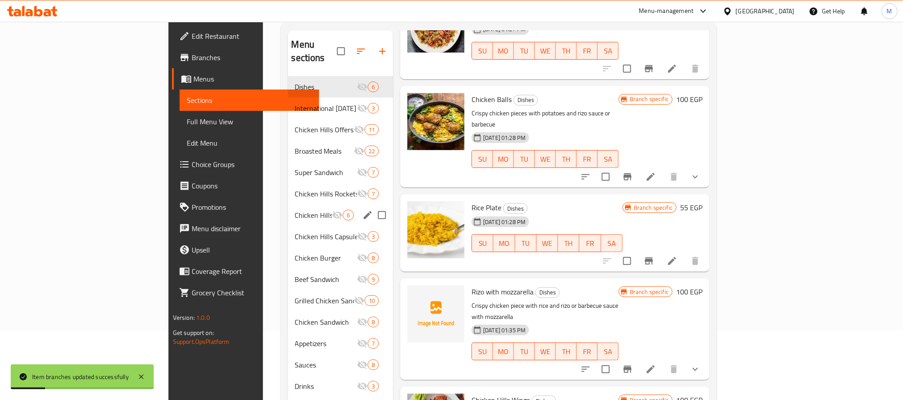
scroll to position [0, 0]
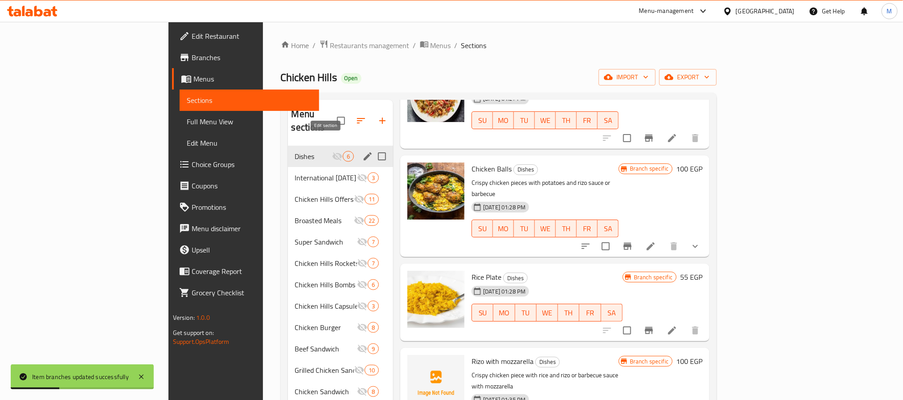
click at [364, 152] on icon "edit" at bounding box center [368, 156] width 8 height 8
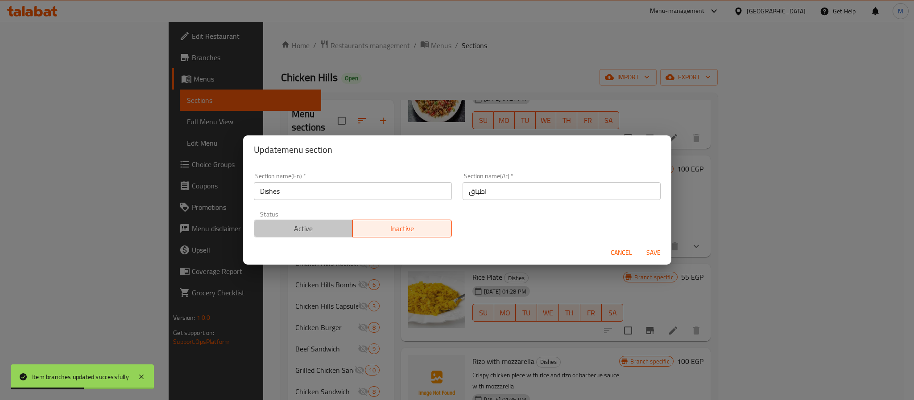
click at [336, 233] on span "Active" at bounding box center [304, 228] width 92 height 13
click at [641, 247] on button "Save" at bounding box center [653, 253] width 29 height 16
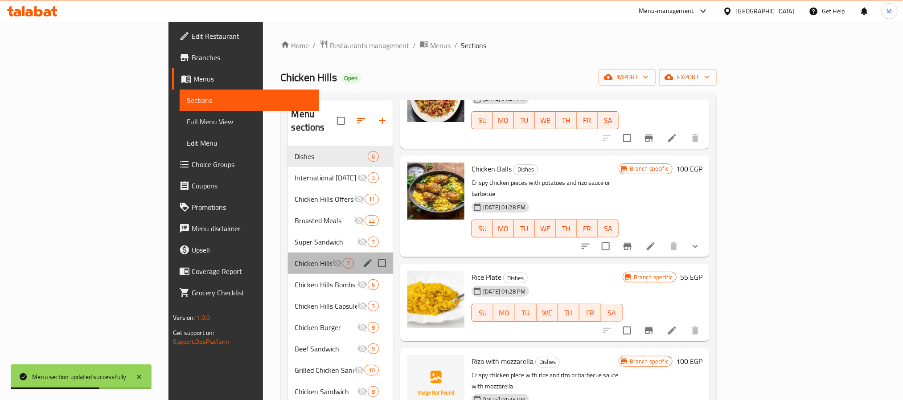
click at [288, 253] on div "Chicken Hills Rockets 7" at bounding box center [341, 263] width 106 height 21
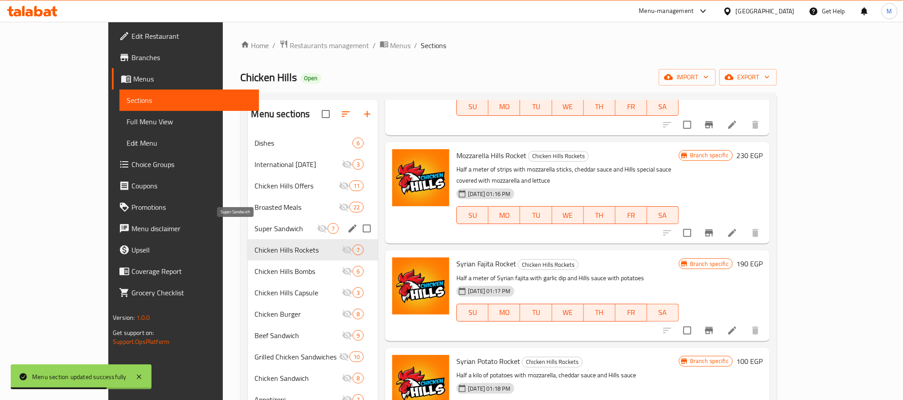
click at [255, 233] on span "Super Sandwich" at bounding box center [286, 228] width 62 height 11
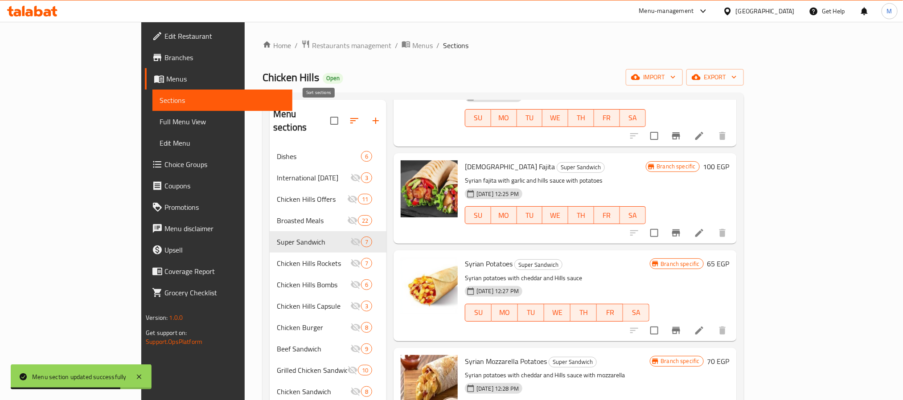
click at [344, 121] on button "button" at bounding box center [354, 120] width 21 height 21
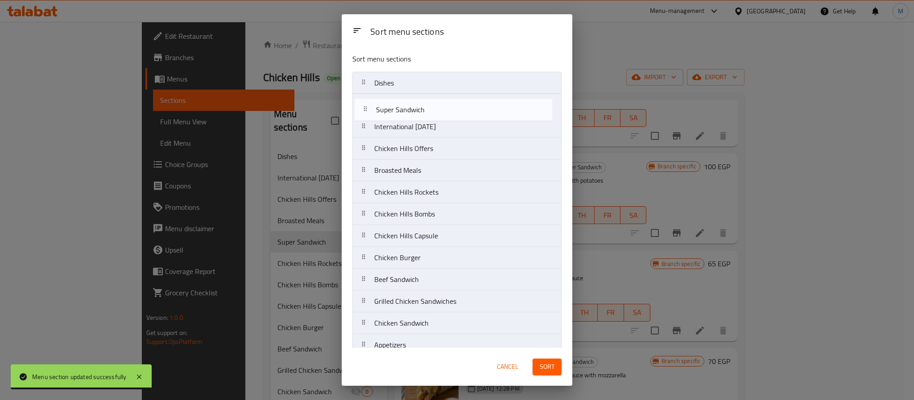
drag, startPoint x: 439, startPoint y: 174, endPoint x: 439, endPoint y: 104, distance: 69.6
click at [439, 104] on nav "Dishes International Potato Day Chicken Hills Offers Broasted Meals Super Sandw…" at bounding box center [456, 247] width 209 height 350
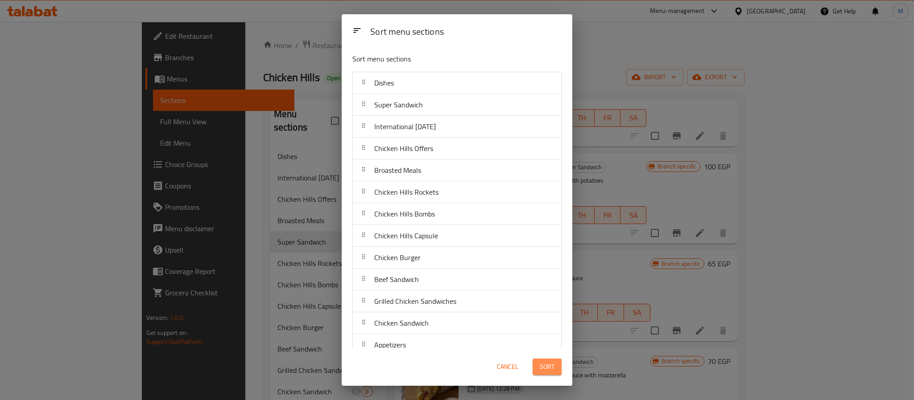
click at [548, 370] on span "Sort" at bounding box center [546, 367] width 15 height 11
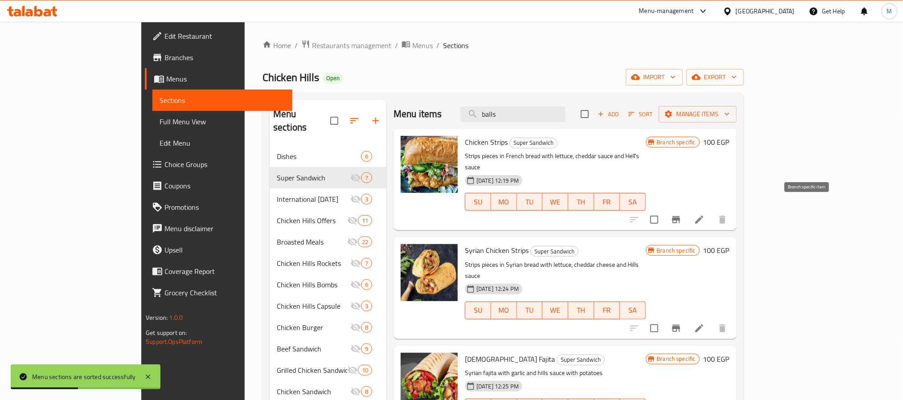
click at [687, 214] on button "Branch-specific-item" at bounding box center [676, 219] width 21 height 21
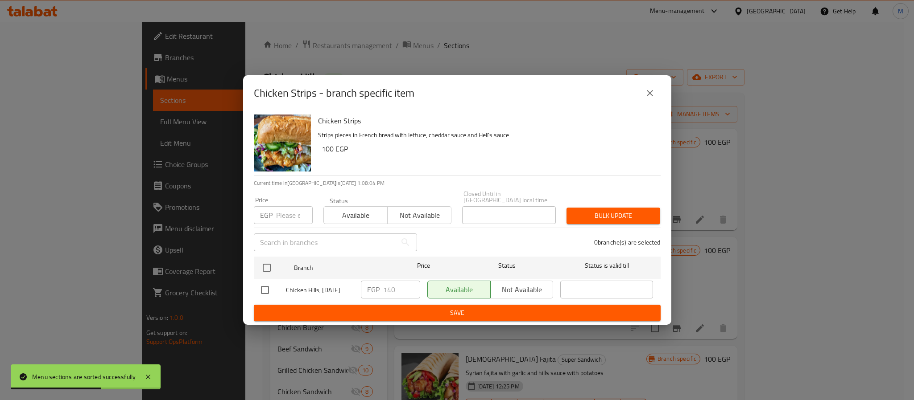
click at [272, 284] on input "checkbox" at bounding box center [264, 290] width 19 height 19
checkbox input "true"
drag, startPoint x: 401, startPoint y: 290, endPoint x: 395, endPoint y: 291, distance: 6.3
click at [400, 290] on input "140" at bounding box center [401, 290] width 37 height 18
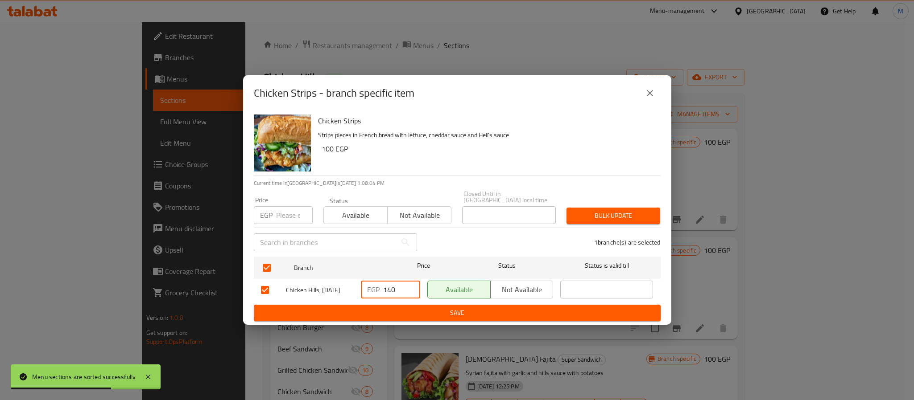
click at [395, 292] on input "140" at bounding box center [401, 290] width 37 height 18
type input "100"
click at [458, 325] on div "Chicken Strips - branch specific item Chicken Strips Strips pieces in French br…" at bounding box center [457, 200] width 914 height 400
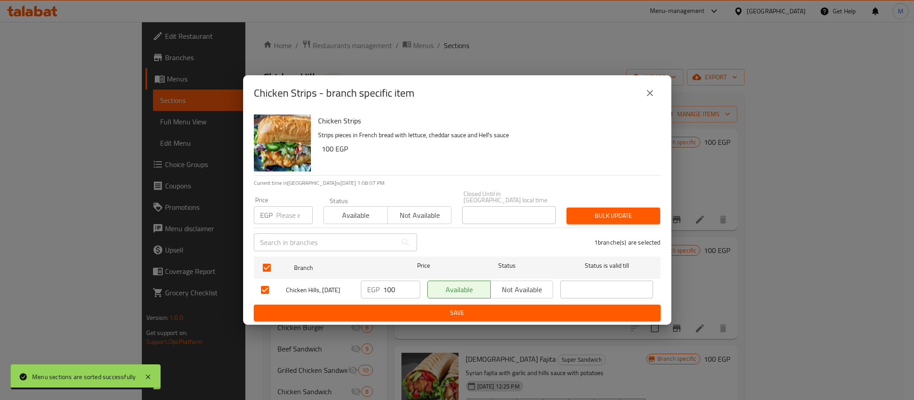
click at [469, 308] on span "Save" at bounding box center [457, 313] width 392 height 11
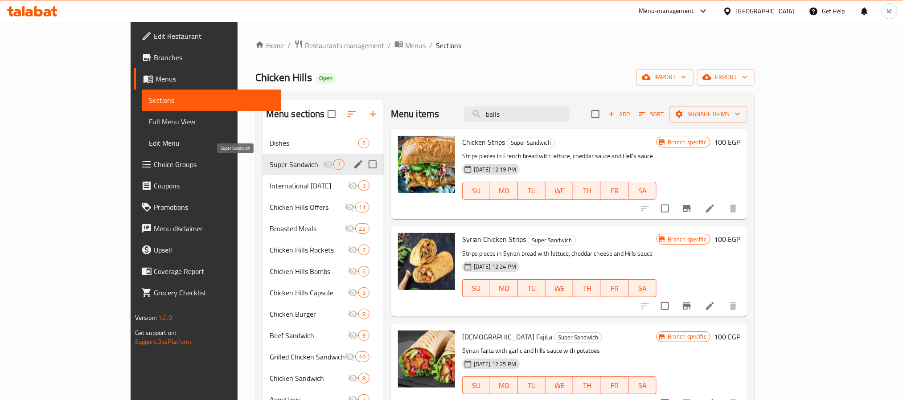
click at [286, 170] on span "Super Sandwich" at bounding box center [296, 164] width 53 height 11
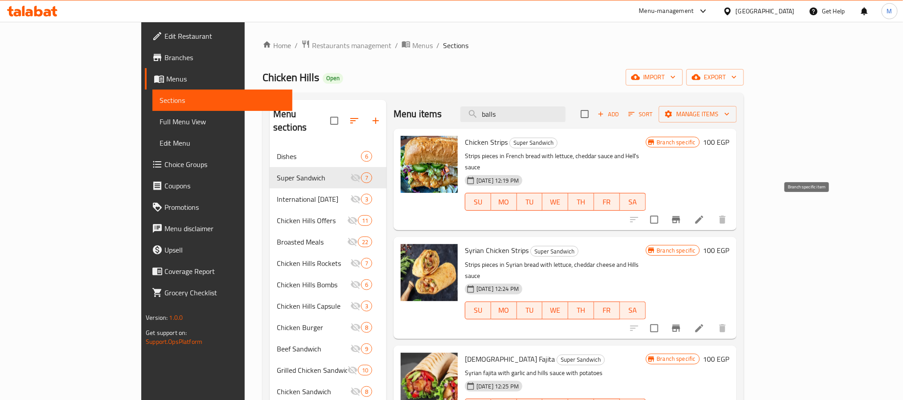
click at [687, 217] on button "Branch-specific-item" at bounding box center [676, 219] width 21 height 21
click at [682, 323] on icon "Branch-specific-item" at bounding box center [676, 328] width 11 height 11
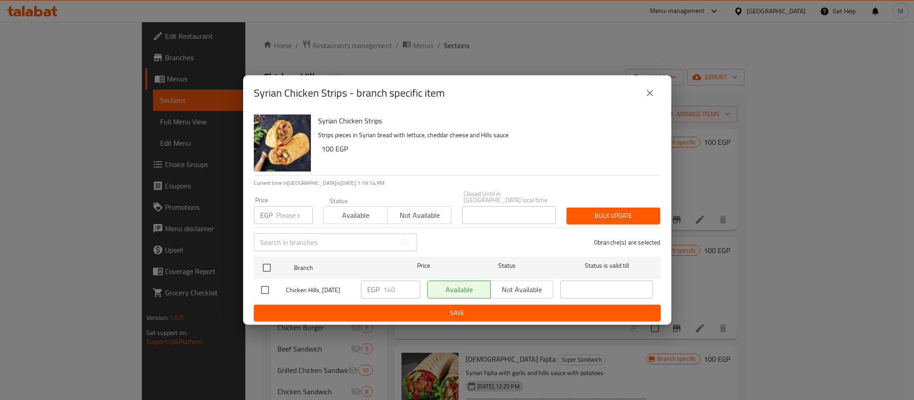
click at [267, 291] on input "checkbox" at bounding box center [264, 290] width 19 height 19
checkbox input "true"
click at [392, 293] on input "140" at bounding box center [401, 290] width 37 height 18
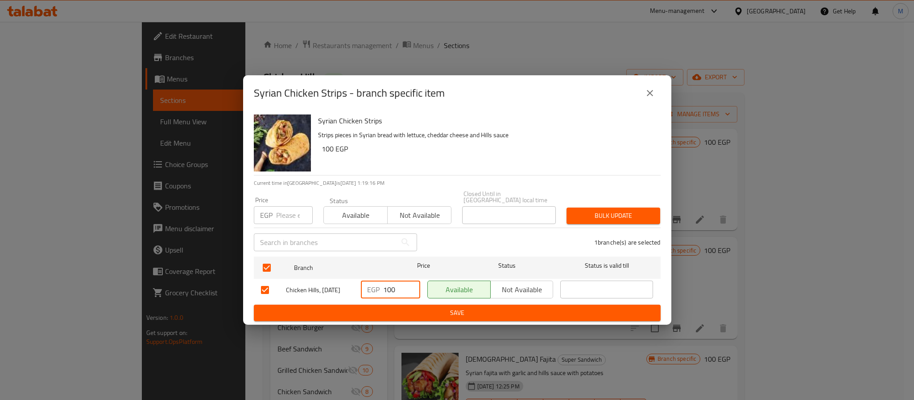
type input "100"
click at [407, 312] on span "Save" at bounding box center [457, 313] width 392 height 11
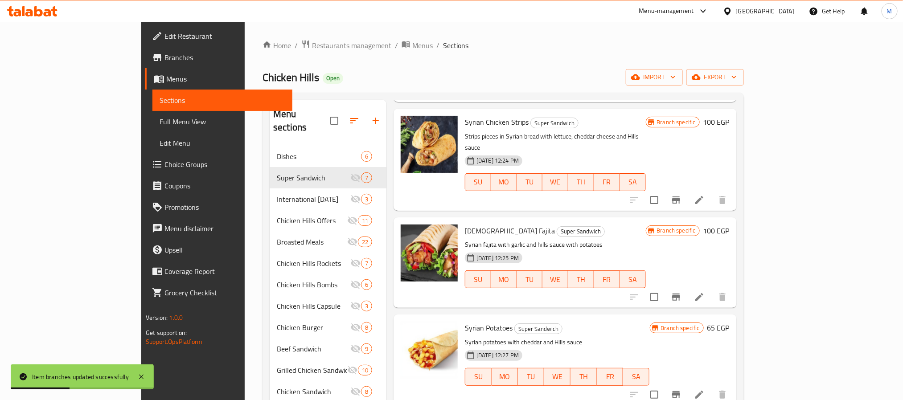
scroll to position [134, 0]
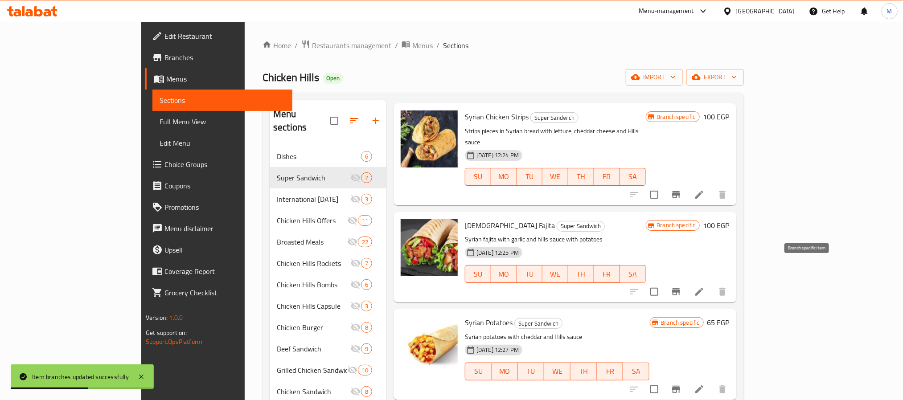
click at [680, 288] on icon "Branch-specific-item" at bounding box center [676, 291] width 8 height 7
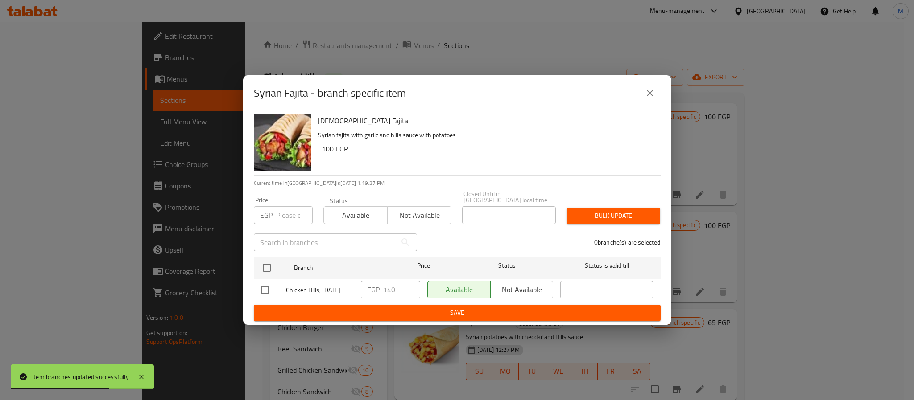
click at [264, 288] on input "checkbox" at bounding box center [264, 290] width 19 height 19
checkbox input "true"
click at [384, 289] on input "140" at bounding box center [401, 290] width 37 height 18
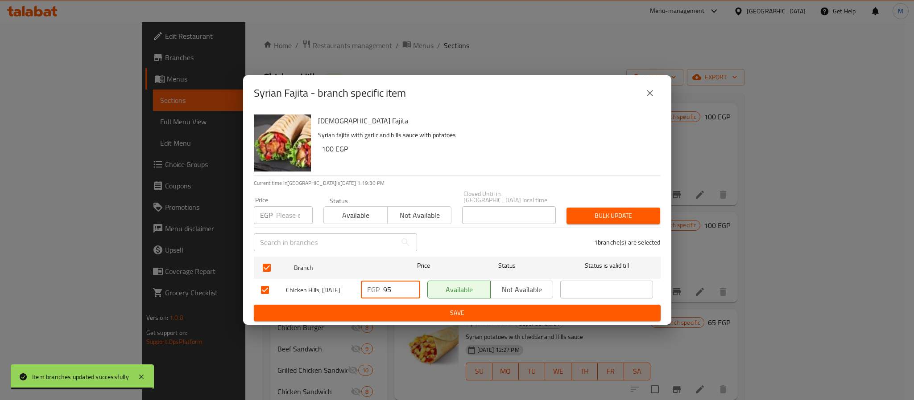
type input "95"
click at [435, 314] on span "Save" at bounding box center [457, 313] width 392 height 11
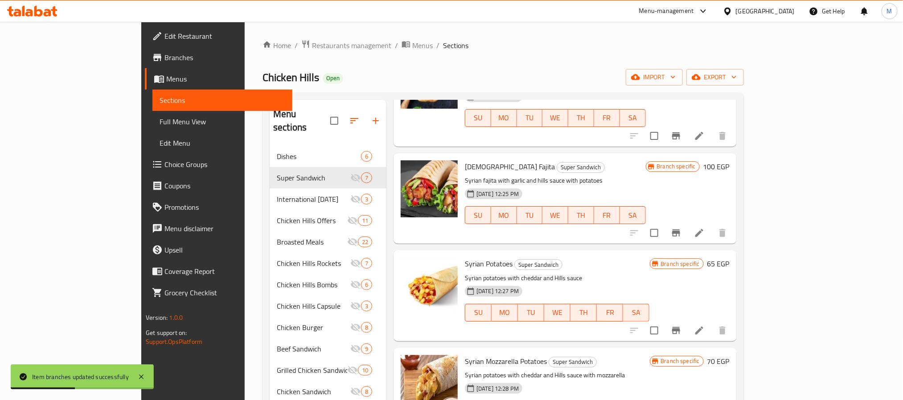
scroll to position [268, 0]
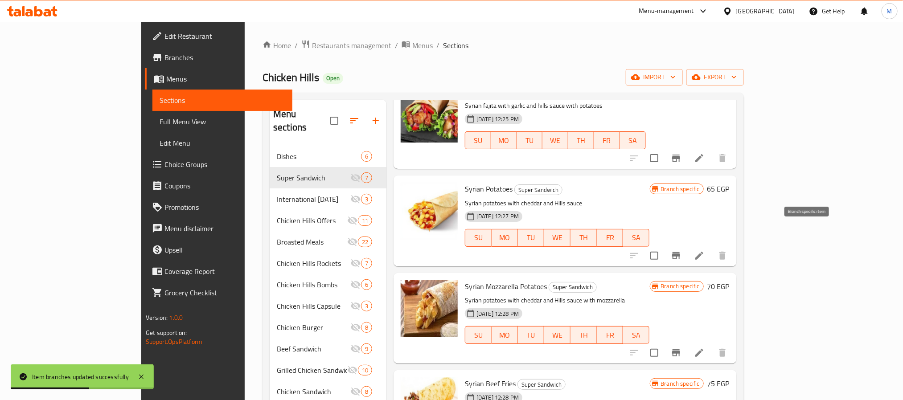
click at [682, 251] on icon "Branch-specific-item" at bounding box center [676, 256] width 11 height 11
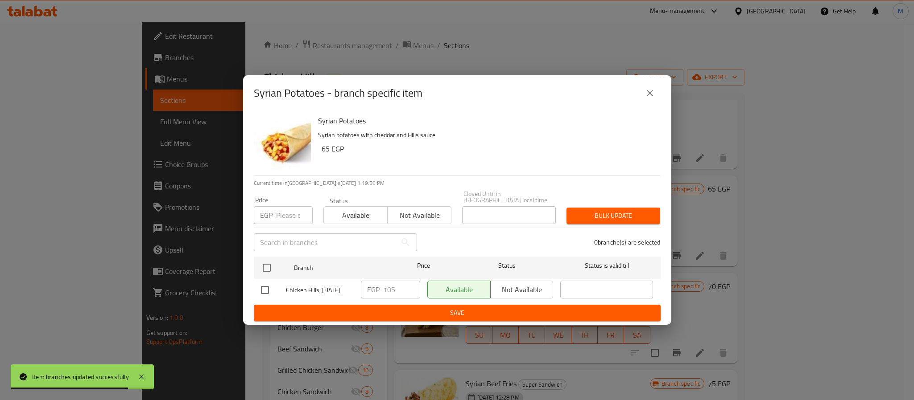
click at [273, 283] on input "checkbox" at bounding box center [264, 290] width 19 height 19
checkbox input "true"
click at [380, 293] on div "EGP 105 ​" at bounding box center [390, 290] width 59 height 18
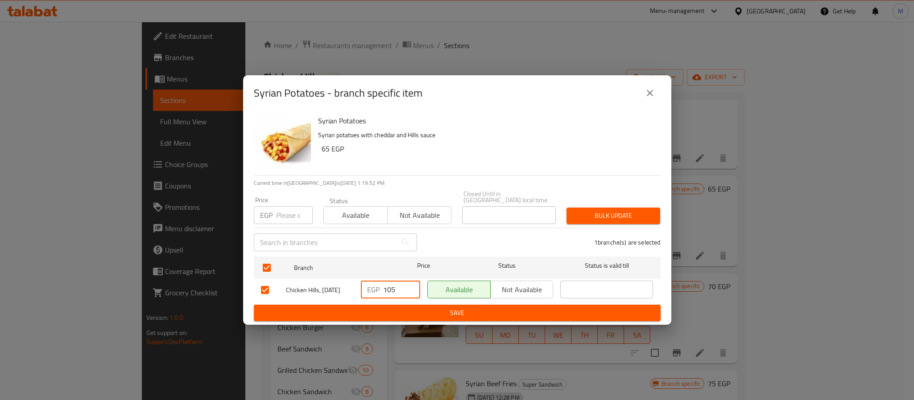
click at [386, 283] on input "105" at bounding box center [401, 290] width 37 height 18
type input "50"
click at [401, 298] on div "EGP 50 ​" at bounding box center [390, 290] width 66 height 26
click at [425, 321] on div "Syrian Potatoes Syrian potatoes with cheddar and Hills sauce 65 EGP Current tim…" at bounding box center [457, 218] width 428 height 214
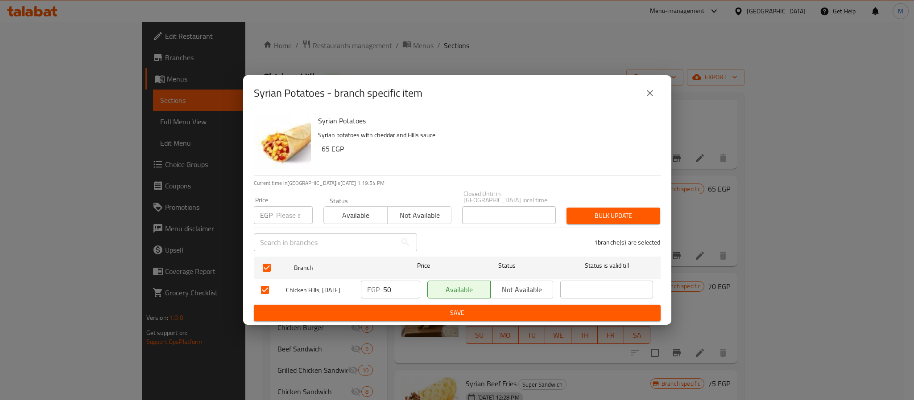
click at [425, 312] on span "Save" at bounding box center [457, 313] width 392 height 11
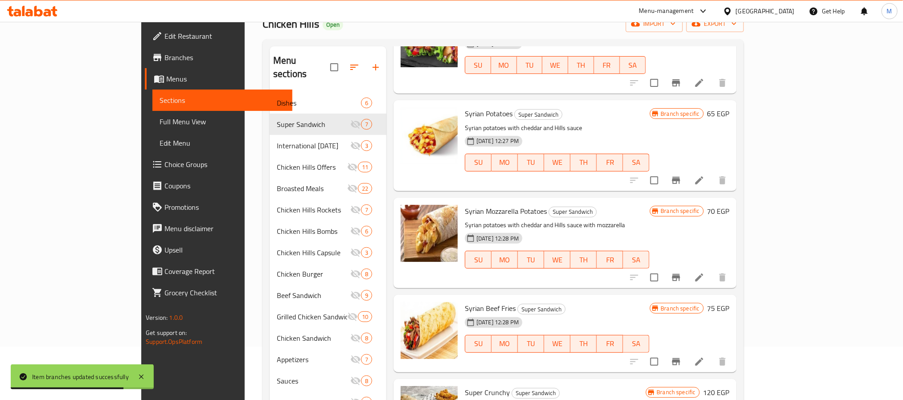
scroll to position [125, 0]
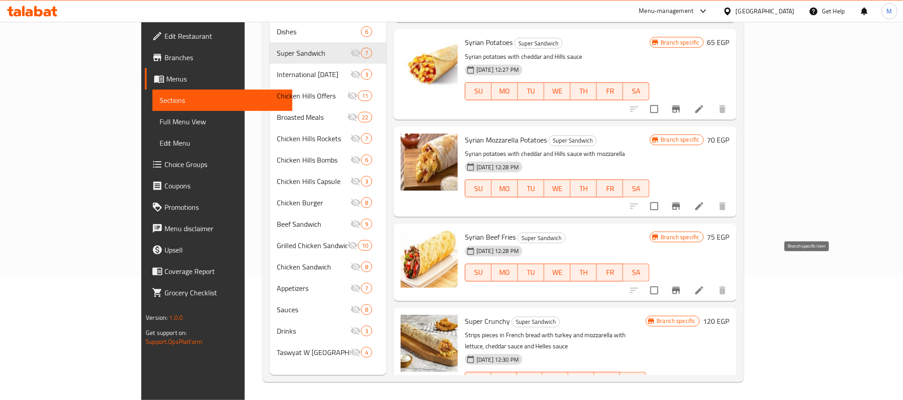
click at [682, 285] on icon "Branch-specific-item" at bounding box center [676, 290] width 11 height 11
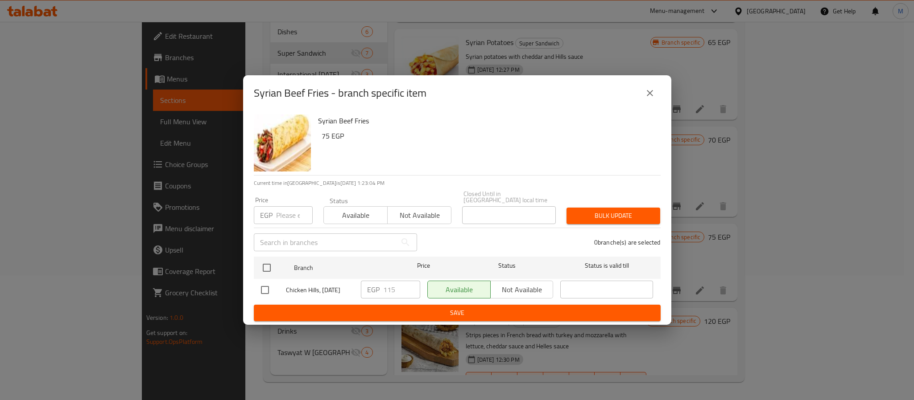
click at [269, 282] on input "checkbox" at bounding box center [264, 290] width 19 height 19
checkbox input "true"
click at [388, 284] on input "115" at bounding box center [401, 290] width 37 height 18
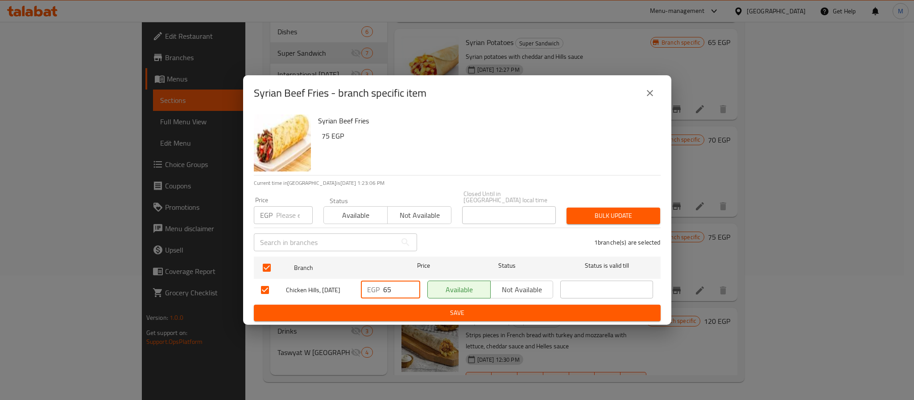
type input "65"
click at [436, 315] on span "Save" at bounding box center [457, 313] width 392 height 11
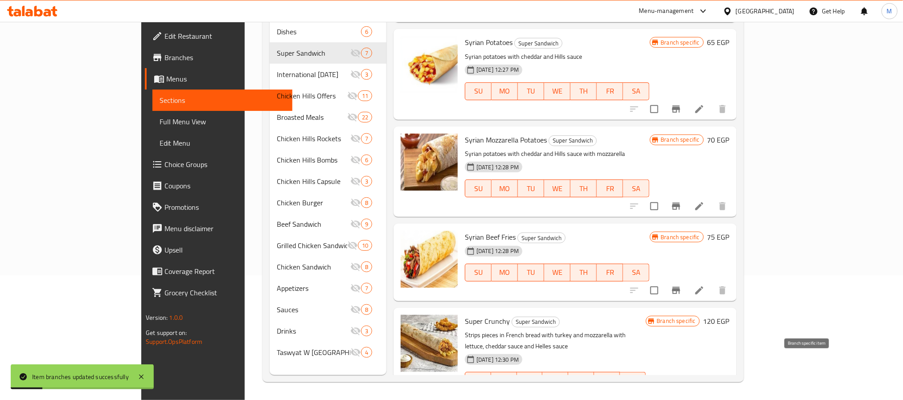
click at [682, 394] on icon "Branch-specific-item" at bounding box center [676, 399] width 11 height 11
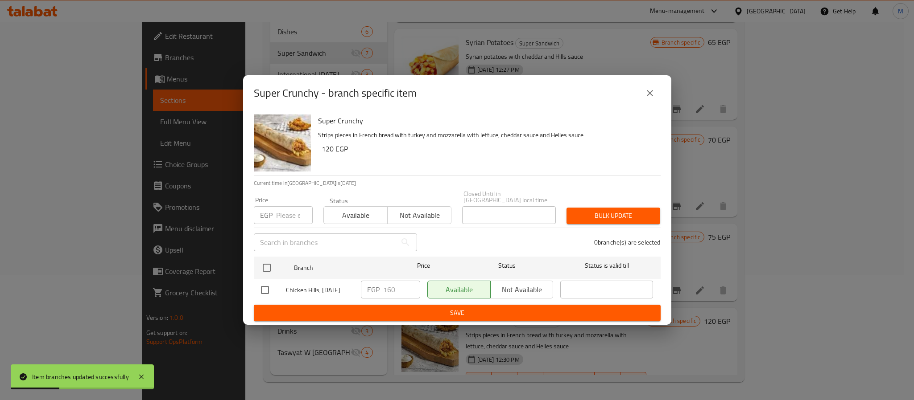
click at [268, 287] on input "checkbox" at bounding box center [264, 290] width 19 height 19
checkbox input "true"
click at [395, 288] on input "160" at bounding box center [401, 290] width 37 height 18
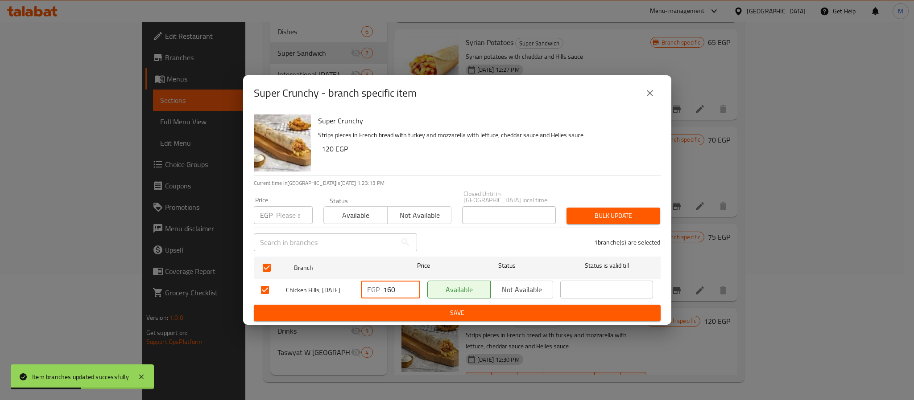
click at [395, 288] on input "160" at bounding box center [401, 290] width 37 height 18
type input "110"
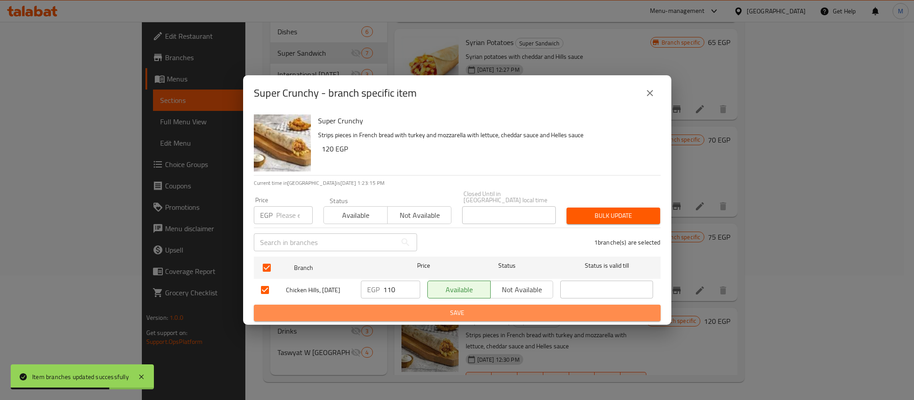
click at [517, 313] on span "Save" at bounding box center [457, 313] width 392 height 11
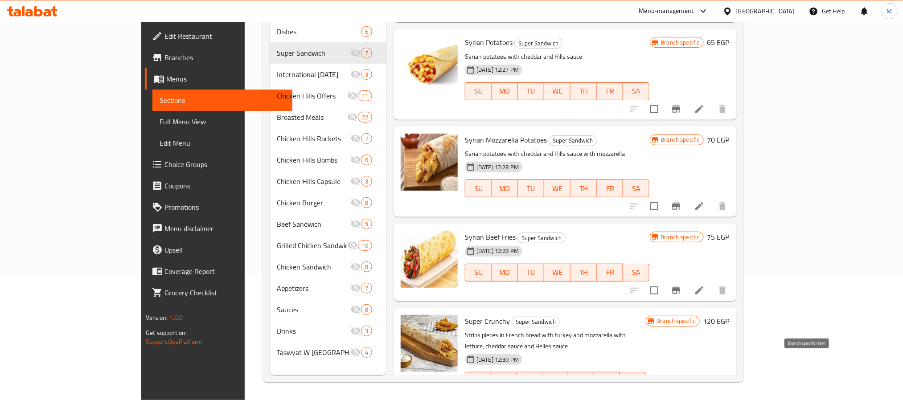
click at [682, 394] on icon "Branch-specific-item" at bounding box center [676, 399] width 11 height 11
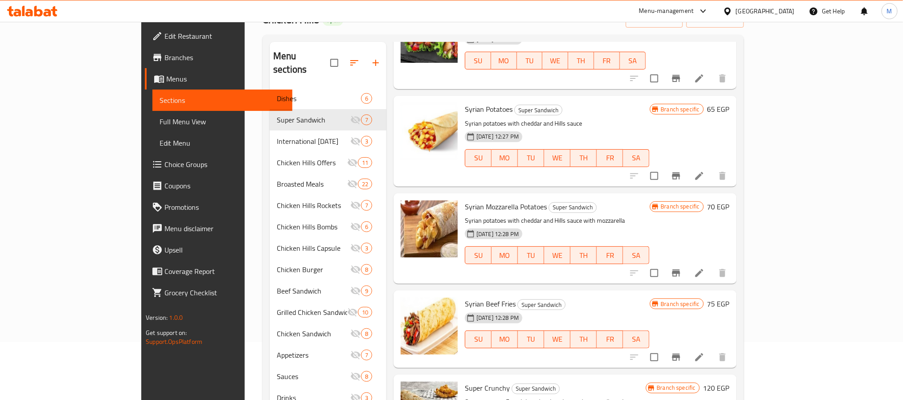
scroll to position [0, 0]
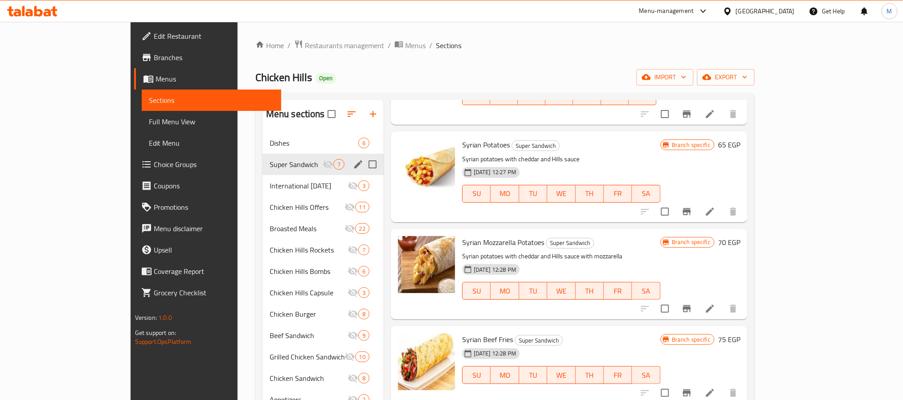
click at [363, 166] on input "Menu sections" at bounding box center [372, 164] width 19 height 19
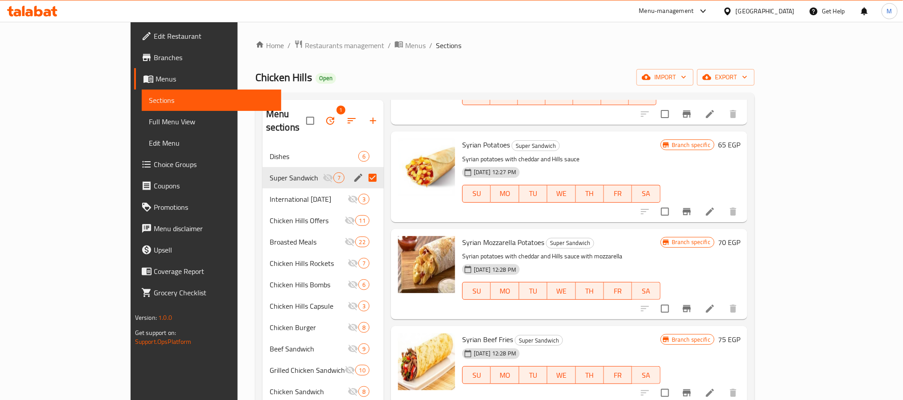
click at [318, 167] on div "Super Sandwich 7" at bounding box center [323, 177] width 121 height 21
click at [353, 173] on icon "edit" at bounding box center [358, 178] width 11 height 11
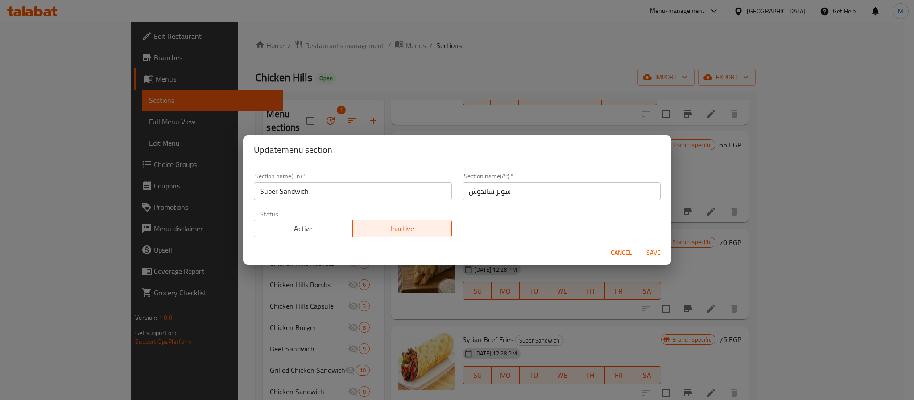
click at [316, 218] on div "Active Inactive" at bounding box center [353, 224] width 198 height 27
click at [321, 228] on span "Active" at bounding box center [304, 228] width 92 height 13
click at [662, 251] on span "Save" at bounding box center [652, 252] width 21 height 11
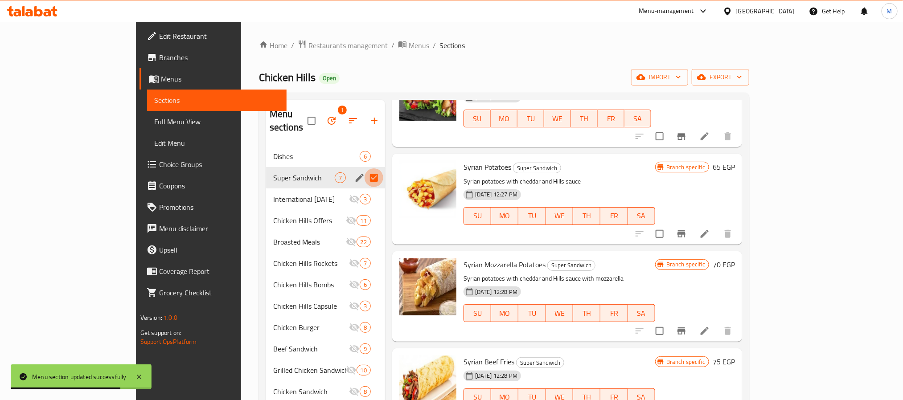
click at [365, 169] on input "Menu sections" at bounding box center [374, 178] width 19 height 19
checkbox input "false"
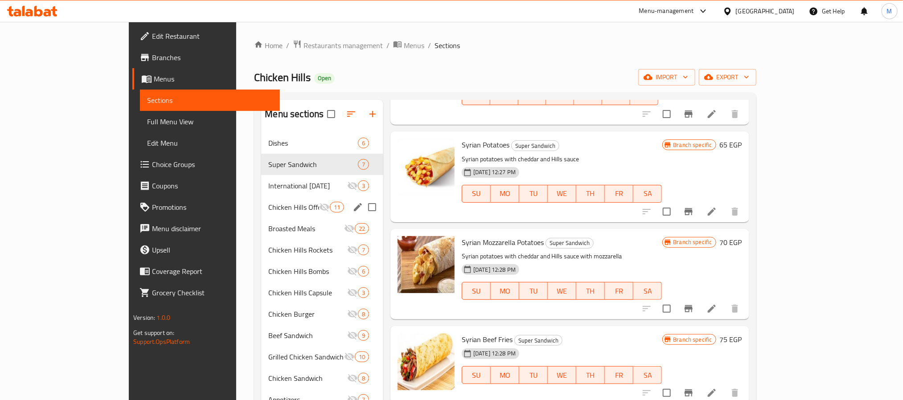
click at [383, 218] on div "Menu items balls Add Sort Manage items Chicken Strips Super Sandwich Strips pie…" at bounding box center [566, 300] width 366 height 400
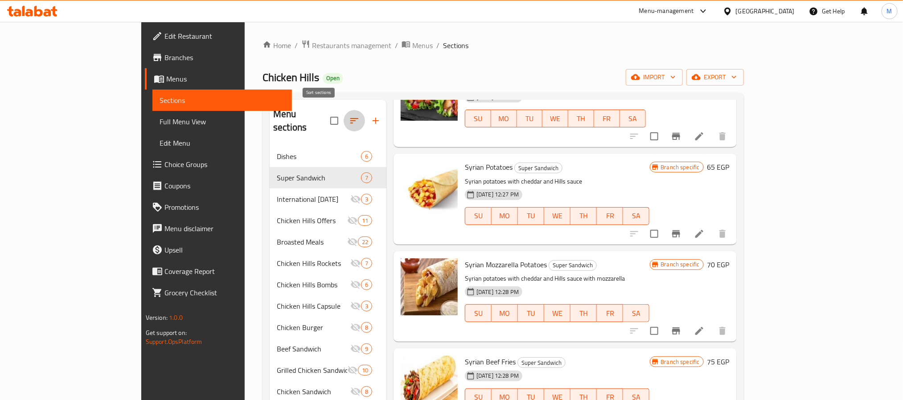
click at [344, 121] on button "button" at bounding box center [354, 120] width 21 height 21
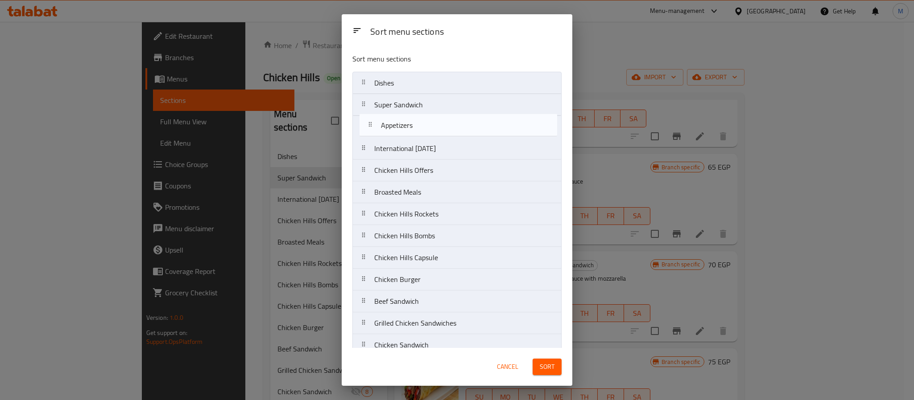
drag, startPoint x: 418, startPoint y: 271, endPoint x: 424, endPoint y: 121, distance: 149.9
click at [424, 121] on nav "Dishes Super Sandwich International Potato Day Chicken Hills Offers Broasted Me…" at bounding box center [456, 247] width 209 height 350
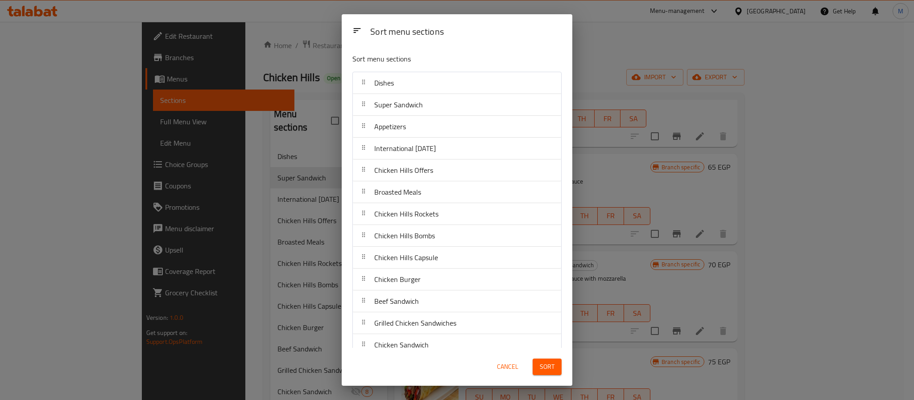
click at [546, 370] on span "Sort" at bounding box center [546, 367] width 15 height 11
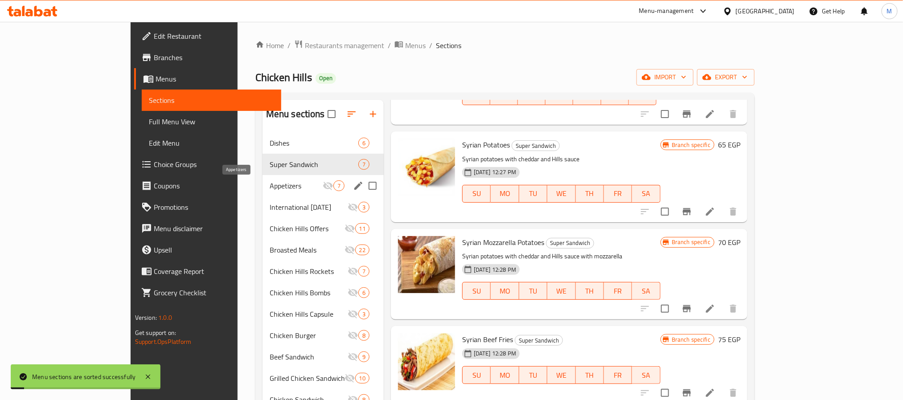
click at [270, 185] on span "Appetizers" at bounding box center [296, 186] width 53 height 11
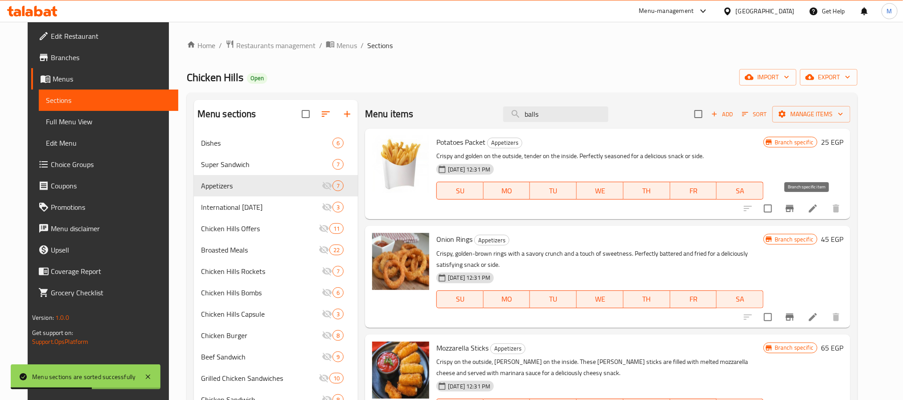
click at [795, 210] on icon "Branch-specific-item" at bounding box center [790, 208] width 11 height 11
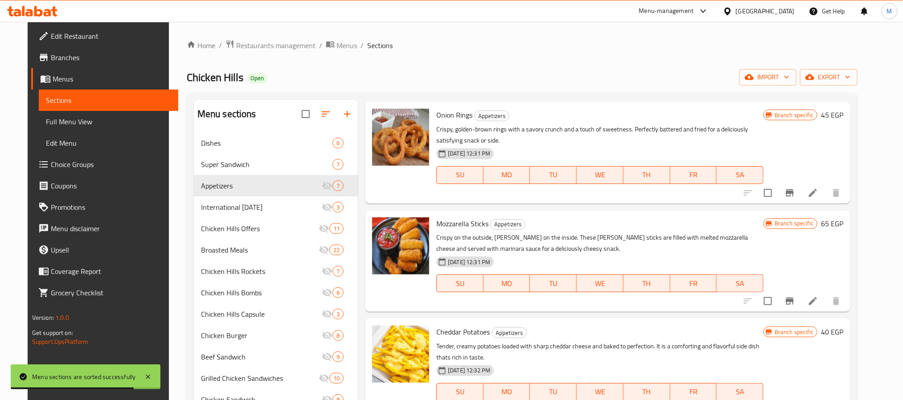
scroll to position [134, 0]
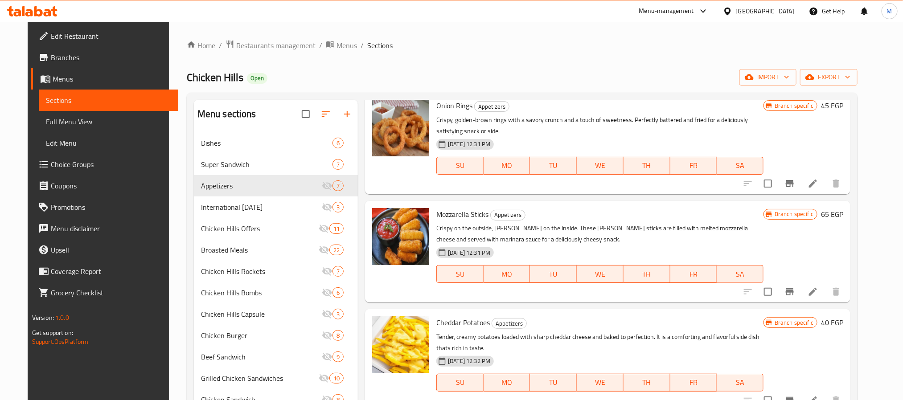
click at [795, 186] on icon "Branch-specific-item" at bounding box center [790, 183] width 11 height 11
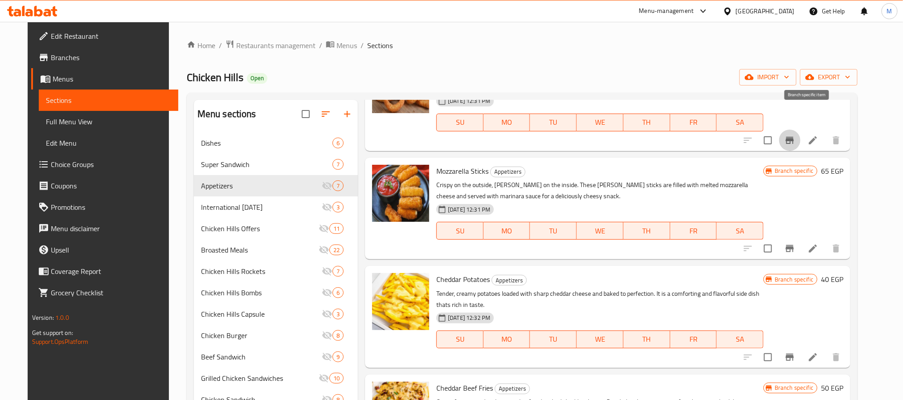
scroll to position [201, 0]
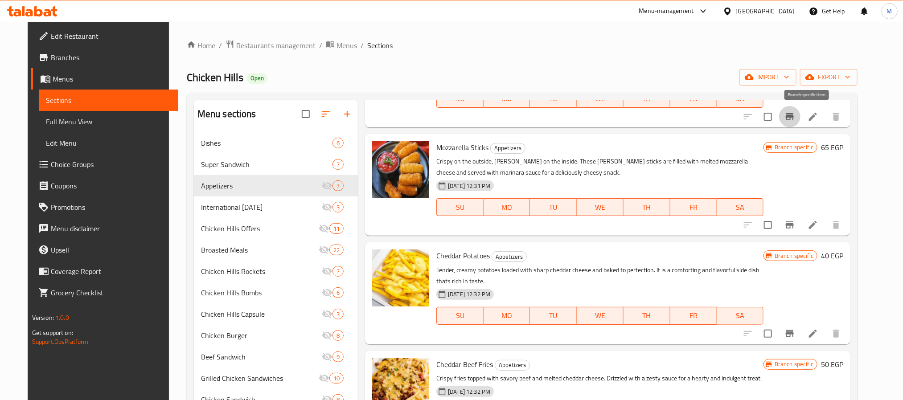
click at [801, 231] on button "Branch-specific-item" at bounding box center [789, 224] width 21 height 21
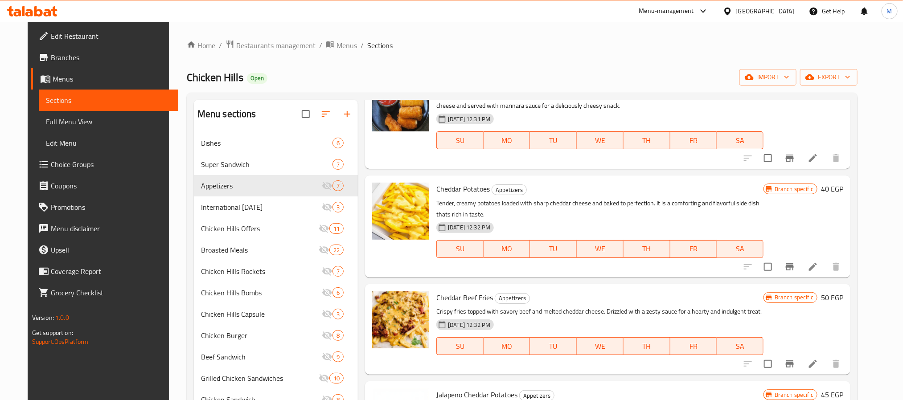
click at [795, 263] on icon "Branch-specific-item" at bounding box center [790, 267] width 11 height 11
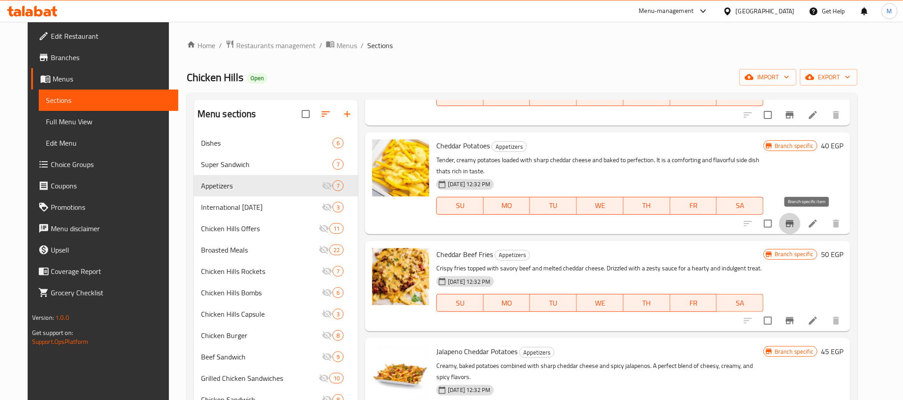
scroll to position [348, 0]
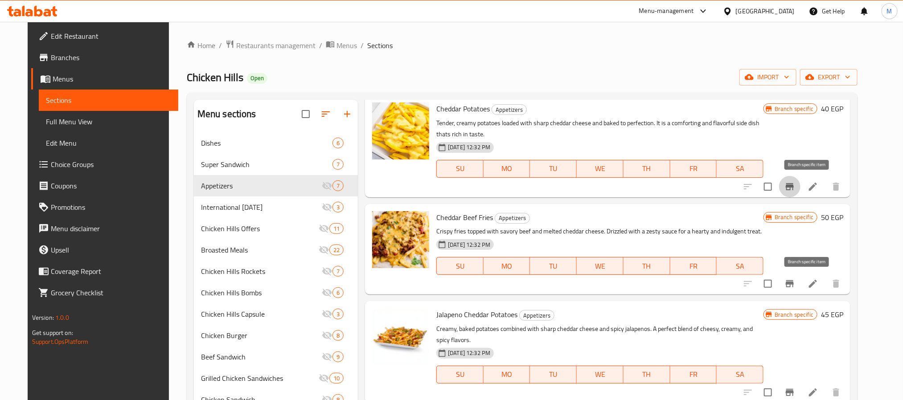
click at [794, 284] on icon "Branch-specific-item" at bounding box center [790, 283] width 8 height 7
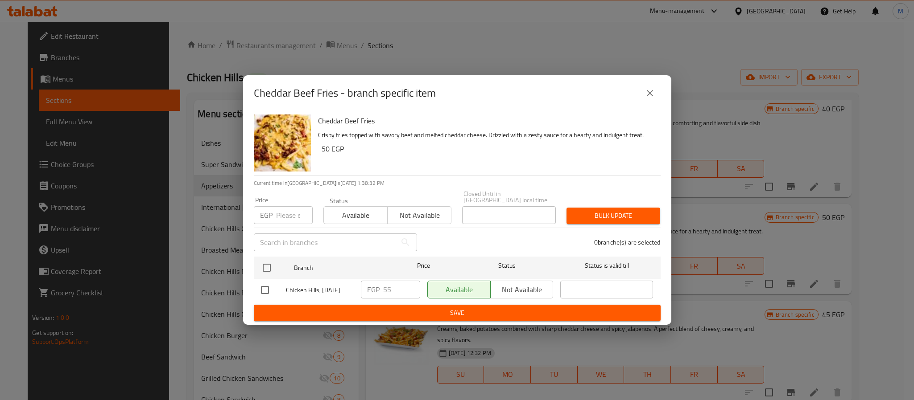
click at [251, 289] on div "Cheddar Beef Fries Crispy fries topped with savory beef and melted cheddar chee…" at bounding box center [457, 218] width 428 height 214
click at [261, 289] on input "checkbox" at bounding box center [264, 290] width 19 height 19
checkbox input "true"
click at [365, 291] on div "EGP 55 ​" at bounding box center [390, 290] width 59 height 18
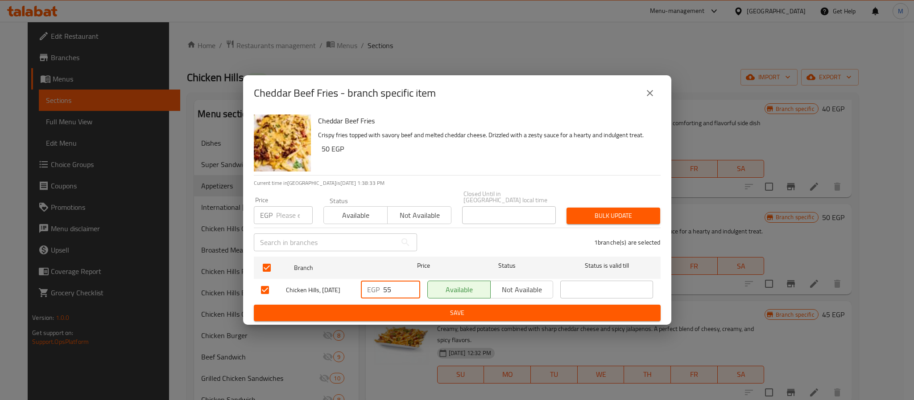
click at [386, 288] on input "55" at bounding box center [401, 290] width 37 height 18
type input "60"
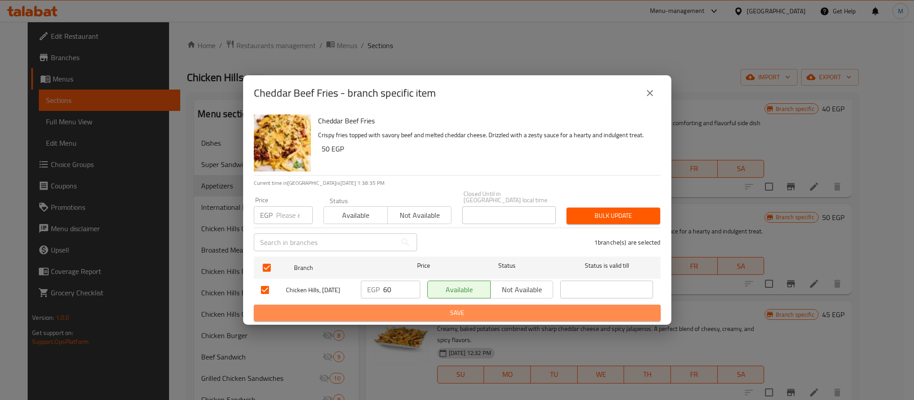
click at [415, 308] on span "Save" at bounding box center [457, 313] width 392 height 11
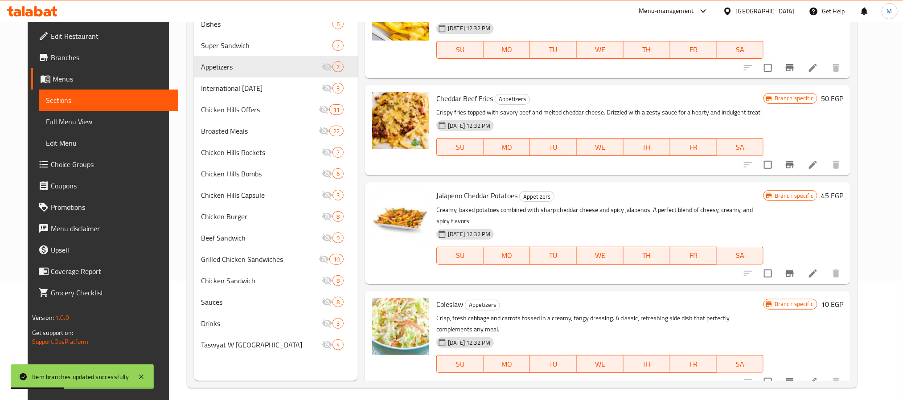
scroll to position [125, 0]
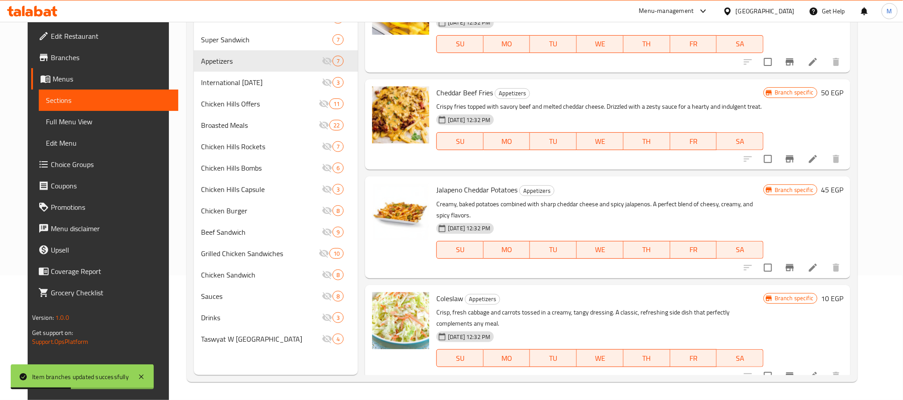
click at [794, 264] on icon "Branch-specific-item" at bounding box center [790, 267] width 8 height 7
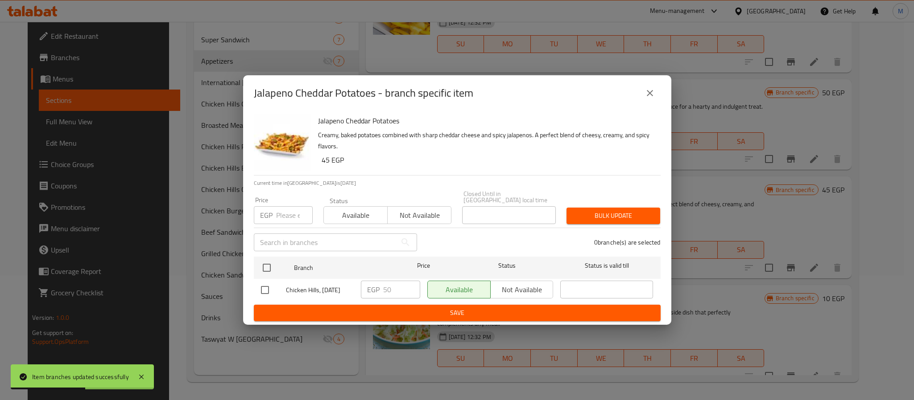
click at [271, 287] on input "checkbox" at bounding box center [264, 290] width 19 height 19
checkbox input "true"
click at [403, 286] on input "50" at bounding box center [401, 290] width 37 height 18
click at [401, 285] on input "50" at bounding box center [401, 290] width 37 height 18
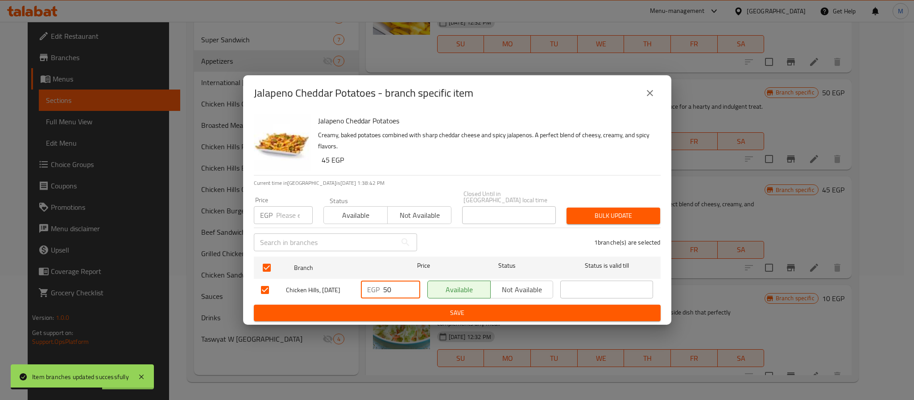
click at [401, 285] on input "50" at bounding box center [401, 290] width 37 height 18
type input "55"
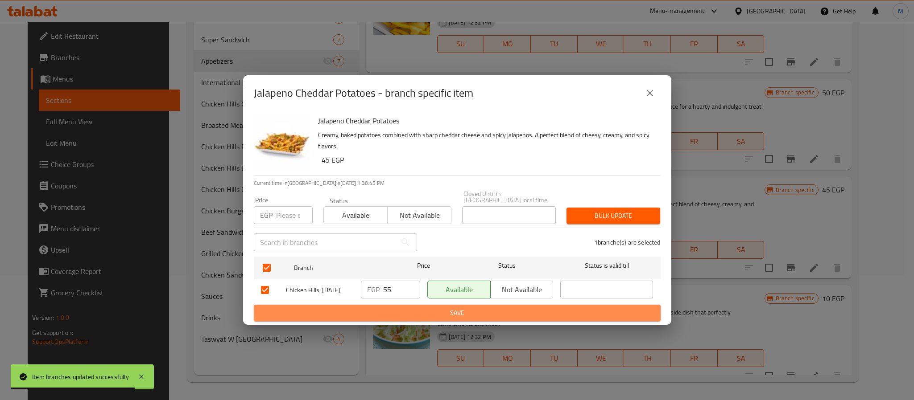
click at [487, 305] on button "Save" at bounding box center [457, 313] width 407 height 16
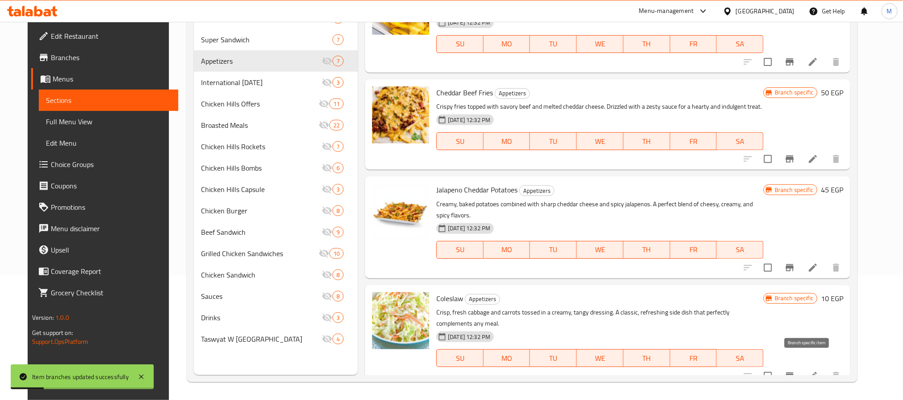
click at [795, 371] on icon "Branch-specific-item" at bounding box center [790, 376] width 11 height 11
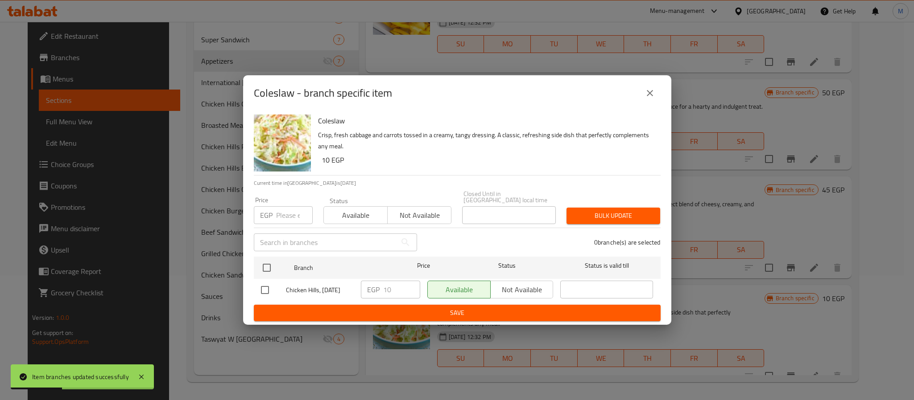
drag, startPoint x: 269, startPoint y: 277, endPoint x: 269, endPoint y: 282, distance: 4.9
click at [269, 282] on input "checkbox" at bounding box center [264, 290] width 19 height 19
checkbox input "true"
click at [392, 292] on input "10" at bounding box center [401, 290] width 37 height 18
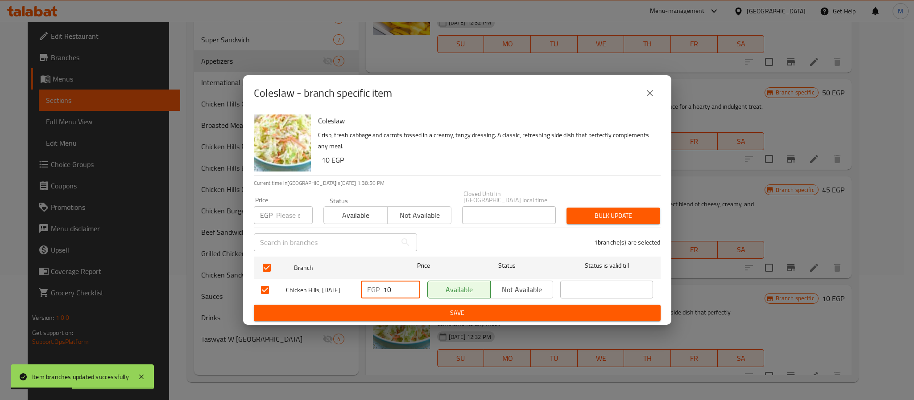
click at [392, 292] on input "10" at bounding box center [401, 290] width 37 height 18
type input "15"
click at [420, 323] on div "Coleslaw - branch specific item Coleslaw Crisp, fresh cabbage and carrots tosse…" at bounding box center [457, 200] width 914 height 400
click at [429, 309] on span "Save" at bounding box center [457, 313] width 392 height 11
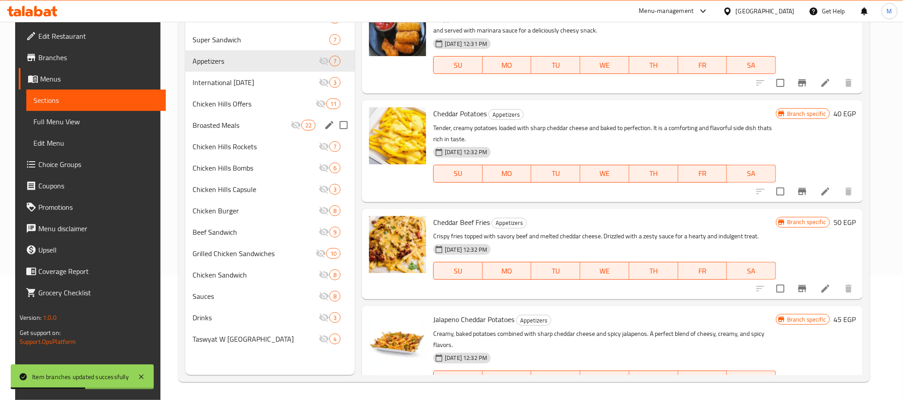
scroll to position [214, 0]
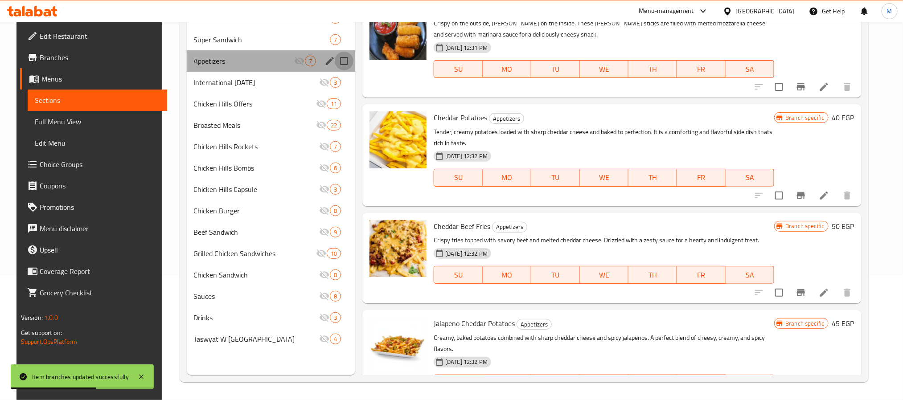
click at [336, 61] on input "Menu sections" at bounding box center [344, 61] width 19 height 19
click at [335, 62] on input "Menu sections" at bounding box center [344, 61] width 19 height 19
checkbox input "false"
click at [340, 62] on input "Menu sections" at bounding box center [344, 61] width 19 height 19
checkbox input "true"
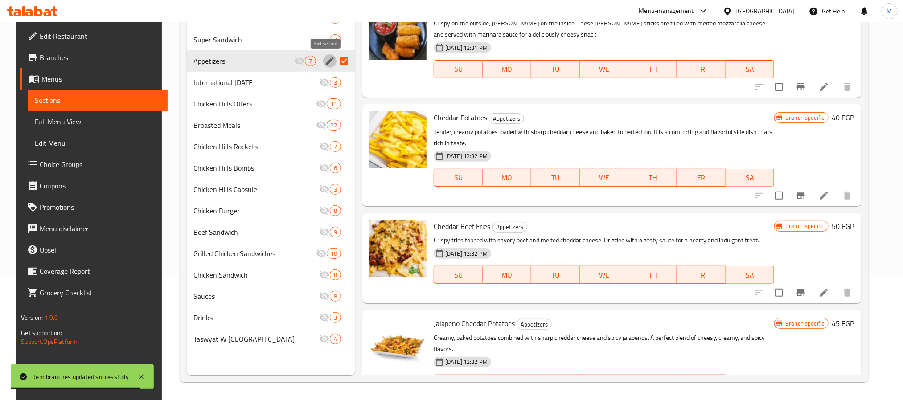
click at [326, 62] on icon "edit" at bounding box center [330, 61] width 8 height 8
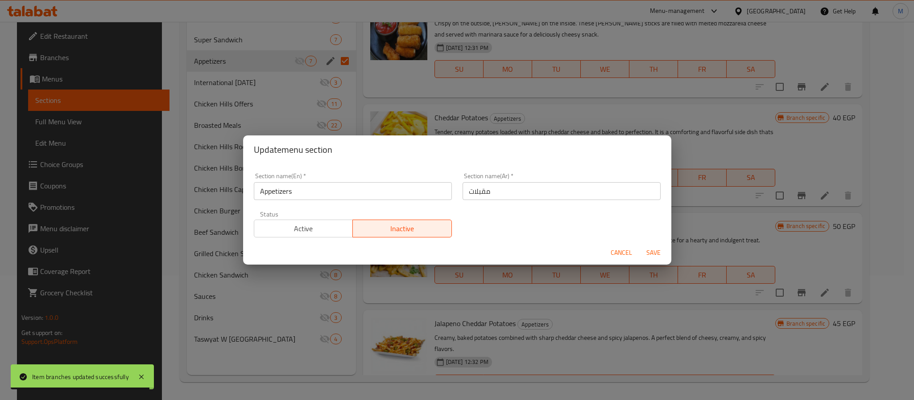
click at [297, 230] on span "Active" at bounding box center [304, 228] width 92 height 13
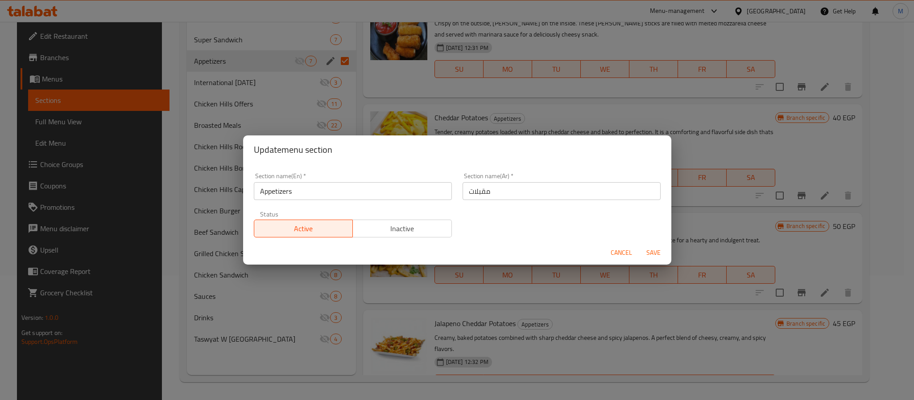
click at [653, 252] on span "Save" at bounding box center [652, 252] width 21 height 11
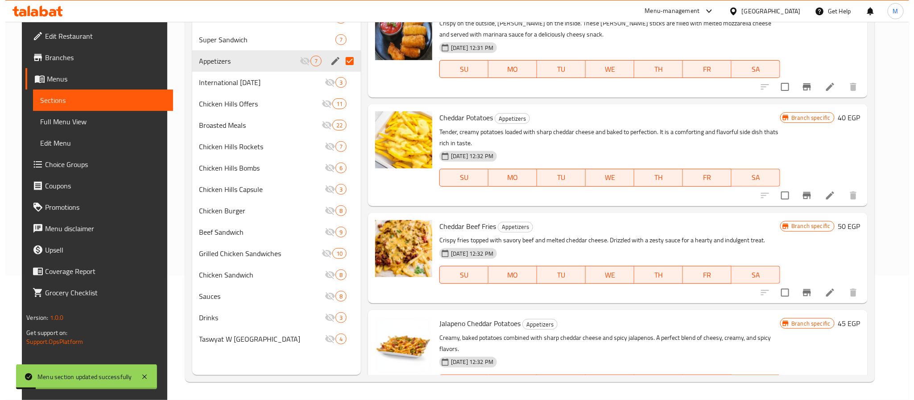
scroll to position [0, 0]
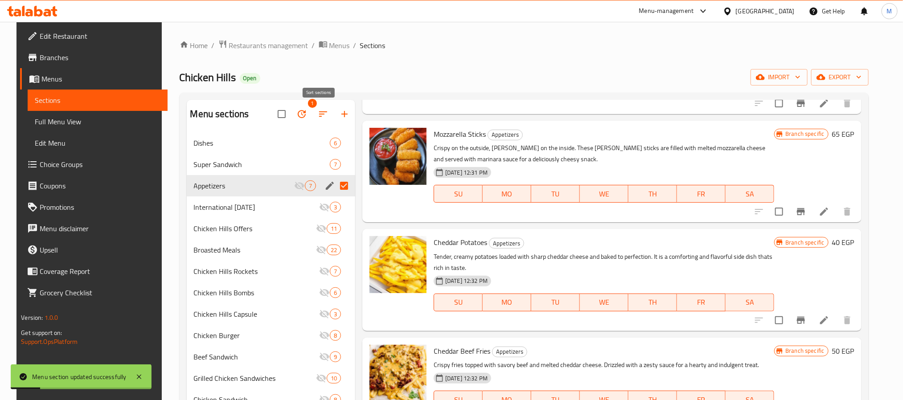
click at [318, 111] on icon "button" at bounding box center [323, 114] width 11 height 11
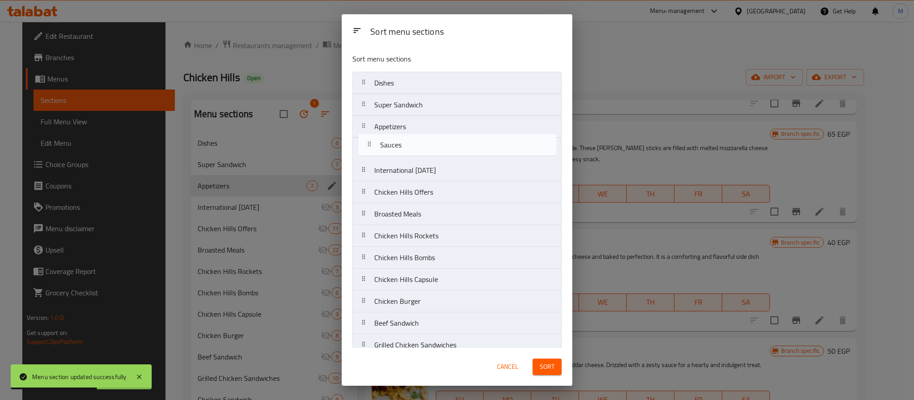
drag, startPoint x: 416, startPoint y: 294, endPoint x: 420, endPoint y: 142, distance: 152.1
click at [420, 142] on nav "Dishes Super Sandwich Appetizers International Potato Day Chicken Hills Offers …" at bounding box center [456, 247] width 209 height 350
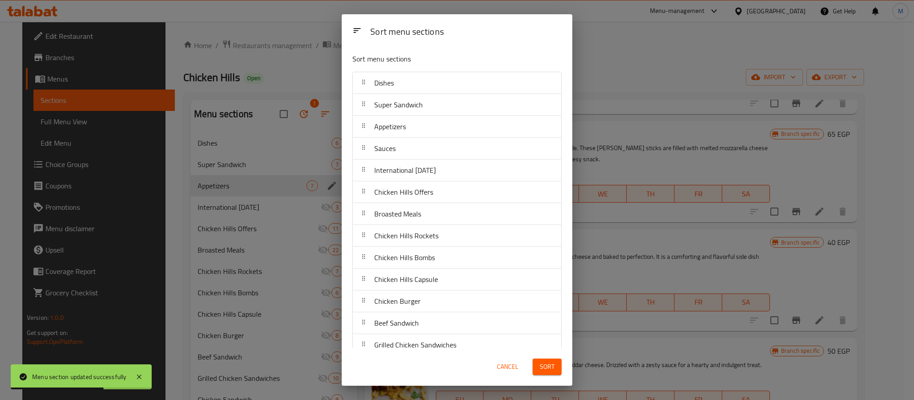
click at [552, 358] on div "Sort" at bounding box center [547, 367] width 40 height 27
click at [552, 365] on span "Sort" at bounding box center [546, 367] width 15 height 11
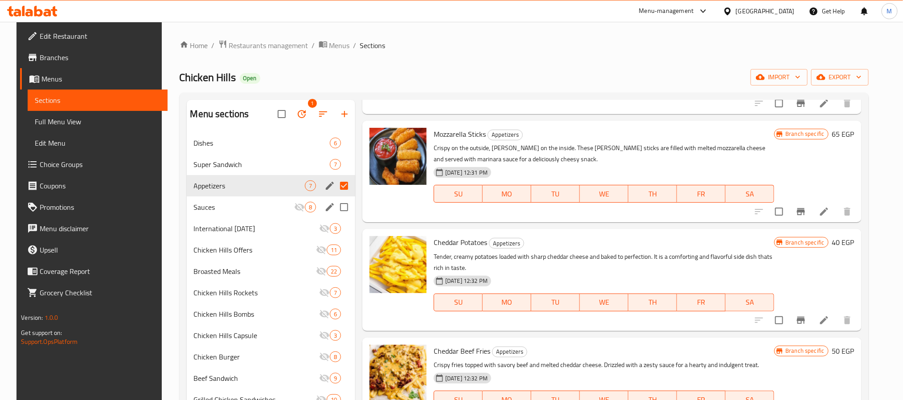
click at [312, 211] on div "Sauces 8" at bounding box center [271, 207] width 169 height 21
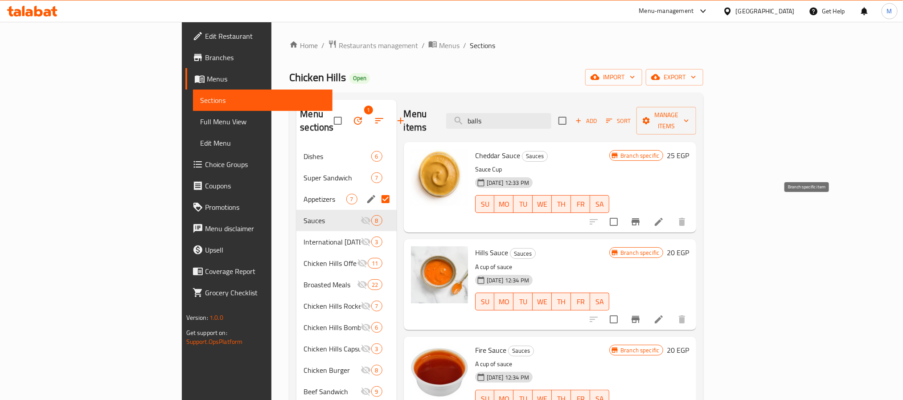
click at [640, 218] on icon "Branch-specific-item" at bounding box center [636, 221] width 8 height 7
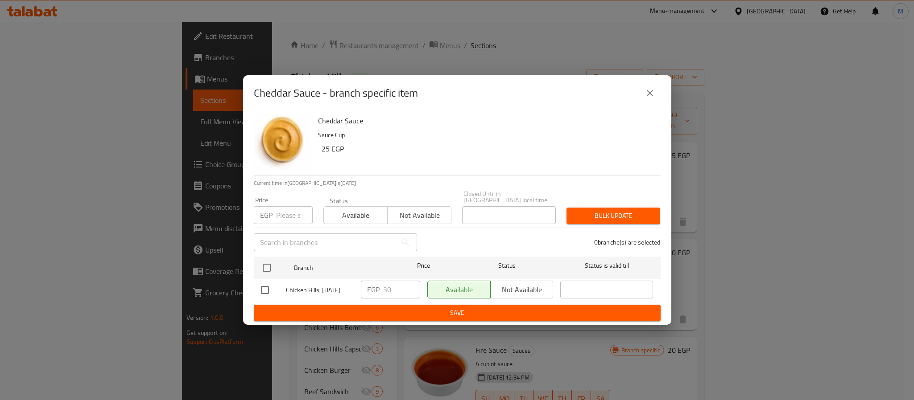
click at [267, 292] on input "checkbox" at bounding box center [264, 290] width 19 height 19
checkbox input "true"
click at [400, 284] on input "30" at bounding box center [401, 290] width 37 height 18
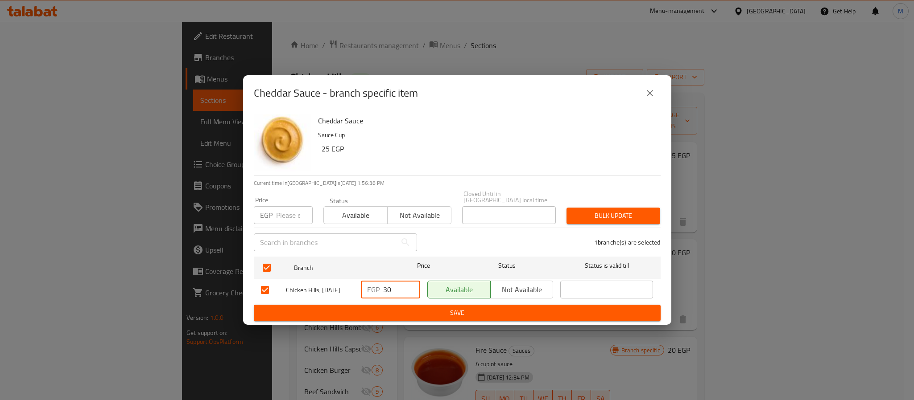
click at [400, 284] on input "30" at bounding box center [401, 290] width 37 height 18
type input "25"
click at [457, 308] on span "Save" at bounding box center [457, 313] width 392 height 11
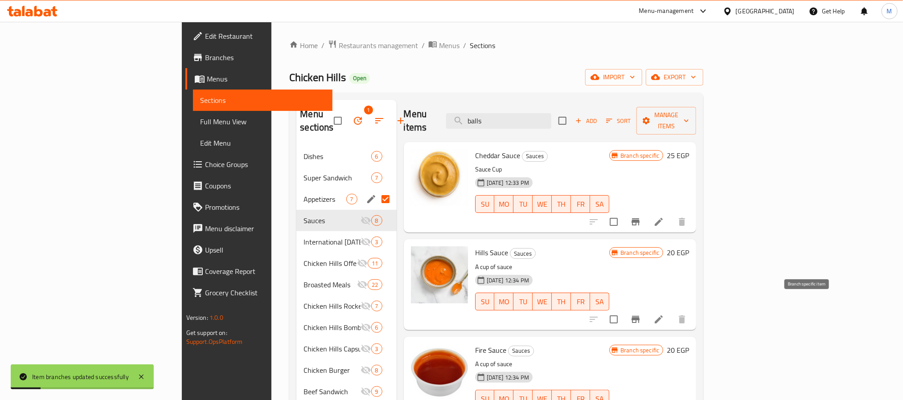
click at [640, 316] on icon "Branch-specific-item" at bounding box center [636, 319] width 8 height 7
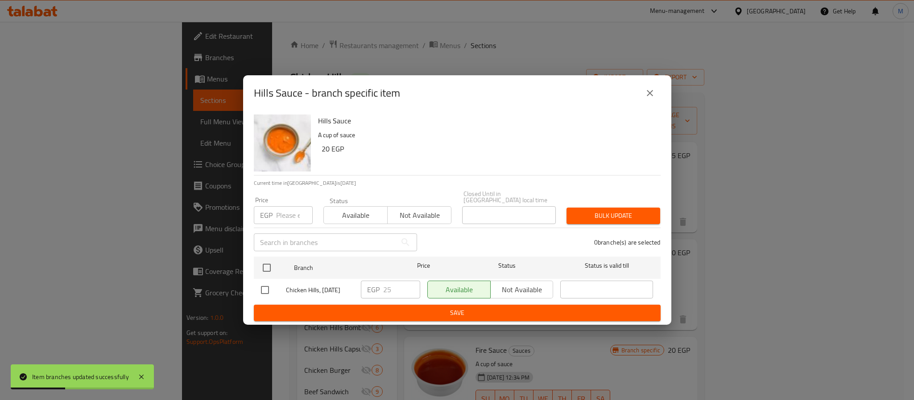
click at [266, 296] on input "checkbox" at bounding box center [264, 290] width 19 height 19
checkbox input "true"
click at [392, 283] on input "25" at bounding box center [401, 290] width 37 height 18
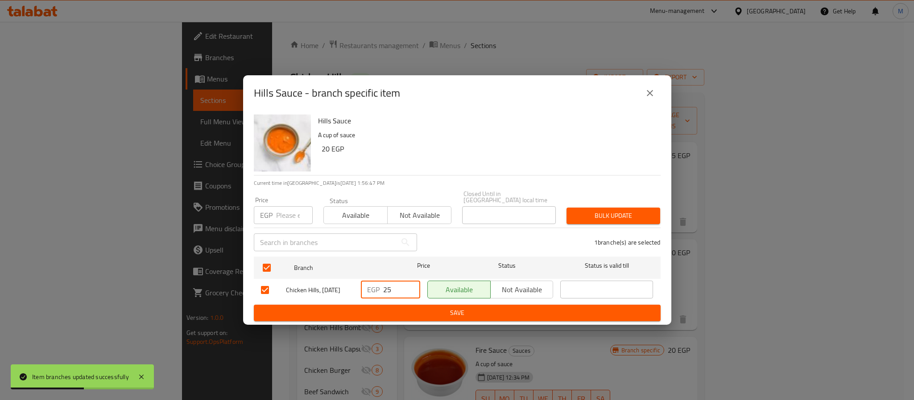
click at [392, 283] on input "25" at bounding box center [401, 290] width 37 height 18
type input "20"
click at [430, 308] on span "Save" at bounding box center [457, 313] width 392 height 11
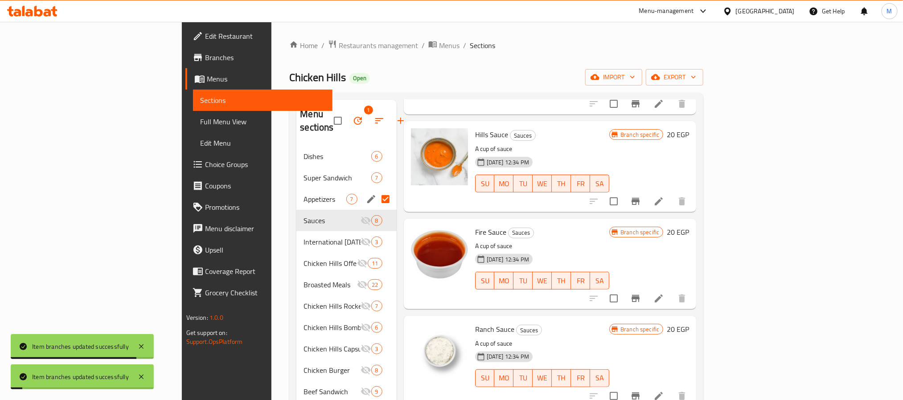
scroll to position [134, 0]
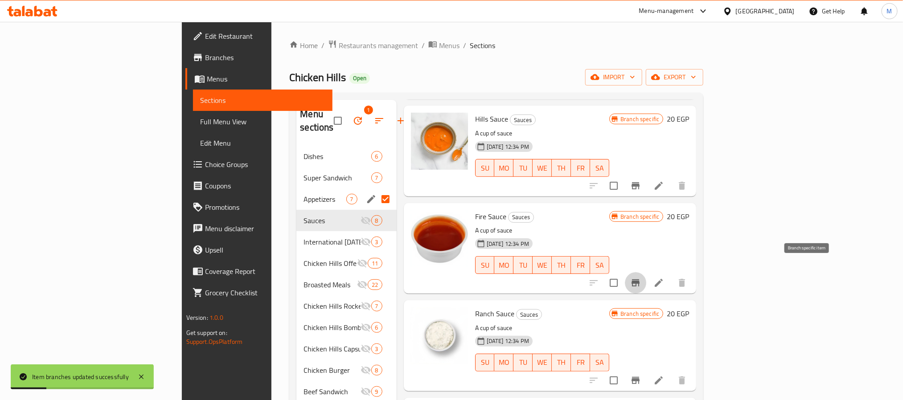
click at [640, 280] on icon "Branch-specific-item" at bounding box center [636, 283] width 8 height 7
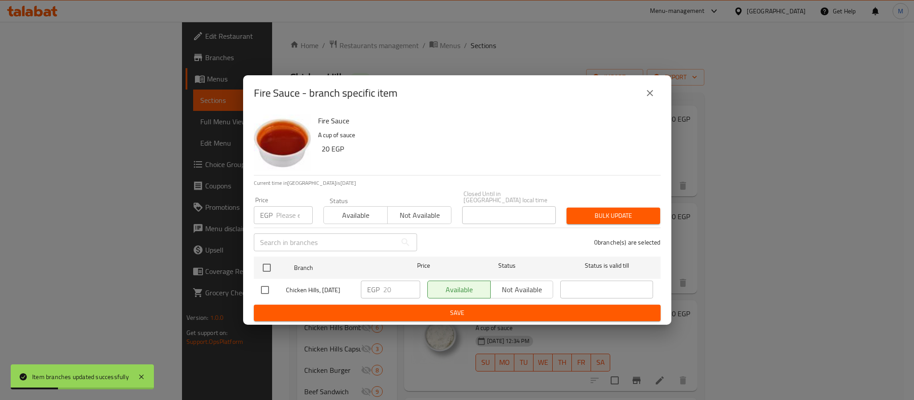
click at [272, 293] on input "checkbox" at bounding box center [264, 290] width 19 height 19
checkbox input "true"
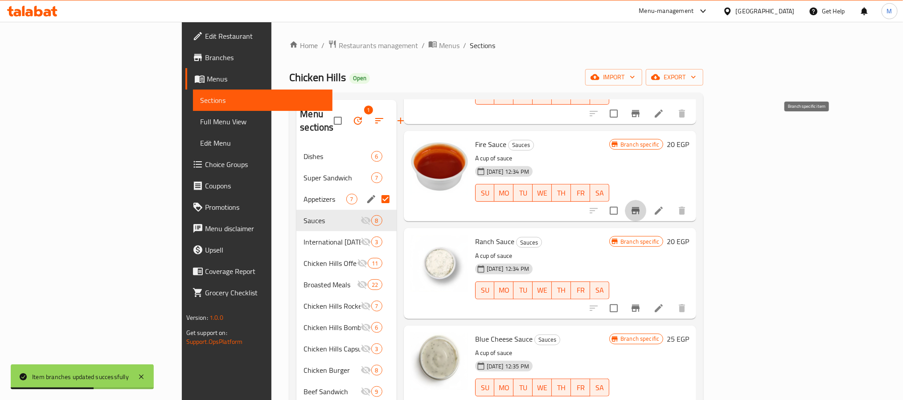
scroll to position [201, 0]
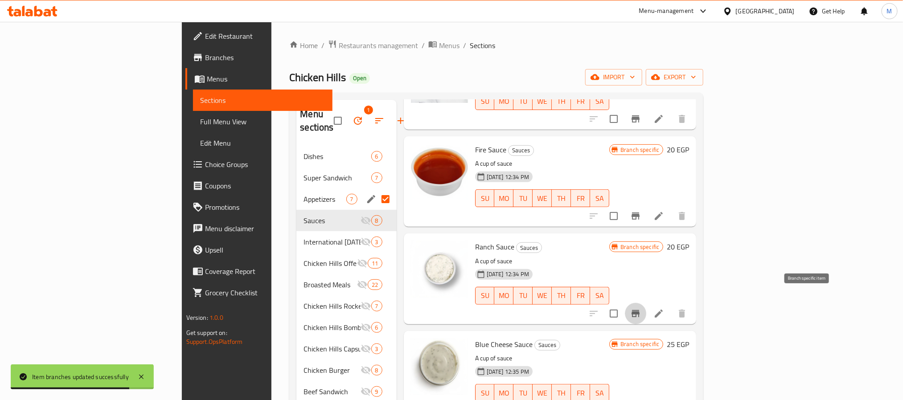
click at [640, 310] on icon "Branch-specific-item" at bounding box center [636, 313] width 8 height 7
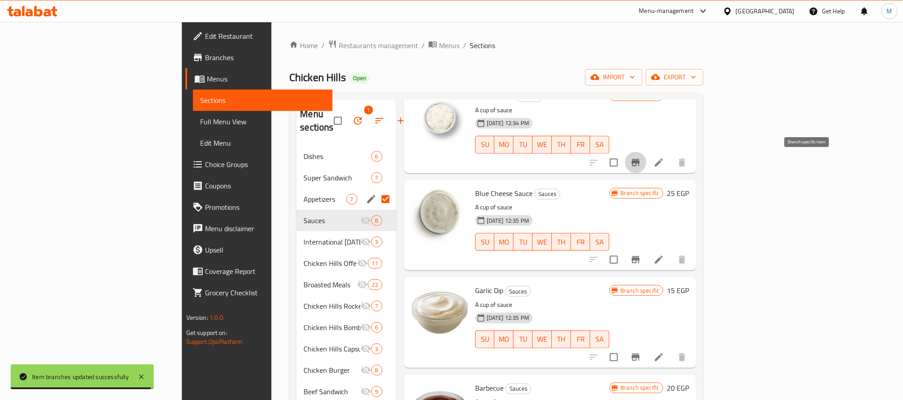
scroll to position [400, 0]
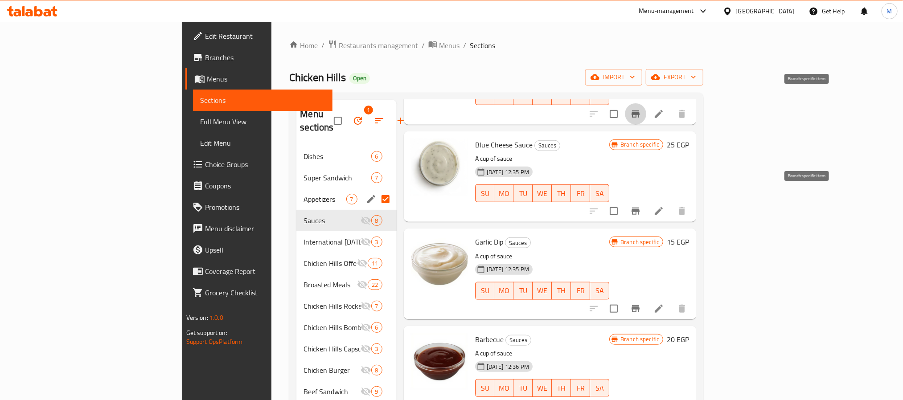
click at [640, 208] on icon "Branch-specific-item" at bounding box center [636, 211] width 8 height 7
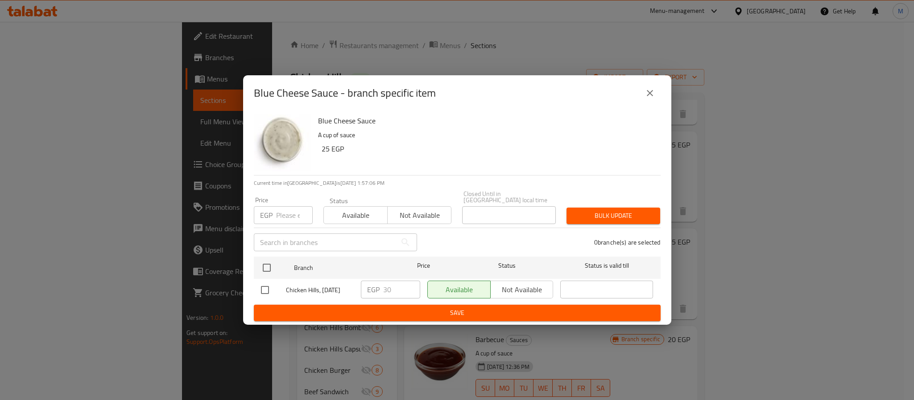
click at [266, 281] on input "checkbox" at bounding box center [264, 290] width 19 height 19
checkbox input "true"
click at [393, 281] on input "30" at bounding box center [401, 290] width 37 height 18
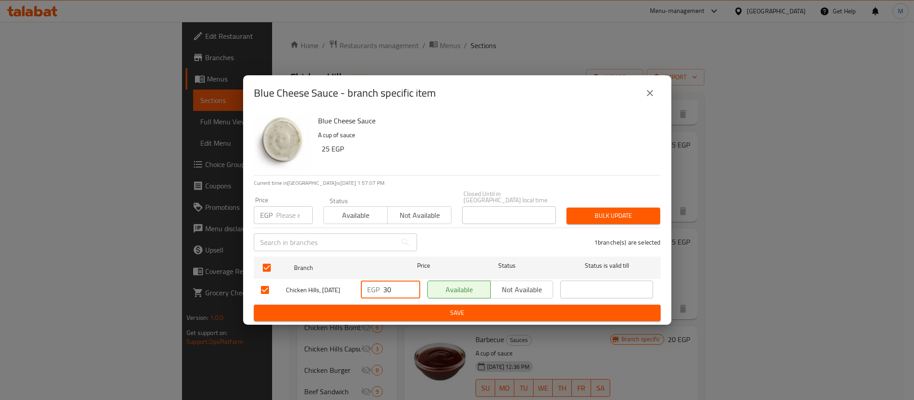
click at [393, 281] on input "30" at bounding box center [401, 290] width 37 height 18
type input "25"
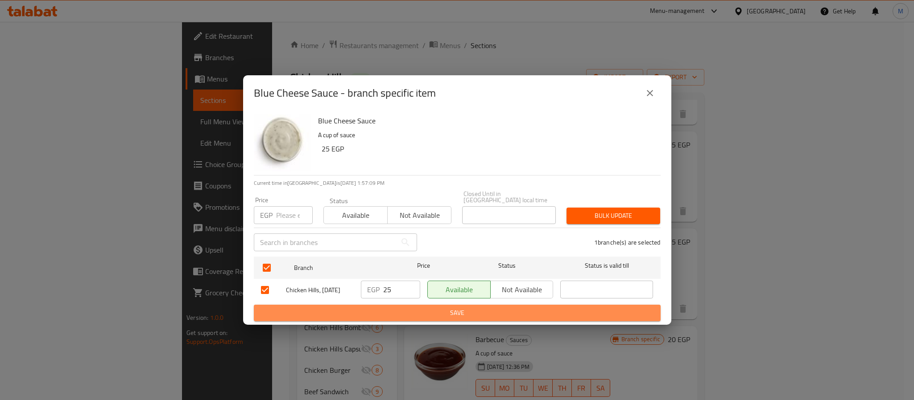
click at [426, 308] on span "Save" at bounding box center [457, 313] width 392 height 11
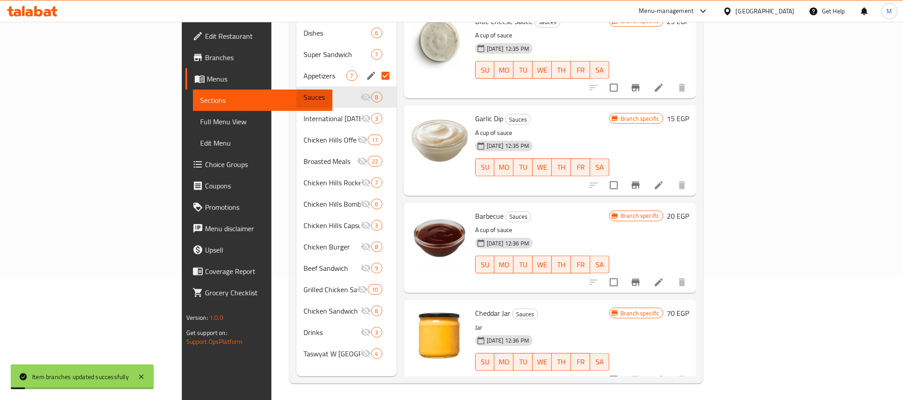
scroll to position [125, 0]
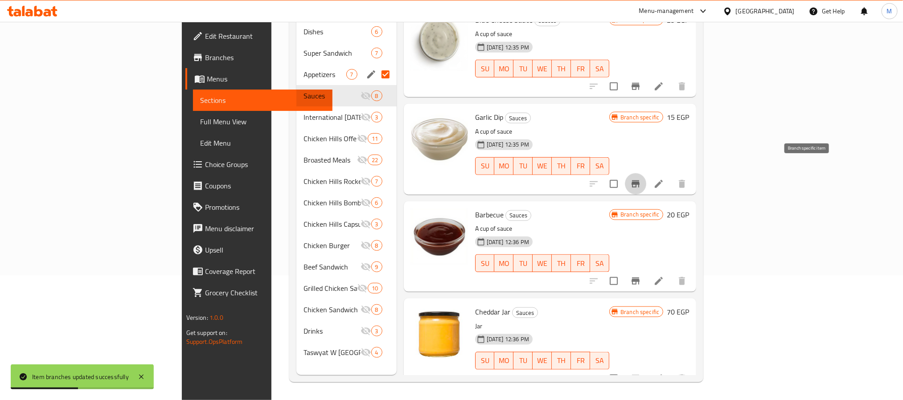
click at [646, 177] on button "Branch-specific-item" at bounding box center [635, 183] width 21 height 21
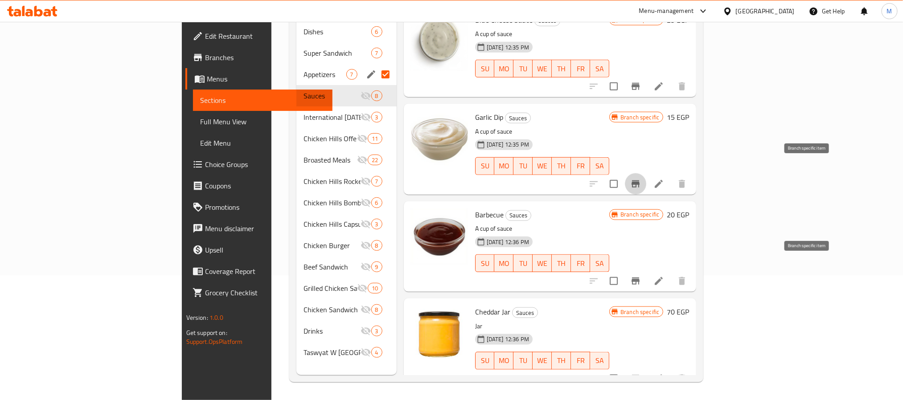
click at [646, 273] on button "Branch-specific-item" at bounding box center [635, 281] width 21 height 21
click at [646, 368] on button "Branch-specific-item" at bounding box center [635, 378] width 21 height 21
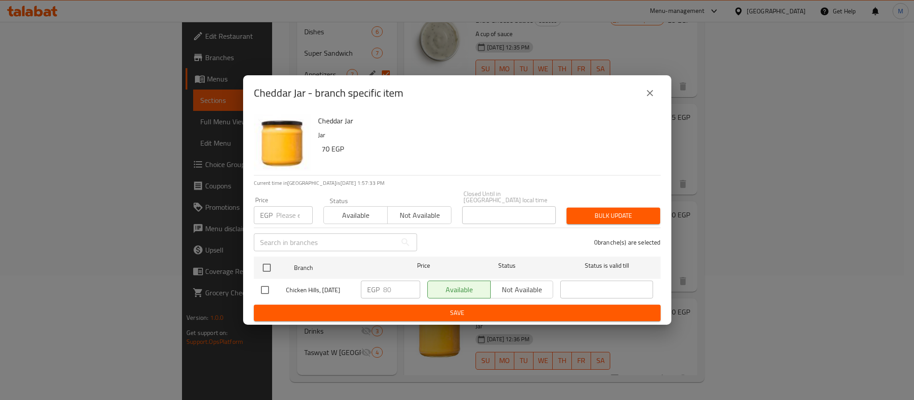
click at [265, 288] on input "checkbox" at bounding box center [264, 290] width 19 height 19
checkbox input "true"
click at [383, 290] on input "80" at bounding box center [401, 290] width 37 height 18
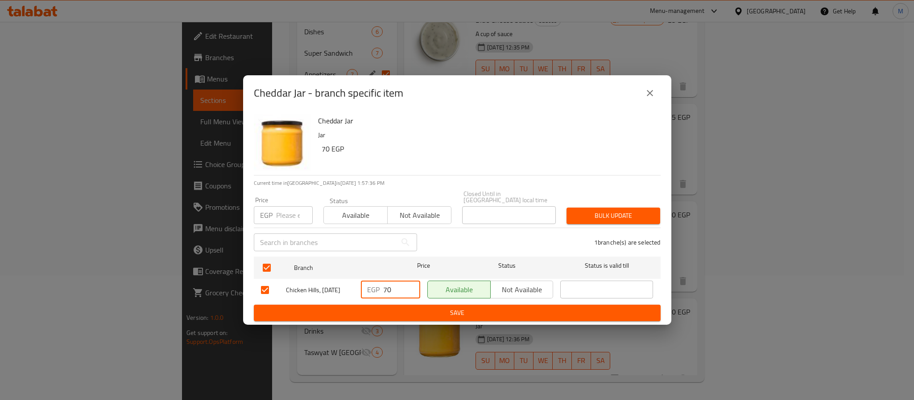
type input "70"
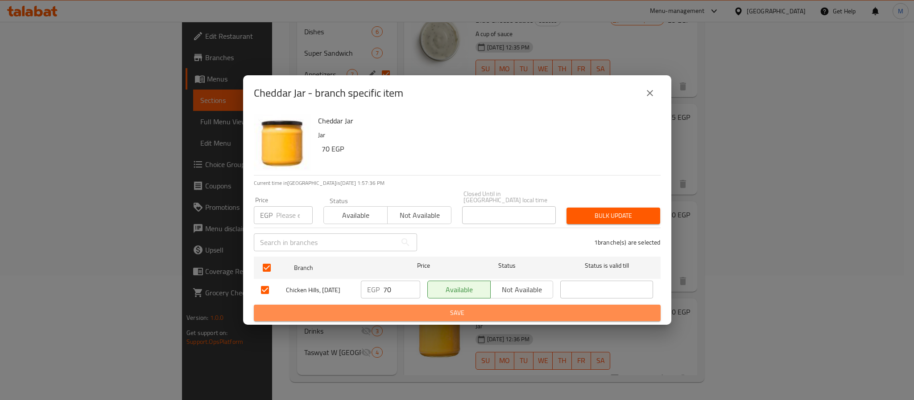
click at [414, 308] on span "Save" at bounding box center [457, 313] width 392 height 11
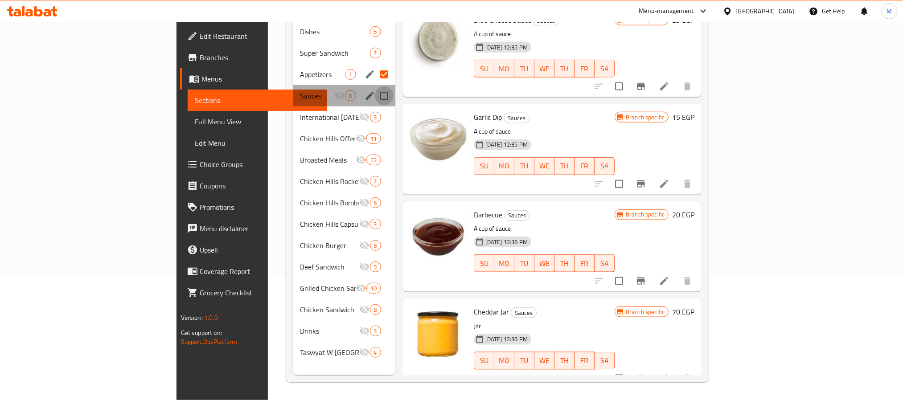
click at [375, 86] on input "Menu sections" at bounding box center [384, 95] width 19 height 19
click at [363, 89] on button "edit" at bounding box center [369, 95] width 13 height 13
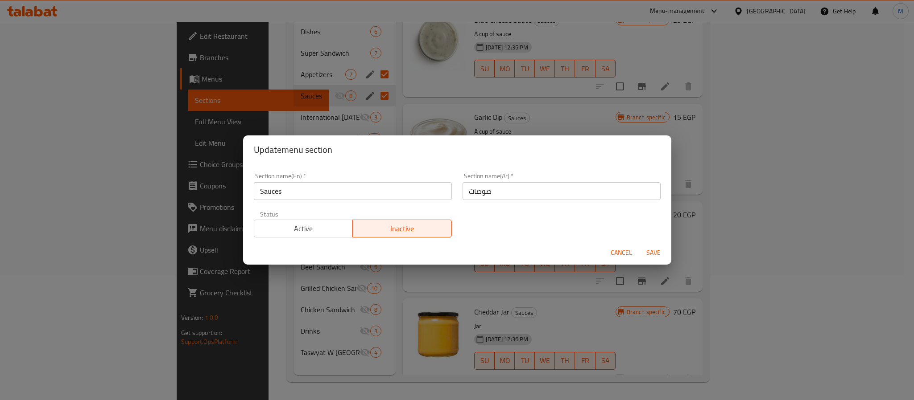
click at [285, 220] on button "Active" at bounding box center [303, 229] width 99 height 18
click at [660, 251] on span "Save" at bounding box center [652, 252] width 21 height 11
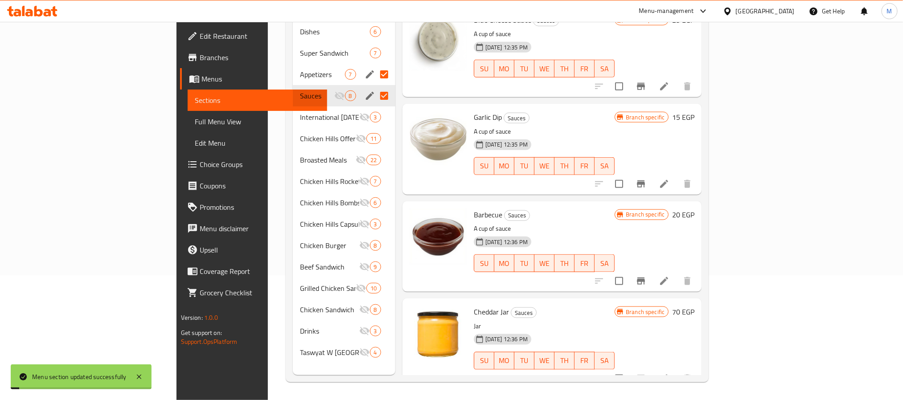
click at [375, 86] on input "Menu sections" at bounding box center [384, 95] width 19 height 19
checkbox input "false"
click at [375, 65] on input "Menu sections" at bounding box center [384, 74] width 19 height 19
checkbox input "false"
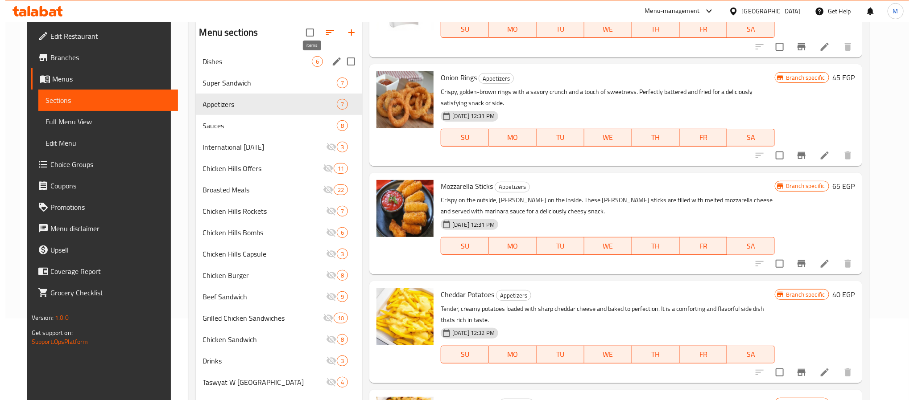
scroll to position [58, 0]
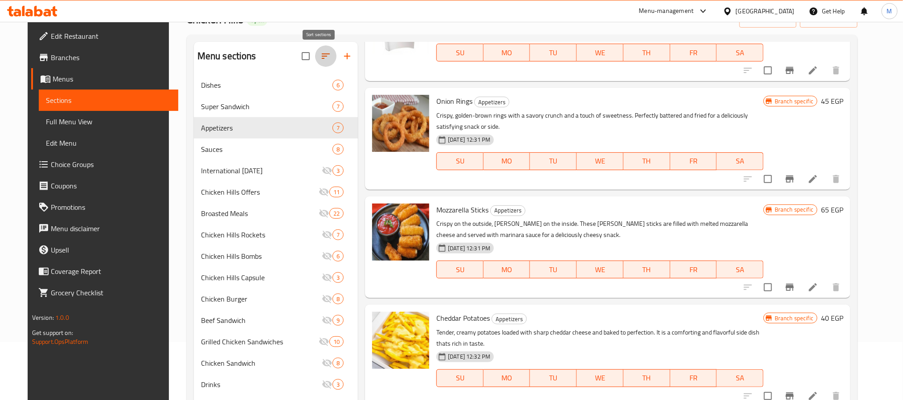
click at [322, 56] on icon "button" at bounding box center [326, 56] width 11 height 11
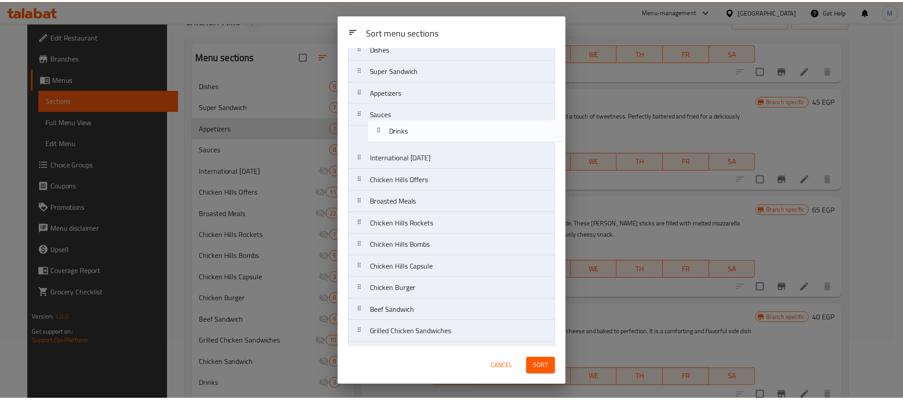
scroll to position [34, 0]
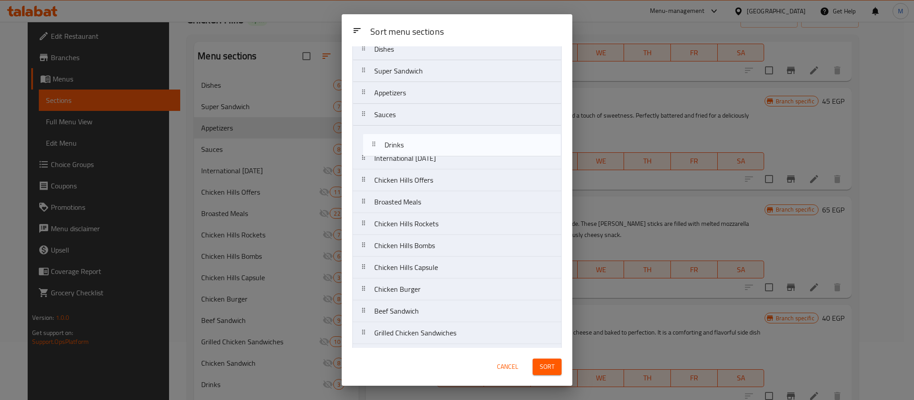
drag, startPoint x: 427, startPoint y: 313, endPoint x: 438, endPoint y: 140, distance: 172.9
click at [438, 140] on nav "Dishes Super Sandwich Appetizers Sauces International Potato Day Chicken Hills …" at bounding box center [456, 213] width 209 height 350
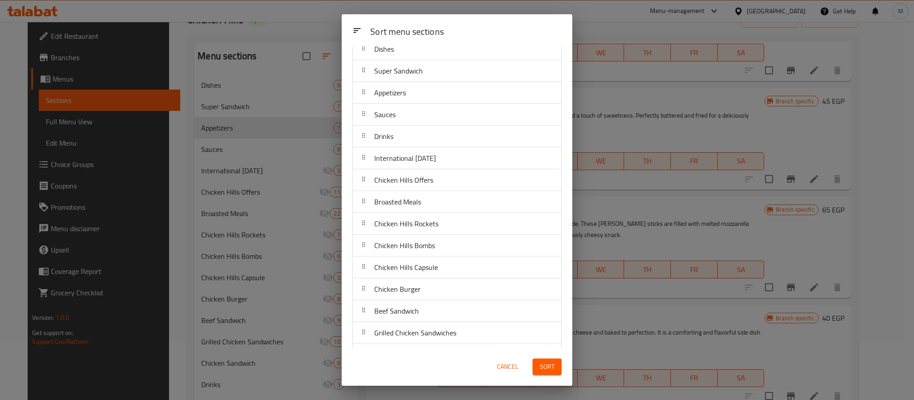
click at [550, 375] on button "Sort" at bounding box center [546, 367] width 29 height 16
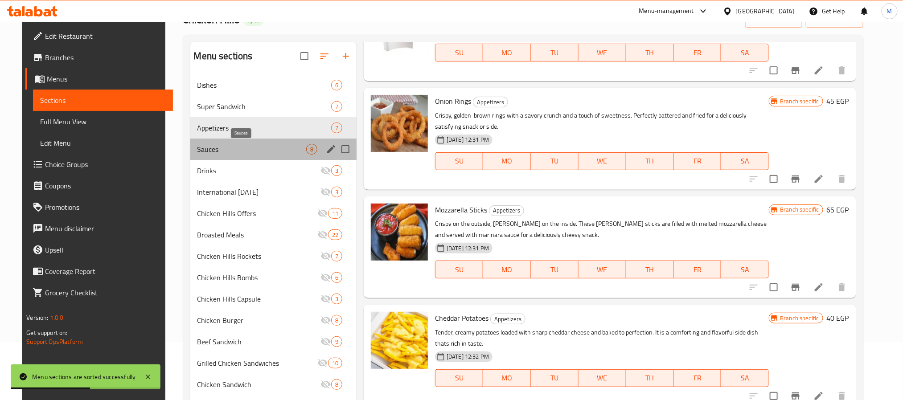
click at [232, 146] on span "Sauces" at bounding box center [252, 149] width 109 height 11
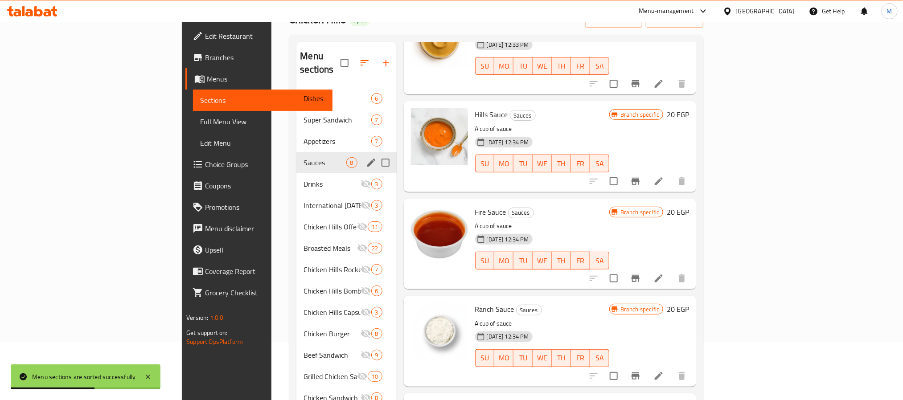
click at [296, 173] on div "Drinks 3" at bounding box center [346, 183] width 100 height 21
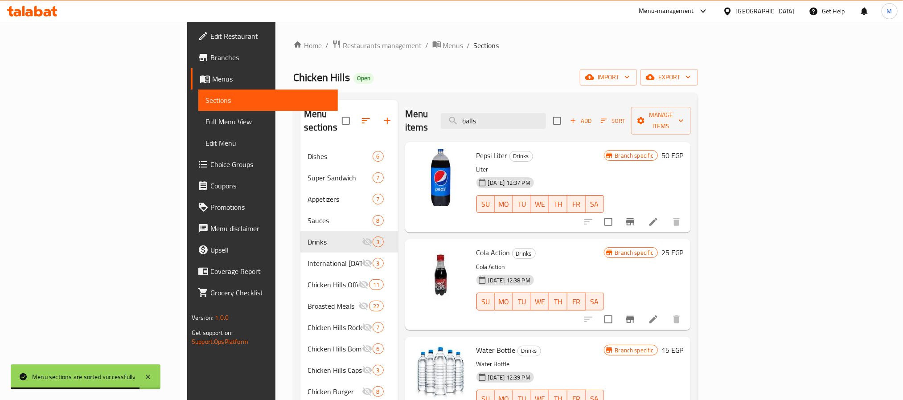
click at [634, 218] on icon "Branch-specific-item" at bounding box center [630, 221] width 8 height 7
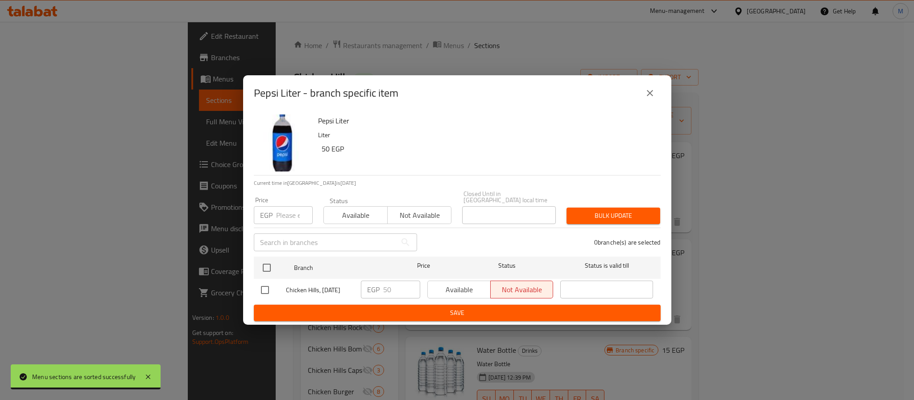
click at [268, 286] on input "checkbox" at bounding box center [264, 290] width 19 height 19
checkbox input "true"
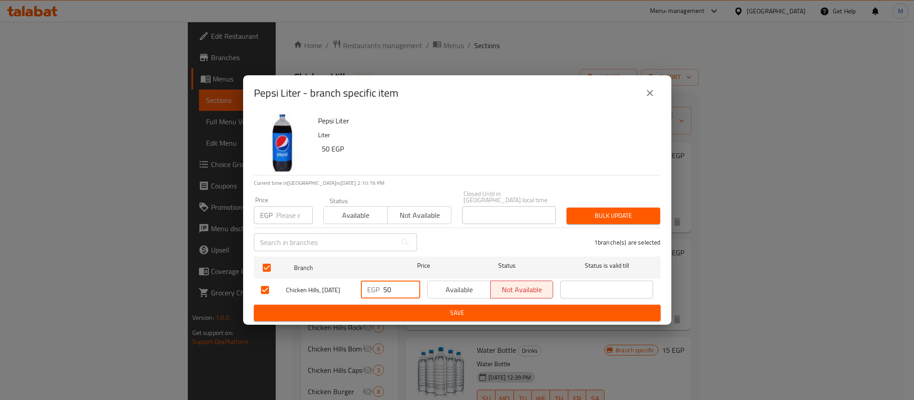
click at [388, 291] on input "50" at bounding box center [401, 290] width 37 height 18
type input "45"
click at [428, 315] on span "Save" at bounding box center [457, 313] width 392 height 11
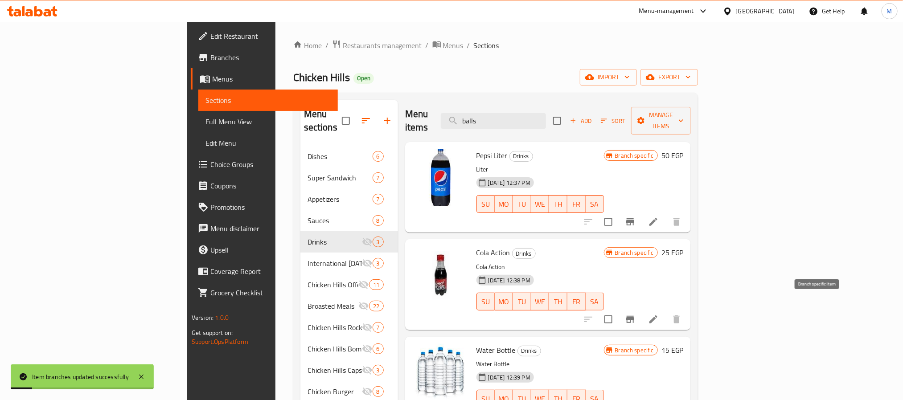
click at [641, 309] on button "Branch-specific-item" at bounding box center [630, 319] width 21 height 21
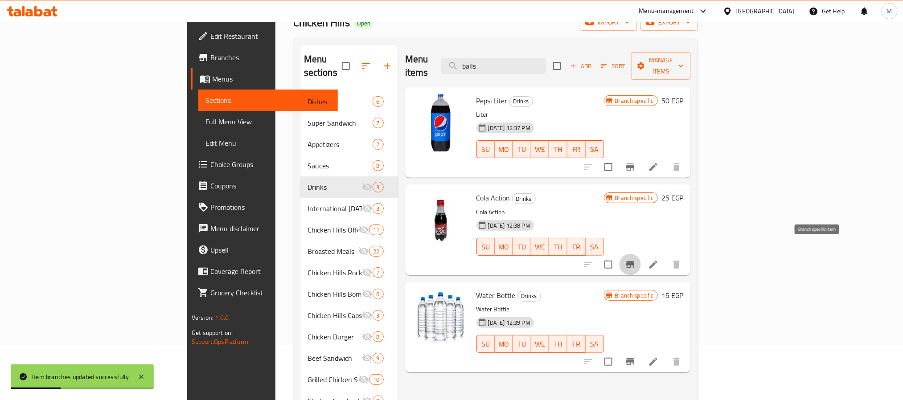
scroll to position [125, 0]
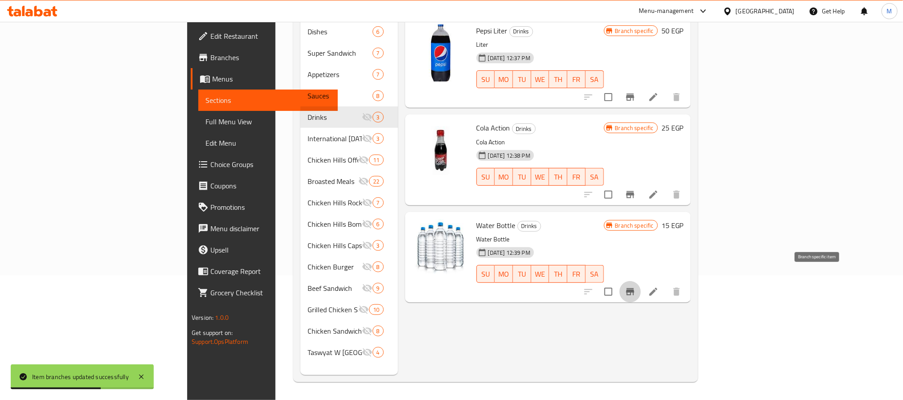
click at [636, 287] on icon "Branch-specific-item" at bounding box center [630, 292] width 11 height 11
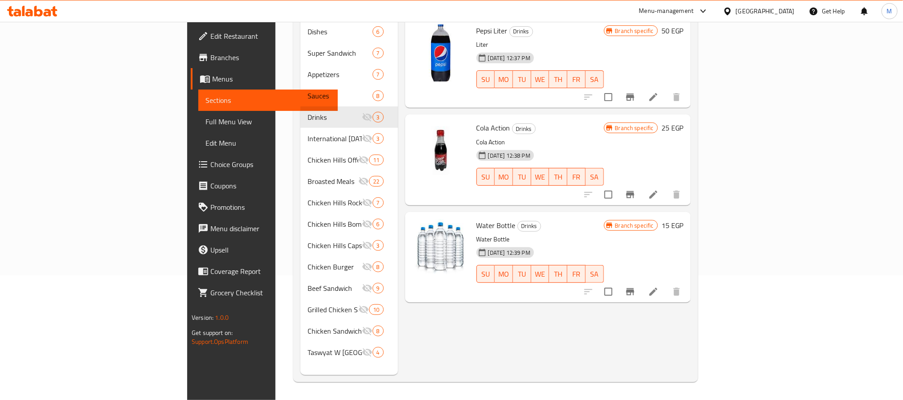
scroll to position [0, 0]
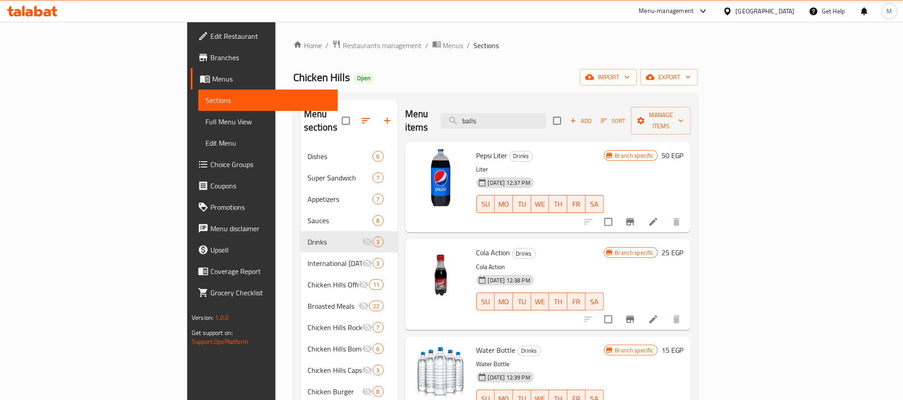
click at [593, 116] on span "Add" at bounding box center [581, 121] width 24 height 10
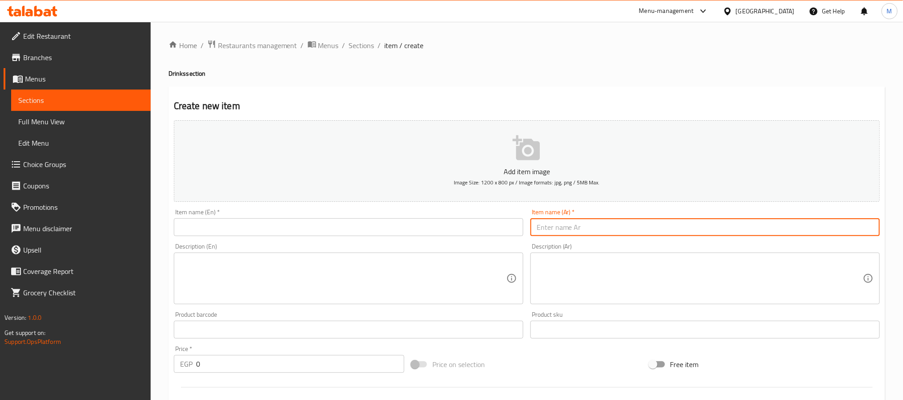
click at [587, 226] on input "text" at bounding box center [706, 227] width 350 height 18
type input "ب"
type input "ك"
type input "علبة مشروب غازى"
click at [396, 225] on input "text" at bounding box center [349, 227] width 350 height 18
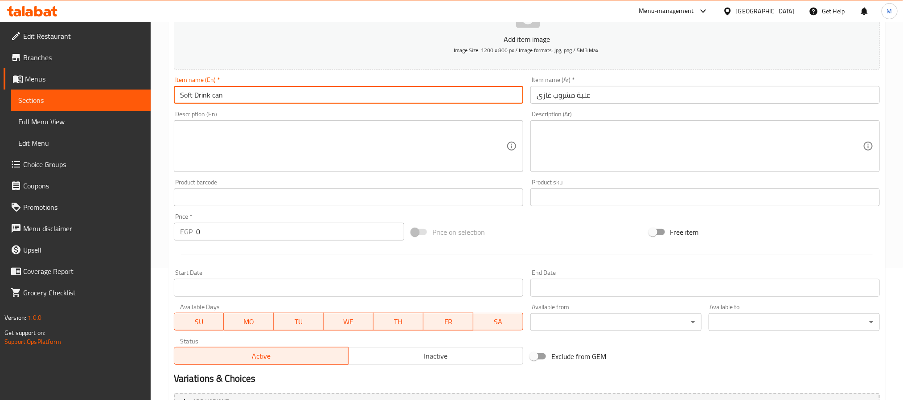
scroll to position [134, 0]
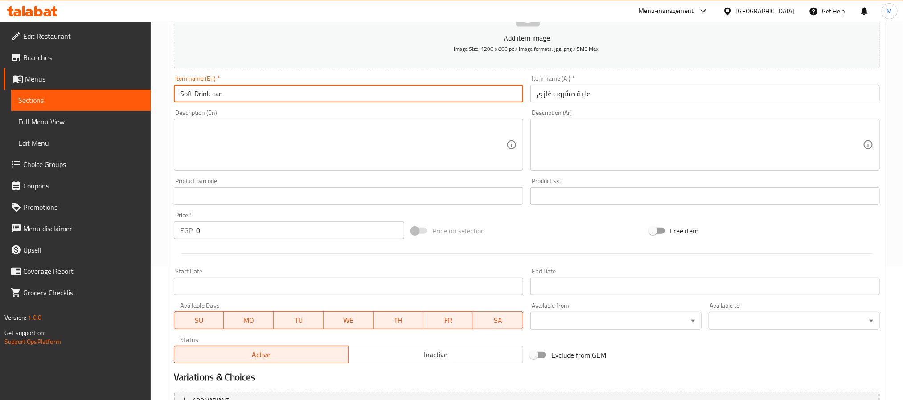
type input "Soft Drink can"
click at [241, 224] on input "0" at bounding box center [300, 231] width 208 height 18
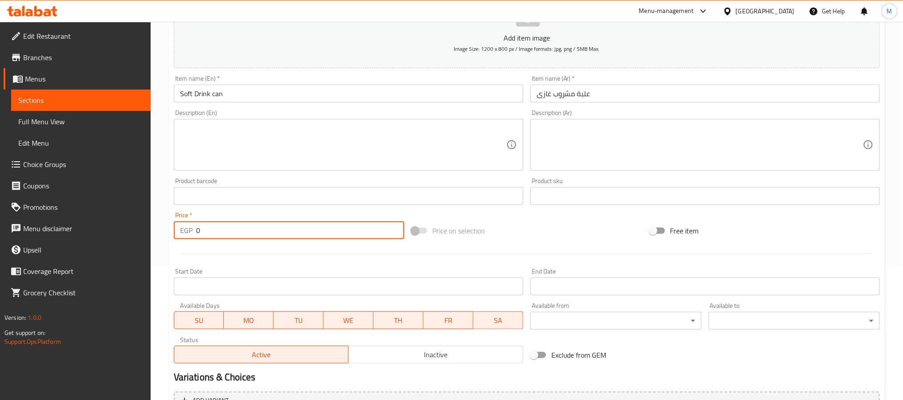
click at [241, 224] on input "0" at bounding box center [300, 231] width 208 height 18
type input "25"
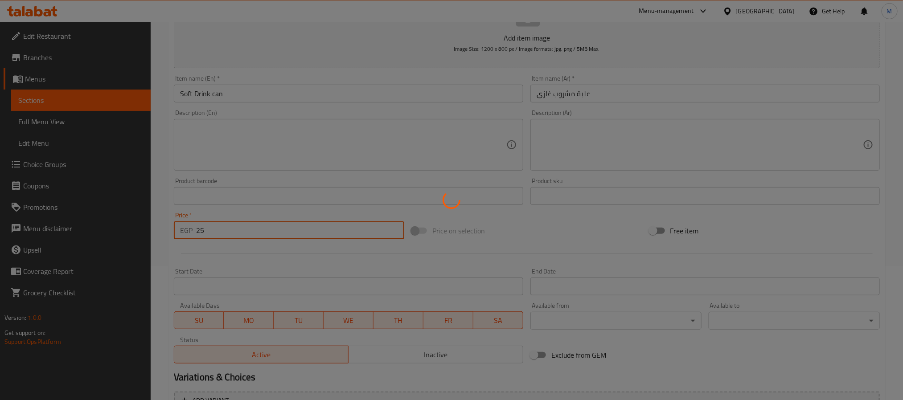
type input "0"
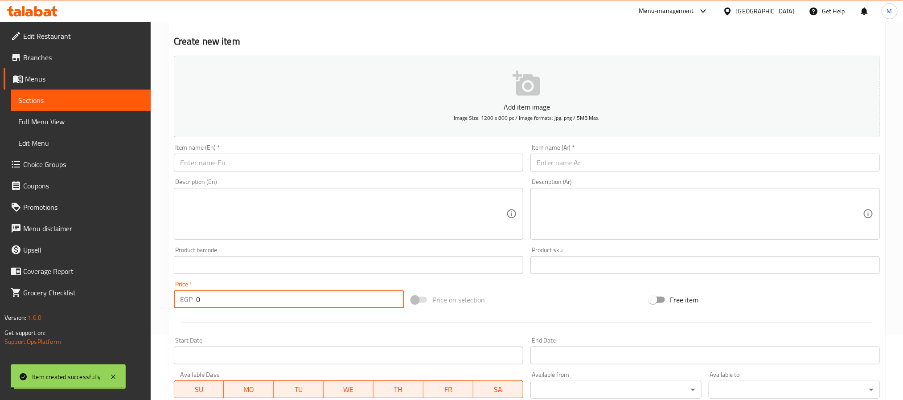
scroll to position [0, 0]
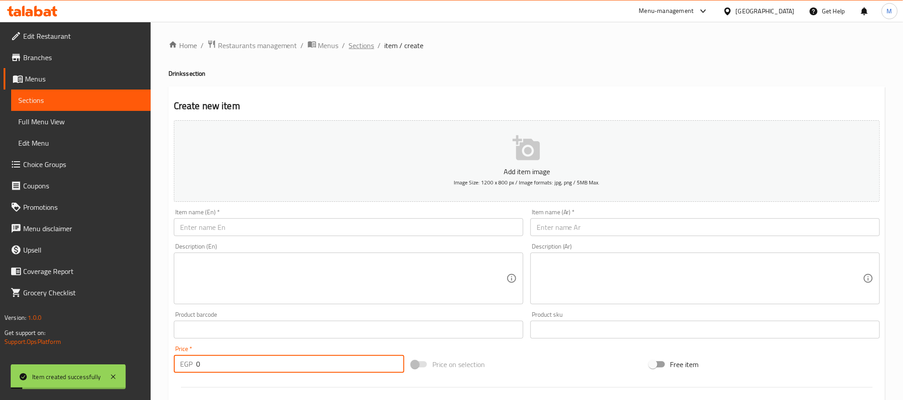
click at [370, 45] on span "Sections" at bounding box center [361, 45] width 25 height 11
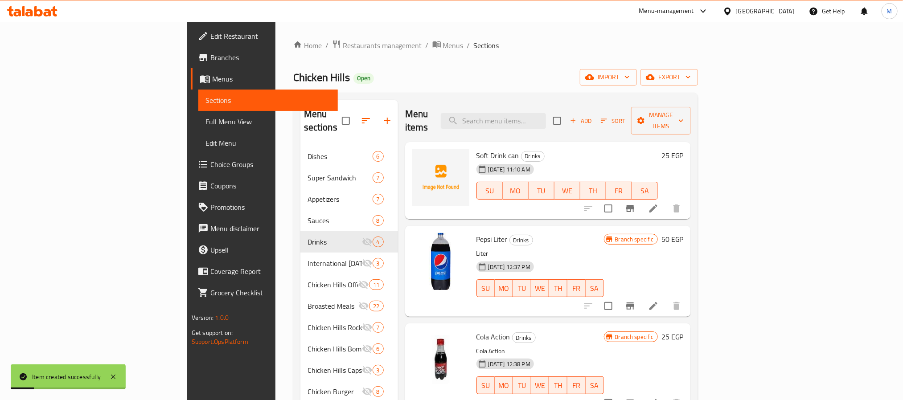
scroll to position [125, 0]
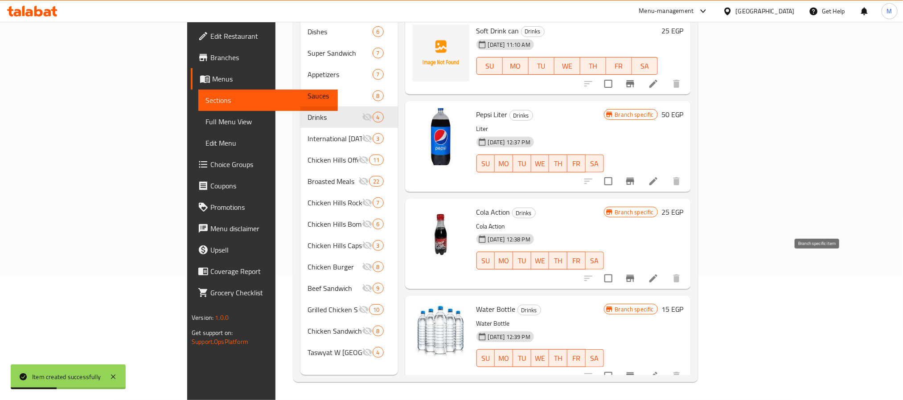
click at [636, 273] on icon "Branch-specific-item" at bounding box center [630, 278] width 11 height 11
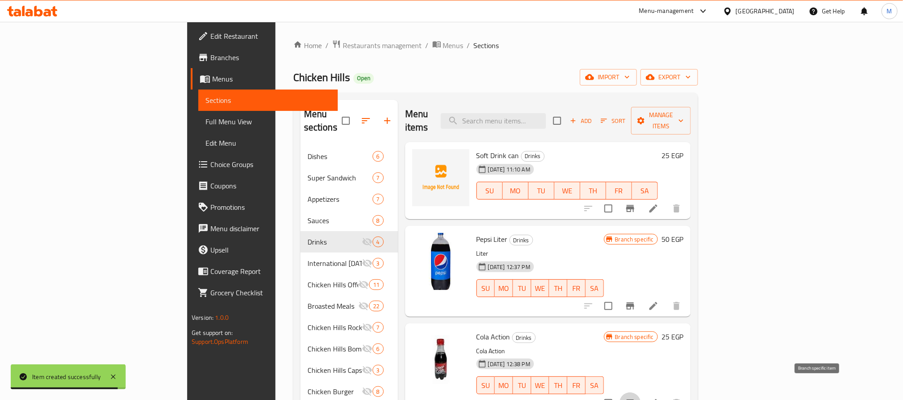
click at [595, 120] on button "Add" at bounding box center [581, 121] width 29 height 14
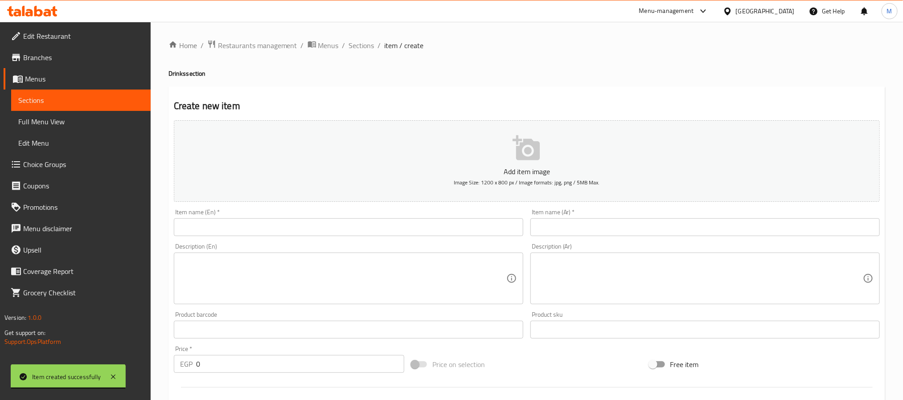
click at [650, 239] on div "Item name (Ar)   * Item name (Ar) *" at bounding box center [705, 223] width 357 height 34
click at [648, 230] on input "text" at bounding box center [706, 227] width 350 height 18
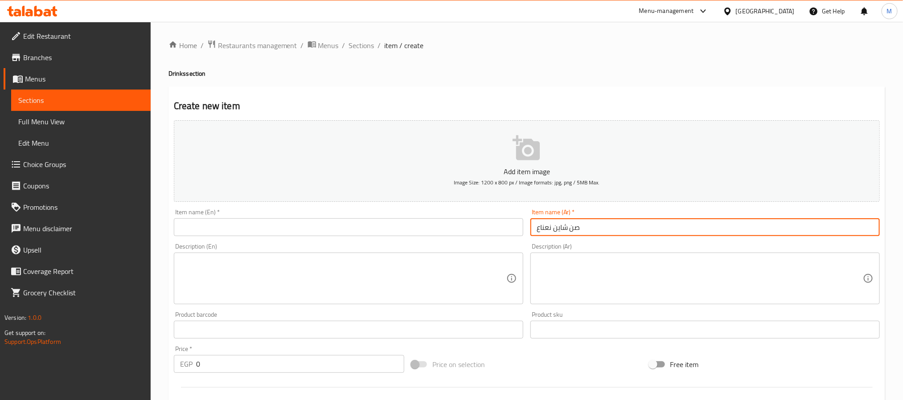
type input "صن شاين نعناع"
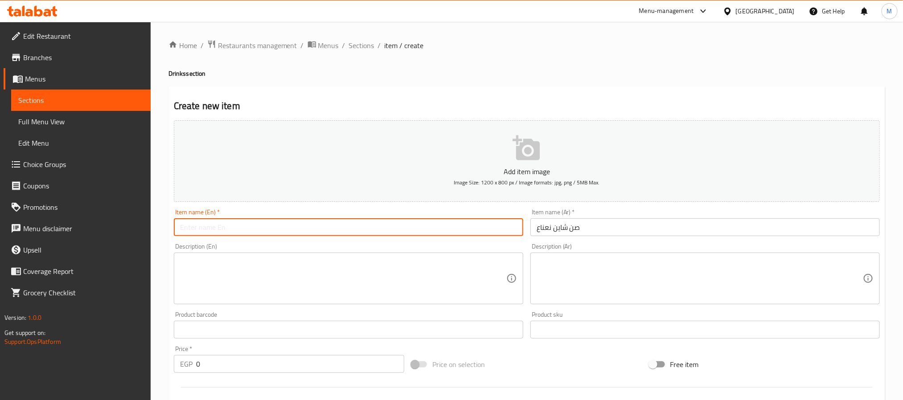
click at [444, 229] on input "text" at bounding box center [349, 227] width 350 height 18
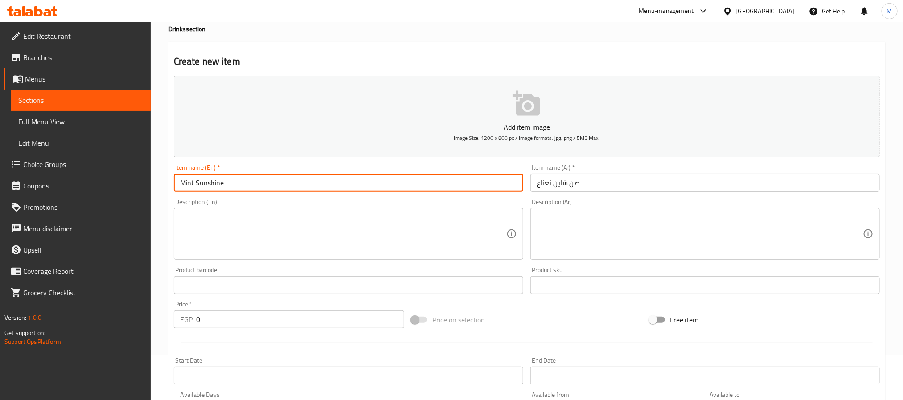
scroll to position [67, 0]
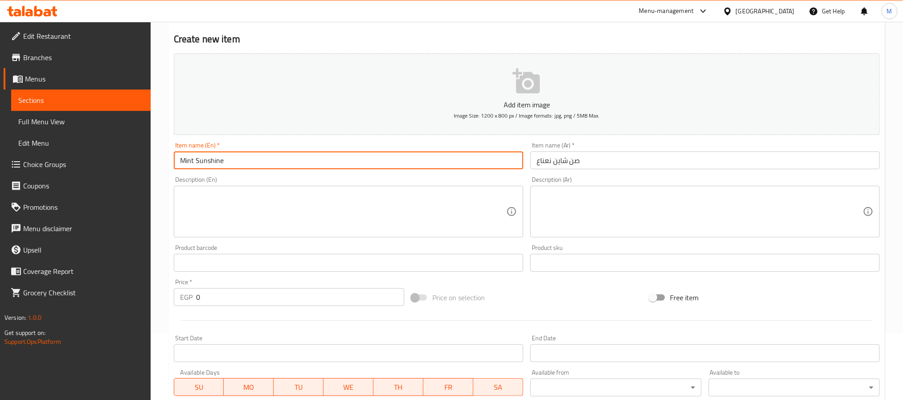
type input "Mint Sunshine"
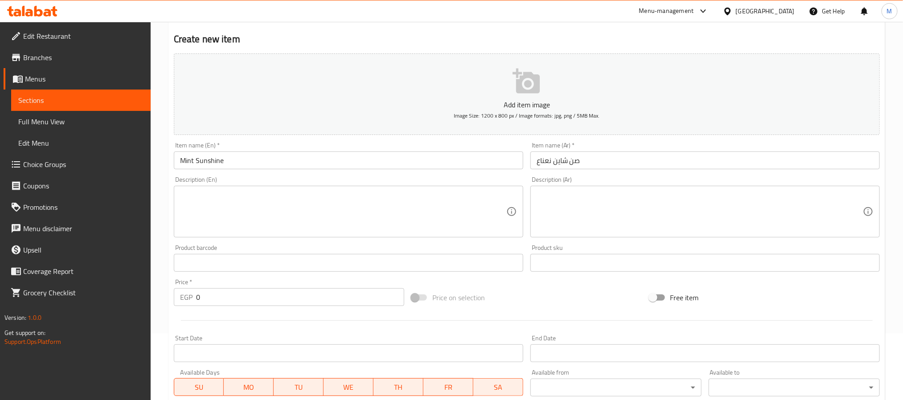
click at [288, 311] on div at bounding box center [526, 321] width 713 height 22
click at [288, 304] on input "0" at bounding box center [300, 297] width 208 height 18
type input "45"
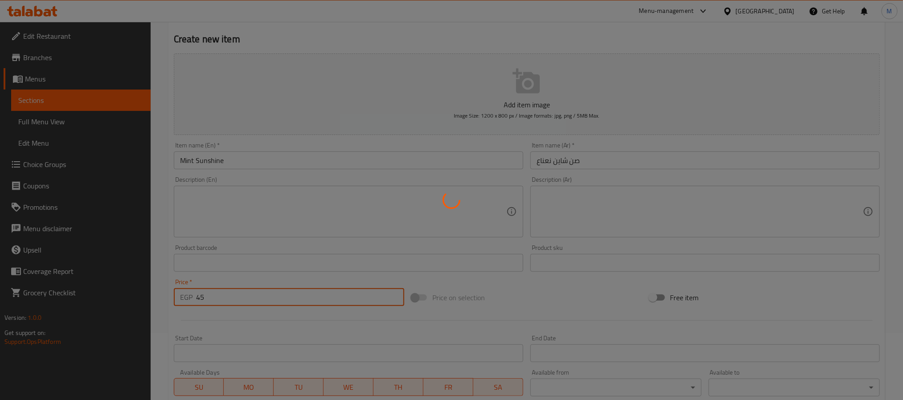
type input "0"
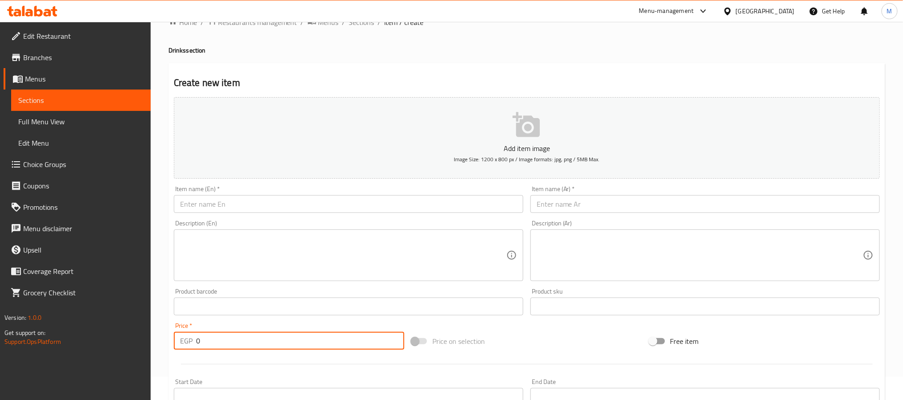
scroll to position [0, 0]
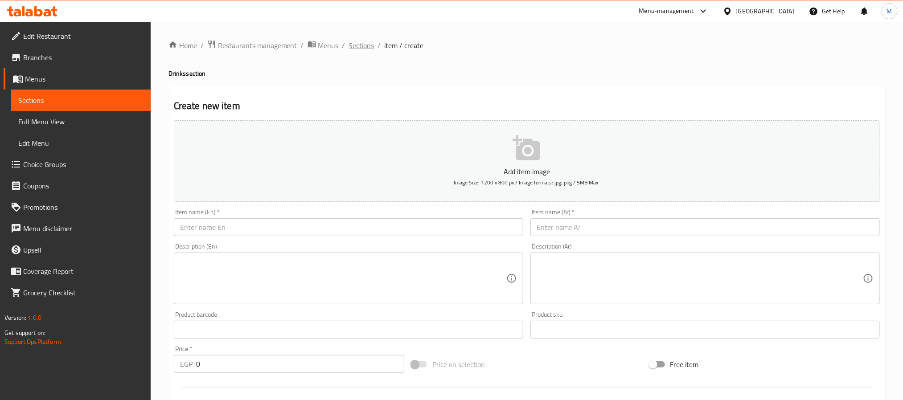
click at [363, 40] on span "Sections" at bounding box center [361, 45] width 25 height 11
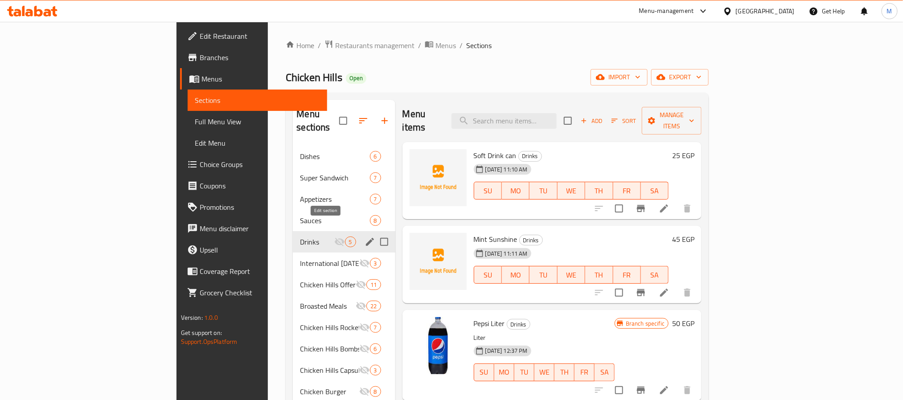
click at [366, 238] on icon "edit" at bounding box center [370, 242] width 8 height 8
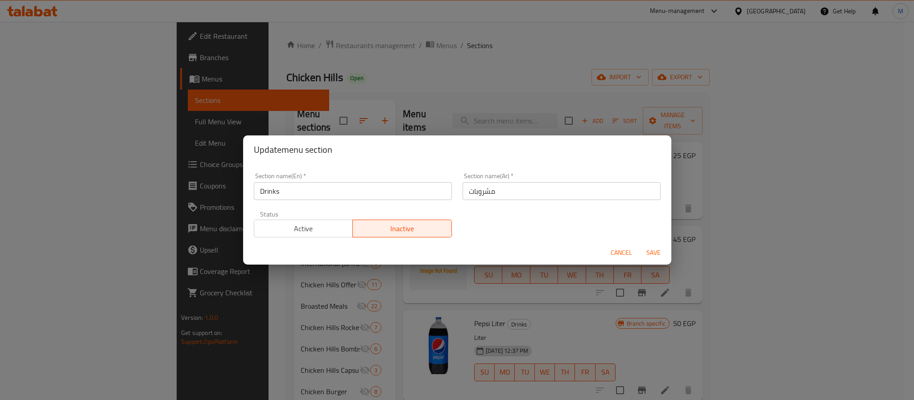
click at [332, 223] on span "Active" at bounding box center [304, 228] width 92 height 13
click at [651, 248] on span "Save" at bounding box center [652, 252] width 21 height 11
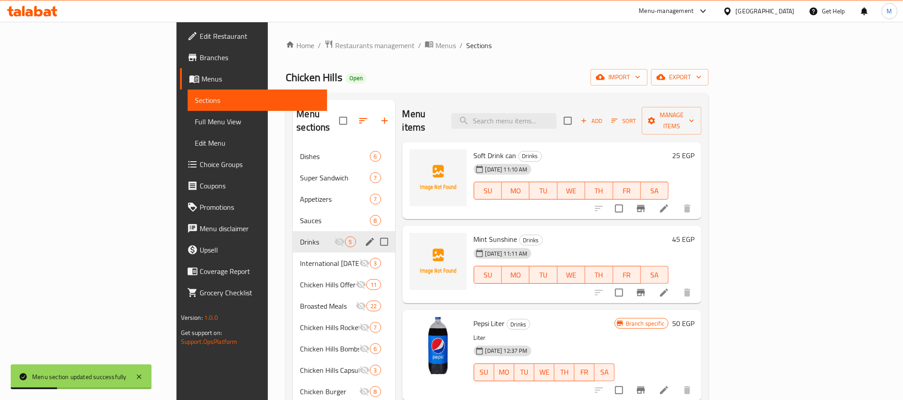
click at [606, 114] on button "Add" at bounding box center [591, 121] width 29 height 14
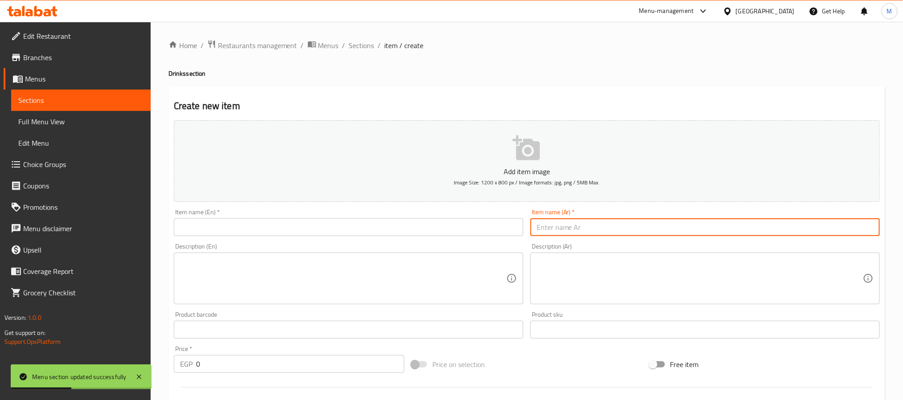
click at [591, 224] on input "text" at bounding box center [706, 227] width 350 height 18
type input "w"
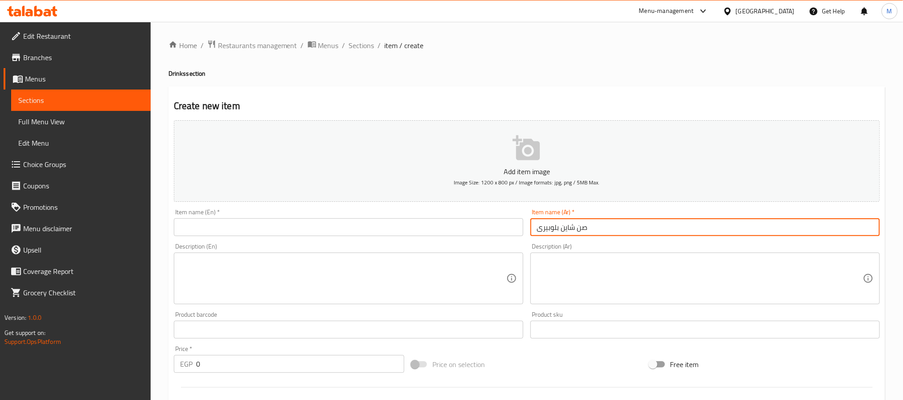
type input "صن شاين بلوبيرى"
click at [440, 219] on input "text" at bounding box center [349, 227] width 350 height 18
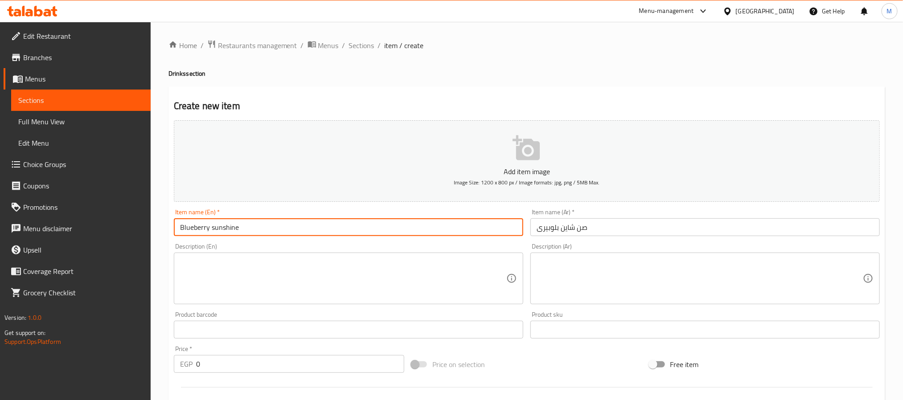
type input "Blueberry sunshine"
click at [297, 346] on div "Price   * EGP 0 Price *" at bounding box center [289, 359] width 230 height 27
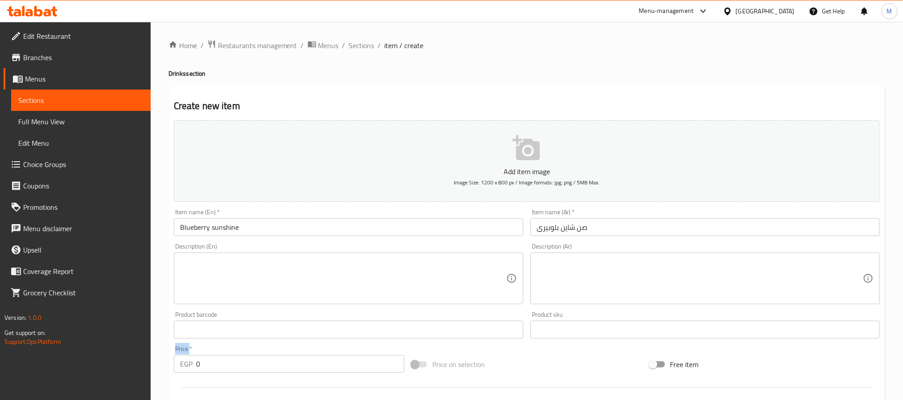
drag, startPoint x: 296, startPoint y: 346, endPoint x: 304, endPoint y: 374, distance: 28.5
click at [299, 352] on div "Price   * EGP 0 Price *" at bounding box center [289, 359] width 230 height 27
click at [304, 374] on div "Price   * EGP 0 Price *" at bounding box center [289, 359] width 238 height 34
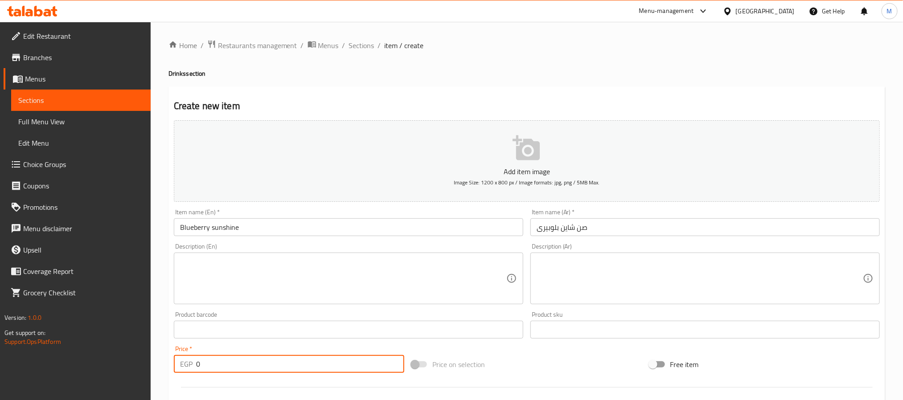
click at [304, 364] on input "0" at bounding box center [300, 364] width 208 height 18
type input "45"
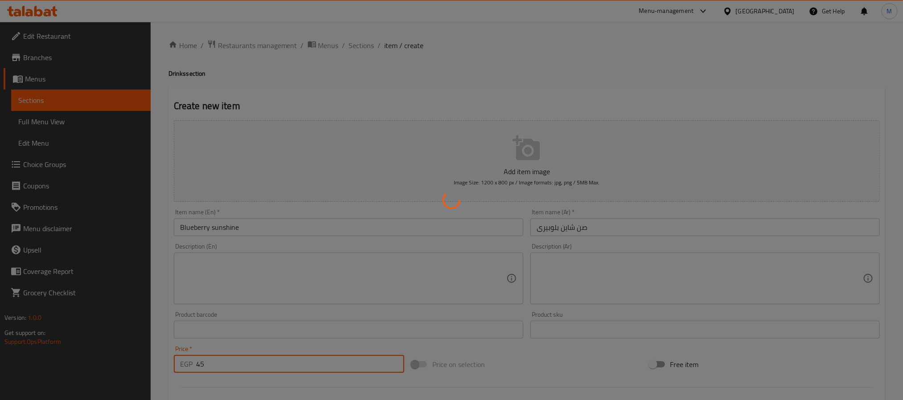
type input "0"
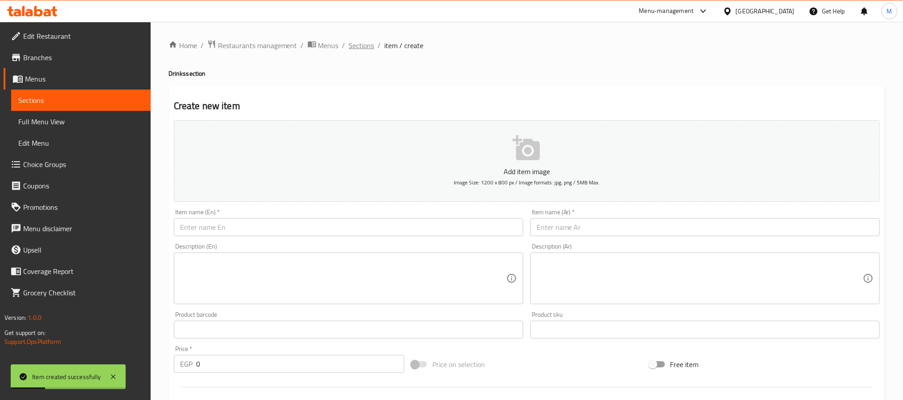
click at [362, 45] on span "Sections" at bounding box center [361, 45] width 25 height 11
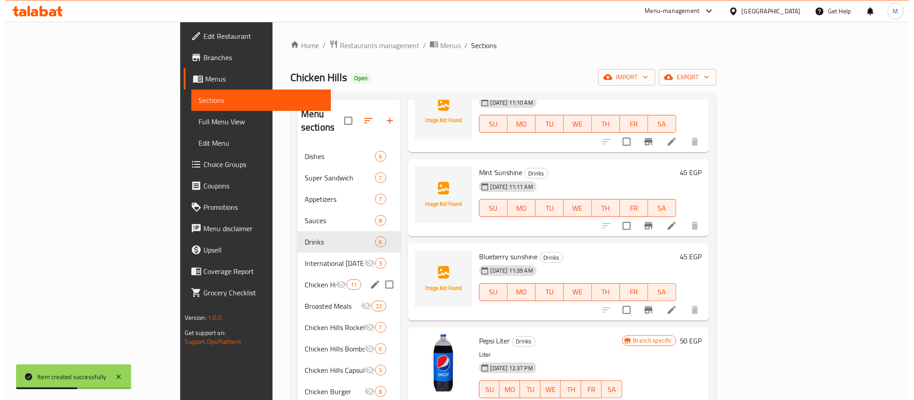
scroll to position [67, 0]
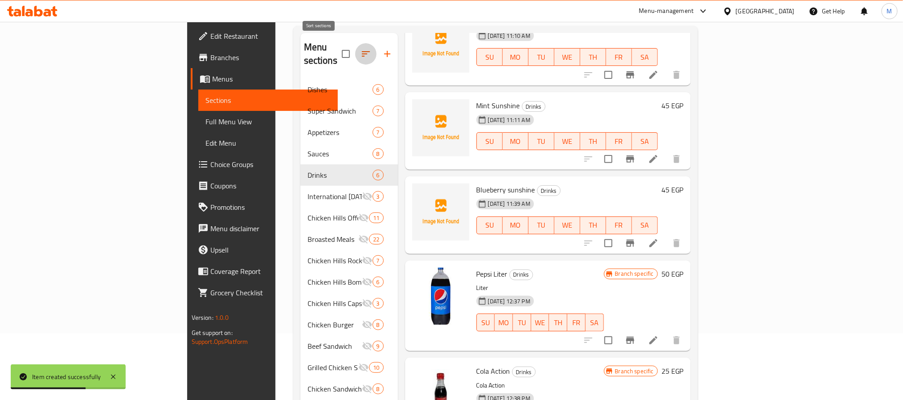
click at [355, 49] on button "button" at bounding box center [365, 53] width 21 height 21
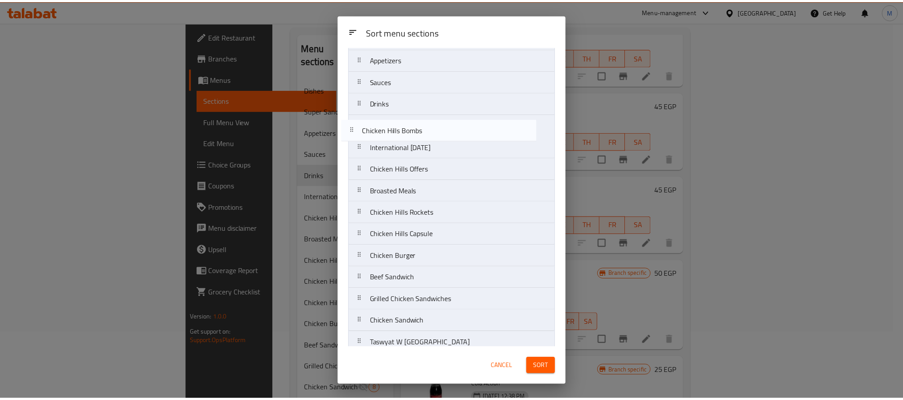
scroll to position [64, 0]
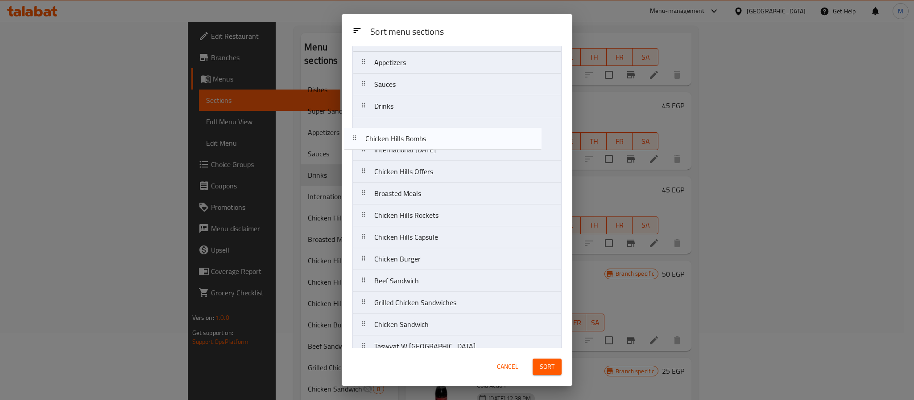
drag, startPoint x: 461, startPoint y: 190, endPoint x: 451, endPoint y: 126, distance: 65.0
click at [451, 126] on nav "Dishes Super Sandwich Appetizers Sauces Drinks International Potato Day Chicken…" at bounding box center [456, 183] width 209 height 350
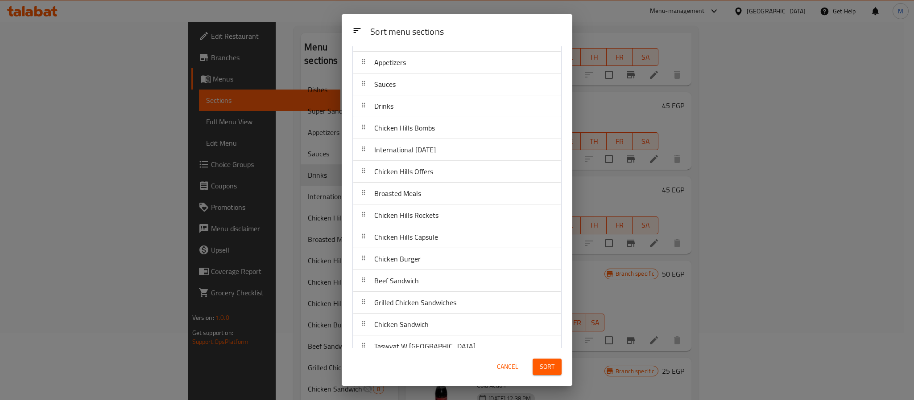
click at [531, 366] on div "Sort" at bounding box center [547, 367] width 40 height 27
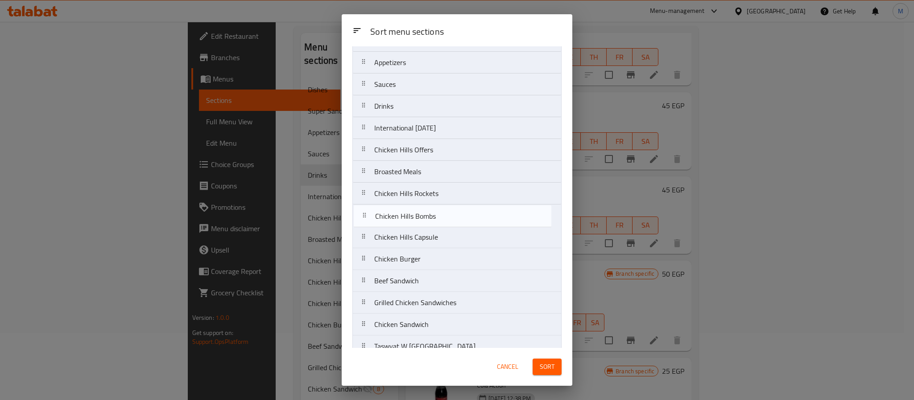
drag, startPoint x: 417, startPoint y: 129, endPoint x: 418, endPoint y: 224, distance: 95.0
click at [418, 224] on nav "Dishes Super Sandwich Appetizers Sauces Drinks Chicken Hills Bombs Internationa…" at bounding box center [456, 183] width 209 height 350
click at [427, 129] on nav "Dishes Super Sandwich Appetizers Sauces Drinks International Potato Day Chicken…" at bounding box center [456, 183] width 209 height 350
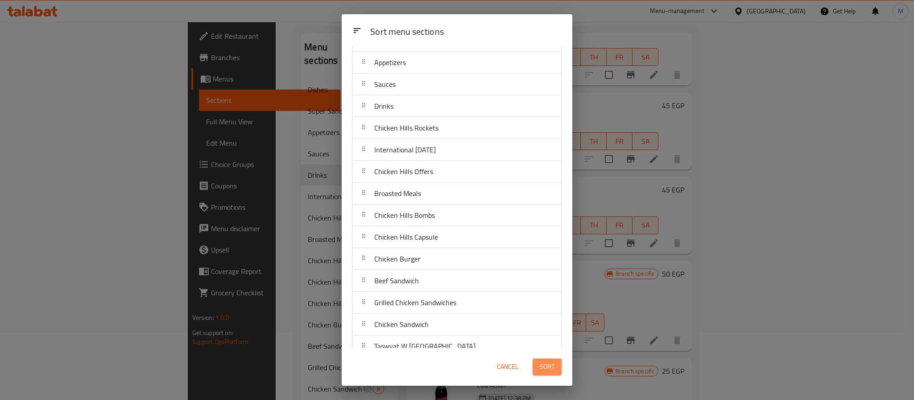
click at [543, 360] on button "Sort" at bounding box center [546, 367] width 29 height 16
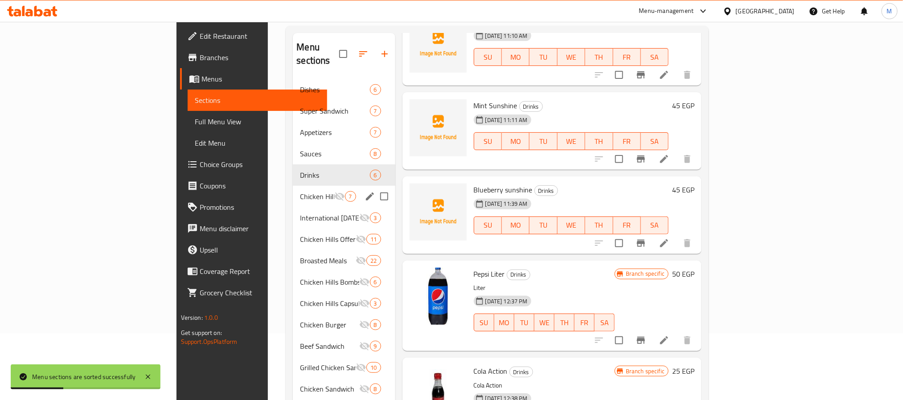
click at [293, 186] on div "Chicken Hills Rockets 7" at bounding box center [344, 196] width 102 height 21
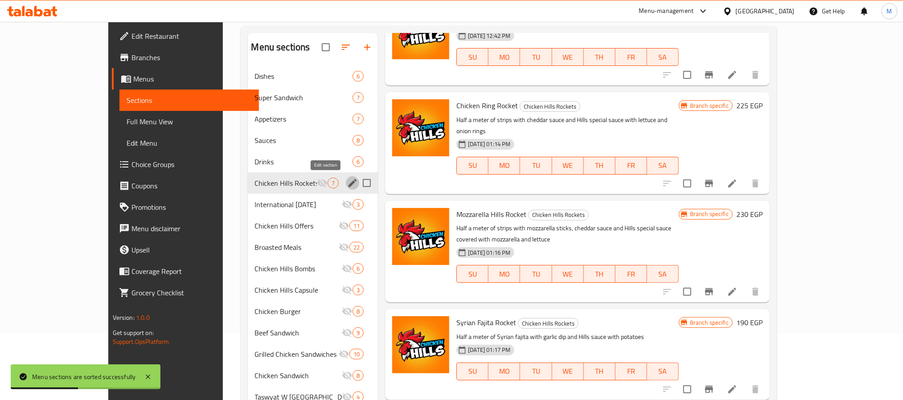
click at [347, 181] on icon "edit" at bounding box center [352, 183] width 11 height 11
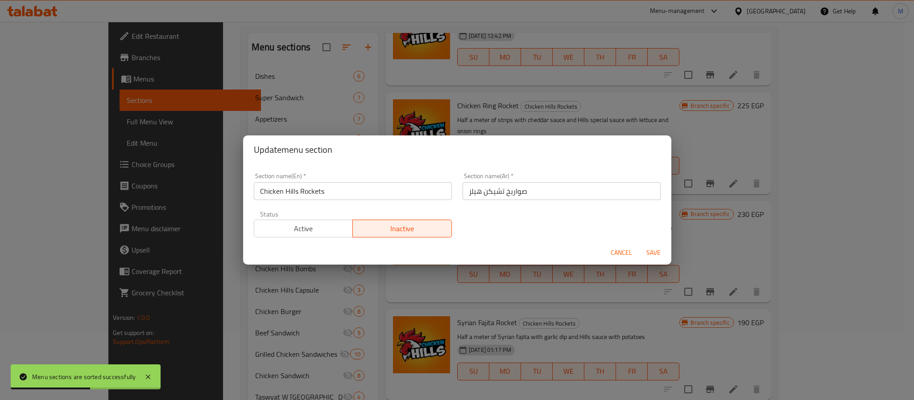
click at [318, 225] on span "Active" at bounding box center [304, 228] width 92 height 13
click at [657, 248] on span "Save" at bounding box center [652, 252] width 21 height 11
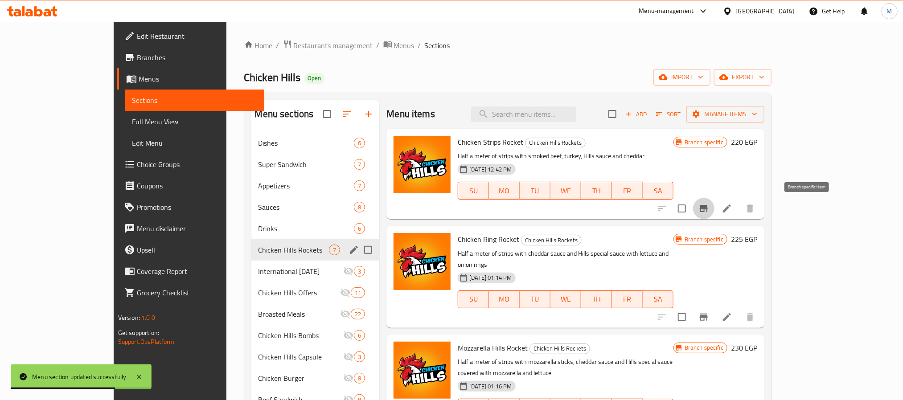
click at [715, 206] on button "Branch-specific-item" at bounding box center [703, 208] width 21 height 21
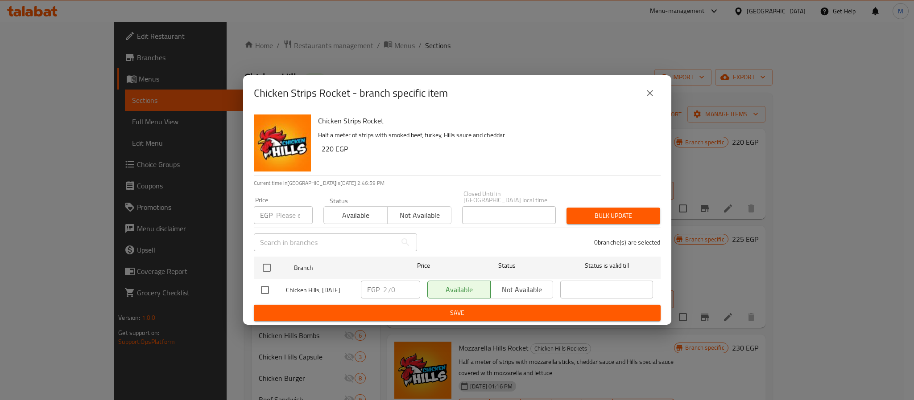
click at [258, 290] on input "checkbox" at bounding box center [264, 290] width 19 height 19
checkbox input "true"
click at [388, 286] on input "270" at bounding box center [401, 290] width 37 height 18
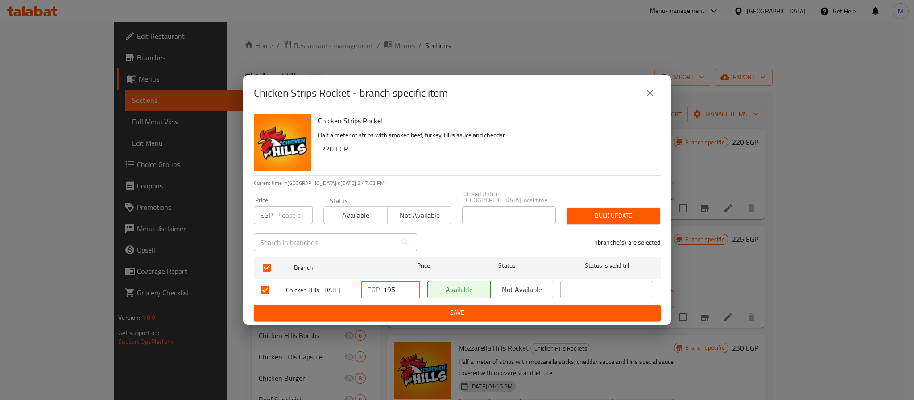
type input "195"
click at [413, 308] on span "Save" at bounding box center [457, 313] width 392 height 11
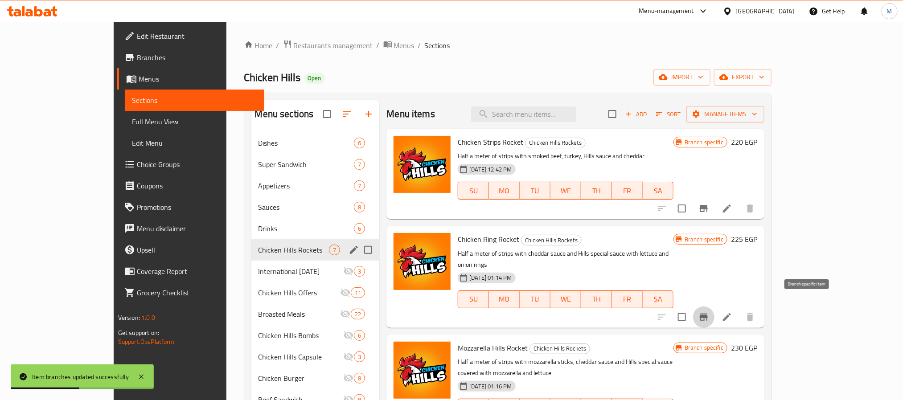
click at [708, 314] on icon "Branch-specific-item" at bounding box center [704, 317] width 8 height 7
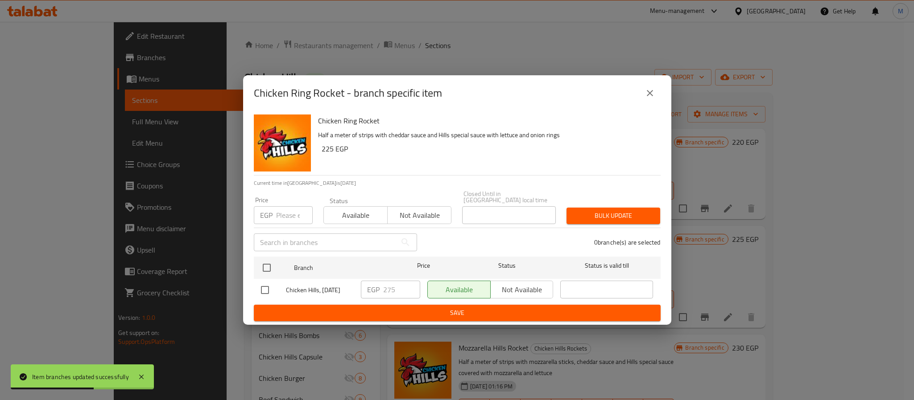
drag, startPoint x: 267, startPoint y: 290, endPoint x: 275, endPoint y: 293, distance: 8.6
click at [266, 290] on input "checkbox" at bounding box center [264, 290] width 19 height 19
checkbox input "true"
click at [400, 284] on input "275" at bounding box center [401, 290] width 37 height 18
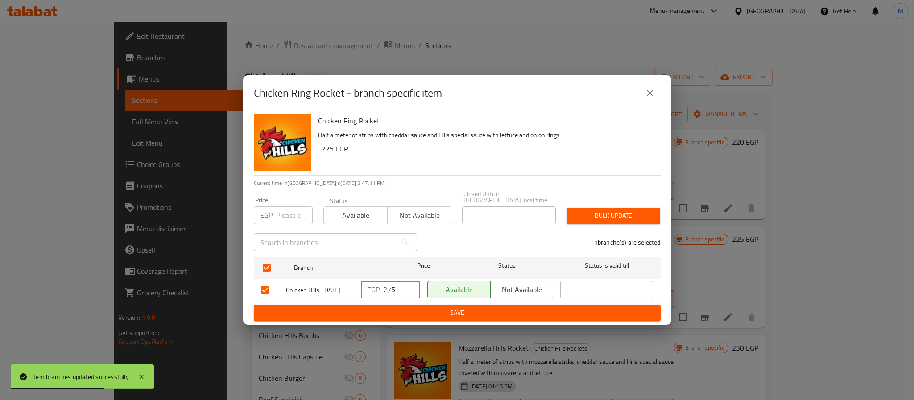
click at [400, 284] on input "275" at bounding box center [401, 290] width 37 height 18
type input "210"
click at [423, 305] on button "Save" at bounding box center [457, 313] width 407 height 16
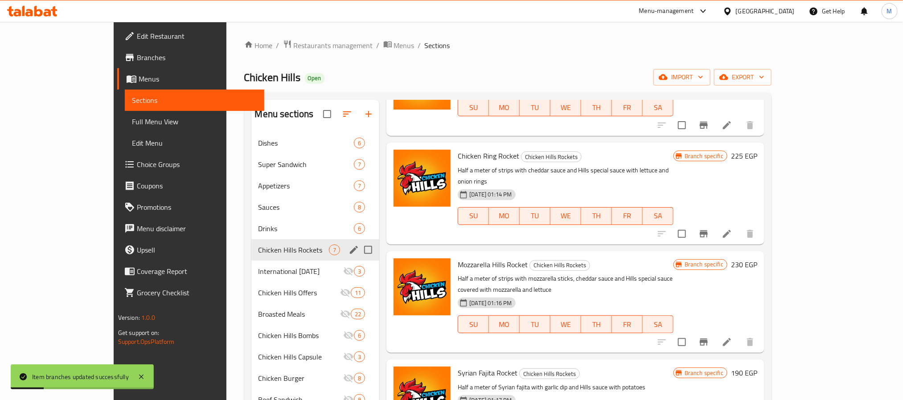
scroll to position [201, 0]
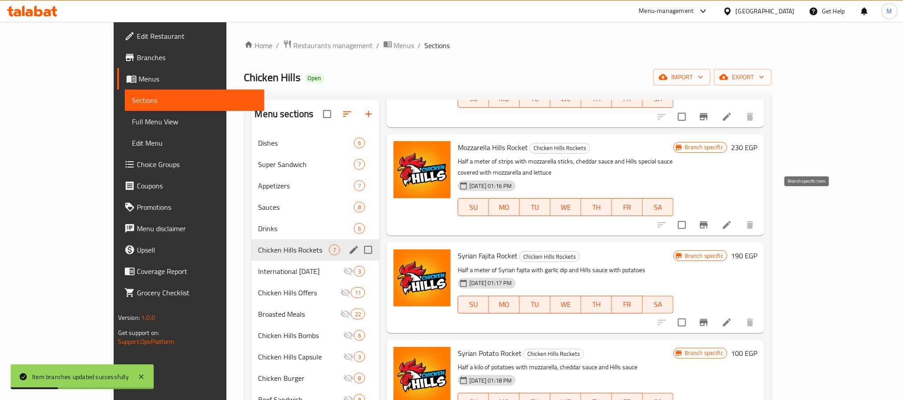
click at [715, 214] on button "Branch-specific-item" at bounding box center [703, 224] width 21 height 21
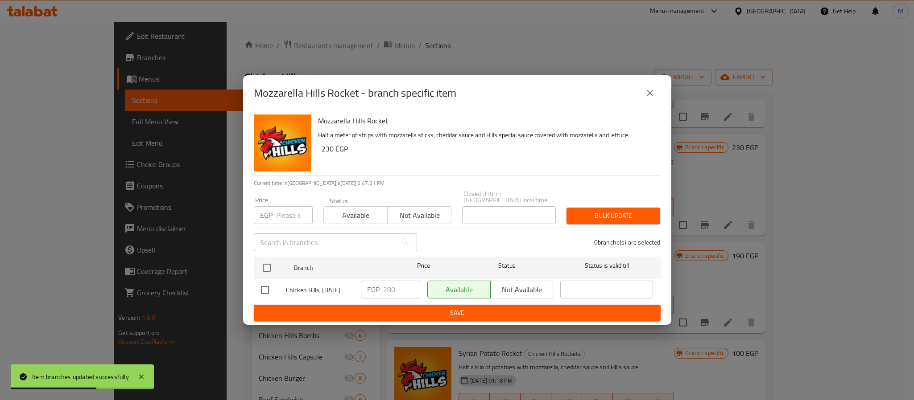
click at [268, 281] on input "checkbox" at bounding box center [264, 290] width 19 height 19
checkbox input "true"
click at [389, 284] on input "280" at bounding box center [401, 290] width 37 height 18
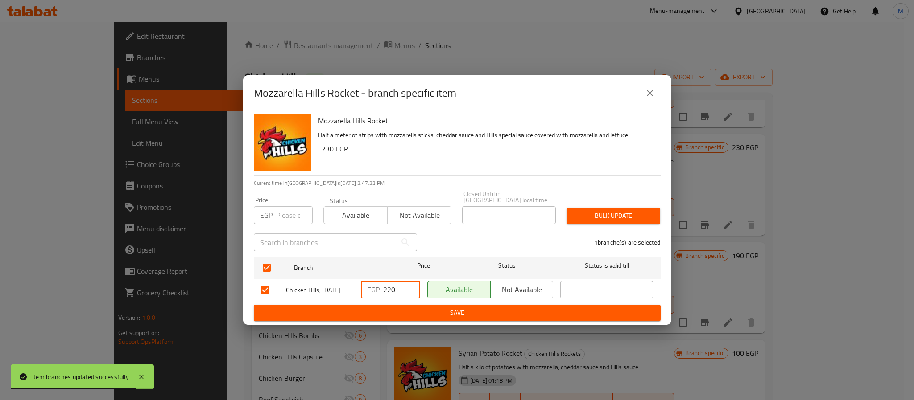
type input "220"
click at [428, 308] on span "Save" at bounding box center [457, 313] width 392 height 11
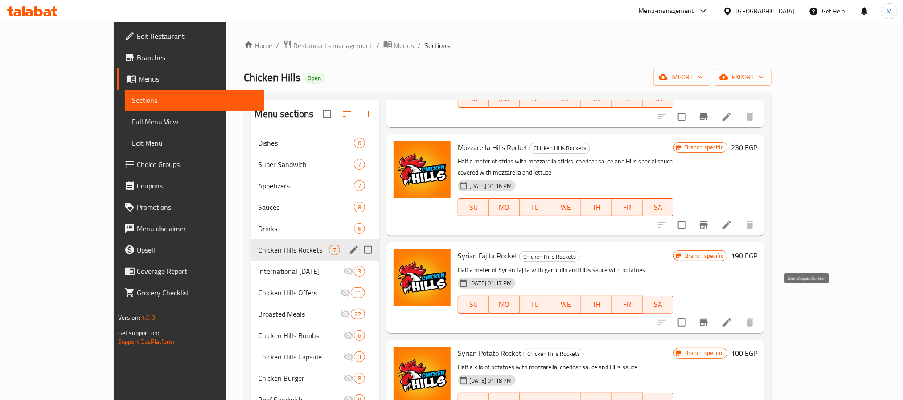
click at [708, 319] on icon "Branch-specific-item" at bounding box center [704, 322] width 8 height 7
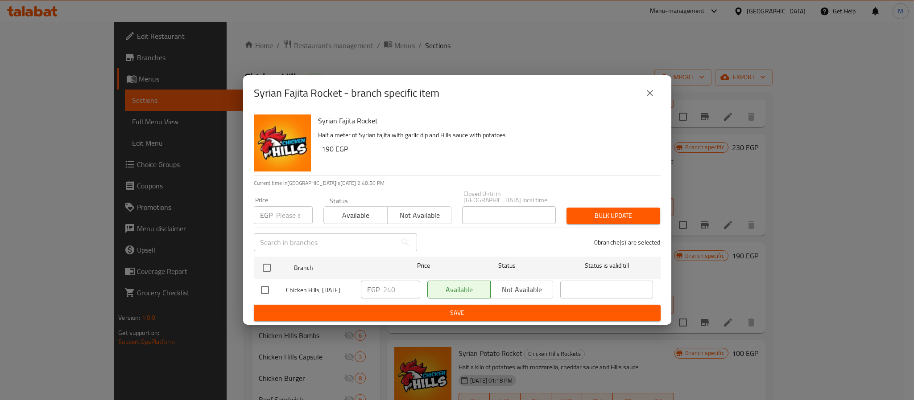
click at [266, 285] on input "checkbox" at bounding box center [264, 290] width 19 height 19
checkbox input "true"
click at [398, 289] on input "240" at bounding box center [401, 290] width 37 height 18
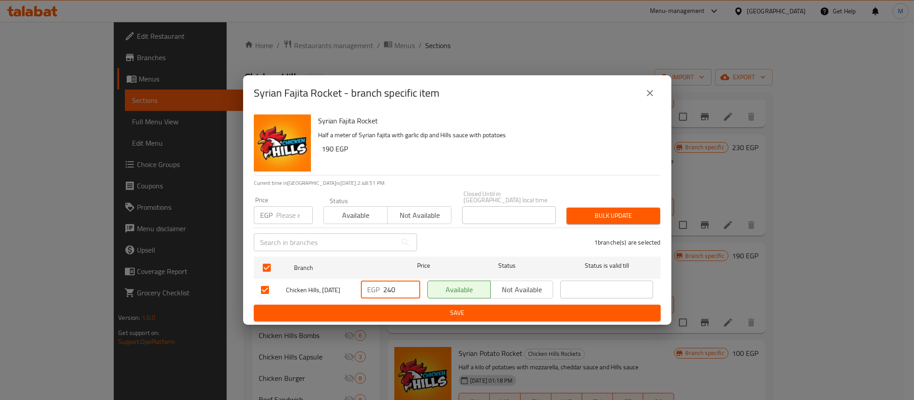
click at [398, 289] on input "240" at bounding box center [401, 290] width 37 height 18
type input "165"
click at [451, 310] on span "Save" at bounding box center [457, 313] width 392 height 11
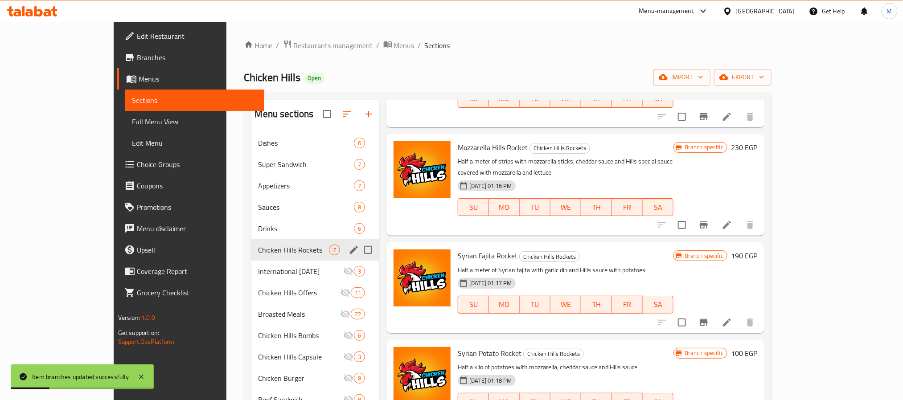
scroll to position [268, 0]
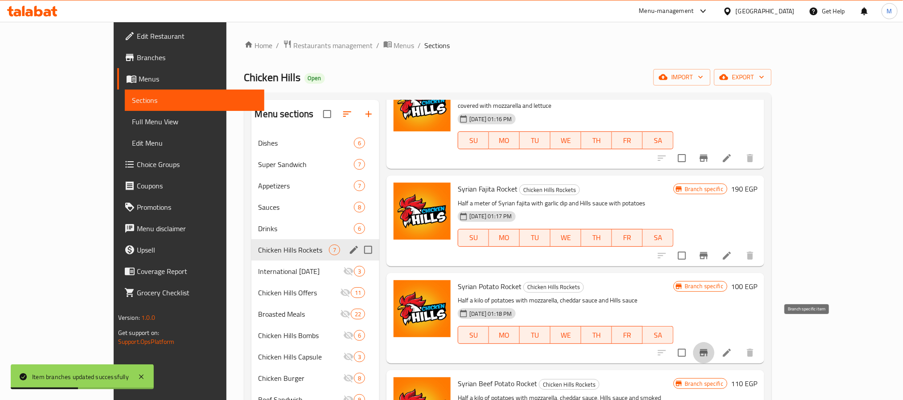
click at [709, 348] on icon "Branch-specific-item" at bounding box center [704, 353] width 11 height 11
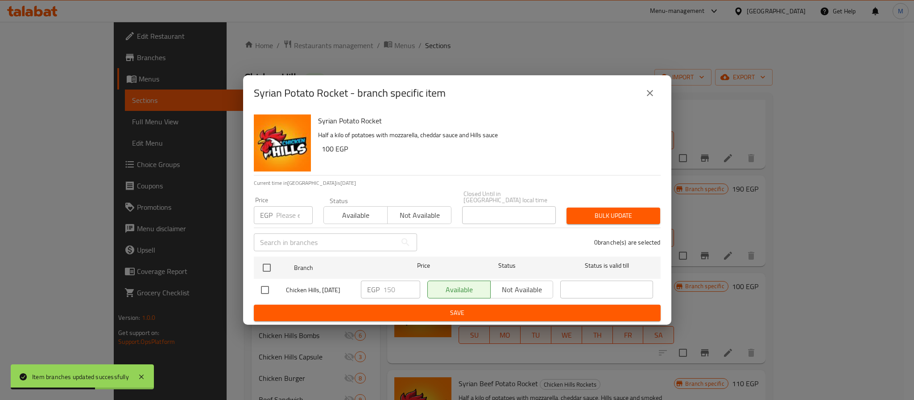
click at [276, 290] on div at bounding box center [273, 290] width 25 height 19
click at [271, 285] on input "checkbox" at bounding box center [264, 290] width 19 height 19
checkbox input "true"
click at [396, 283] on input "150" at bounding box center [401, 290] width 37 height 18
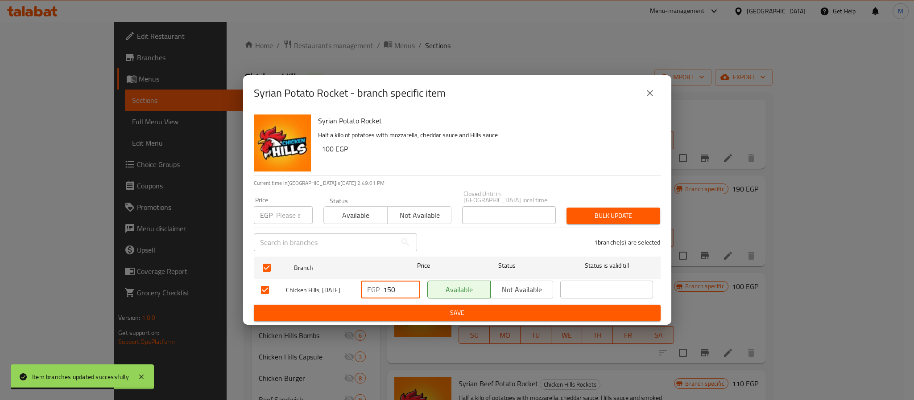
click at [396, 283] on input "150" at bounding box center [401, 290] width 37 height 18
click at [392, 283] on input "150" at bounding box center [401, 290] width 37 height 18
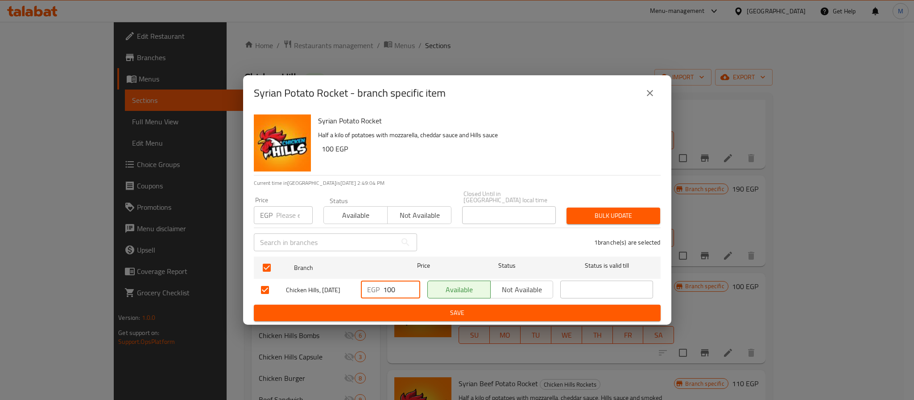
type input "100"
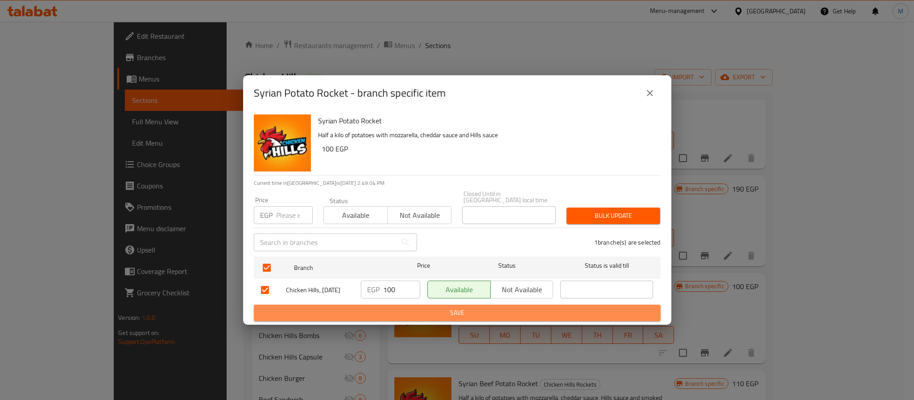
click at [418, 312] on span "Save" at bounding box center [457, 313] width 392 height 11
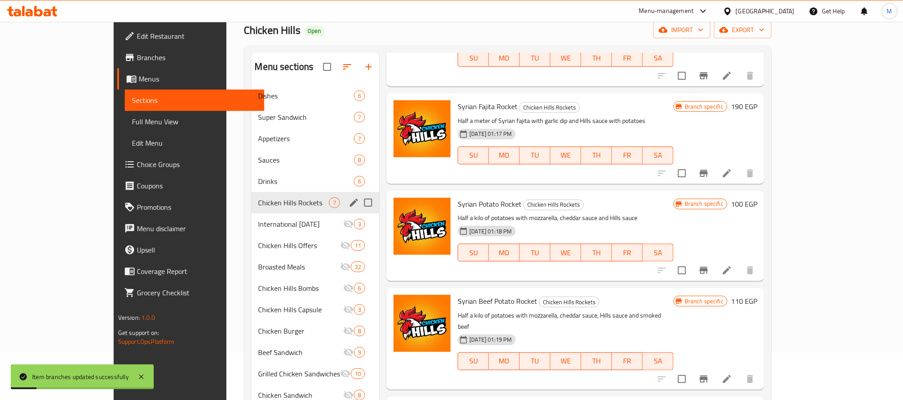
scroll to position [125, 0]
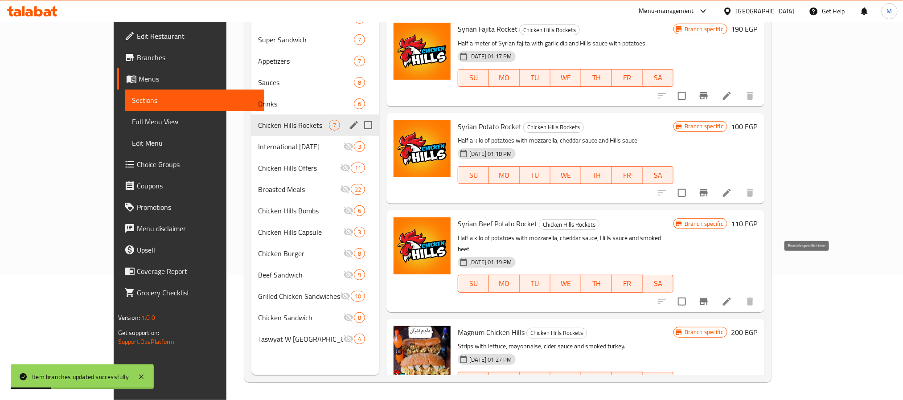
click at [709, 296] on icon "Branch-specific-item" at bounding box center [704, 301] width 11 height 11
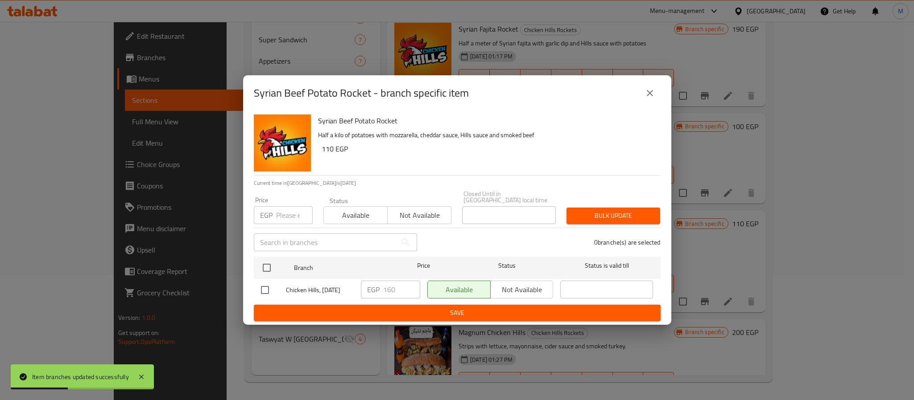
click at [267, 290] on input "checkbox" at bounding box center [264, 290] width 19 height 19
checkbox input "true"
click at [389, 292] on input "160" at bounding box center [401, 290] width 37 height 18
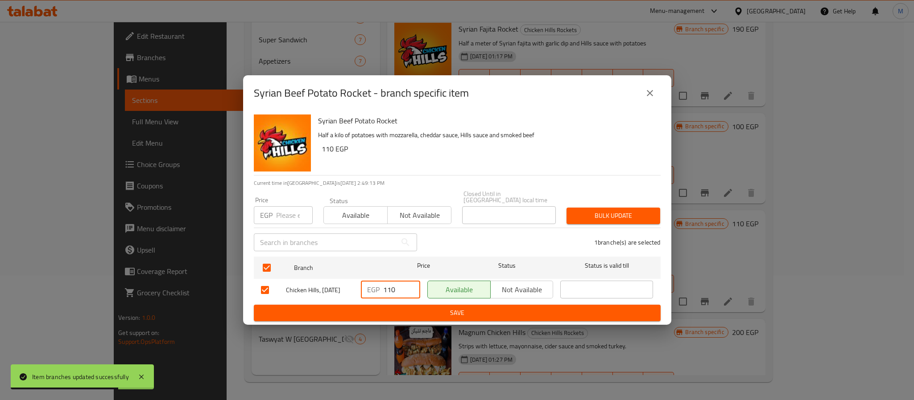
type input "110"
click at [506, 310] on span "Save" at bounding box center [457, 313] width 392 height 11
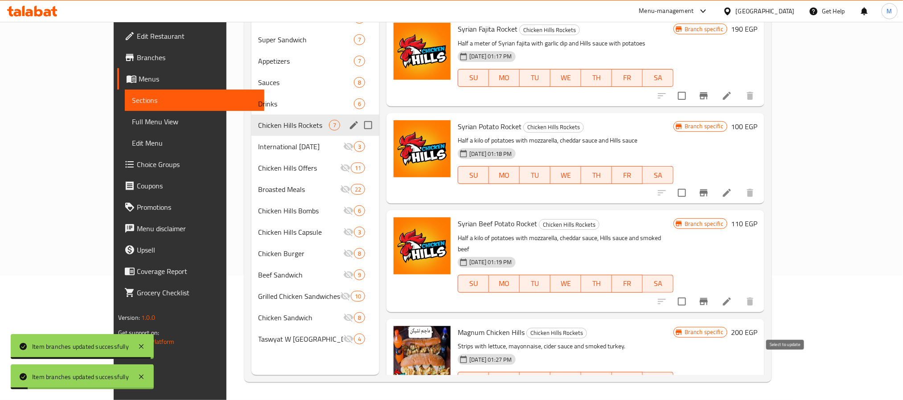
click at [691, 390] on input "checkbox" at bounding box center [682, 399] width 19 height 19
checkbox input "true"
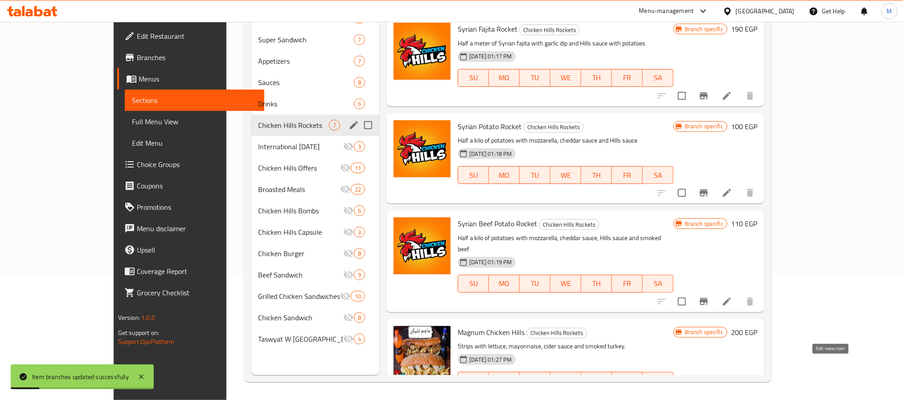
click at [733, 394] on icon at bounding box center [727, 399] width 11 height 11
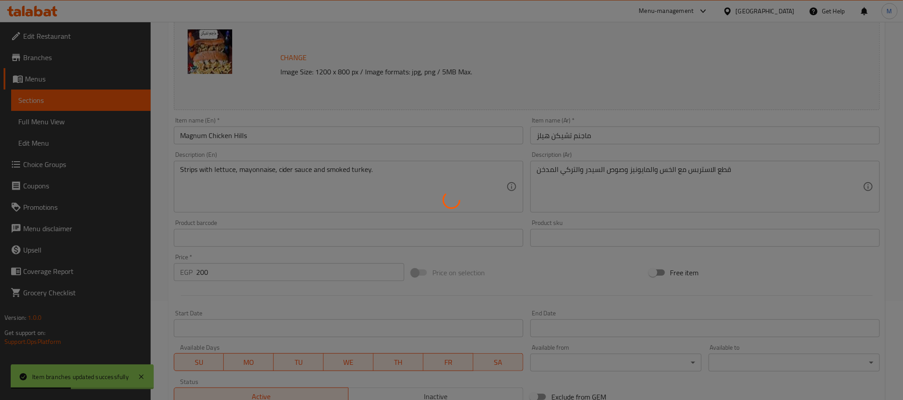
scroll to position [235, 0]
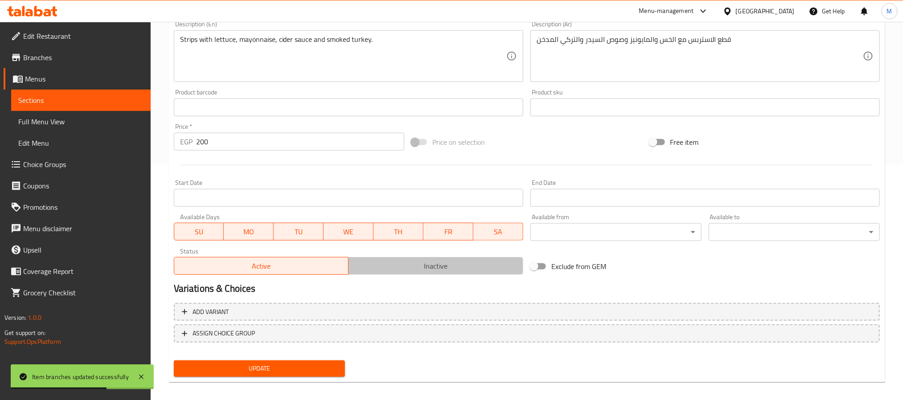
click at [413, 260] on span "Inactive" at bounding box center [436, 266] width 168 height 13
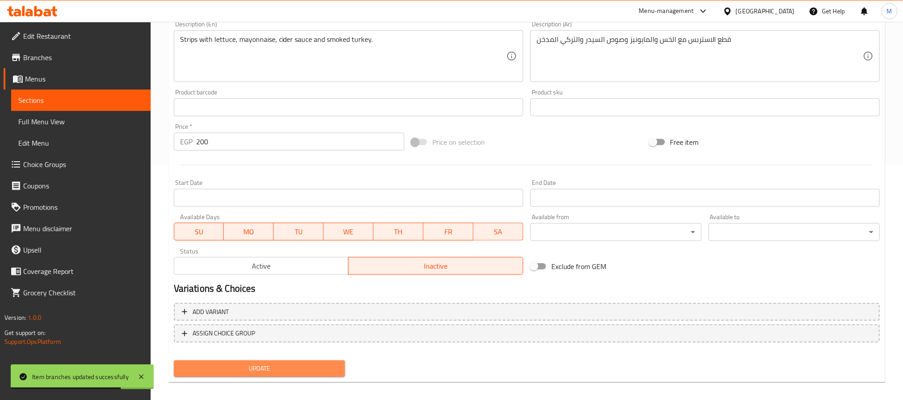
click at [288, 370] on span "Update" at bounding box center [259, 368] width 157 height 11
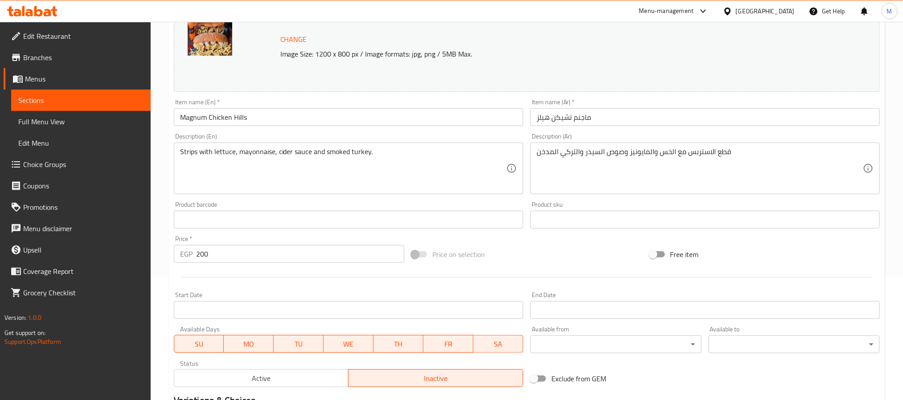
scroll to position [241, 0]
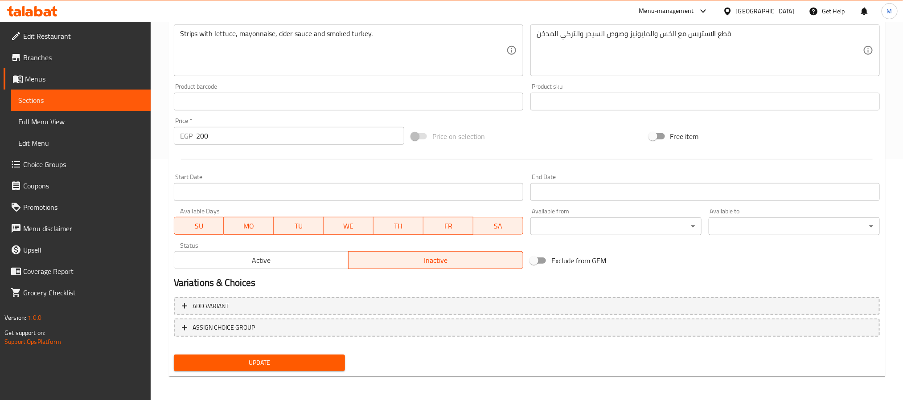
click at [294, 367] on span "Update" at bounding box center [259, 363] width 157 height 11
click at [269, 241] on div "Status Active Inactive" at bounding box center [348, 256] width 357 height 34
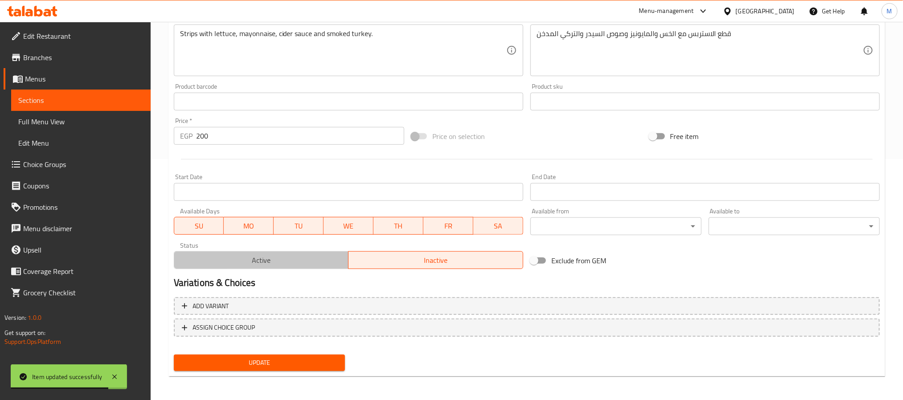
click at [273, 255] on span "Active" at bounding box center [262, 260] width 168 height 13
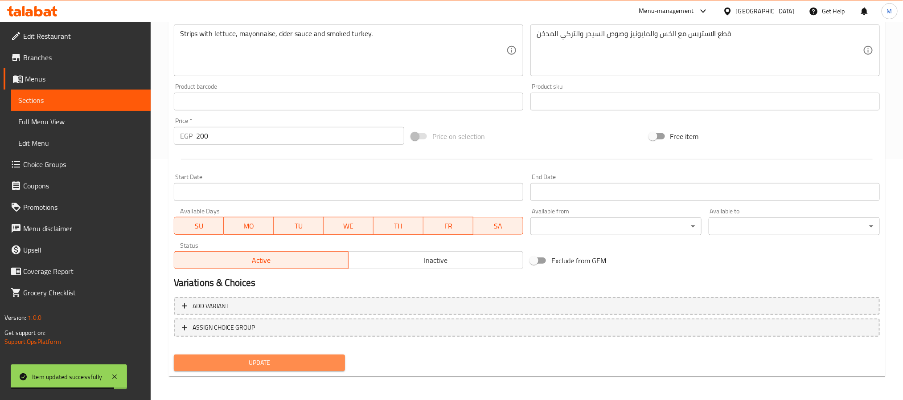
click at [288, 358] on span "Update" at bounding box center [259, 363] width 157 height 11
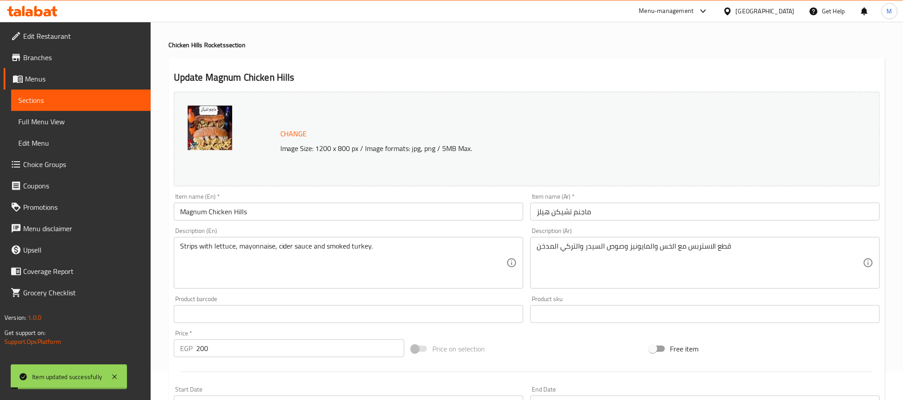
scroll to position [0, 0]
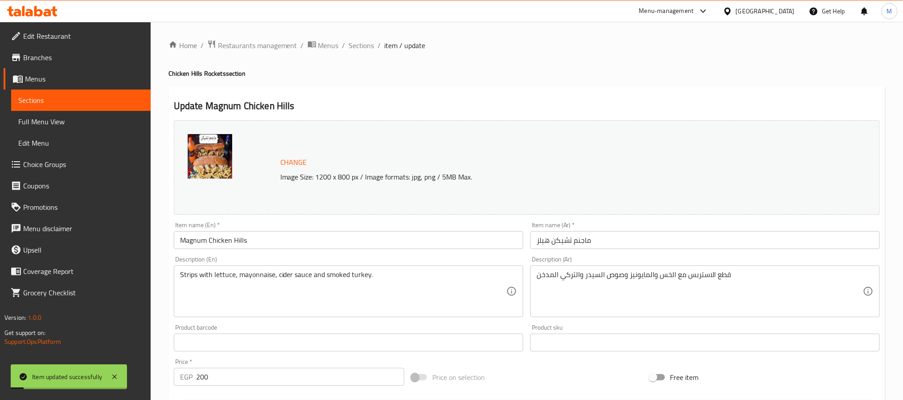
click at [363, 53] on div "Home / Restaurants management / Menus / Sections / item / update Chicken Hills …" at bounding box center [527, 332] width 717 height 585
click at [355, 46] on span "Sections" at bounding box center [361, 45] width 25 height 11
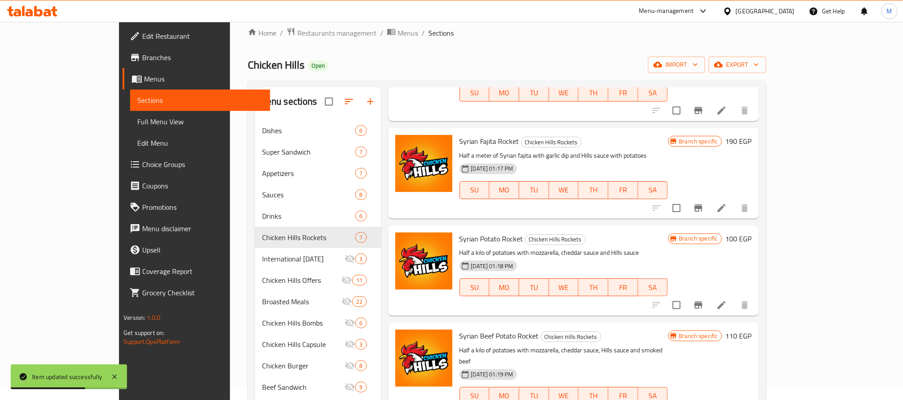
scroll to position [125, 0]
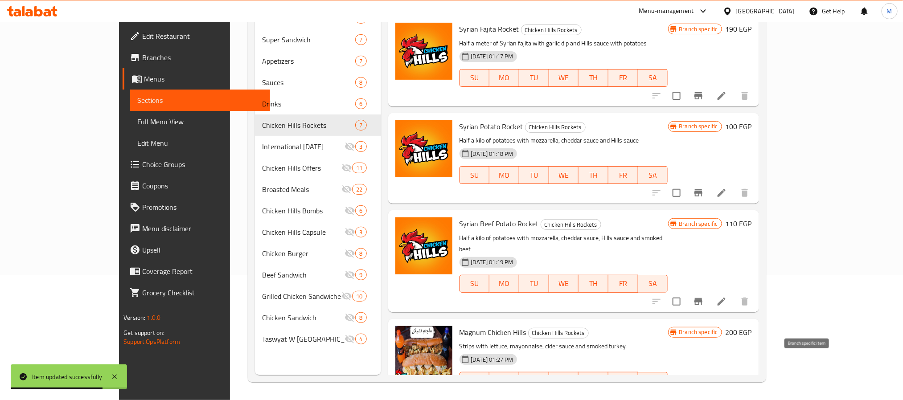
click at [703, 395] on icon "Branch-specific-item" at bounding box center [699, 398] width 8 height 7
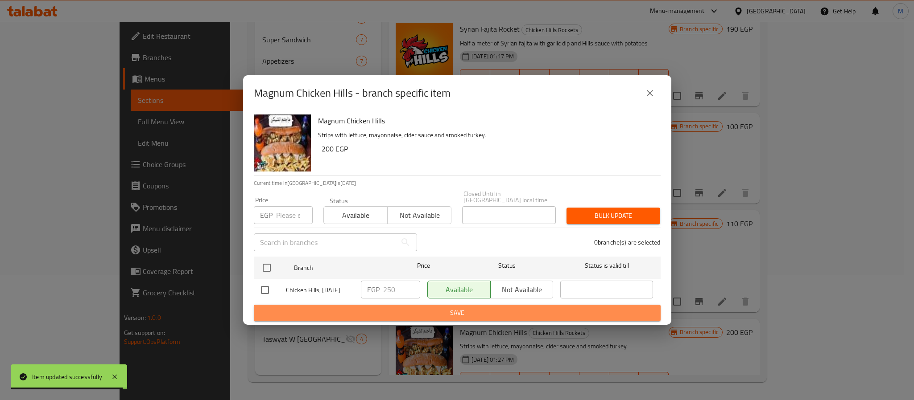
click at [268, 305] on button "Save" at bounding box center [457, 313] width 407 height 16
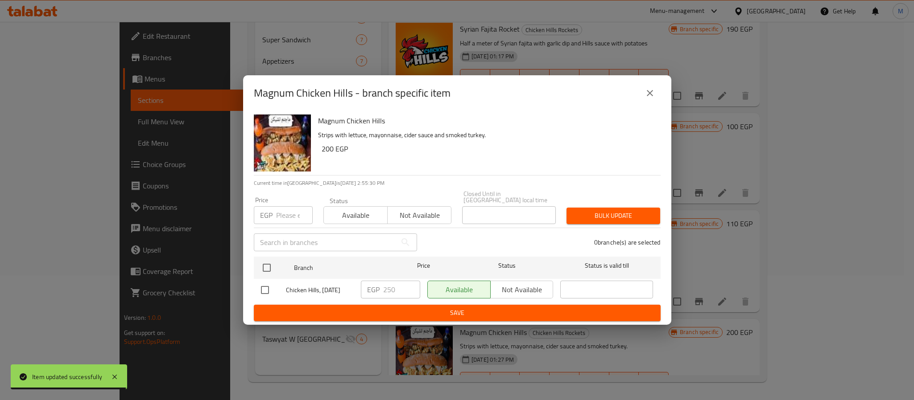
click at [265, 290] on input "checkbox" at bounding box center [264, 290] width 19 height 19
checkbox input "true"
click at [407, 284] on input "251" at bounding box center [401, 290] width 37 height 18
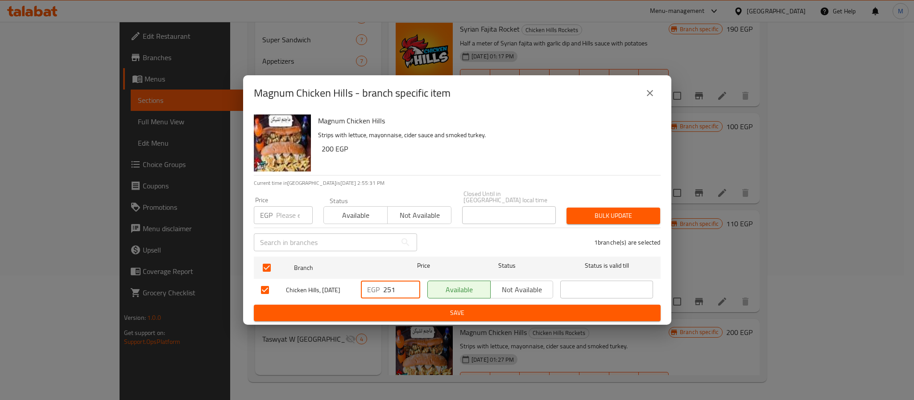
click at [392, 284] on input "251" at bounding box center [401, 290] width 37 height 18
type input "180"
click at [458, 314] on span "Save" at bounding box center [457, 313] width 392 height 11
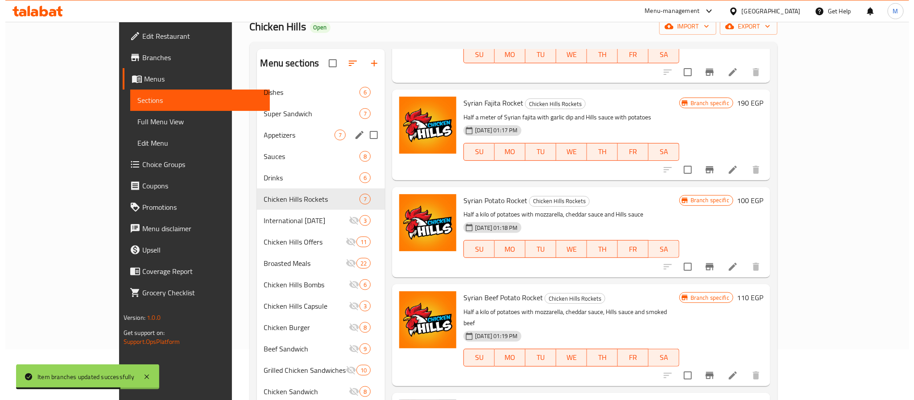
scroll to position [0, 0]
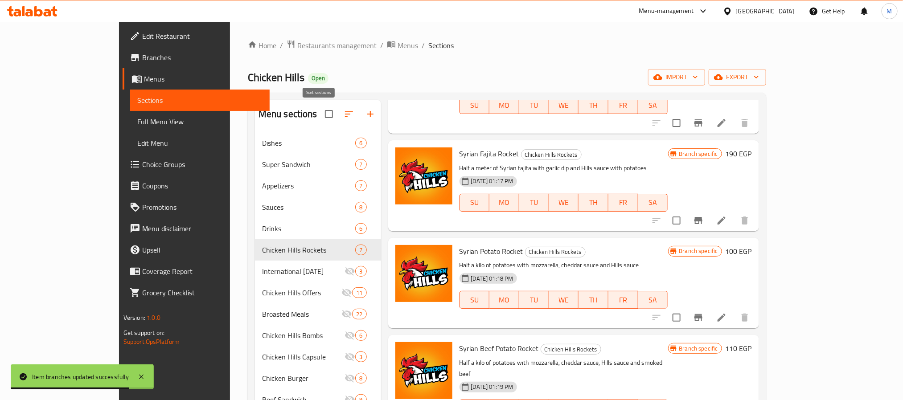
click at [338, 116] on button "button" at bounding box center [348, 113] width 21 height 21
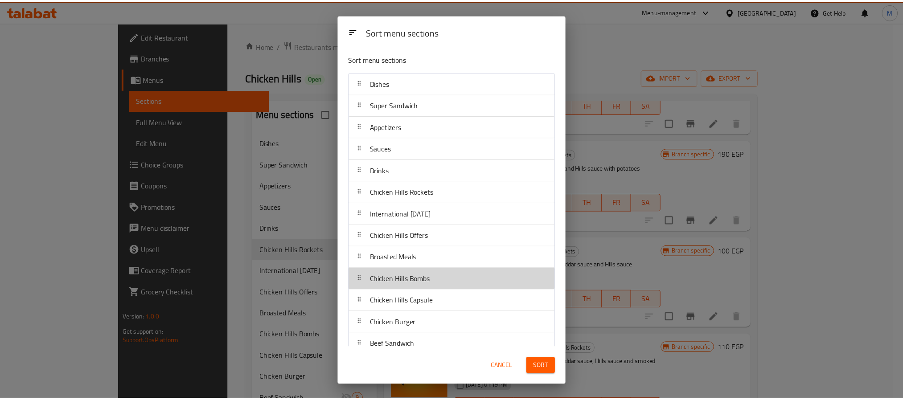
scroll to position [2, 0]
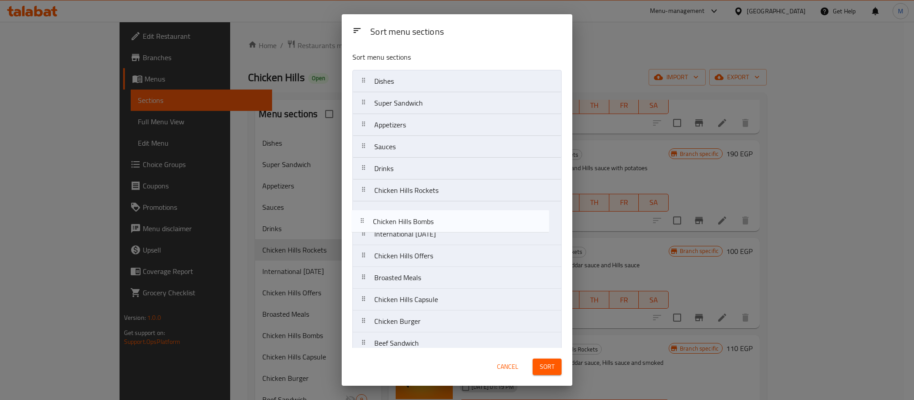
drag, startPoint x: 462, startPoint y: 289, endPoint x: 460, endPoint y: 226, distance: 62.9
click at [460, 226] on nav "Dishes Super Sandwich Appetizers Sauces Drinks Chicken Hills Rockets Internatio…" at bounding box center [456, 245] width 209 height 350
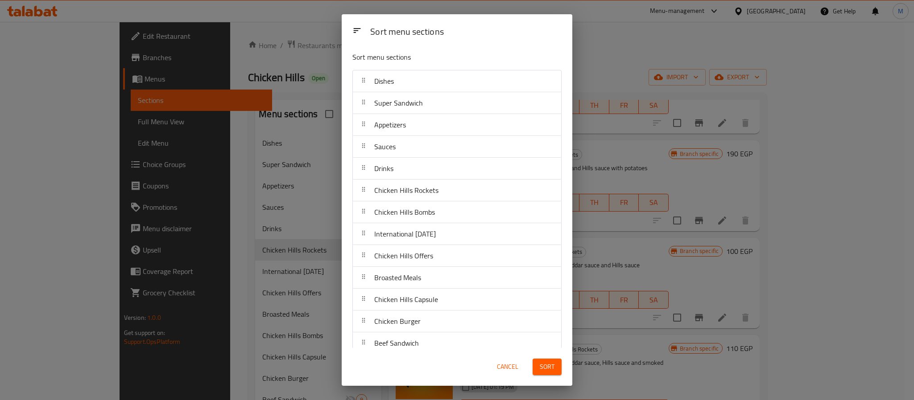
click at [544, 375] on button "Sort" at bounding box center [546, 367] width 29 height 16
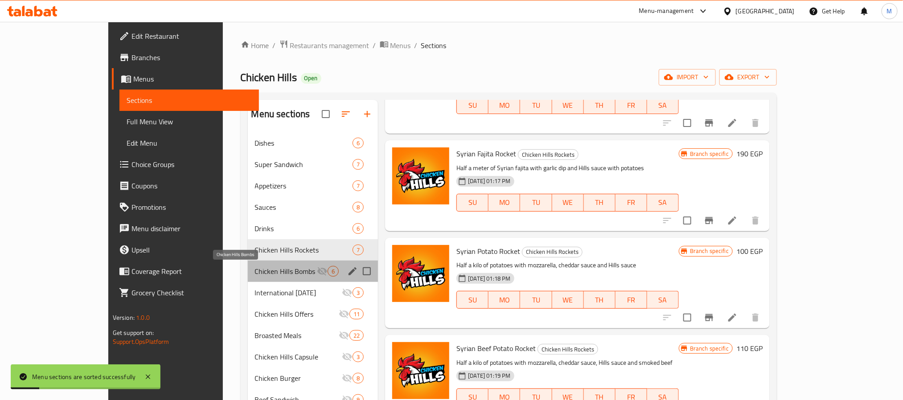
click at [264, 267] on span "Chicken Hills Bombs" at bounding box center [286, 271] width 62 height 11
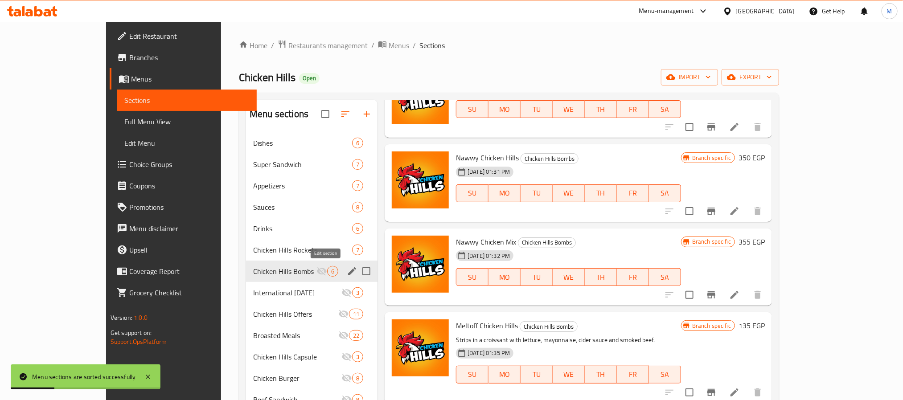
click at [347, 269] on icon "edit" at bounding box center [352, 271] width 11 height 11
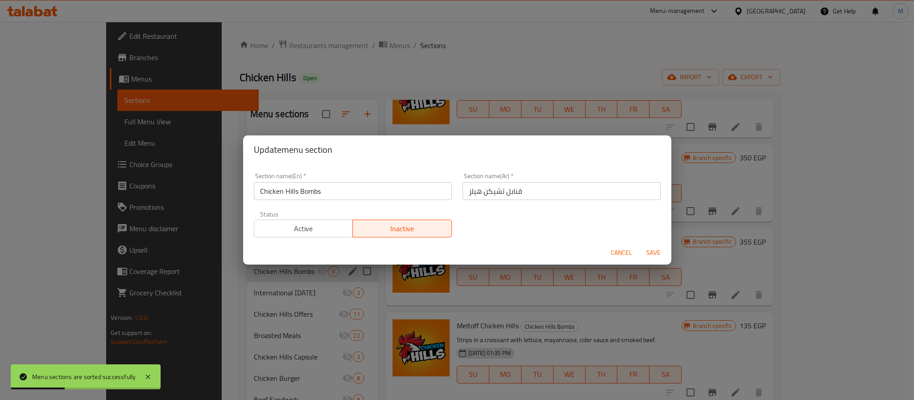
click at [323, 235] on button "Active" at bounding box center [303, 229] width 99 height 18
click at [653, 251] on span "Save" at bounding box center [652, 252] width 21 height 11
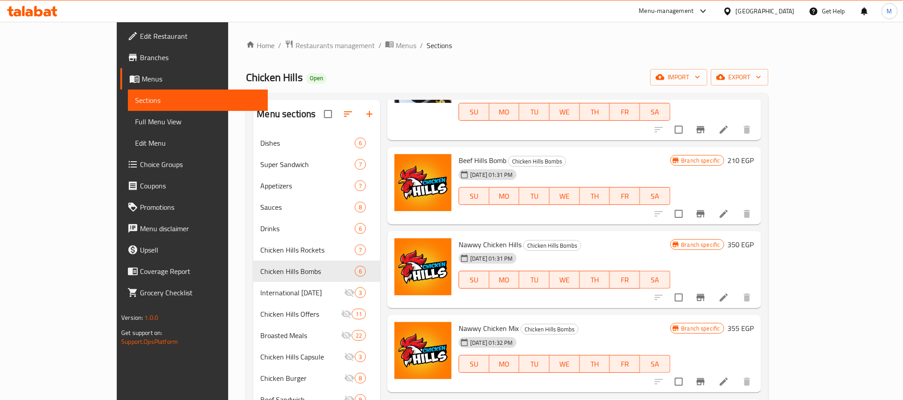
scroll to position [0, 0]
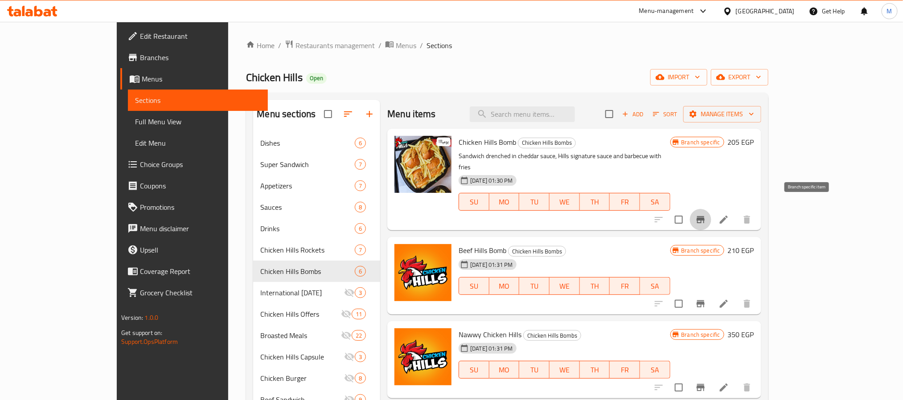
click at [706, 214] on icon "Branch-specific-item" at bounding box center [701, 219] width 11 height 11
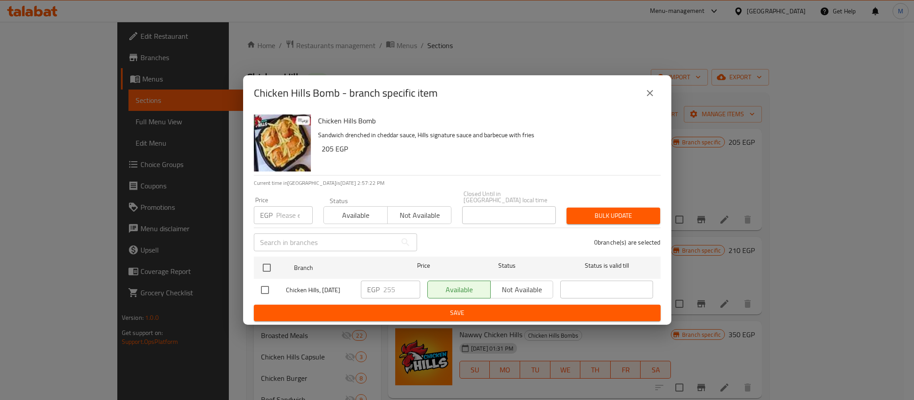
click at [249, 289] on div "Chicken Hills Bomb Sandwich drenched in cheddar sauce, Hills signature sauce an…" at bounding box center [457, 218] width 428 height 214
click at [260, 289] on input "checkbox" at bounding box center [264, 290] width 19 height 19
checkbox input "true"
click at [379, 293] on div "EGP 255 ​" at bounding box center [390, 290] width 59 height 18
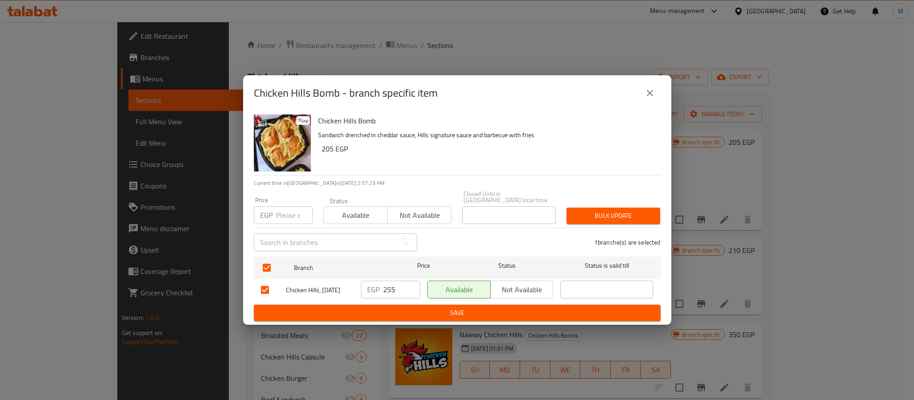
click at [379, 293] on div "EGP 255 ​" at bounding box center [390, 290] width 59 height 18
click at [394, 289] on input "255" at bounding box center [401, 290] width 37 height 18
type input "180"
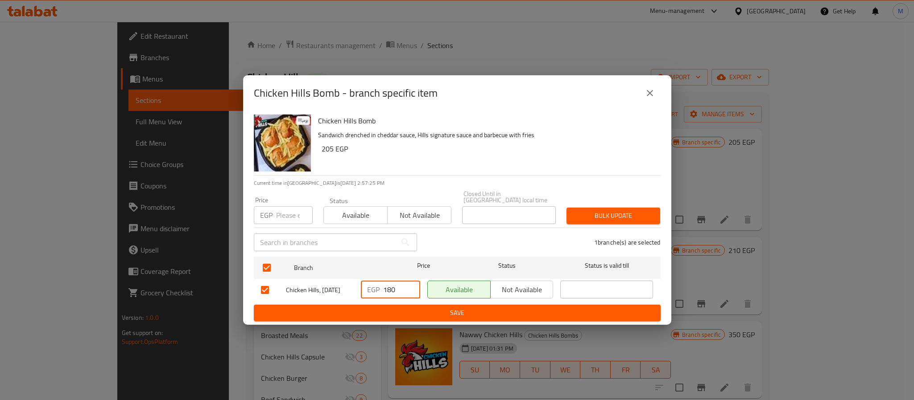
click at [449, 321] on div "Chicken Hills Bomb Sandwich drenched in cheddar sauce, Hills signature sauce an…" at bounding box center [457, 218] width 428 height 214
click at [457, 311] on span "Save" at bounding box center [457, 313] width 392 height 11
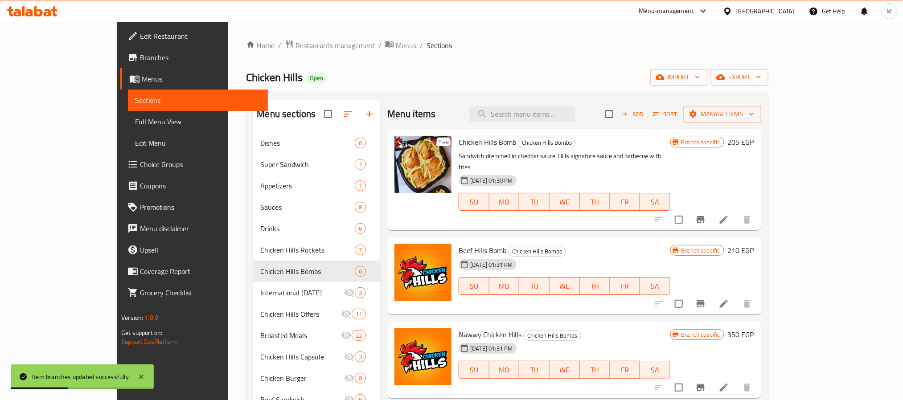
click at [705, 300] on icon "Branch-specific-item" at bounding box center [701, 303] width 8 height 7
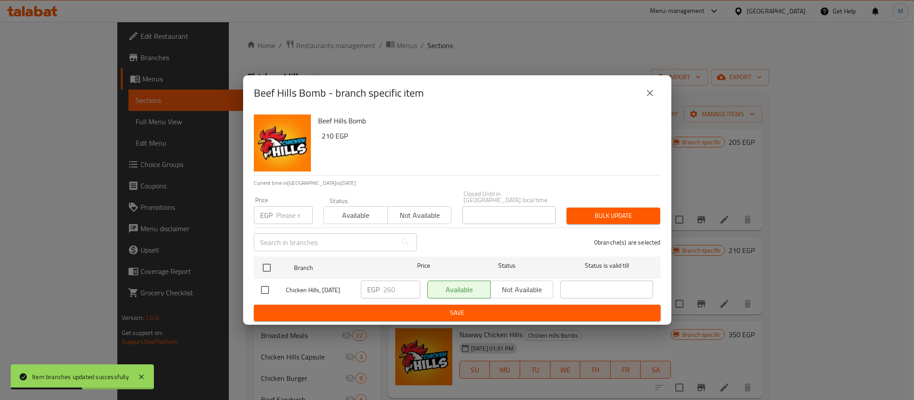
drag, startPoint x: 280, startPoint y: 293, endPoint x: 272, endPoint y: 287, distance: 10.5
click at [275, 288] on div at bounding box center [273, 290] width 25 height 19
click at [272, 286] on input "checkbox" at bounding box center [264, 290] width 19 height 19
checkbox input "true"
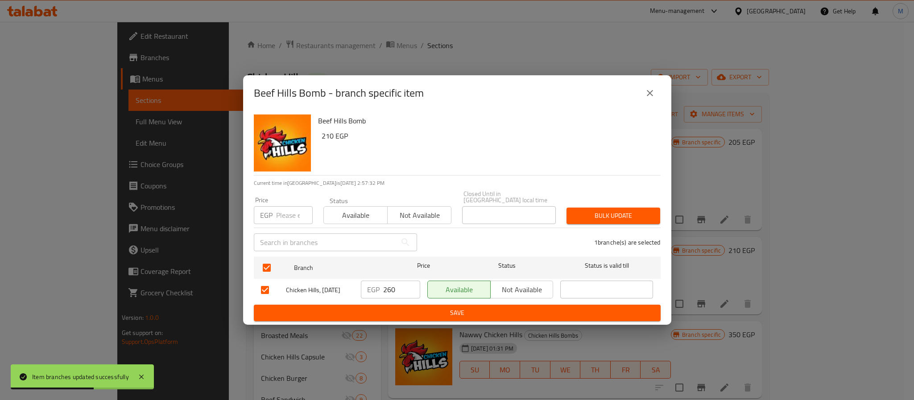
click at [375, 281] on div "EGP 260 ​" at bounding box center [390, 290] width 59 height 18
click at [387, 285] on input "260" at bounding box center [401, 290] width 37 height 18
type input "200"
click at [432, 305] on button "Save" at bounding box center [457, 313] width 407 height 16
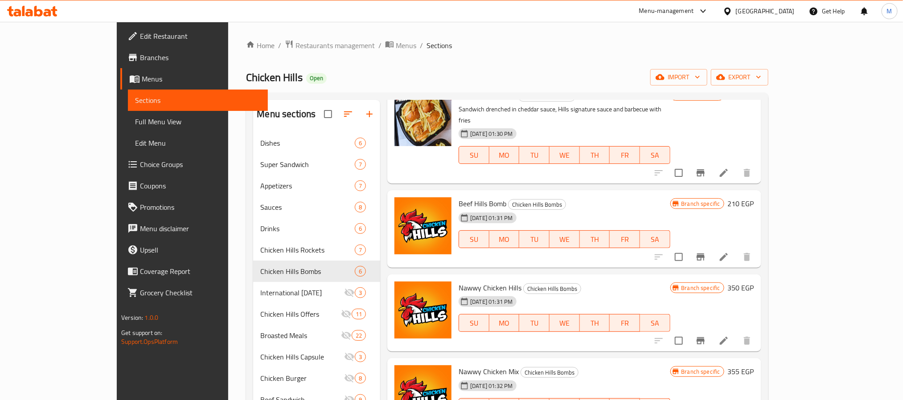
scroll to position [67, 0]
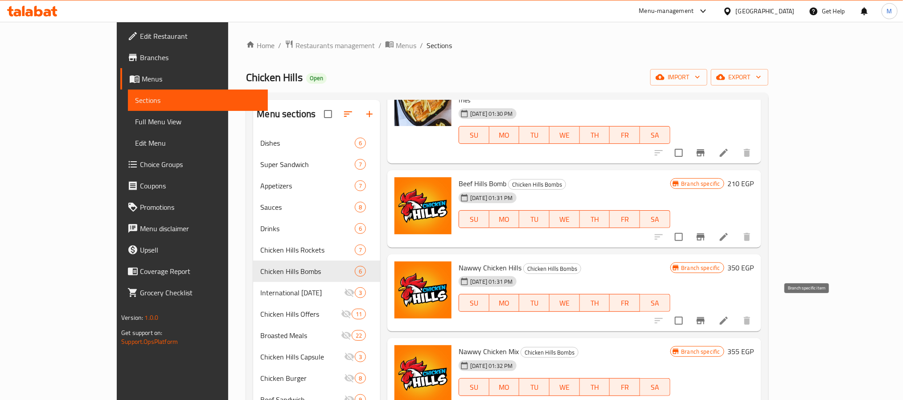
click at [706, 316] on icon "Branch-specific-item" at bounding box center [701, 321] width 11 height 11
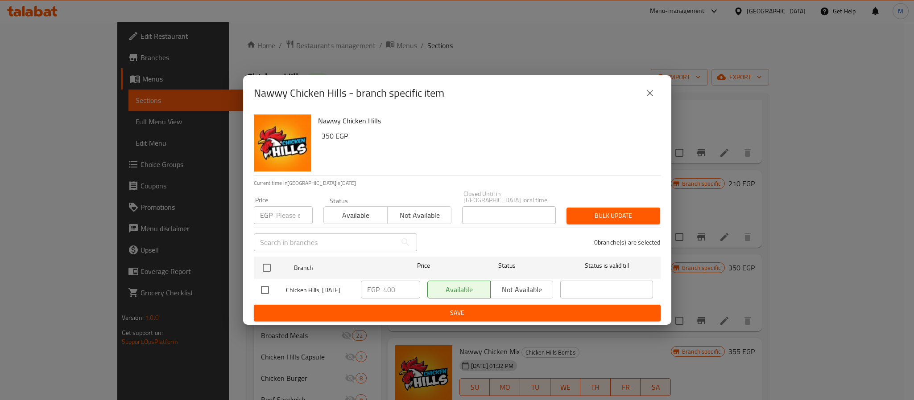
click at [260, 281] on input "checkbox" at bounding box center [264, 290] width 19 height 19
checkbox input "true"
click at [375, 294] on div "EGP 400 ​" at bounding box center [390, 290] width 59 height 18
click at [407, 286] on input "401" at bounding box center [401, 290] width 37 height 18
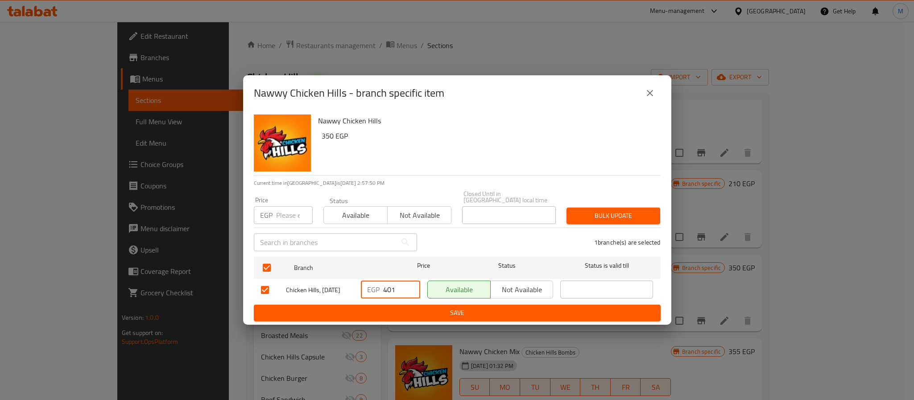
click at [398, 284] on input "401" at bounding box center [401, 290] width 37 height 18
click at [396, 283] on input "401" at bounding box center [401, 290] width 37 height 18
type input "295"
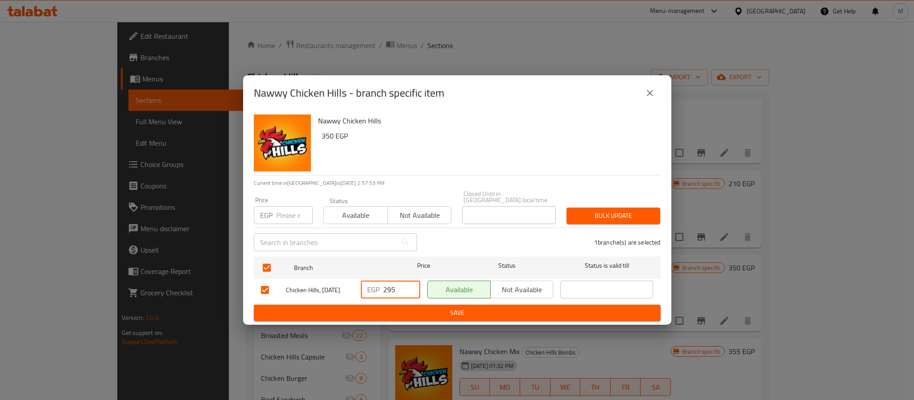
click at [432, 308] on span "Save" at bounding box center [457, 313] width 392 height 11
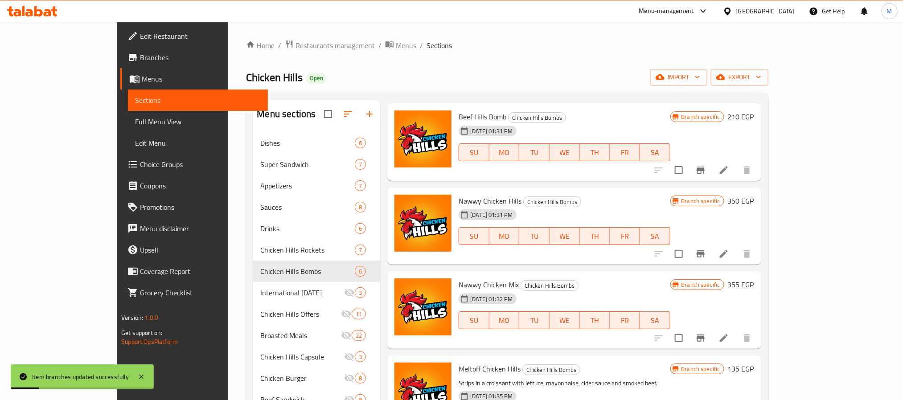
scroll to position [166, 0]
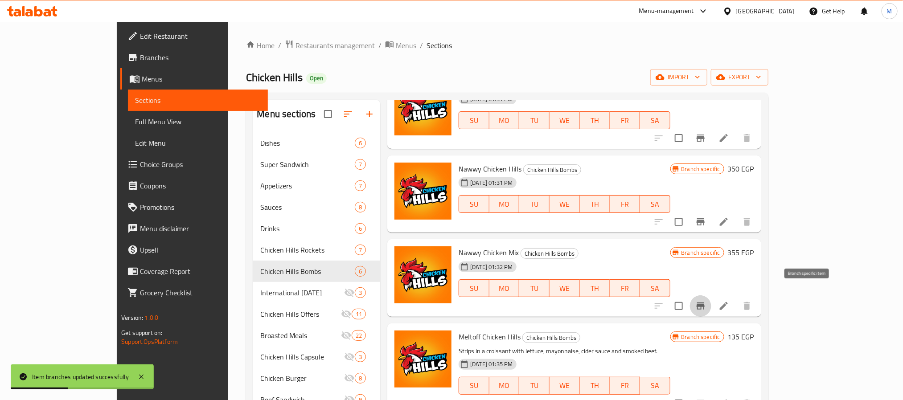
click at [705, 303] on icon "Branch-specific-item" at bounding box center [701, 306] width 8 height 7
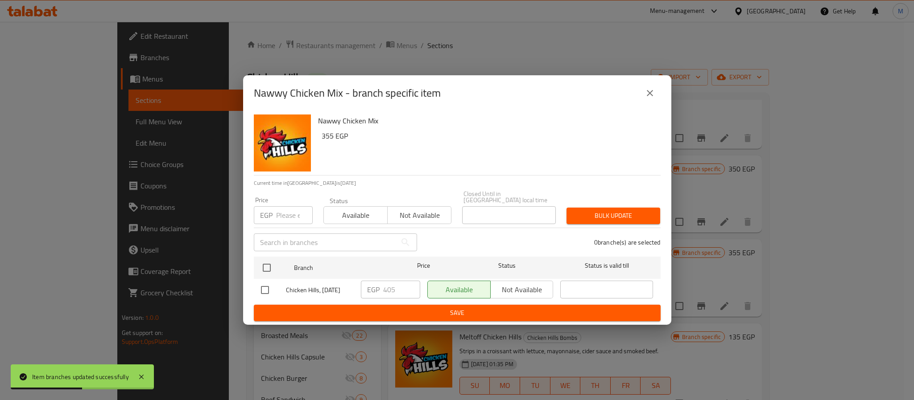
click at [262, 284] on input "checkbox" at bounding box center [264, 290] width 19 height 19
checkbox input "true"
click at [395, 284] on input "405" at bounding box center [401, 290] width 37 height 18
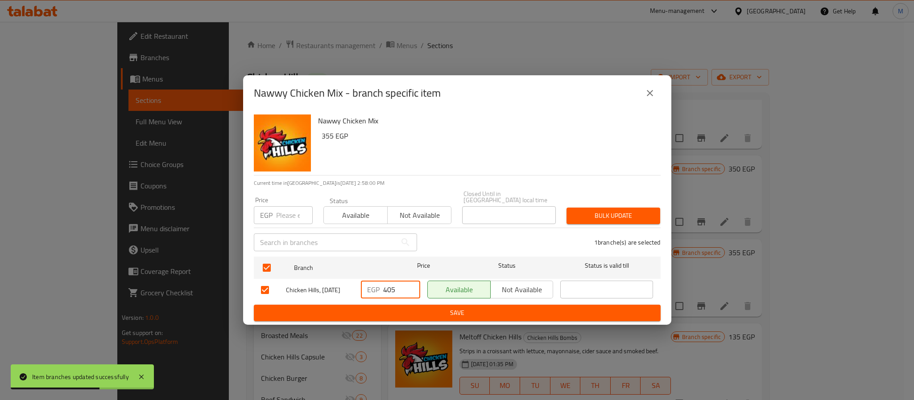
click at [395, 284] on input "405" at bounding box center [401, 290] width 37 height 18
click at [389, 281] on input "405" at bounding box center [401, 290] width 37 height 18
type input "310"
click at [443, 321] on div "Nawwy Chicken Mix 355 EGP Current time in Egypt is 29 Sep 2025 2:58:03 PM Price…" at bounding box center [457, 218] width 428 height 214
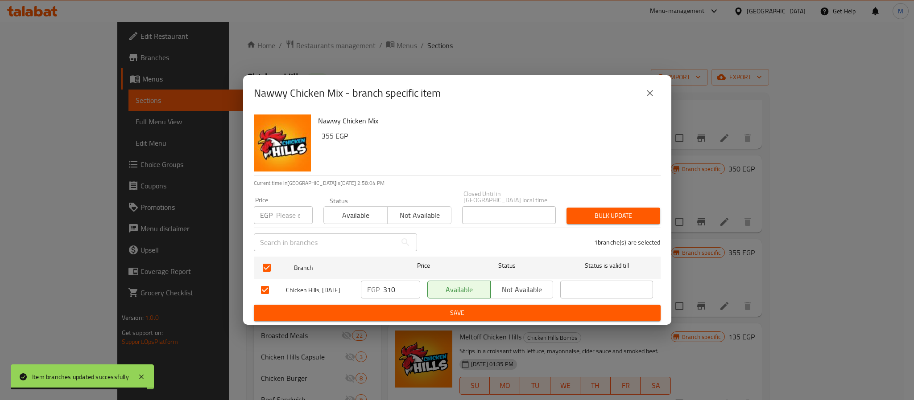
click at [452, 309] on span "Save" at bounding box center [457, 313] width 392 height 11
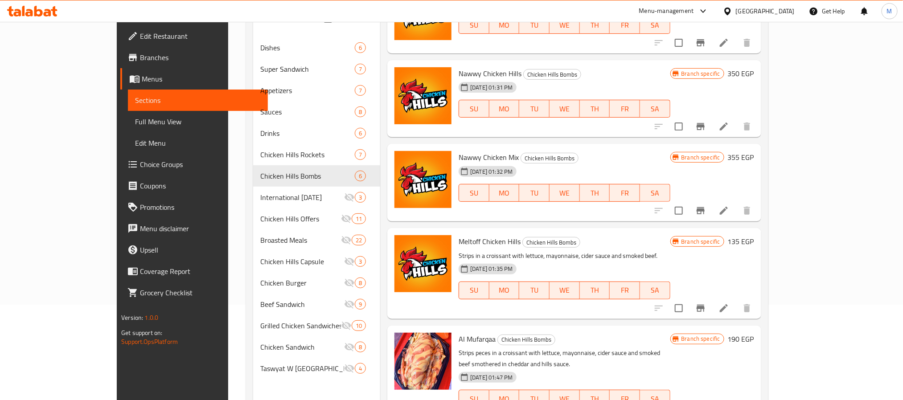
scroll to position [125, 0]
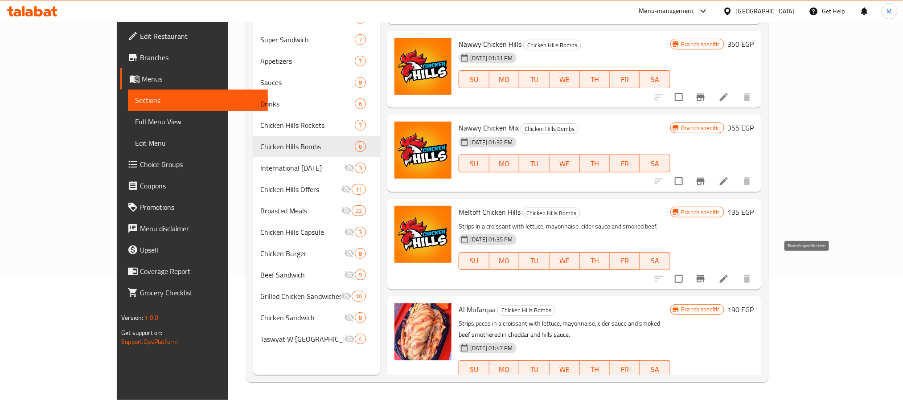
click at [705, 276] on icon "Branch-specific-item" at bounding box center [701, 279] width 8 height 7
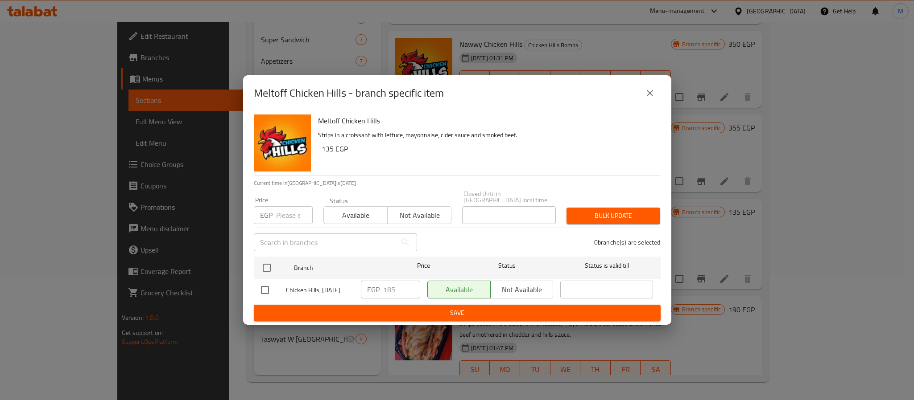
click at [263, 285] on input "checkbox" at bounding box center [264, 290] width 19 height 19
checkbox input "true"
click at [391, 285] on input "185" at bounding box center [401, 290] width 37 height 18
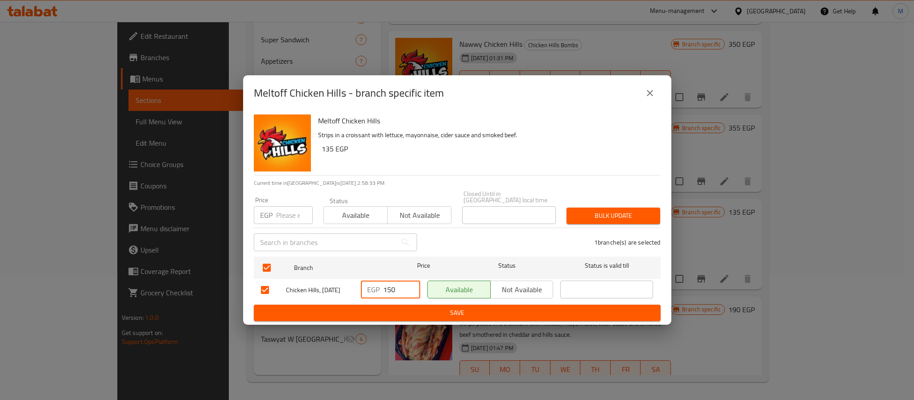
type input "150"
click at [506, 305] on button "Save" at bounding box center [457, 313] width 407 height 16
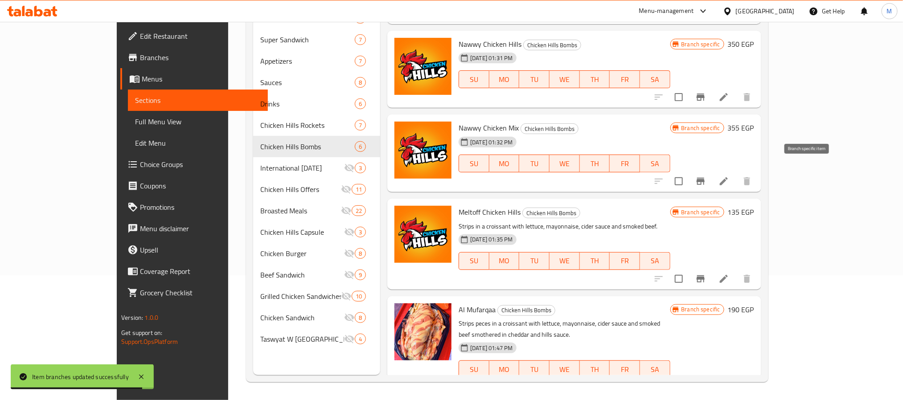
click at [706, 176] on icon "Branch-specific-item" at bounding box center [701, 181] width 11 height 11
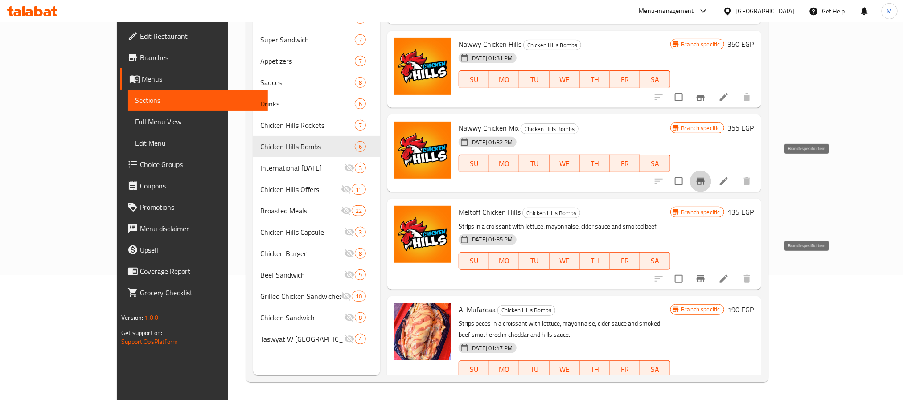
click at [705, 276] on icon "Branch-specific-item" at bounding box center [701, 279] width 8 height 7
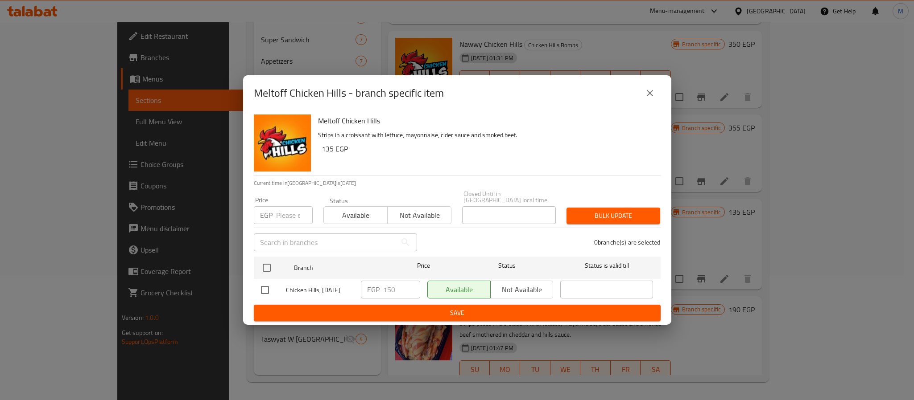
click at [257, 292] on input "checkbox" at bounding box center [264, 290] width 19 height 19
checkbox input "true"
click at [407, 289] on input "149" at bounding box center [401, 290] width 37 height 18
click at [391, 285] on input "149" at bounding box center [401, 290] width 37 height 18
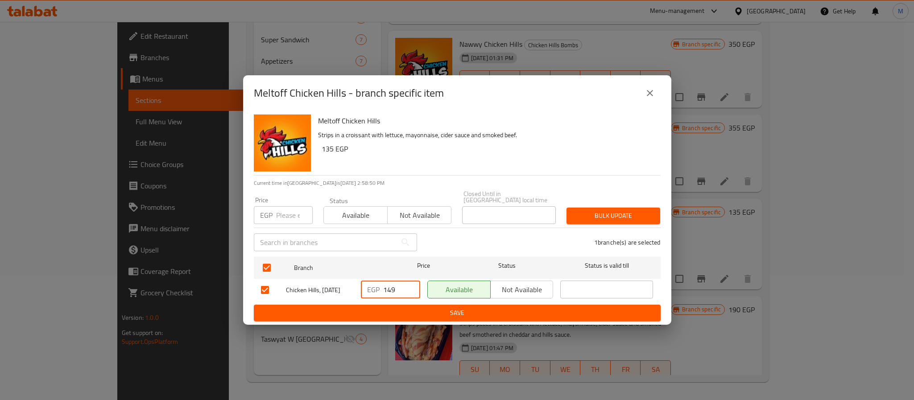
click at [391, 285] on input "149" at bounding box center [401, 290] width 37 height 18
type input "120"
click at [446, 319] on div "Meltoff Chicken Hills Strips in a croissant with lettuce, mayonnaise, cider sau…" at bounding box center [457, 218] width 428 height 214
click at [457, 308] on span "Save" at bounding box center [457, 313] width 392 height 11
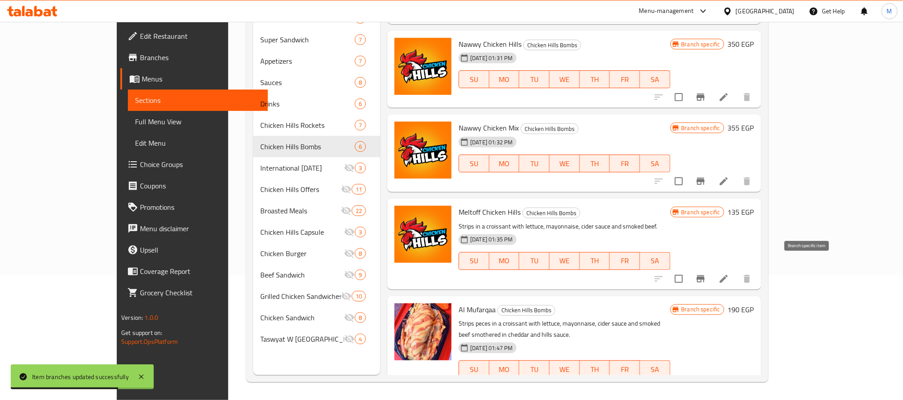
click at [712, 269] on button "Branch-specific-item" at bounding box center [700, 278] width 21 height 21
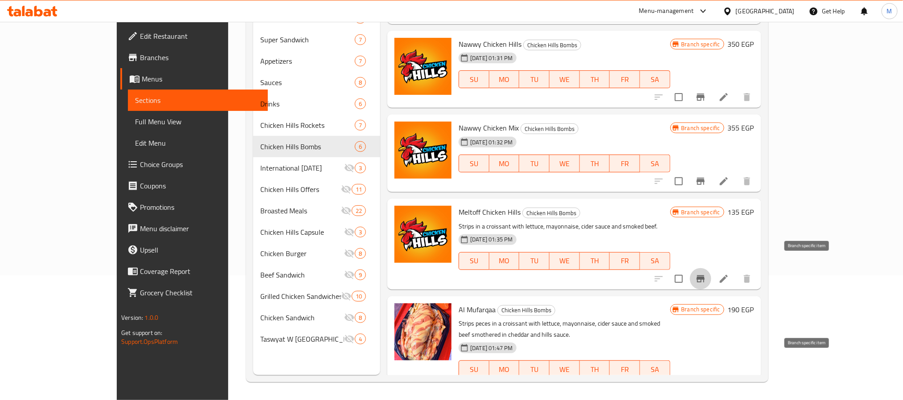
click at [705, 384] on icon "Branch-specific-item" at bounding box center [701, 387] width 8 height 7
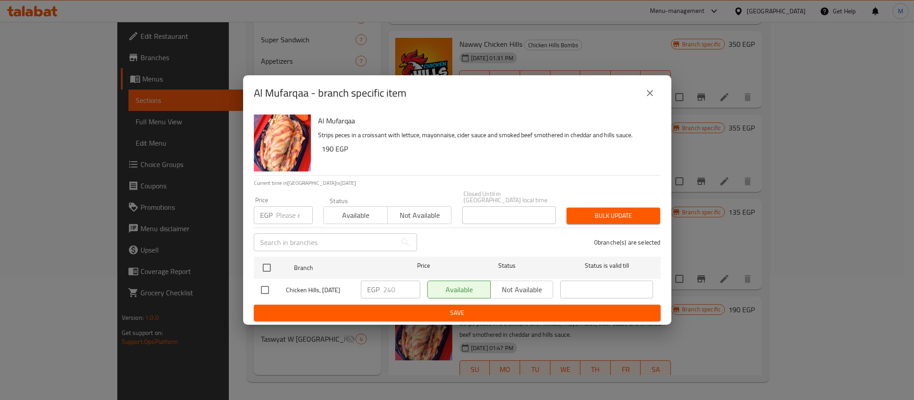
click at [280, 287] on div at bounding box center [273, 290] width 25 height 19
click at [268, 283] on input "checkbox" at bounding box center [264, 290] width 19 height 19
checkbox input "true"
click at [383, 291] on input "240" at bounding box center [401, 290] width 37 height 18
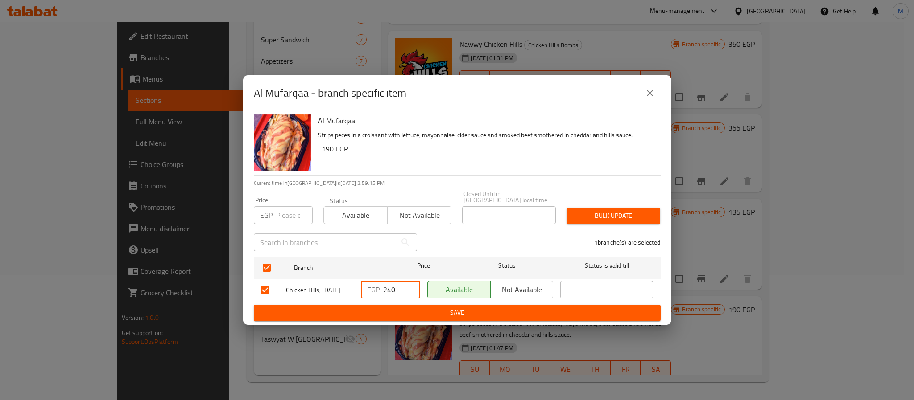
click at [383, 291] on input "240" at bounding box center [401, 290] width 37 height 18
type input "170"
click at [409, 308] on span "Save" at bounding box center [457, 313] width 392 height 11
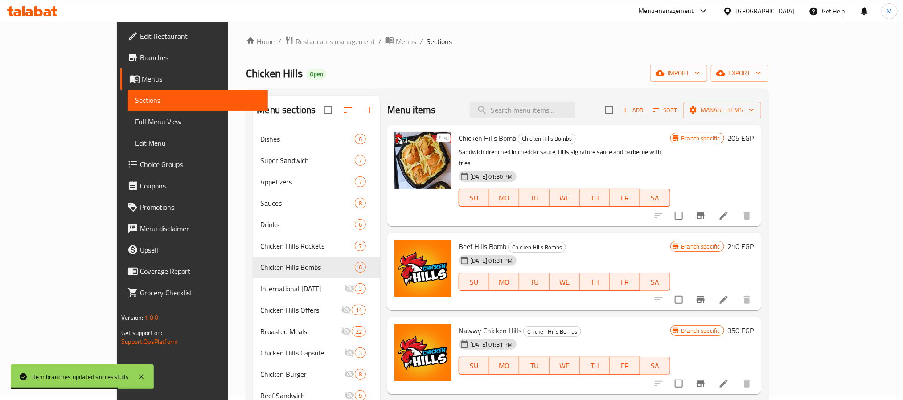
scroll to position [0, 0]
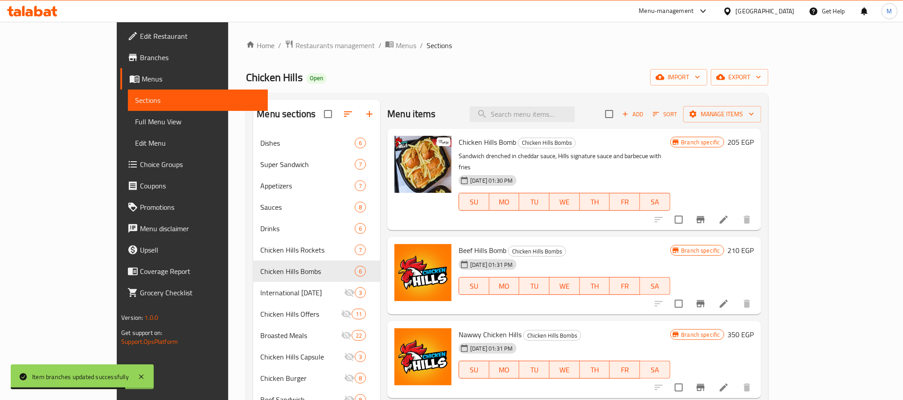
click at [645, 115] on span "Add" at bounding box center [633, 114] width 24 height 10
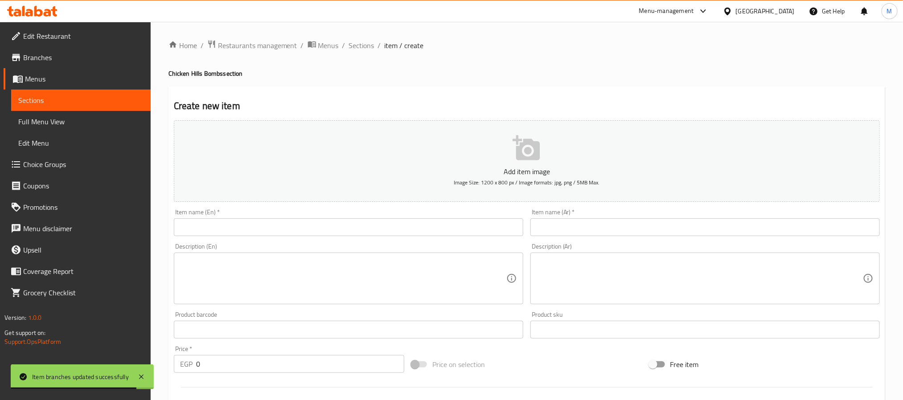
click at [627, 241] on div "Description (Ar) Description (Ar)" at bounding box center [705, 274] width 357 height 68
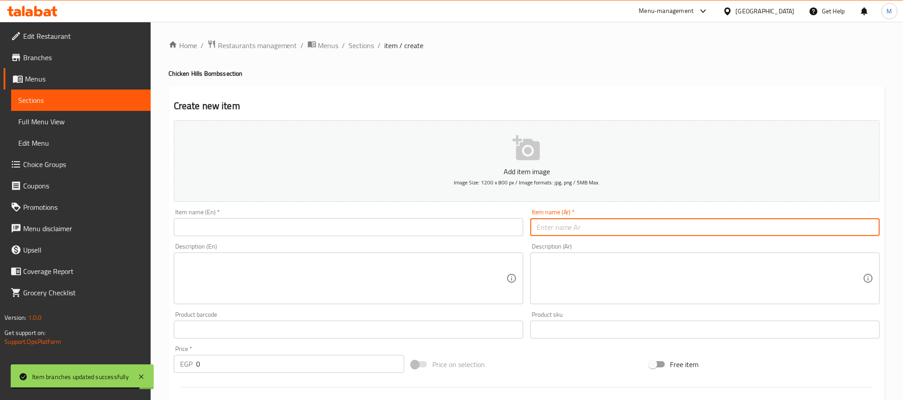
click at [630, 227] on input "text" at bounding box center [706, 227] width 350 height 18
type input "f"
type input "بومبا تشيكن هيلز"
drag, startPoint x: 418, startPoint y: 239, endPoint x: 417, endPoint y: 214, distance: 25.4
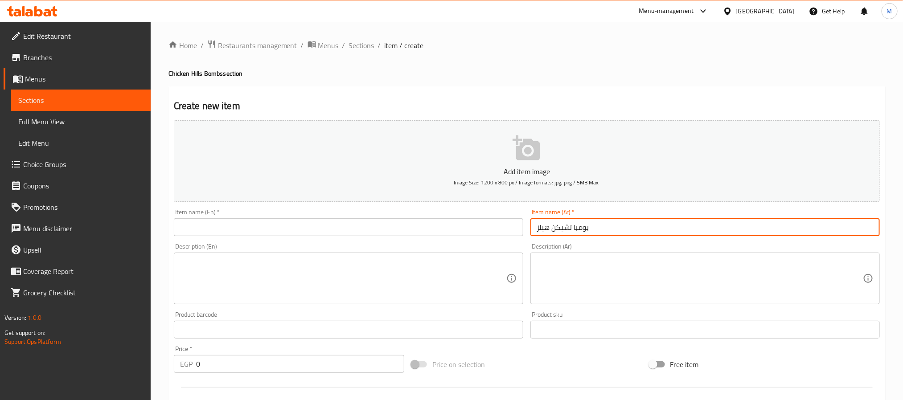
click at [418, 238] on div "Item name (En)   * Item name (En) *" at bounding box center [348, 223] width 357 height 34
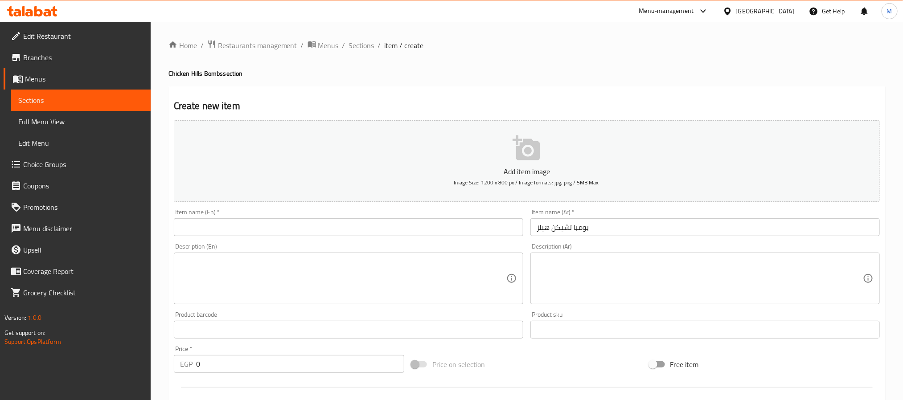
drag, startPoint x: 418, startPoint y: 214, endPoint x: 419, endPoint y: 230, distance: 16.1
click at [418, 214] on div "Item name (En)   * Item name (En) *" at bounding box center [349, 222] width 350 height 27
click at [419, 230] on input "text" at bounding box center [349, 227] width 350 height 18
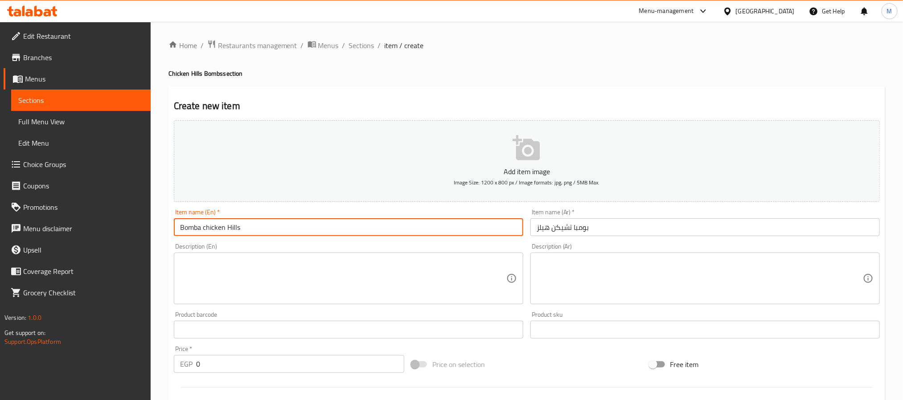
type input "Bomba chicken Hills"
click at [329, 359] on input "0" at bounding box center [300, 364] width 208 height 18
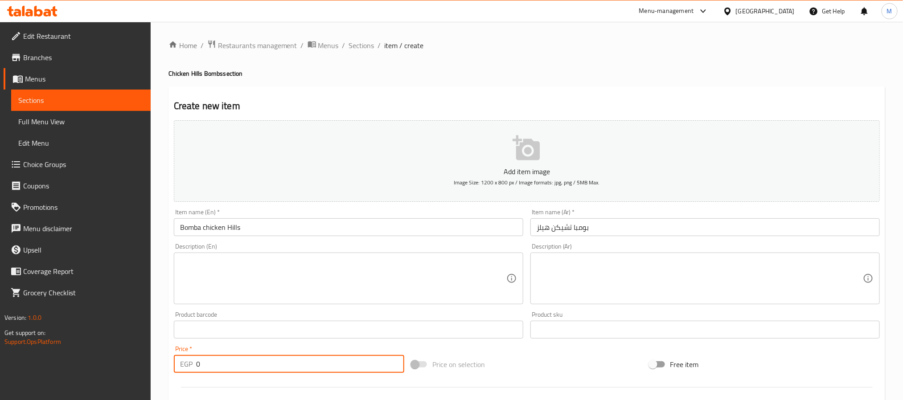
click at [329, 359] on input "0" at bounding box center [300, 364] width 208 height 18
type input "150"
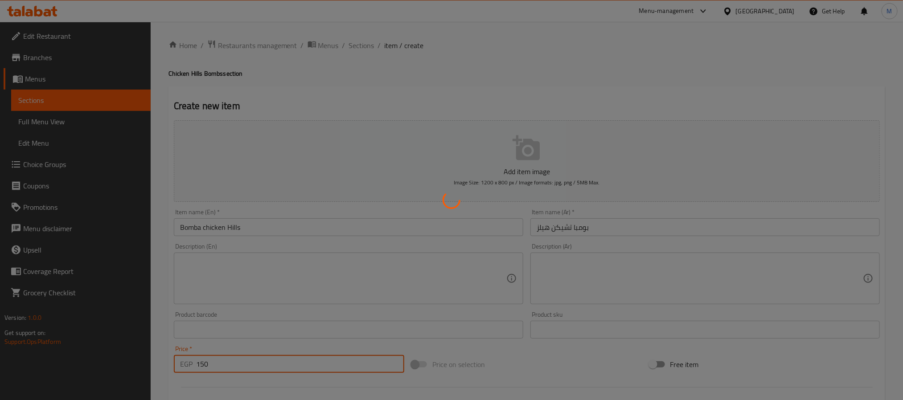
type input "0"
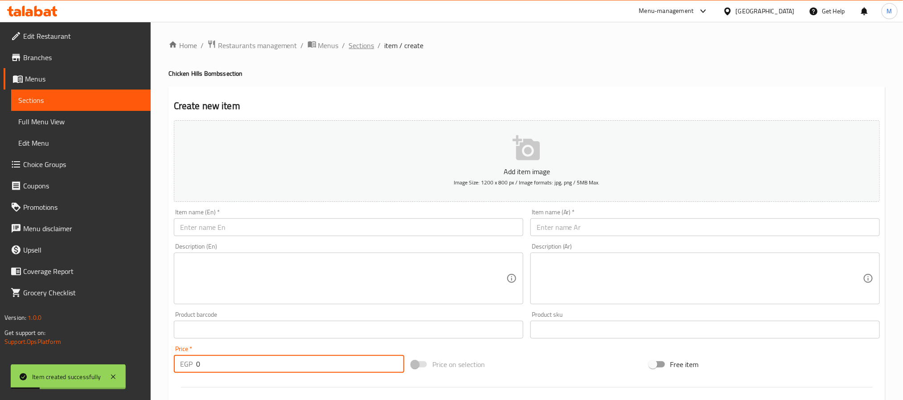
click at [370, 45] on span "Sections" at bounding box center [361, 45] width 25 height 11
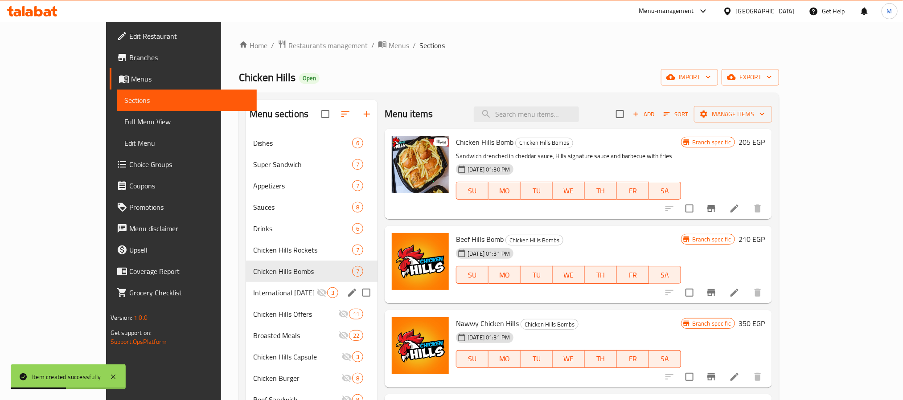
click at [291, 299] on div "International Potato Day 3" at bounding box center [312, 292] width 132 height 21
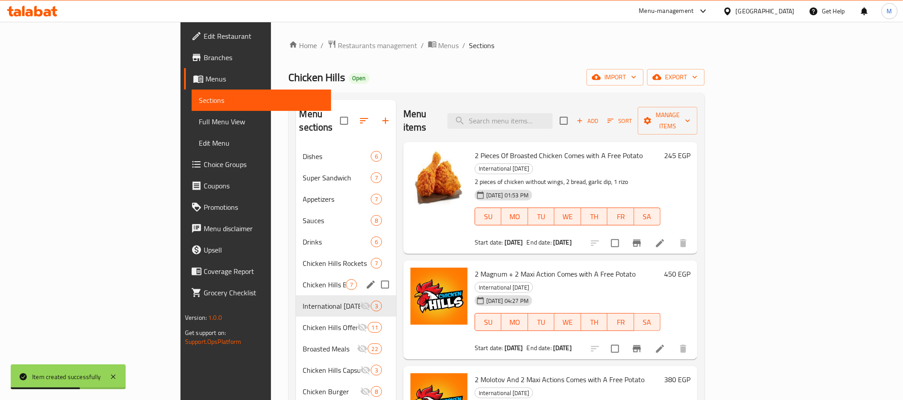
click at [303, 280] on span "Chicken Hills Bombs" at bounding box center [324, 285] width 43 height 11
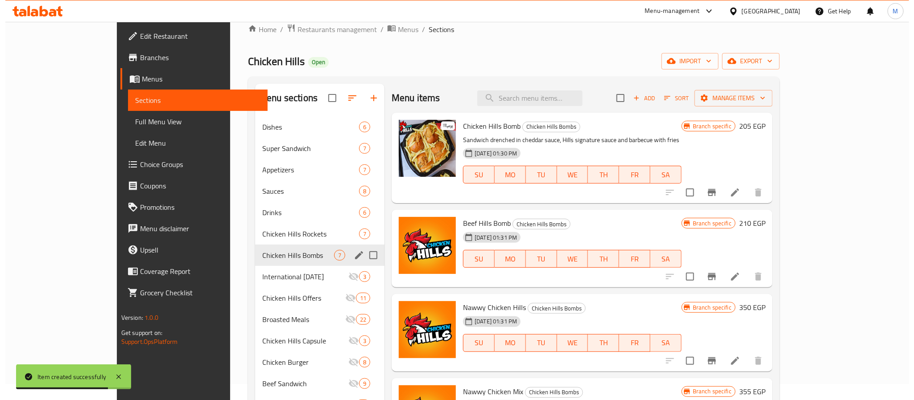
scroll to position [67, 0]
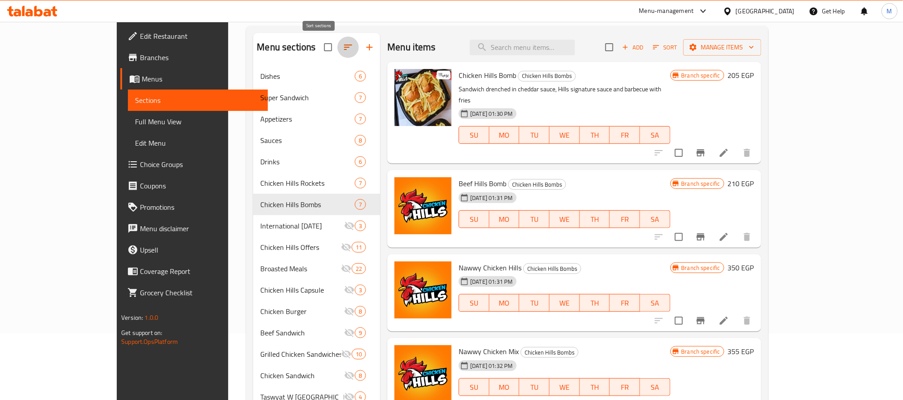
click at [343, 48] on icon "button" at bounding box center [348, 47] width 11 height 11
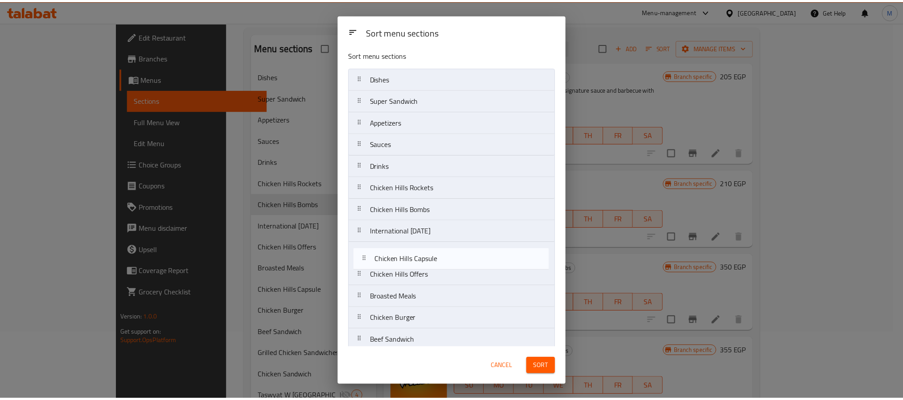
scroll to position [4, 0]
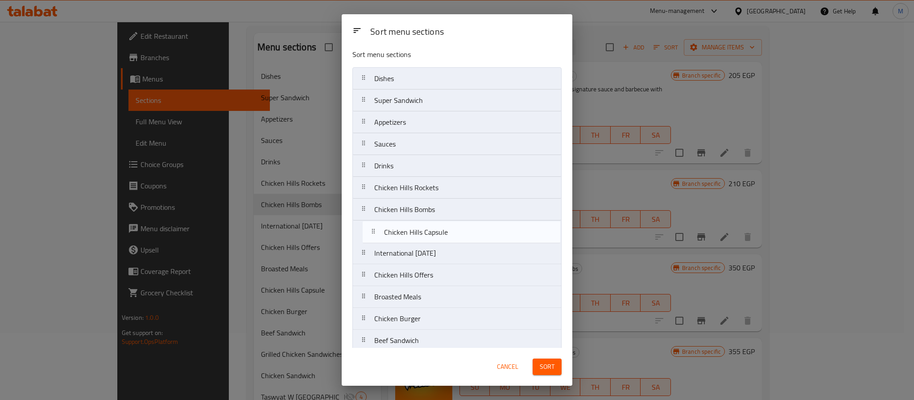
drag, startPoint x: 443, startPoint y: 306, endPoint x: 452, endPoint y: 231, distance: 75.5
click at [452, 231] on nav "Dishes Super Sandwich Appetizers Sauces Drinks Chicken Hills Rockets Chicken Hi…" at bounding box center [456, 242] width 209 height 350
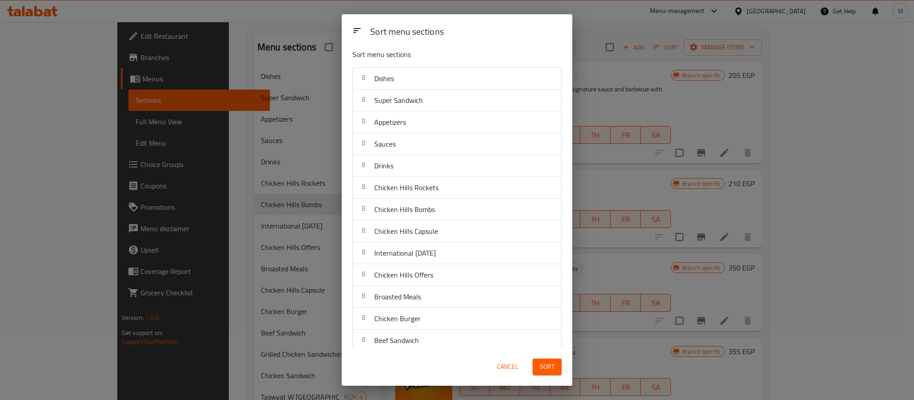
click at [553, 367] on span "Sort" at bounding box center [546, 367] width 15 height 11
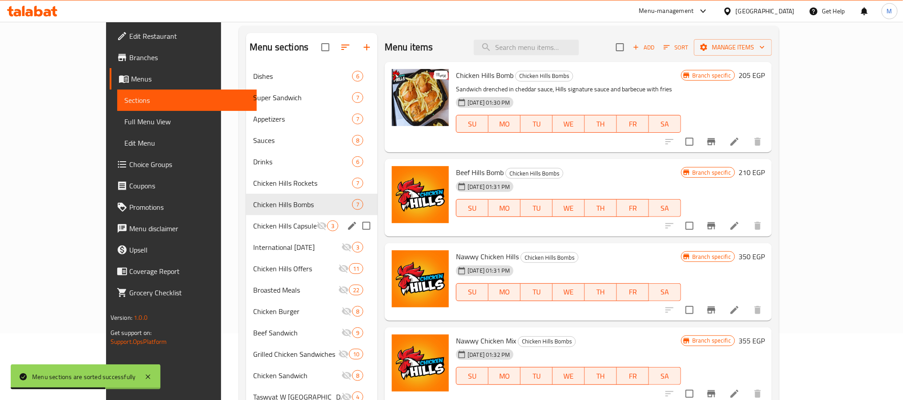
click at [253, 226] on span "Chicken Hills Capsule" at bounding box center [284, 226] width 63 height 11
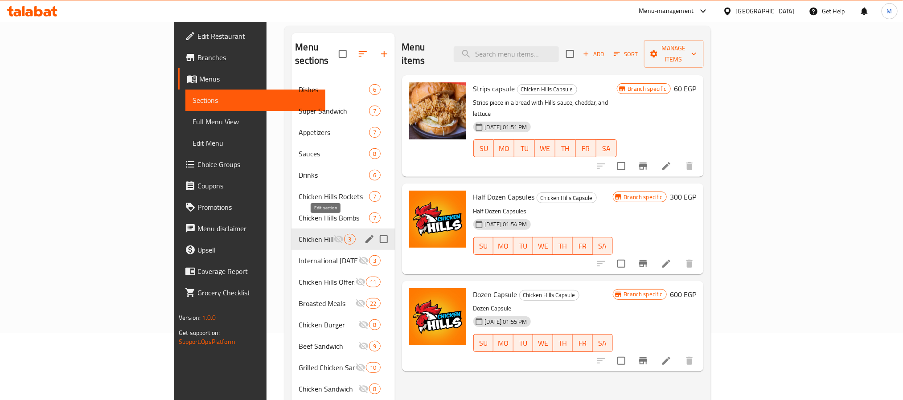
click at [364, 234] on icon "edit" at bounding box center [369, 239] width 11 height 11
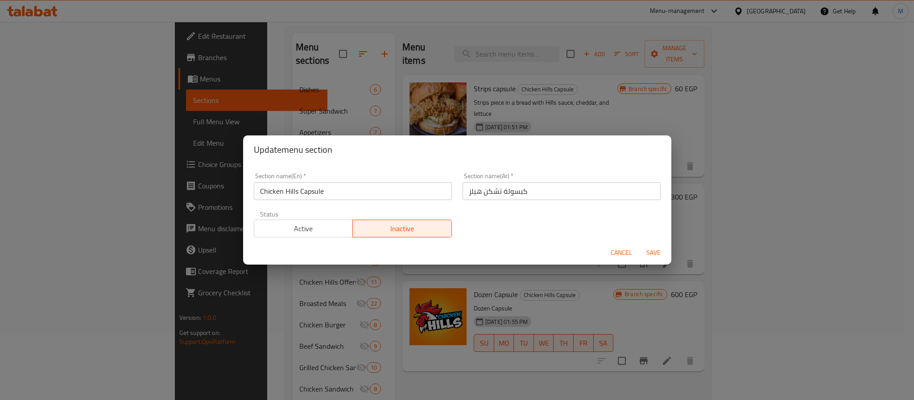
click at [309, 223] on span "Active" at bounding box center [304, 228] width 92 height 13
drag, startPoint x: 671, startPoint y: 253, endPoint x: 640, endPoint y: 253, distance: 30.8
click at [670, 253] on div "Update menu section Section name(En)   * Chicken Hills Capsule Section name(En)…" at bounding box center [457, 200] width 914 height 400
click at [651, 251] on span "Save" at bounding box center [652, 252] width 21 height 11
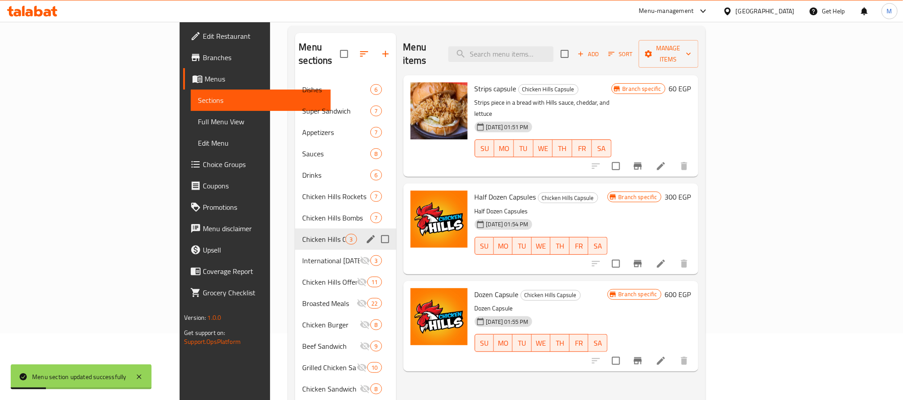
click at [649, 156] on button "Branch-specific-item" at bounding box center [637, 166] width 21 height 21
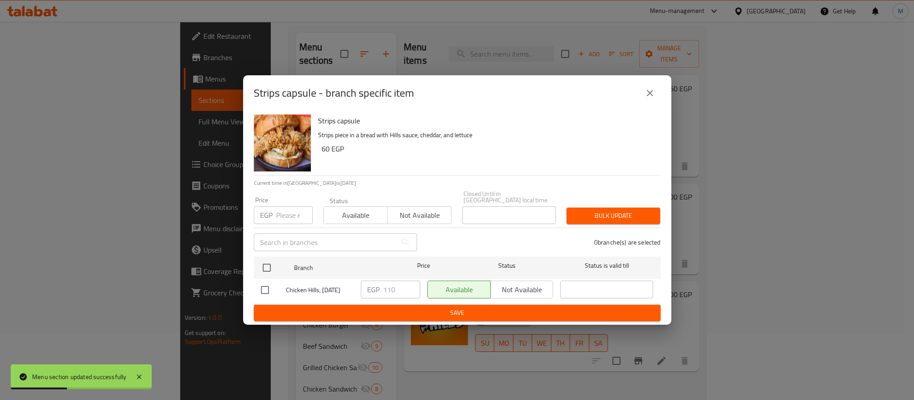
click at [270, 281] on input "checkbox" at bounding box center [264, 290] width 19 height 19
checkbox input "true"
click at [388, 285] on input "110" at bounding box center [401, 290] width 37 height 18
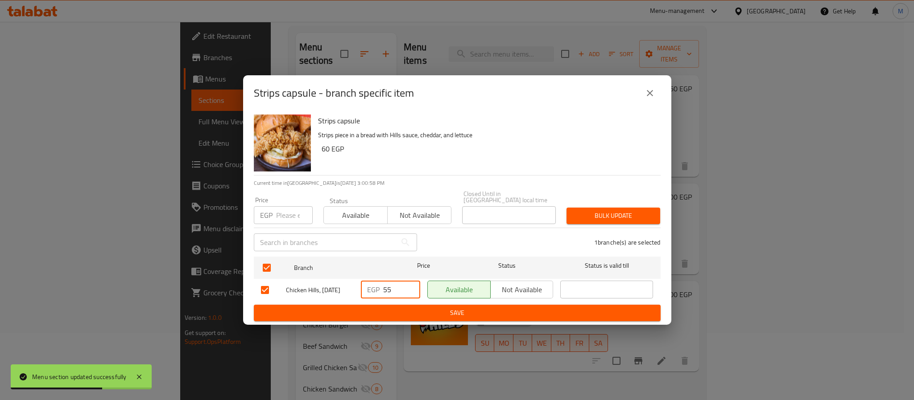
type input "55"
click at [426, 316] on button "Save" at bounding box center [457, 313] width 407 height 16
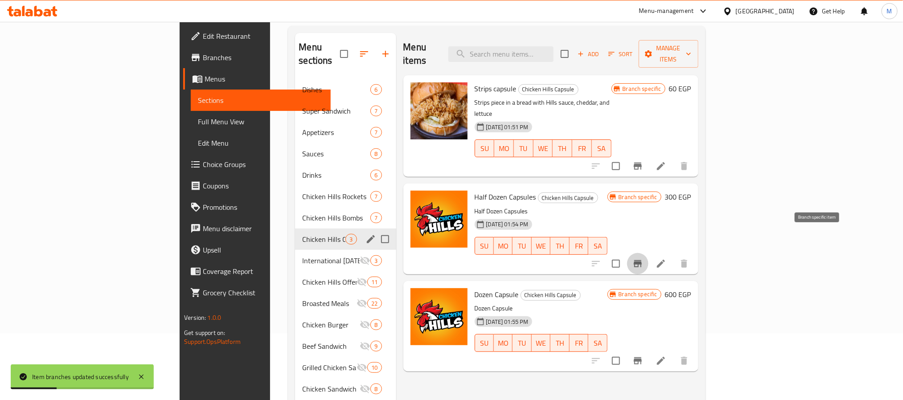
click at [643, 259] on icon "Branch-specific-item" at bounding box center [638, 264] width 11 height 11
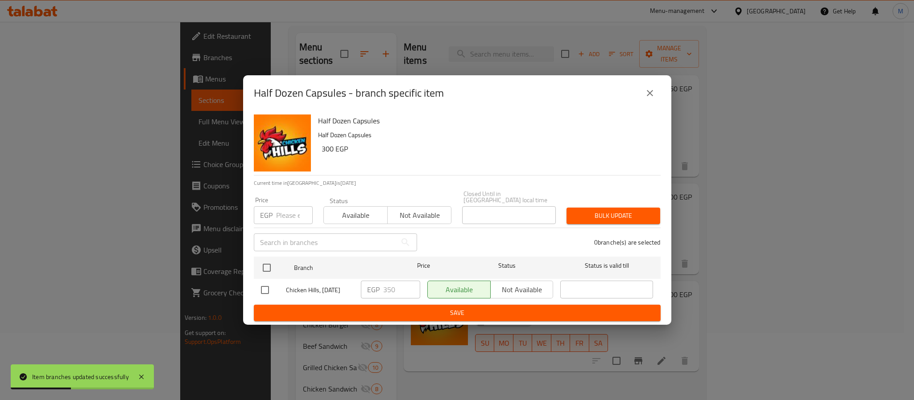
click at [271, 286] on input "checkbox" at bounding box center [264, 290] width 19 height 19
checkbox input "true"
click at [388, 288] on input "350" at bounding box center [401, 290] width 37 height 18
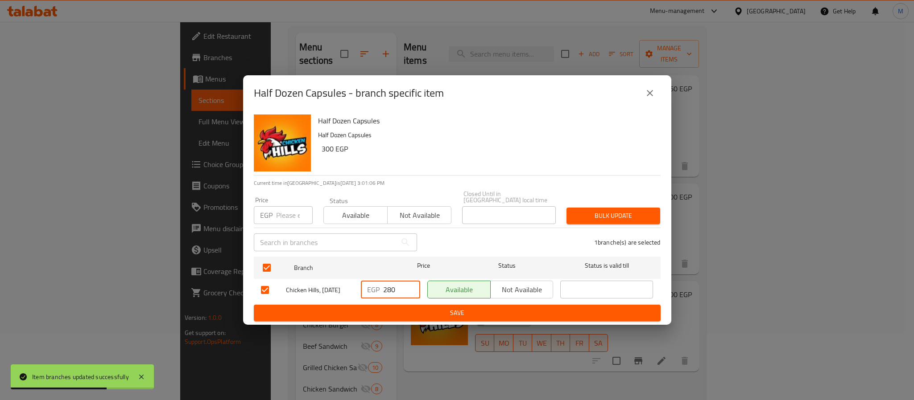
type input "280"
click at [438, 320] on div "Half Dozen Capsules Half Dozen Capsules 300 EGP Current time in Egypt is 29 Sep…" at bounding box center [457, 218] width 428 height 214
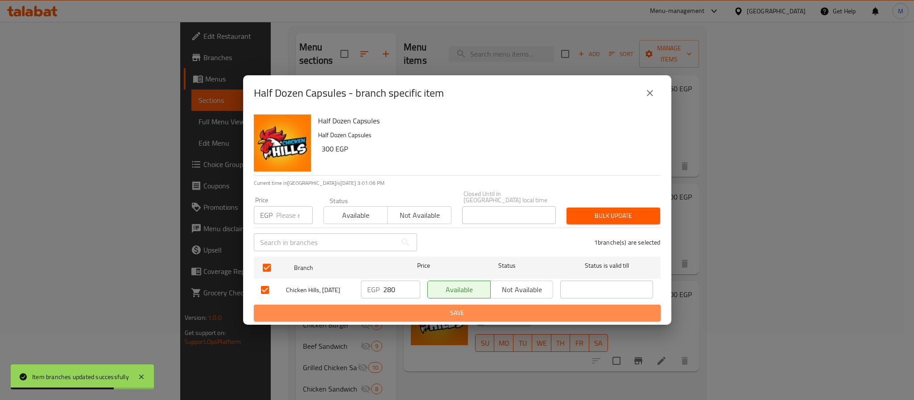
click at [447, 309] on span "Save" at bounding box center [457, 313] width 392 height 11
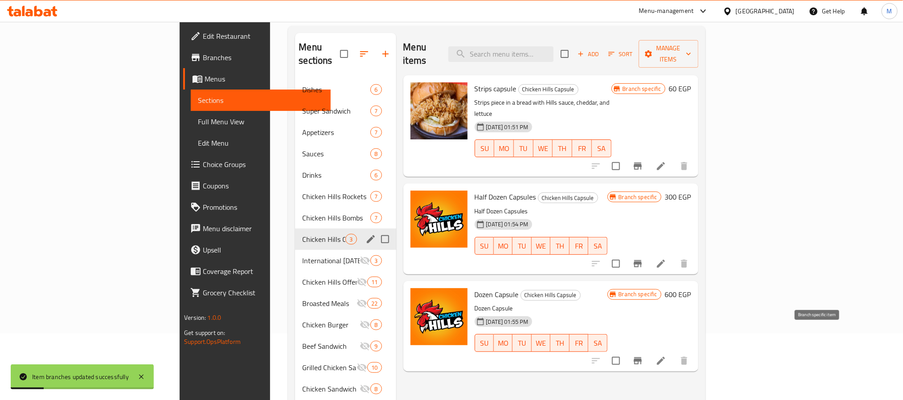
click at [642, 358] on icon "Branch-specific-item" at bounding box center [638, 361] width 8 height 7
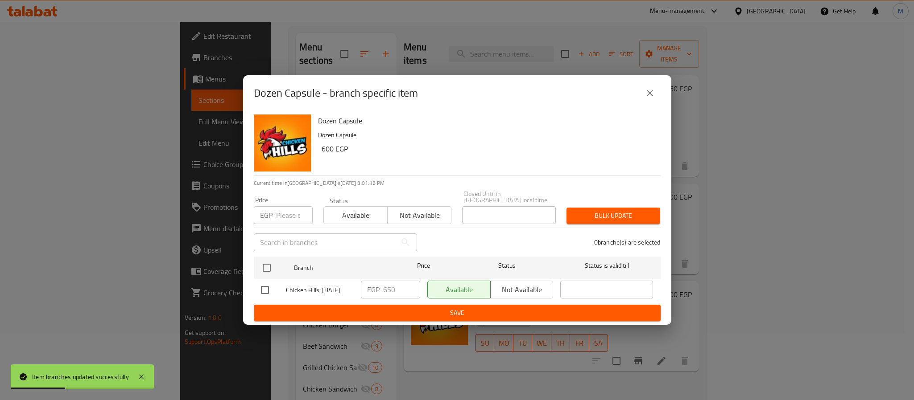
click at [260, 292] on input "checkbox" at bounding box center [264, 290] width 19 height 19
checkbox input "true"
drag, startPoint x: 377, startPoint y: 283, endPoint x: 383, endPoint y: 284, distance: 5.4
click at [382, 284] on div "EGP 650 ​" at bounding box center [390, 290] width 59 height 18
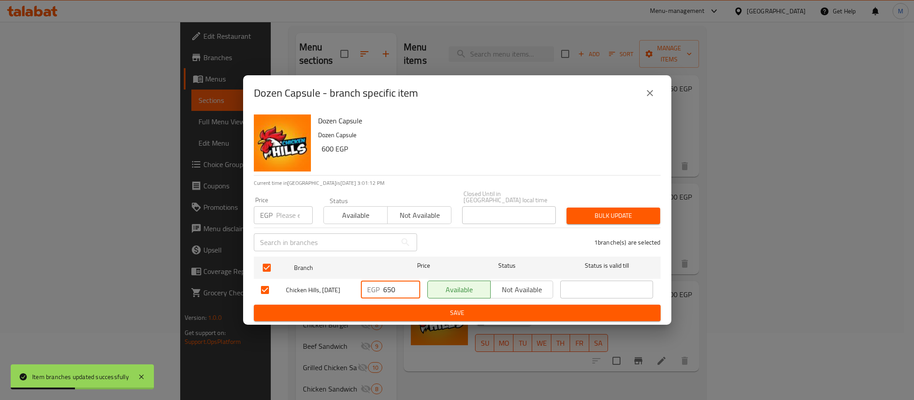
click at [384, 284] on input "650" at bounding box center [401, 290] width 37 height 18
type input "550"
click at [418, 309] on span "Save" at bounding box center [457, 313] width 392 height 11
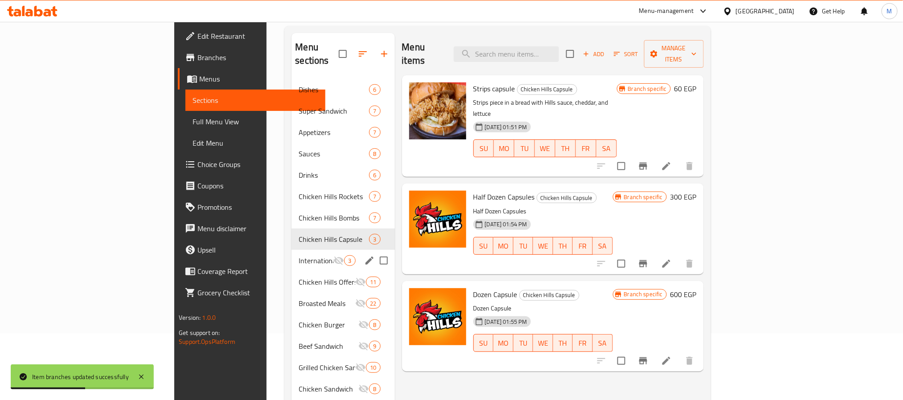
scroll to position [125, 0]
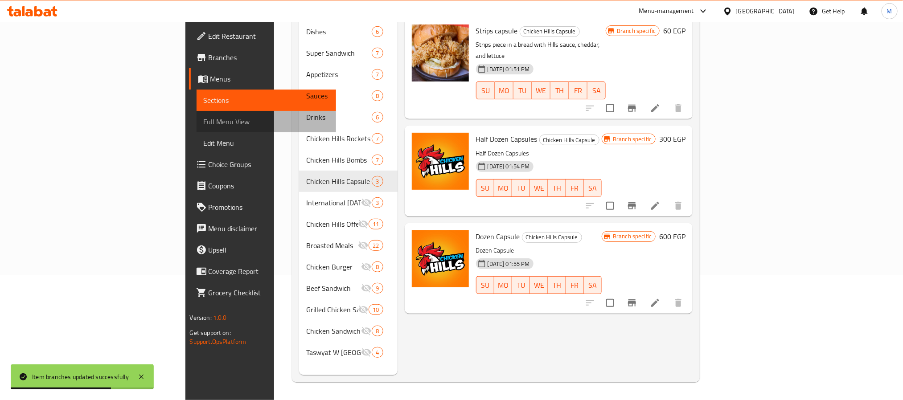
click at [204, 118] on span "Full Menu View" at bounding box center [266, 121] width 125 height 11
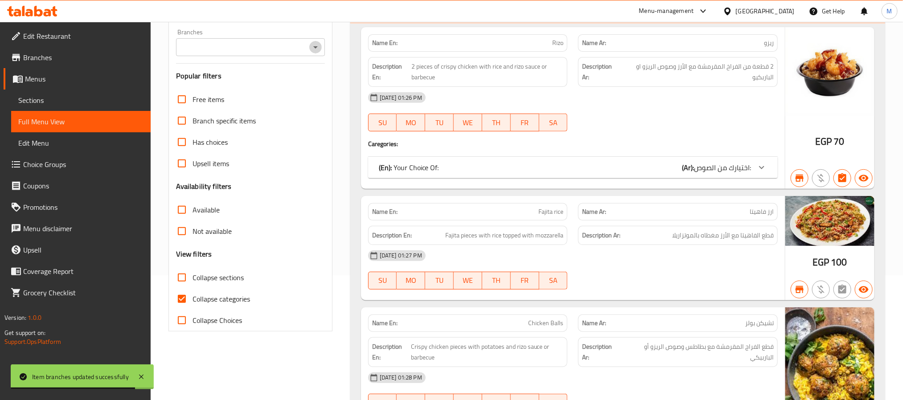
click at [309, 49] on button "Open" at bounding box center [315, 47] width 12 height 12
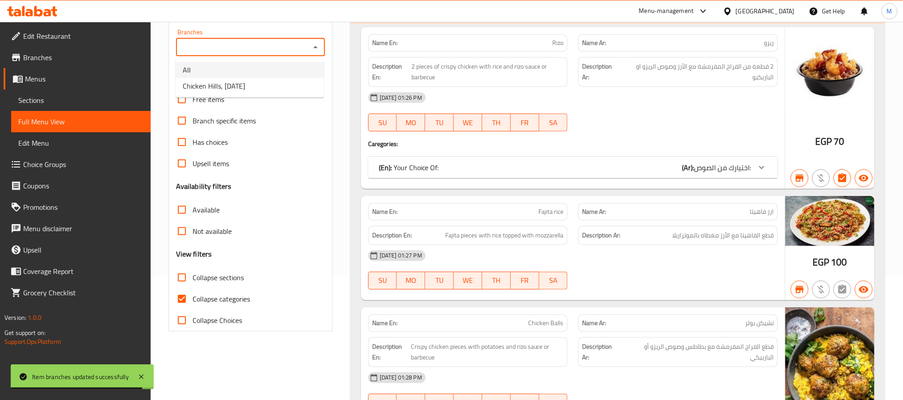
click at [294, 75] on li "All" at bounding box center [250, 70] width 148 height 16
click at [293, 49] on input "All" at bounding box center [243, 47] width 129 height 12
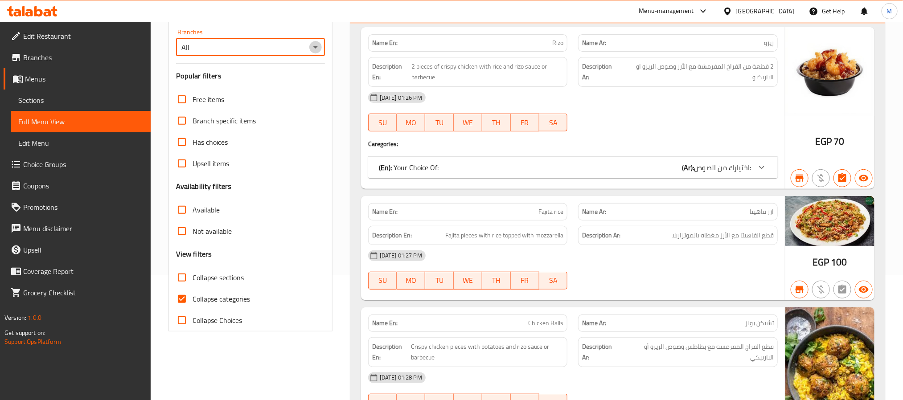
click at [310, 51] on icon "Open" at bounding box center [315, 47] width 11 height 11
click at [280, 83] on li "Chicken Hills, 23rd July" at bounding box center [250, 86] width 148 height 16
type input "Chicken Hills, 23rd July"
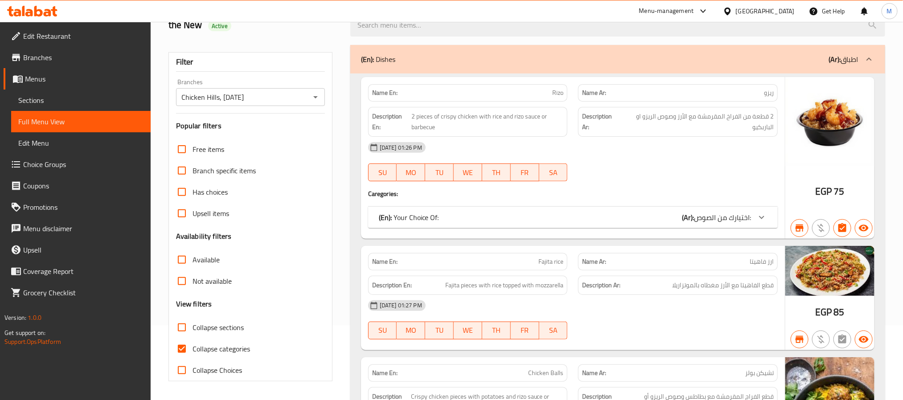
scroll to position [125, 0]
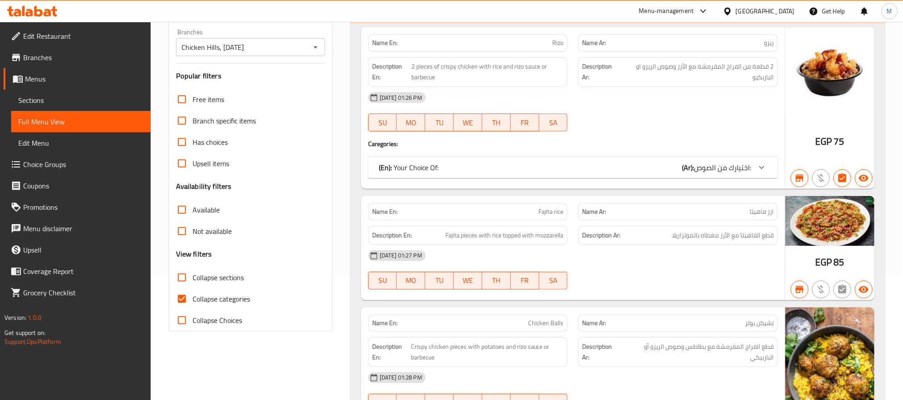
click at [194, 325] on span "Collapse Choices" at bounding box center [217, 320] width 49 height 11
click at [193, 325] on input "Collapse Choices" at bounding box center [181, 320] width 21 height 21
checkbox input "true"
click at [201, 300] on span "Collapse categories" at bounding box center [222, 299] width 58 height 11
click at [193, 300] on input "Collapse categories" at bounding box center [181, 298] width 21 height 21
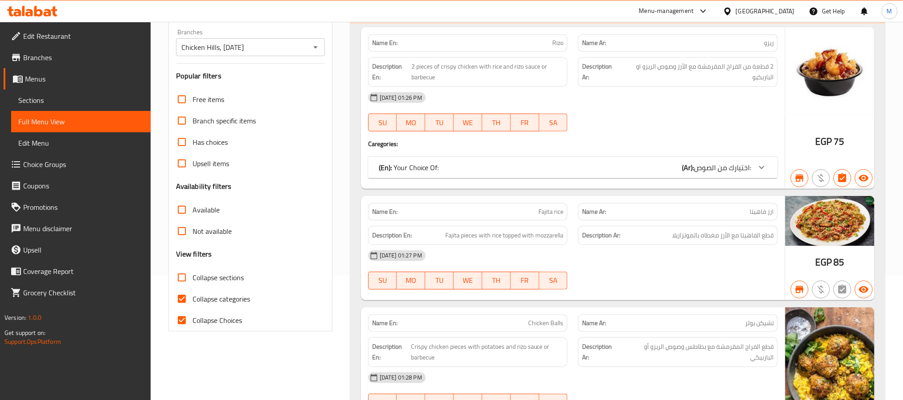
checkbox input "false"
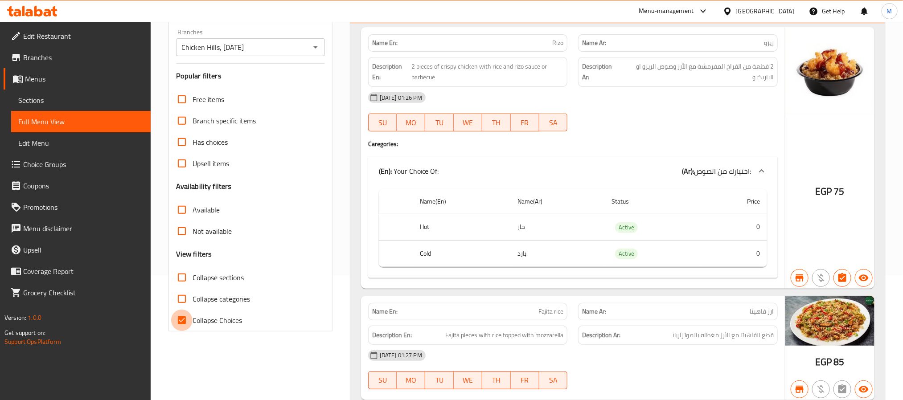
click at [190, 312] on input "Collapse Choices" at bounding box center [181, 320] width 21 height 21
checkbox input "false"
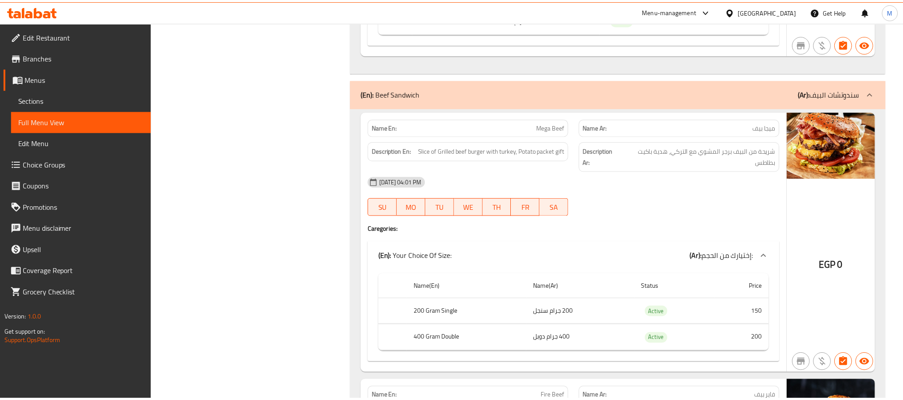
scroll to position [21721, 0]
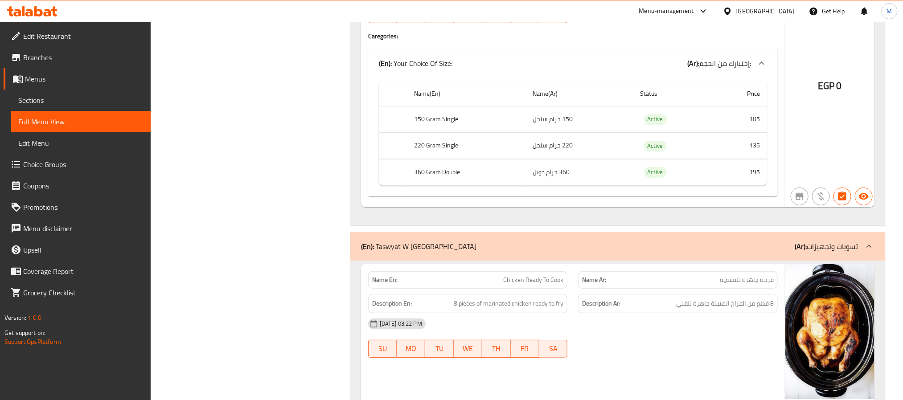
click at [73, 102] on span "Sections" at bounding box center [80, 100] width 125 height 11
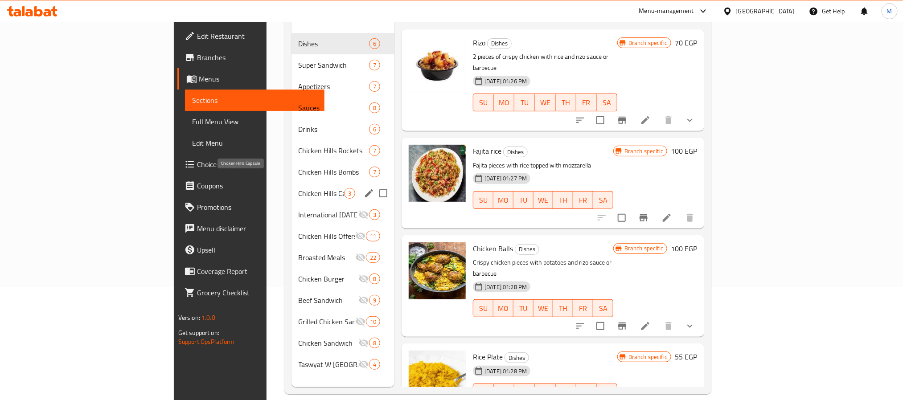
scroll to position [125, 0]
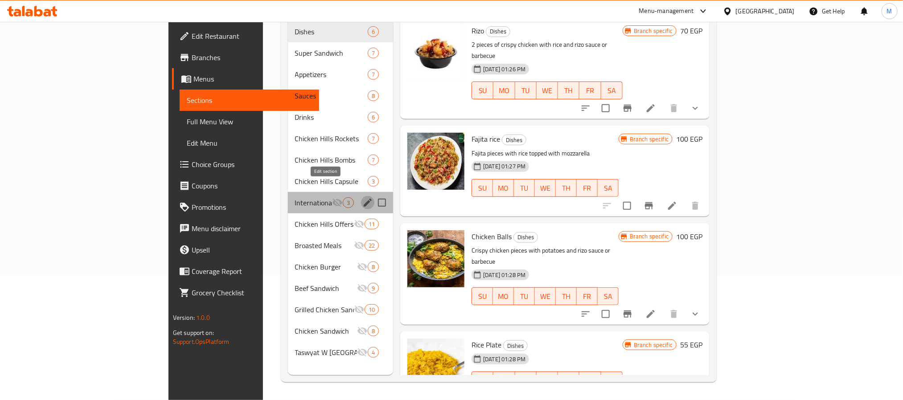
click at [362, 198] on icon "edit" at bounding box center [367, 203] width 11 height 11
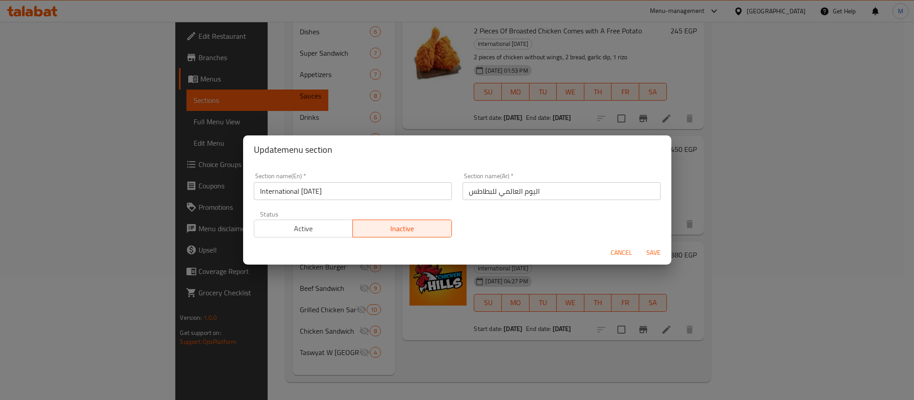
click at [523, 196] on input "اليوم العالمي للبطاطس" at bounding box center [561, 191] width 198 height 18
click at [387, 202] on div "Section name(En)   * International Potato Day Section name(En) *" at bounding box center [352, 187] width 209 height 38
click at [385, 196] on input "International Potato Day" at bounding box center [353, 191] width 198 height 18
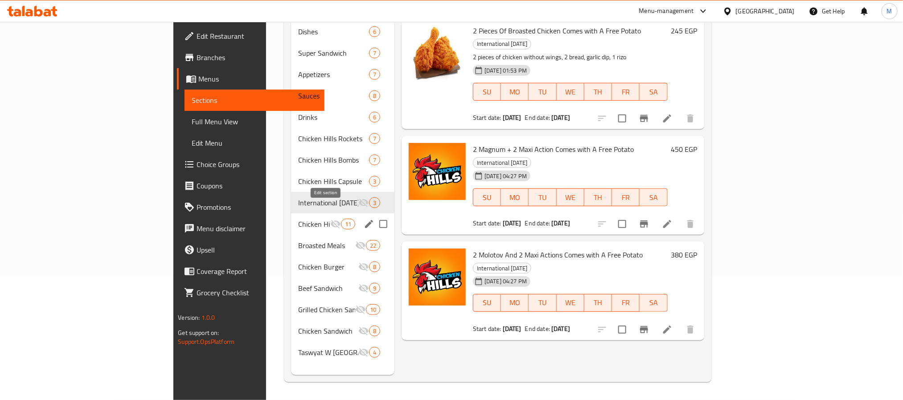
click at [364, 219] on icon "edit" at bounding box center [369, 224] width 11 height 11
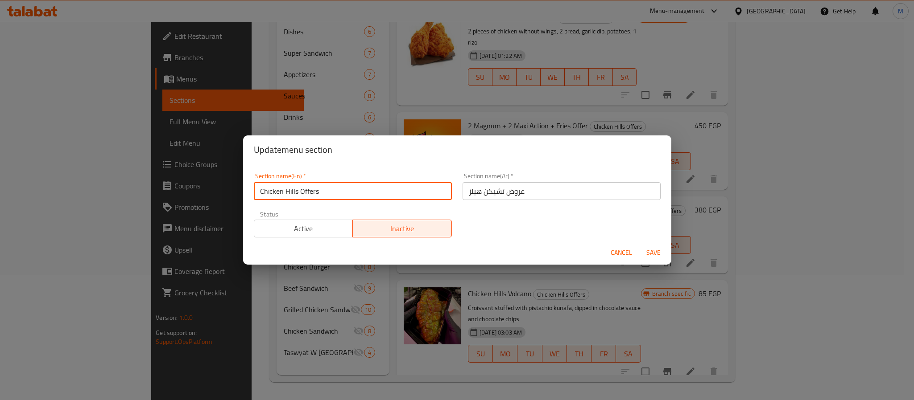
click at [383, 185] on input "Chicken Hills Offers" at bounding box center [353, 191] width 198 height 18
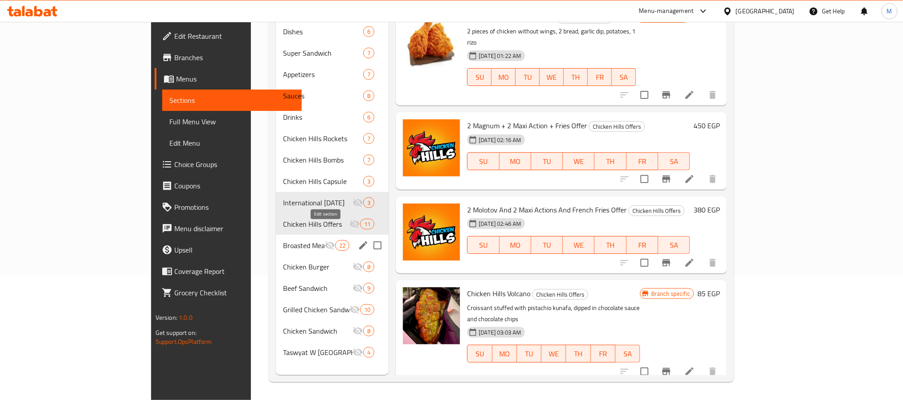
click at [368, 236] on input "Menu sections" at bounding box center [377, 245] width 19 height 19
checkbox input "true"
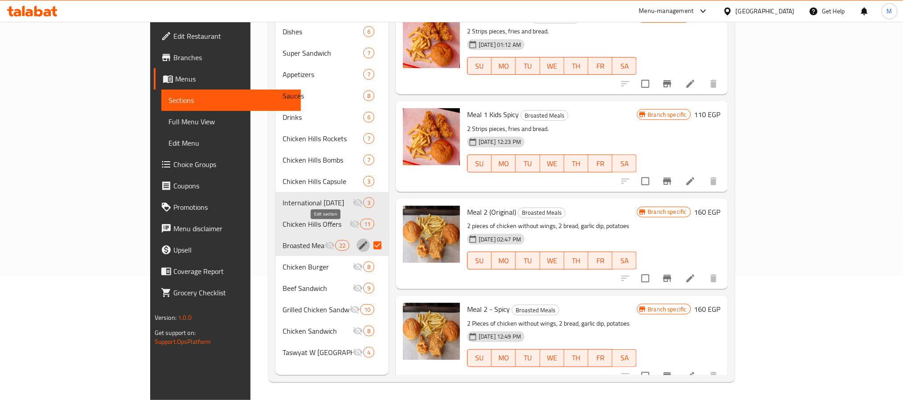
click at [359, 242] on icon "edit" at bounding box center [363, 246] width 8 height 8
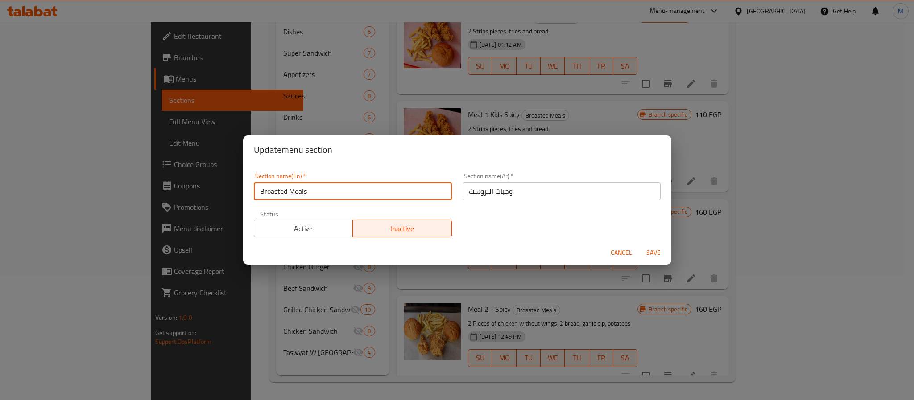
click at [293, 196] on input "Broasted Meals" at bounding box center [353, 191] width 198 height 18
click at [621, 253] on span "Cancel" at bounding box center [620, 252] width 21 height 11
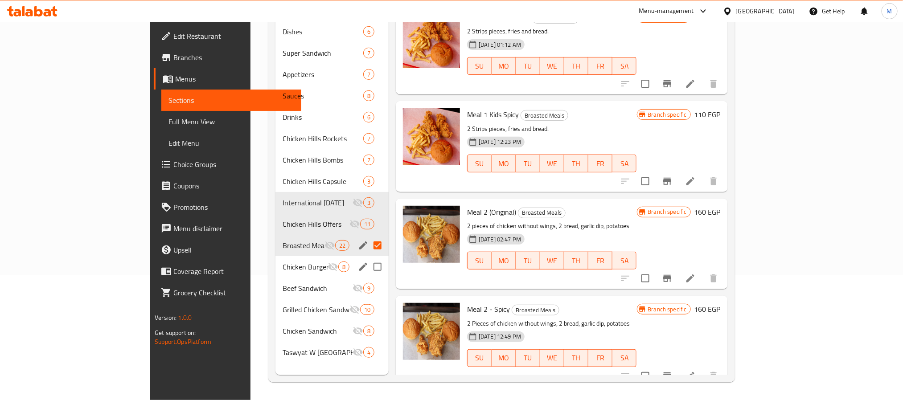
click at [358, 262] on icon "edit" at bounding box center [363, 267] width 11 height 11
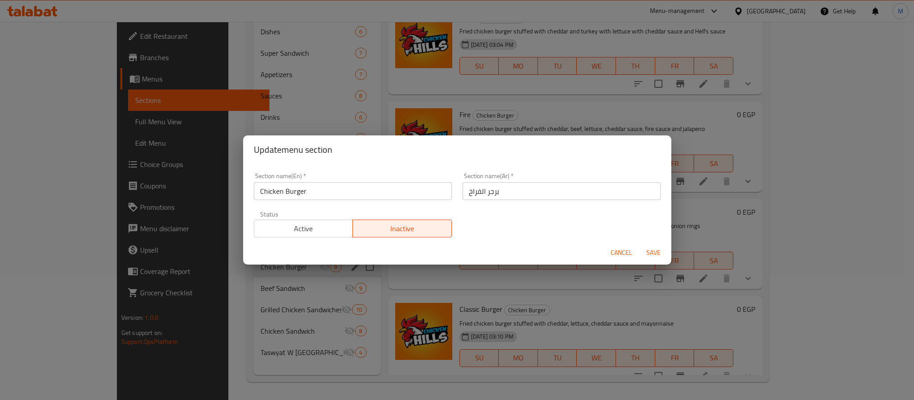
click at [341, 198] on input "Chicken Burger" at bounding box center [353, 191] width 198 height 18
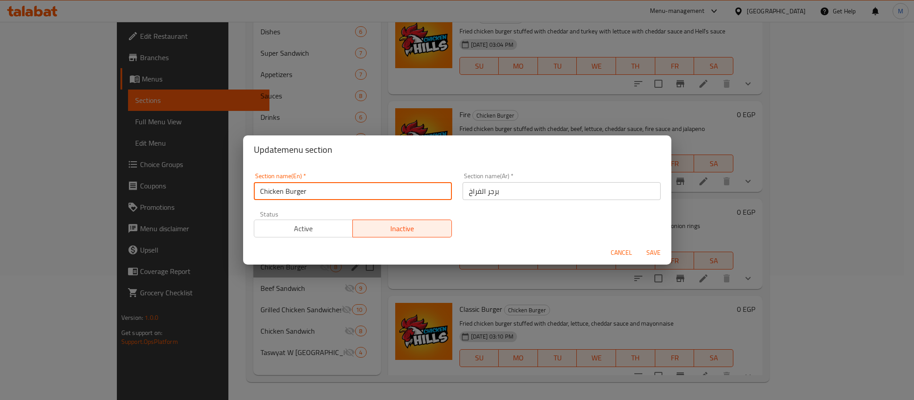
drag, startPoint x: 341, startPoint y: 198, endPoint x: 281, endPoint y: 132, distance: 89.6
click at [341, 198] on input "Chicken Burger" at bounding box center [353, 191] width 198 height 18
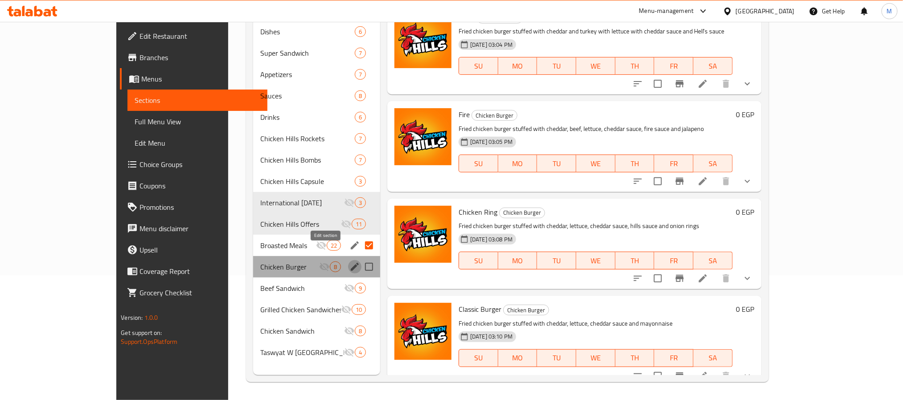
click at [350, 262] on icon "edit" at bounding box center [355, 267] width 11 height 11
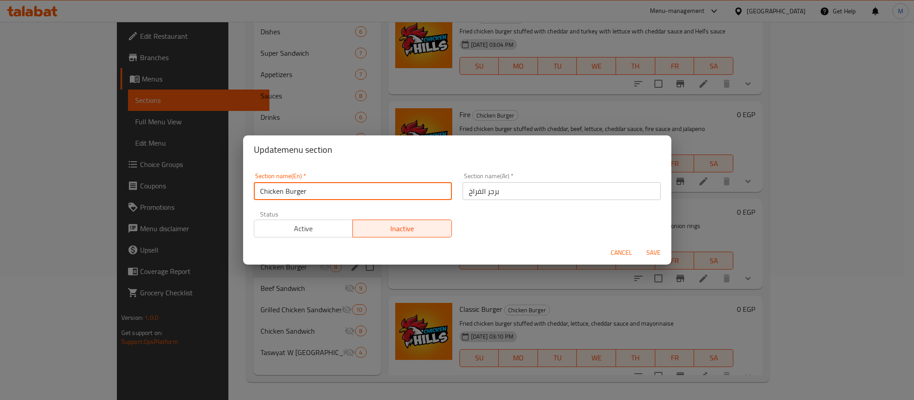
click at [336, 192] on input "Chicken Burger" at bounding box center [353, 191] width 198 height 18
drag, startPoint x: 336, startPoint y: 192, endPoint x: 320, endPoint y: 165, distance: 31.6
click at [336, 192] on input "Chicken Burger" at bounding box center [353, 191] width 198 height 18
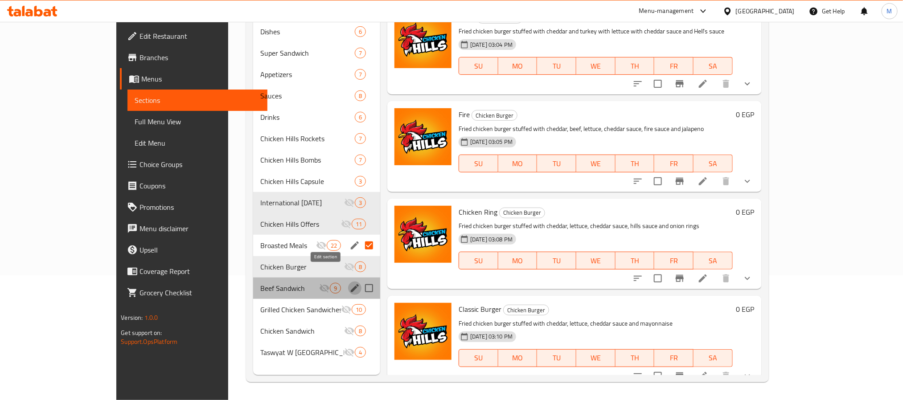
click at [350, 283] on icon "edit" at bounding box center [355, 288] width 11 height 11
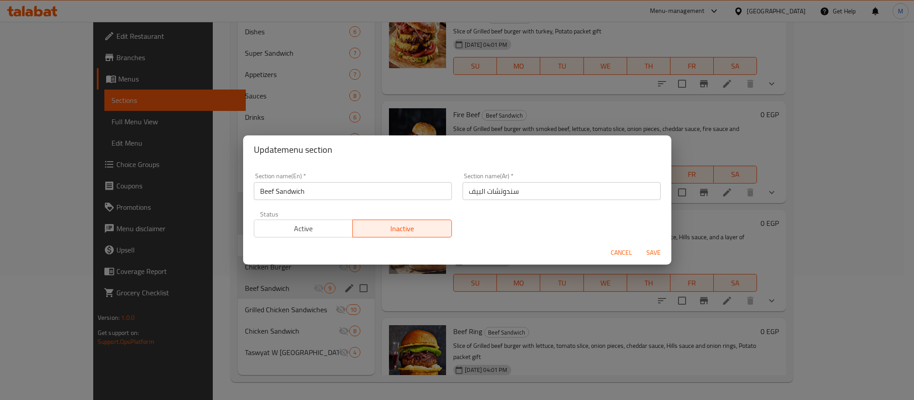
click at [368, 194] on input "Beef Sandwich" at bounding box center [353, 191] width 198 height 18
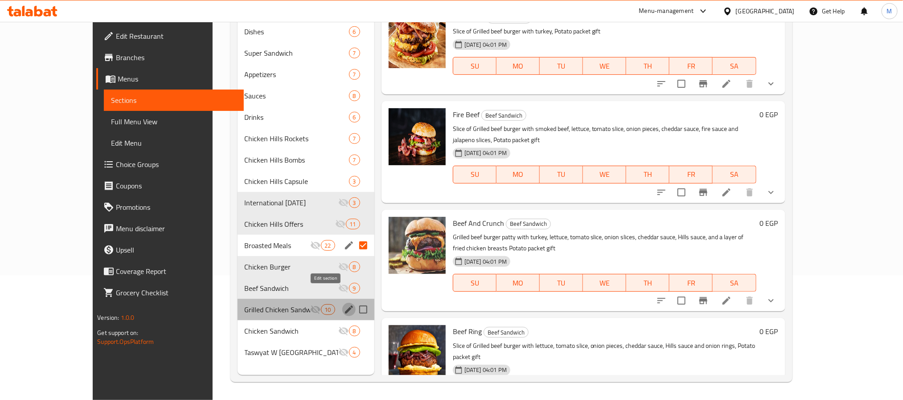
click at [344, 305] on icon "edit" at bounding box center [349, 310] width 11 height 11
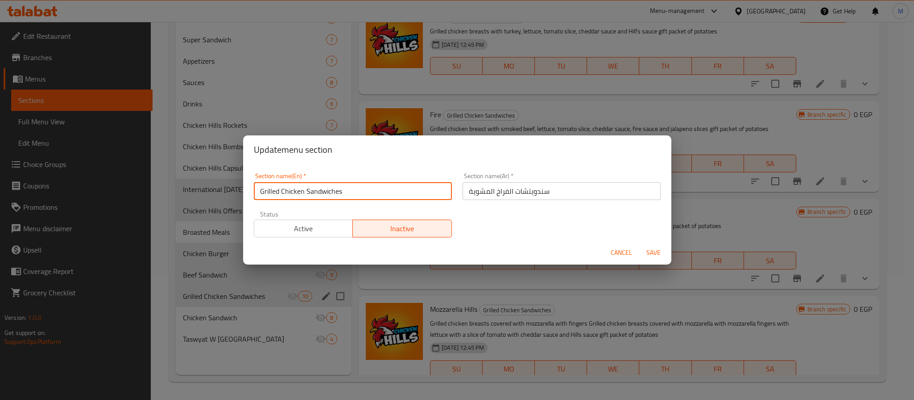
click at [336, 188] on input "Grilled Chicken Sandwiches" at bounding box center [353, 191] width 198 height 18
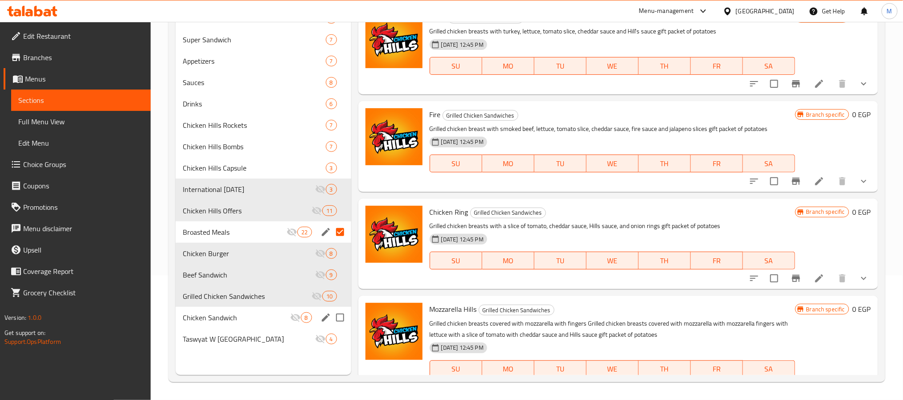
click at [323, 320] on icon "edit" at bounding box center [326, 318] width 8 height 8
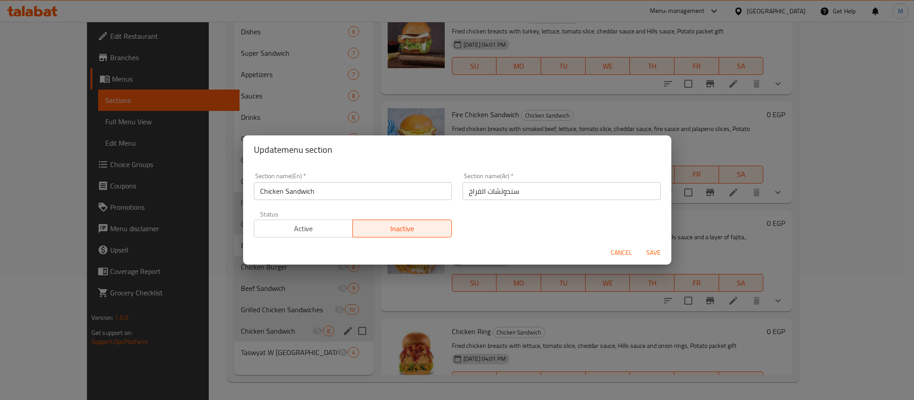
click at [324, 197] on input "Chicken Sandwich" at bounding box center [353, 191] width 198 height 18
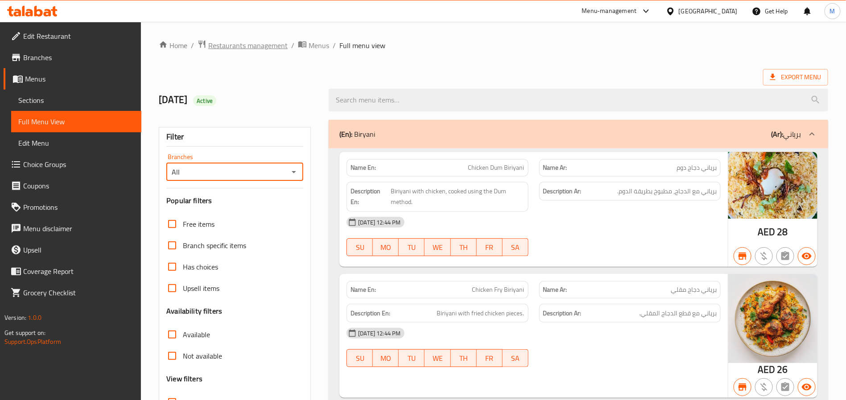
click at [264, 50] on span "Restaurants management" at bounding box center [247, 45] width 79 height 11
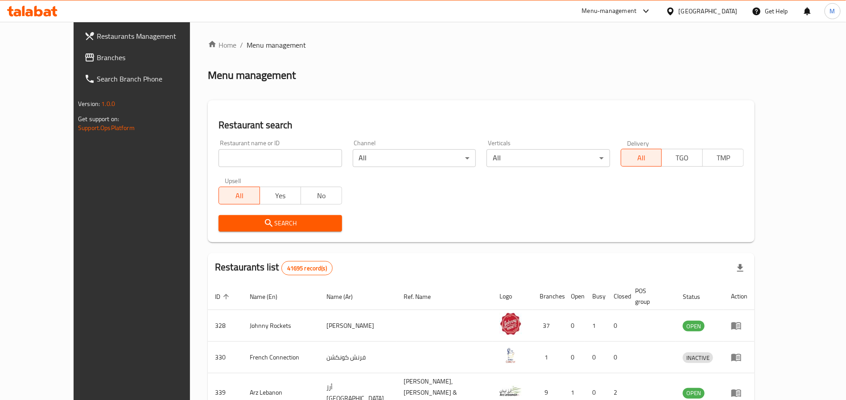
click at [97, 61] on span "Branches" at bounding box center [152, 57] width 111 height 11
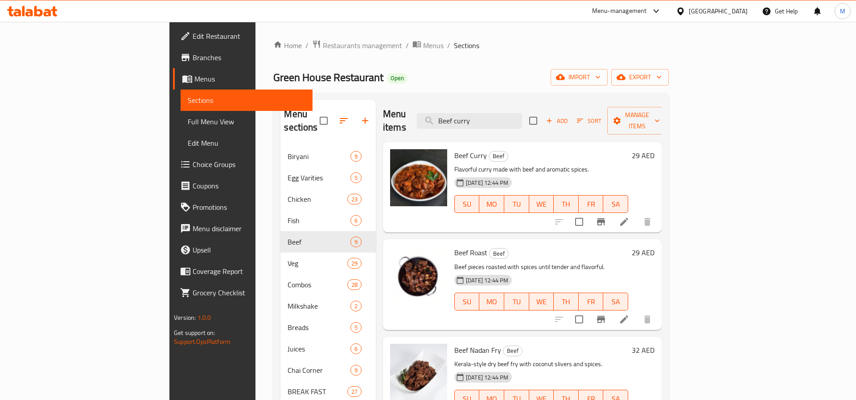
click at [699, 9] on div "[GEOGRAPHIC_DATA]" at bounding box center [718, 11] width 59 height 10
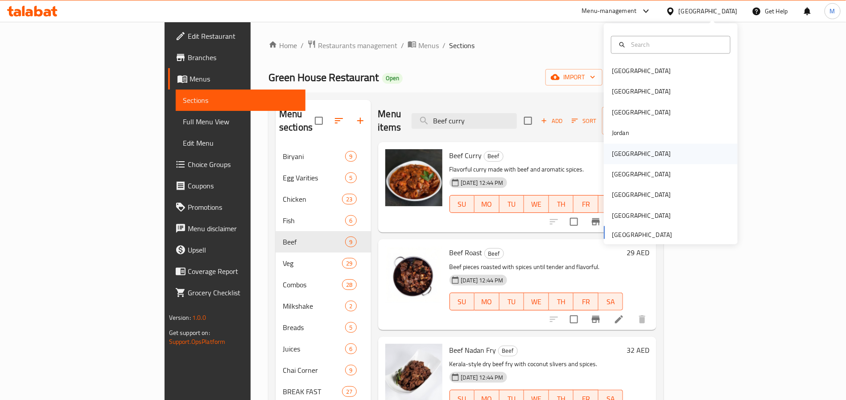
click at [622, 156] on div "[GEOGRAPHIC_DATA]" at bounding box center [641, 154] width 73 height 21
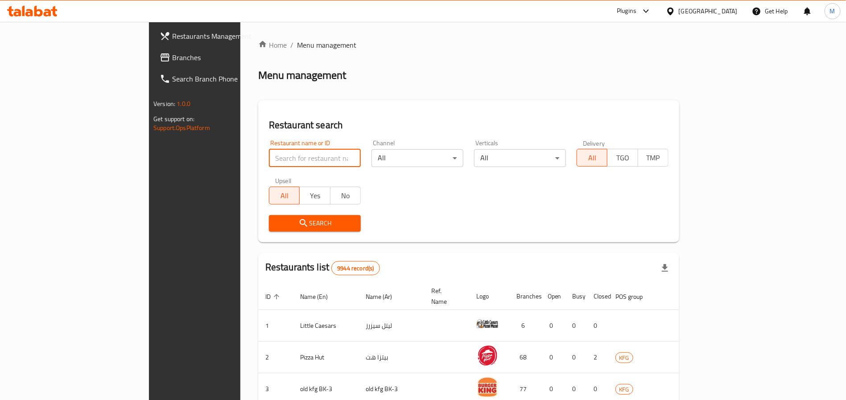
click at [269, 164] on input "search" at bounding box center [315, 158] width 92 height 18
paste input "14888"
type input "14888"
click button "Search" at bounding box center [315, 223] width 92 height 16
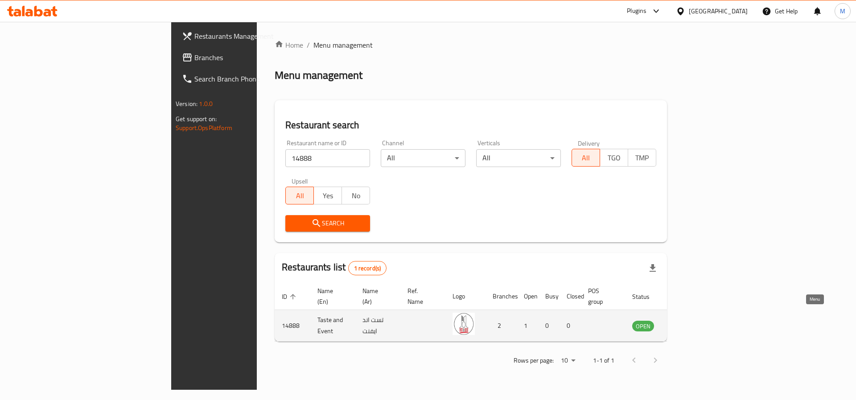
click at [690, 321] on icon "enhanced table" at bounding box center [684, 326] width 11 height 11
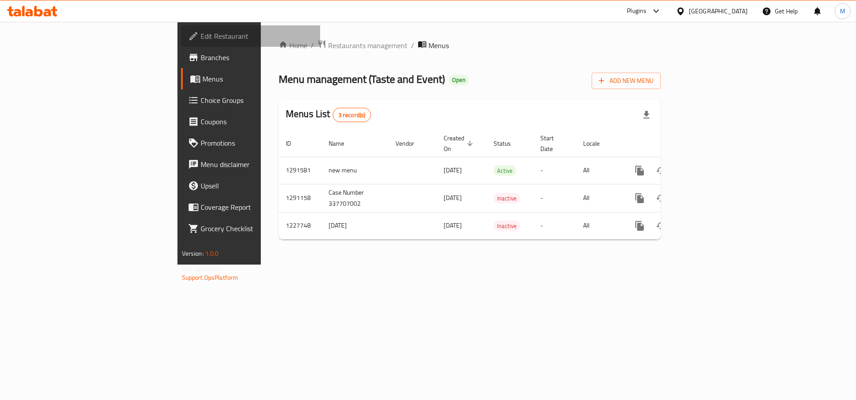
click at [201, 41] on span "Edit Restaurant" at bounding box center [257, 36] width 113 height 11
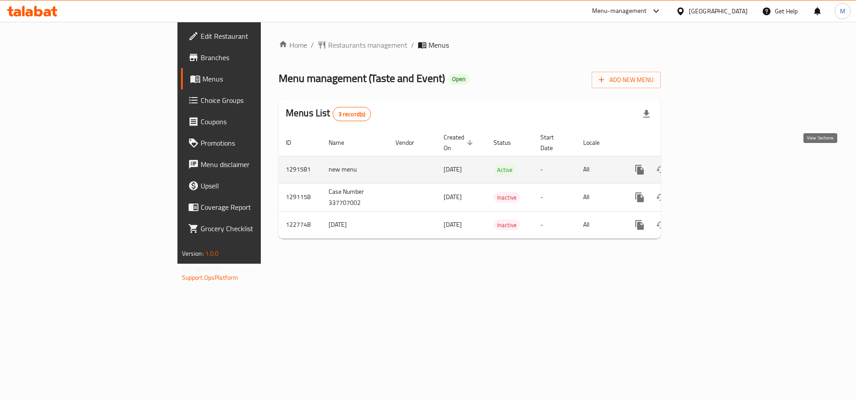
click at [715, 159] on link "enhanced table" at bounding box center [703, 169] width 21 height 21
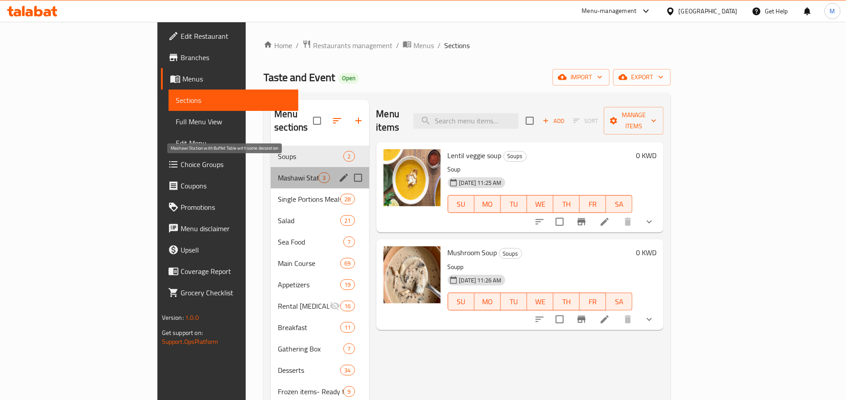
click at [278, 173] on span "Mashawi Station with Buffet Table with some decoration" at bounding box center [298, 178] width 41 height 11
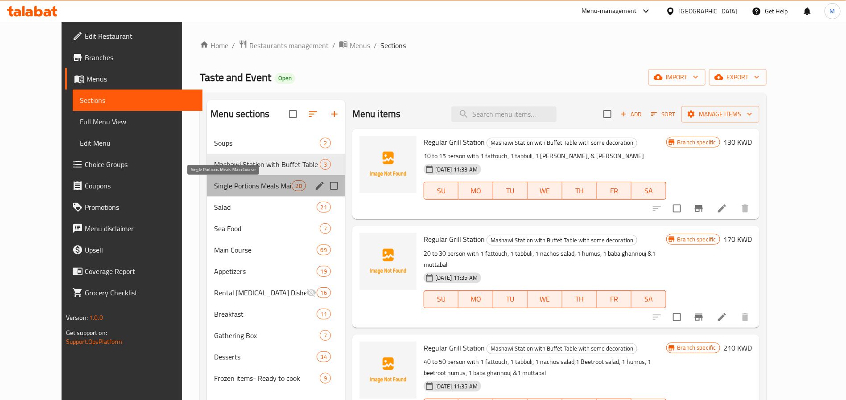
click at [233, 182] on span "Single Portions Meals Main Course" at bounding box center [252, 186] width 77 height 11
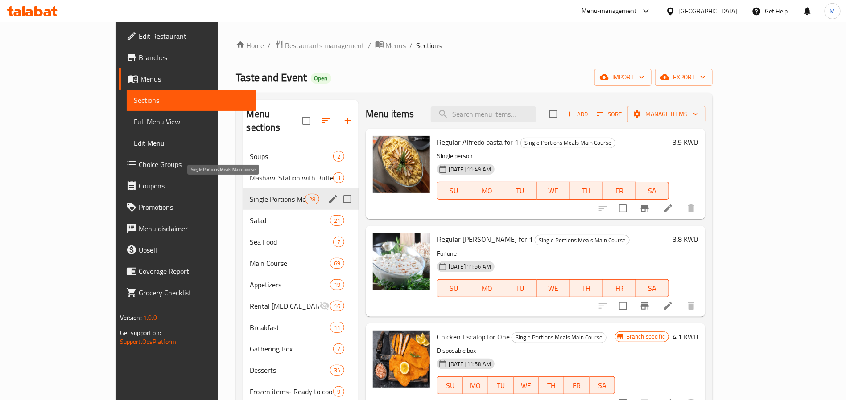
click at [250, 215] on span "Salad" at bounding box center [290, 220] width 80 height 11
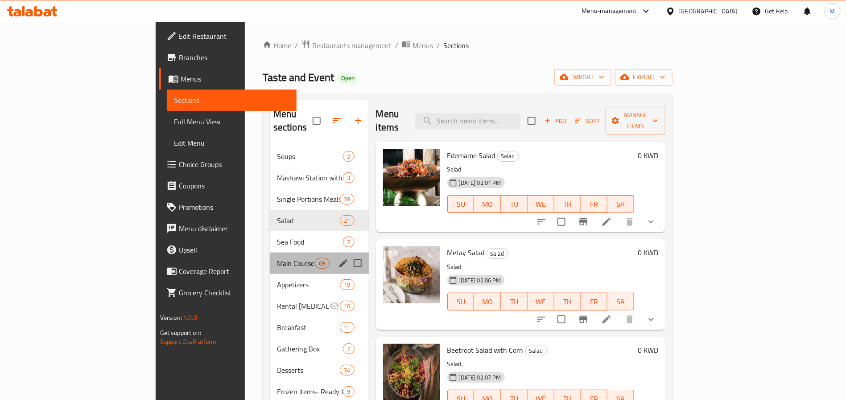
click at [270, 258] on div "Main Course 69" at bounding box center [319, 263] width 99 height 21
